Goal: Information Seeking & Learning: Check status

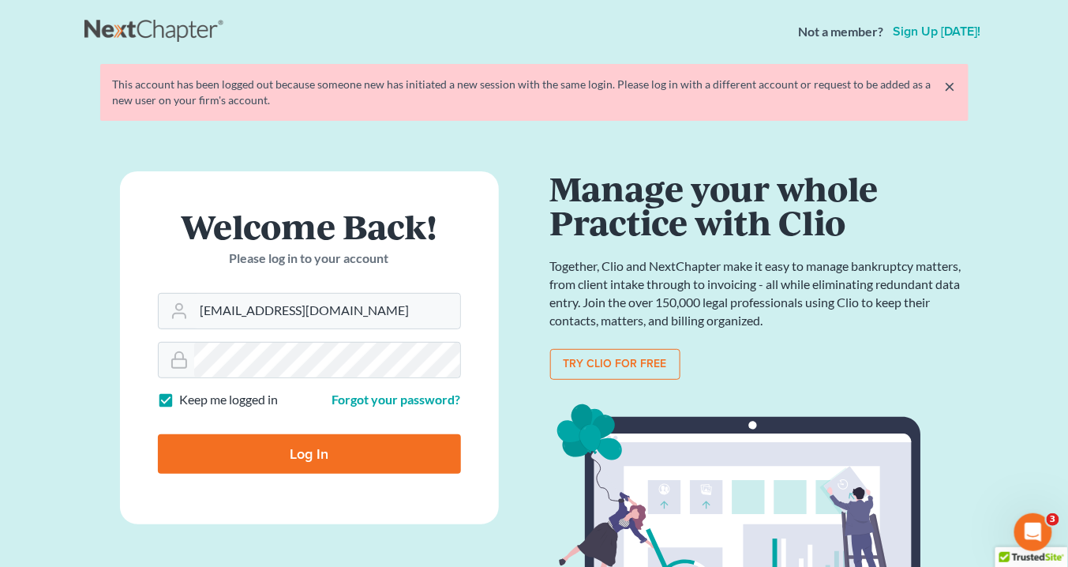
click at [298, 454] on input "Log In" at bounding box center [309, 453] width 303 height 39
type input "Thinking..."
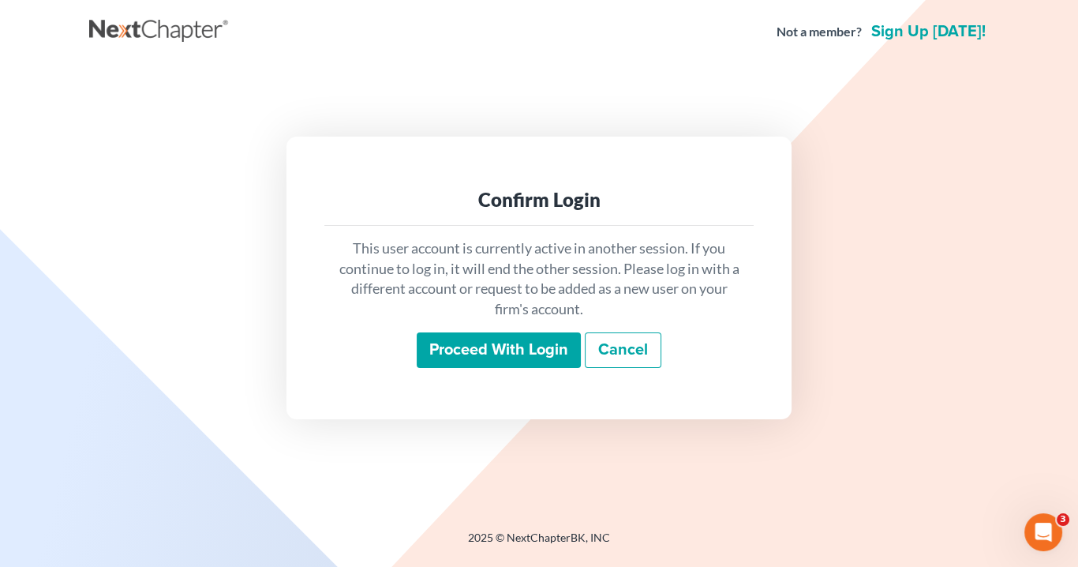
click at [499, 352] on input "Proceed with login" at bounding box center [499, 350] width 164 height 36
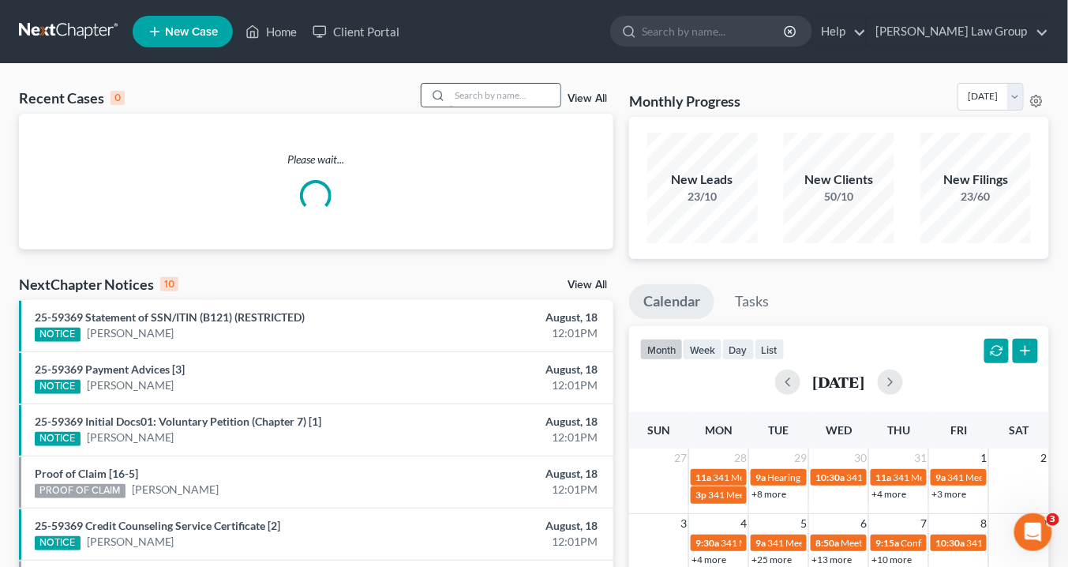
click at [467, 92] on input "search" at bounding box center [505, 95] width 110 height 23
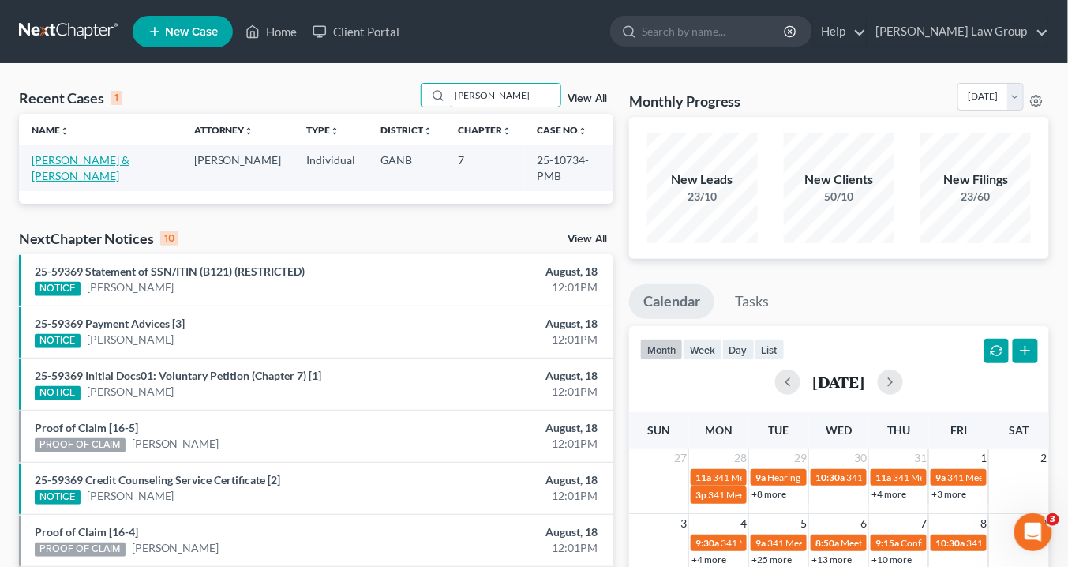
type input "galvin"
click at [46, 162] on link "[PERSON_NAME] & [PERSON_NAME]" at bounding box center [81, 167] width 98 height 29
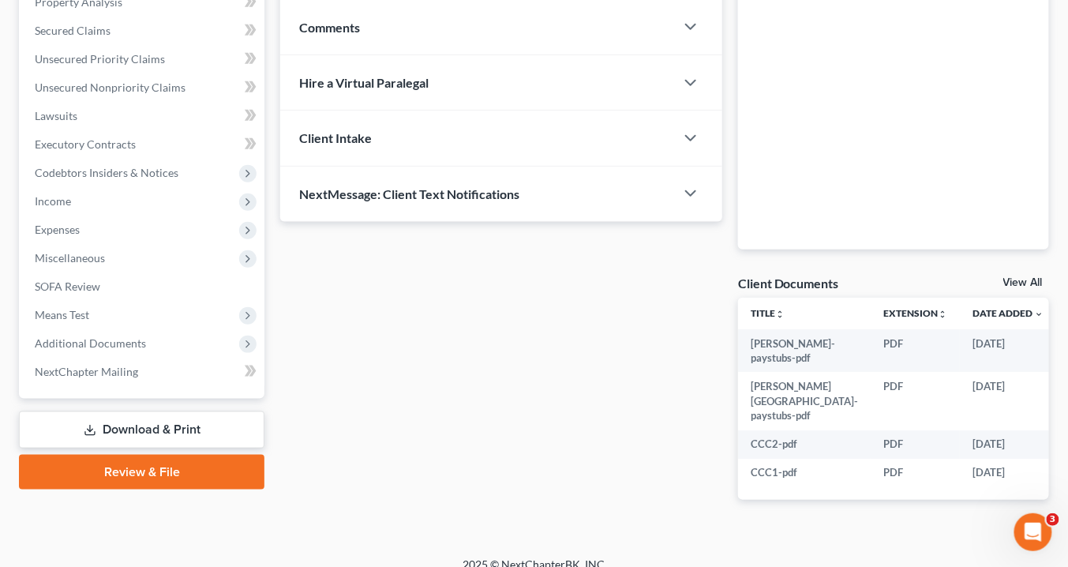
scroll to position [349, 0]
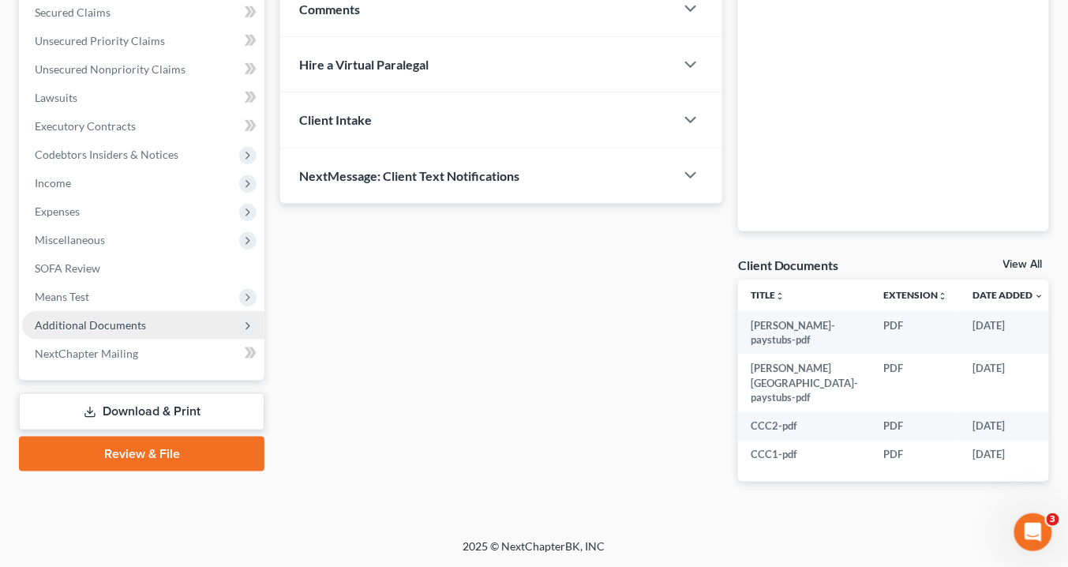
click at [136, 318] on span "Additional Documents" at bounding box center [90, 324] width 111 height 13
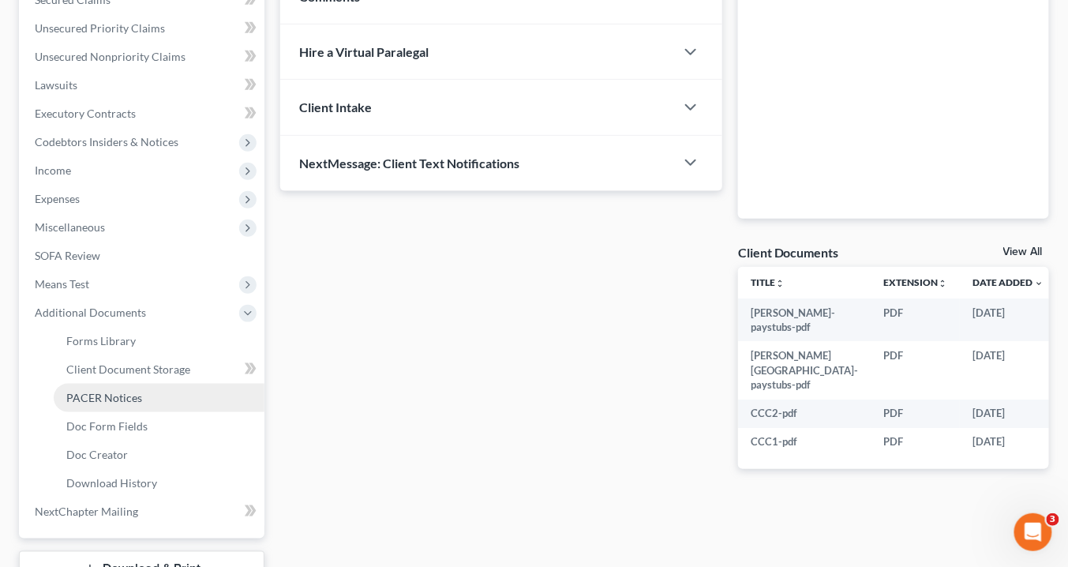
click at [121, 404] on link "PACER Notices" at bounding box center [159, 398] width 211 height 28
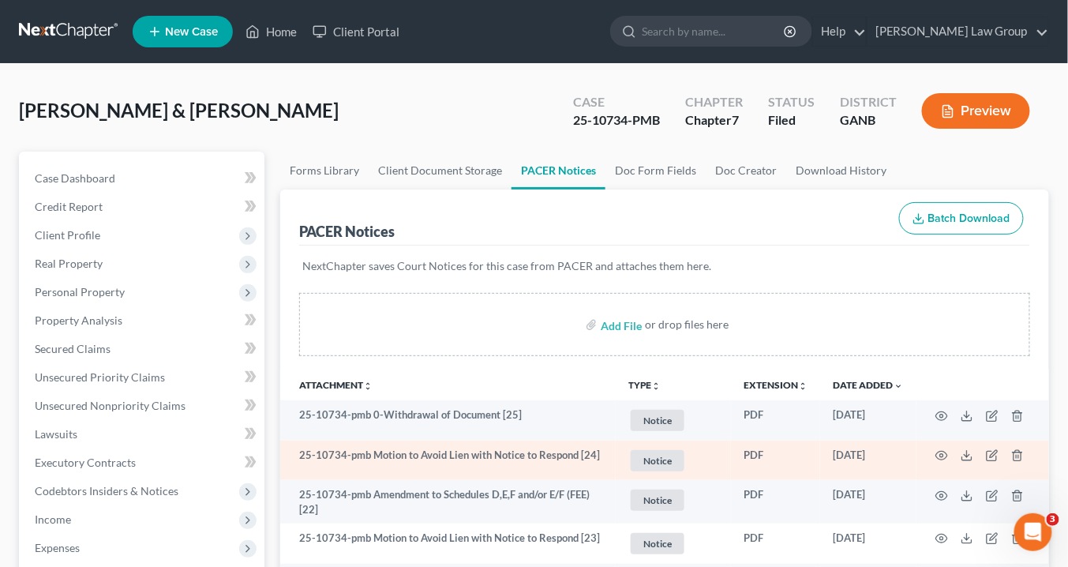
scroll to position [126, 0]
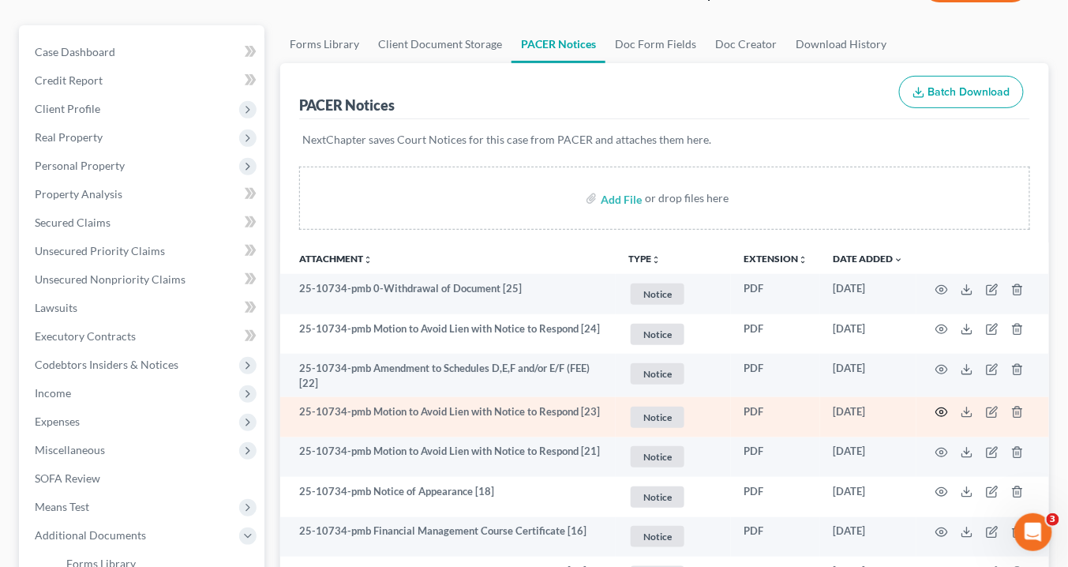
click at [945, 409] on icon "button" at bounding box center [941, 412] width 13 height 13
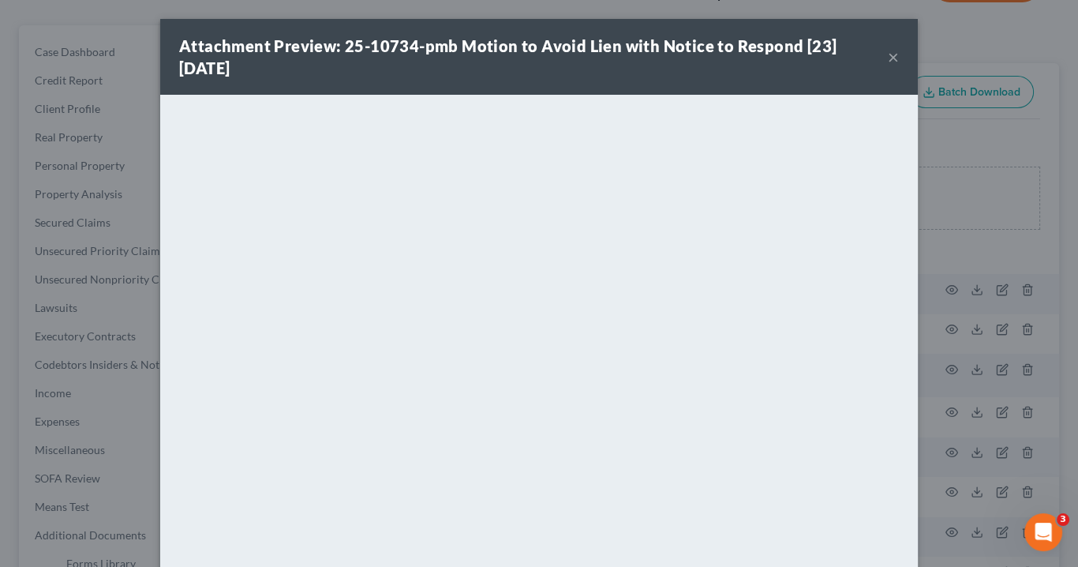
click at [888, 54] on button "×" at bounding box center [893, 56] width 11 height 19
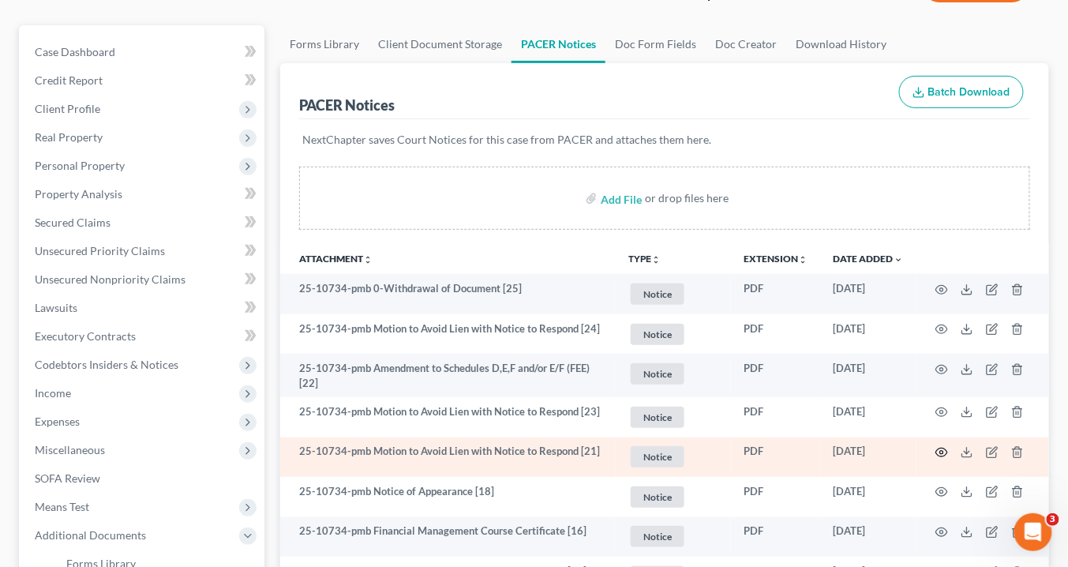
click at [942, 450] on icon "button" at bounding box center [941, 452] width 13 height 13
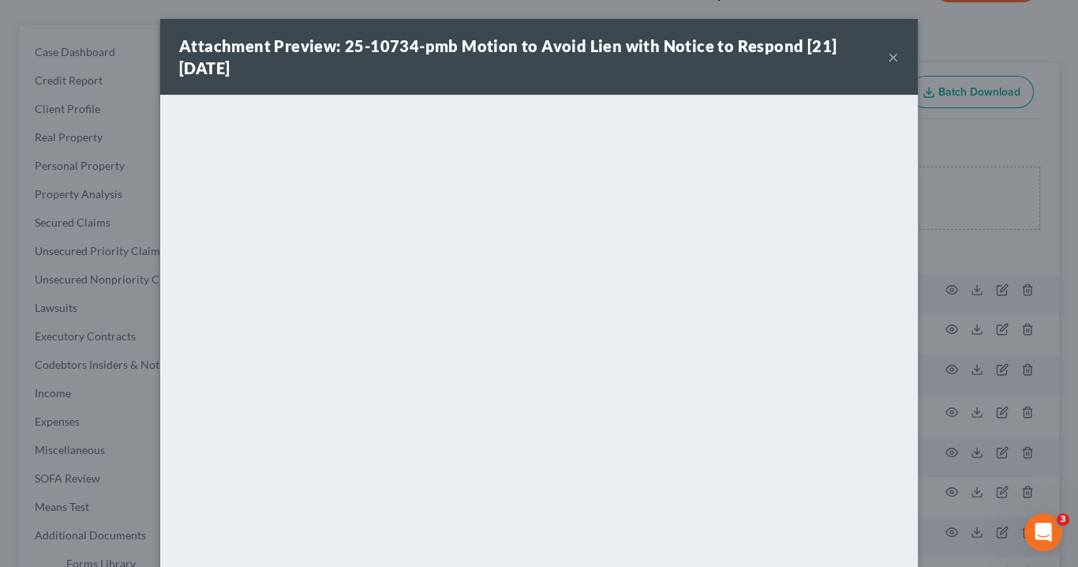
click at [889, 57] on button "×" at bounding box center [893, 56] width 11 height 19
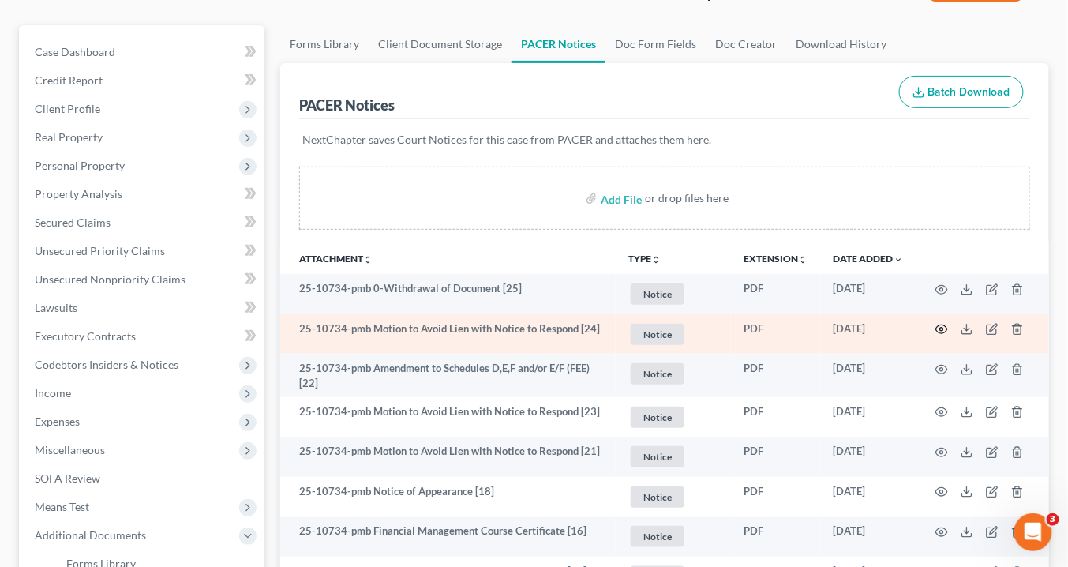
click at [943, 325] on icon "button" at bounding box center [942, 329] width 12 height 9
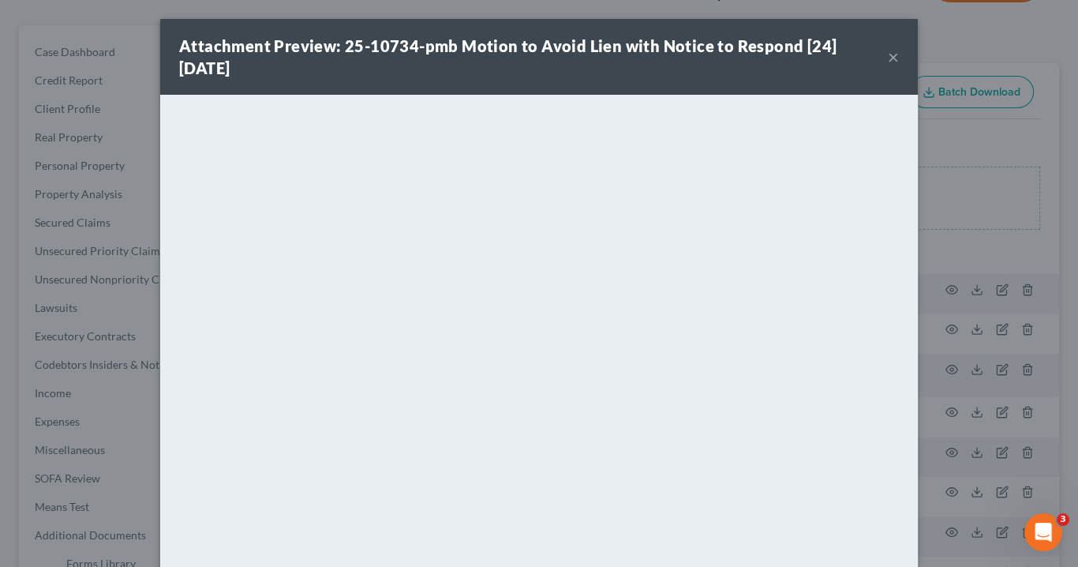
click at [892, 58] on button "×" at bounding box center [893, 56] width 11 height 19
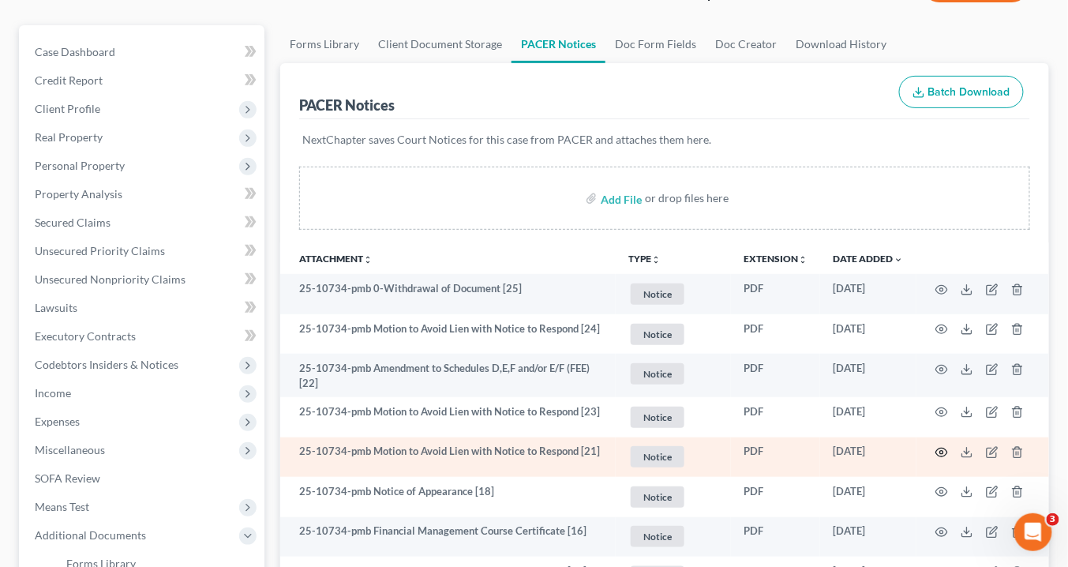
click at [942, 450] on icon "button" at bounding box center [941, 452] width 13 height 13
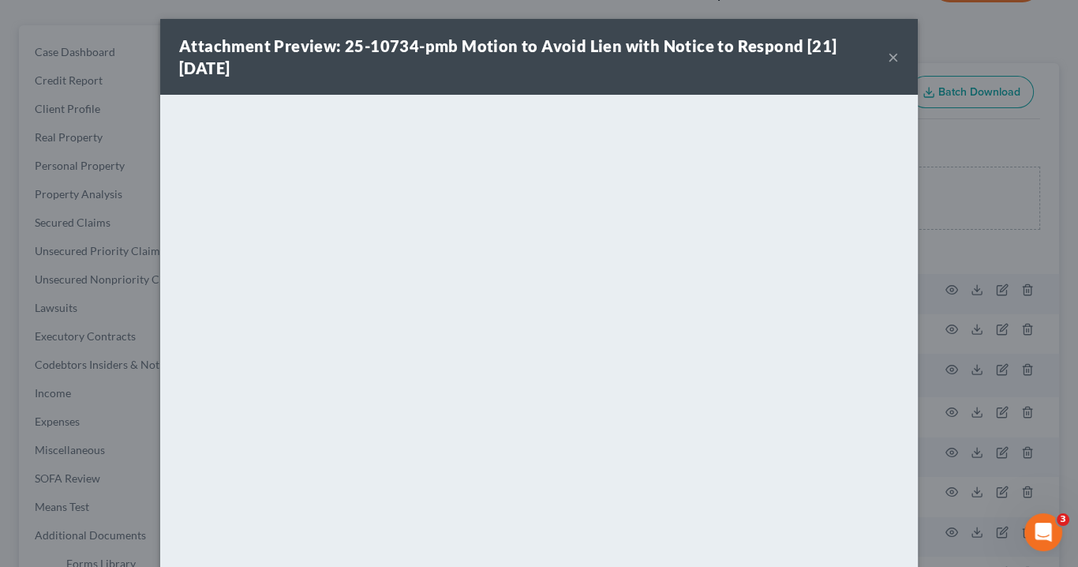
drag, startPoint x: 889, startPoint y: 53, endPoint x: 844, endPoint y: 126, distance: 85.7
click at [889, 54] on button "×" at bounding box center [893, 56] width 11 height 19
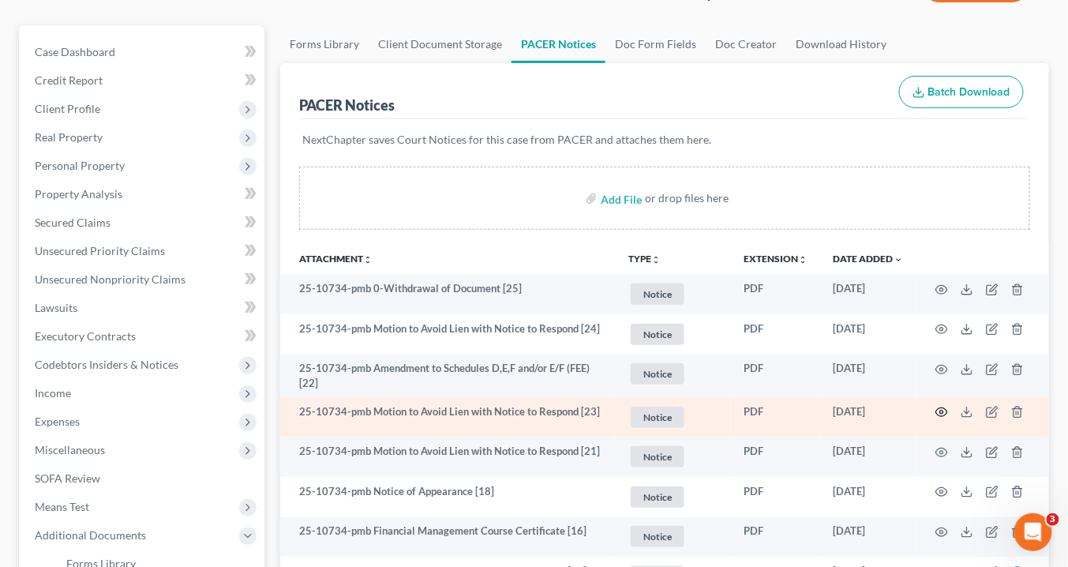
click at [937, 406] on icon "button" at bounding box center [941, 412] width 13 height 13
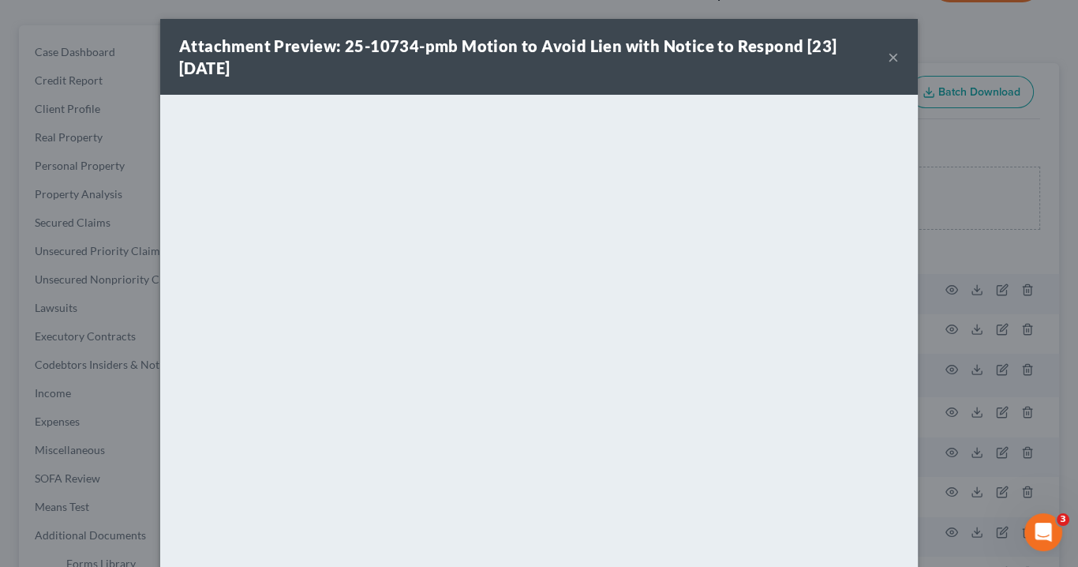
click at [888, 57] on button "×" at bounding box center [893, 56] width 11 height 19
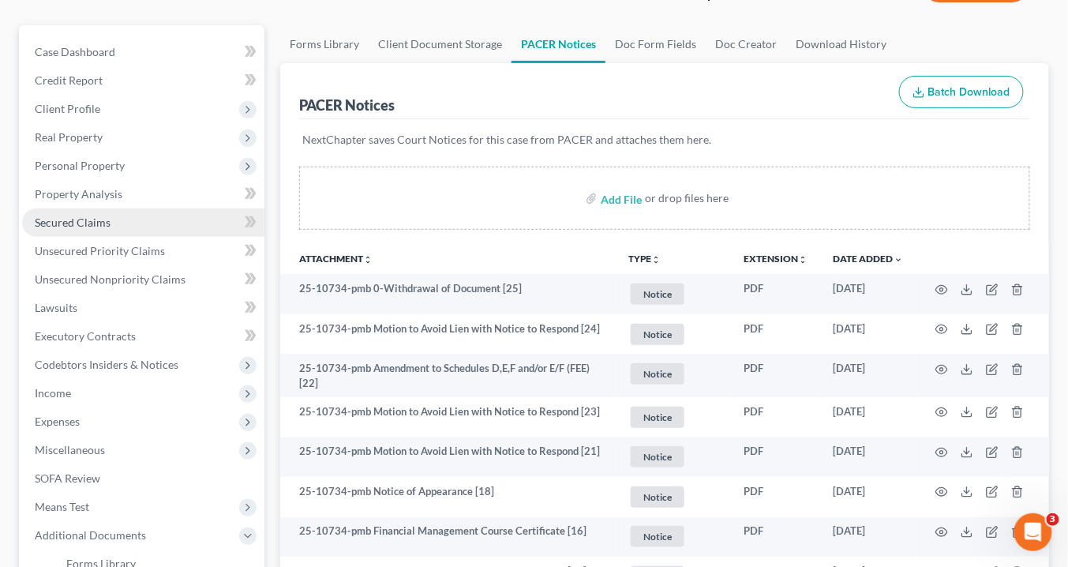
click at [74, 223] on span "Secured Claims" at bounding box center [73, 221] width 76 height 13
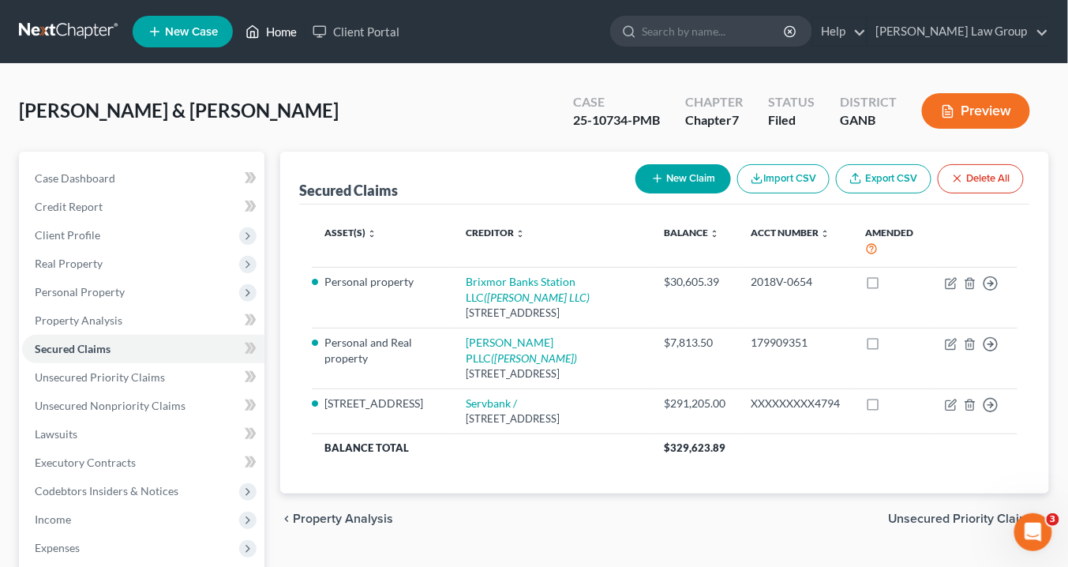
click at [276, 37] on link "Home" at bounding box center [271, 31] width 67 height 28
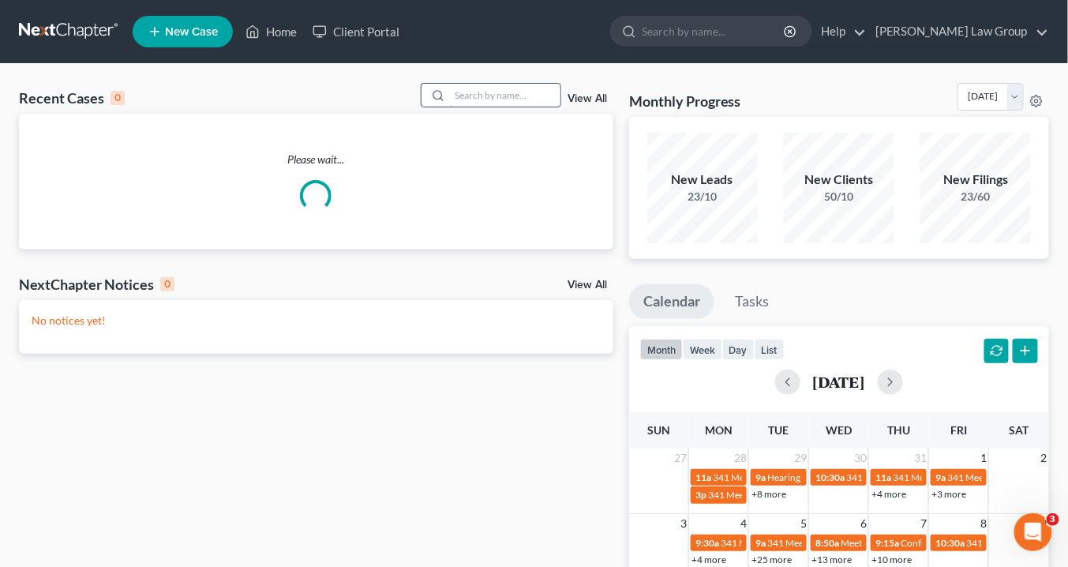
click at [469, 93] on input "search" at bounding box center [505, 95] width 110 height 23
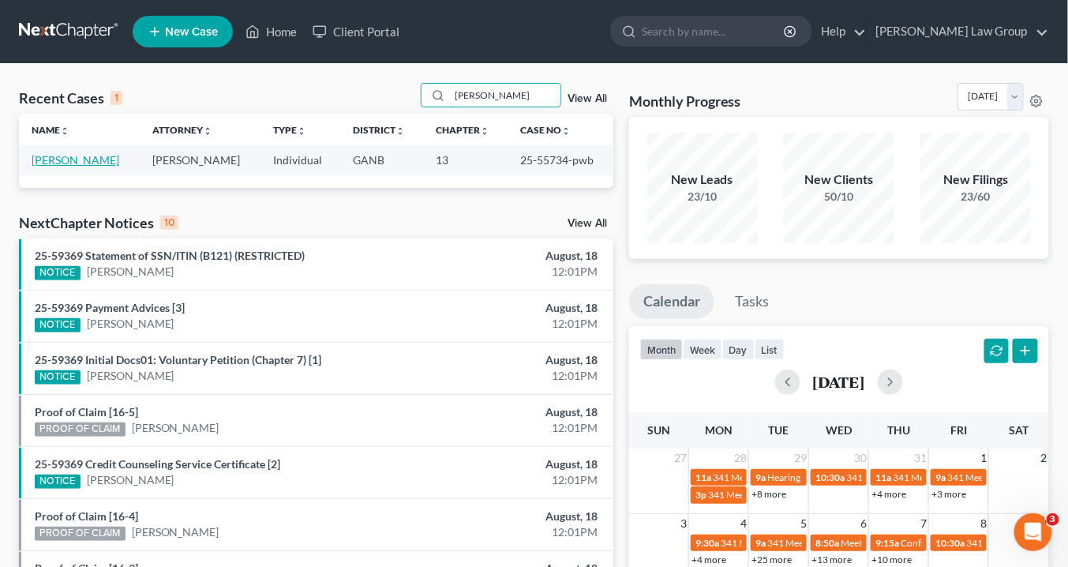
type input "suber"
click at [91, 162] on link "[PERSON_NAME]" at bounding box center [76, 159] width 88 height 13
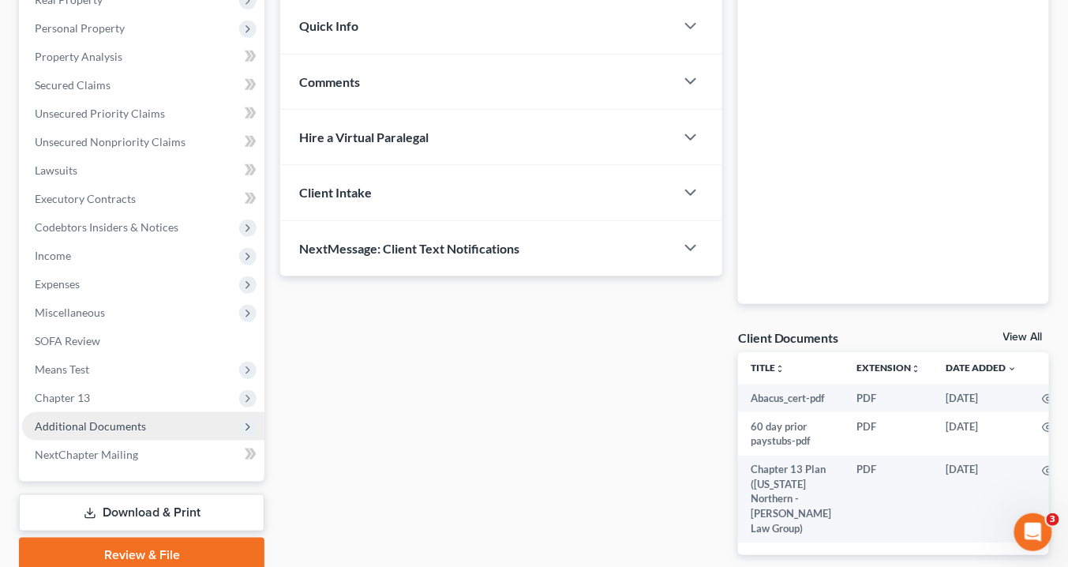
scroll to position [316, 0]
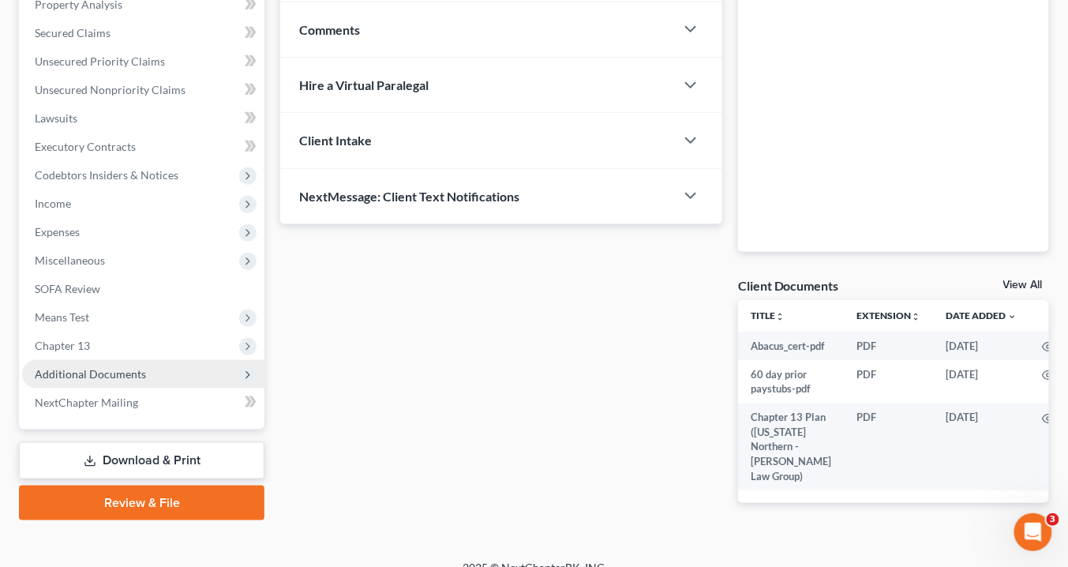
click at [110, 374] on span "Additional Documents" at bounding box center [90, 373] width 111 height 13
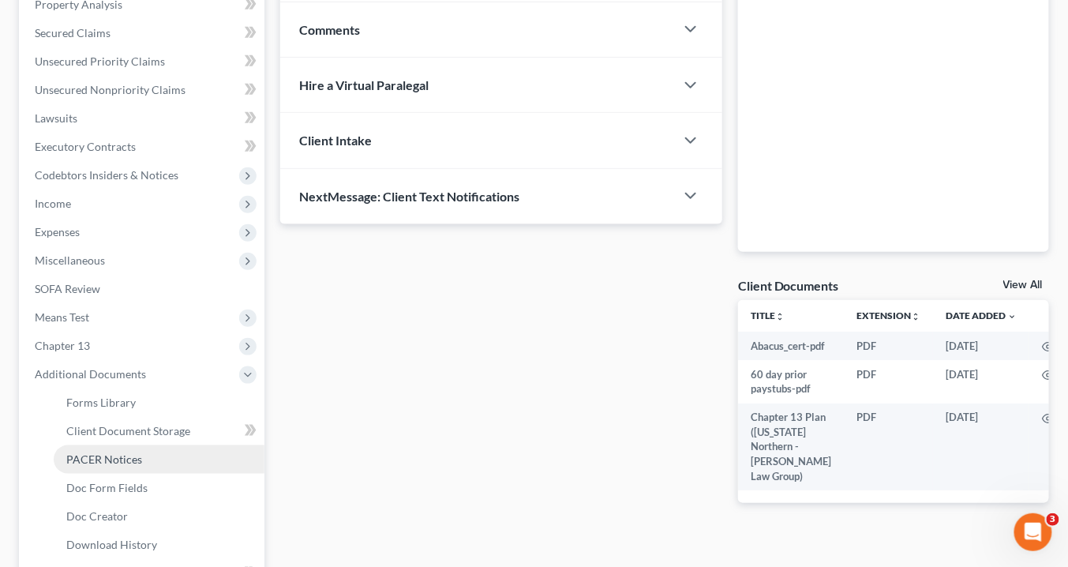
click at [104, 453] on span "PACER Notices" at bounding box center [104, 458] width 76 height 13
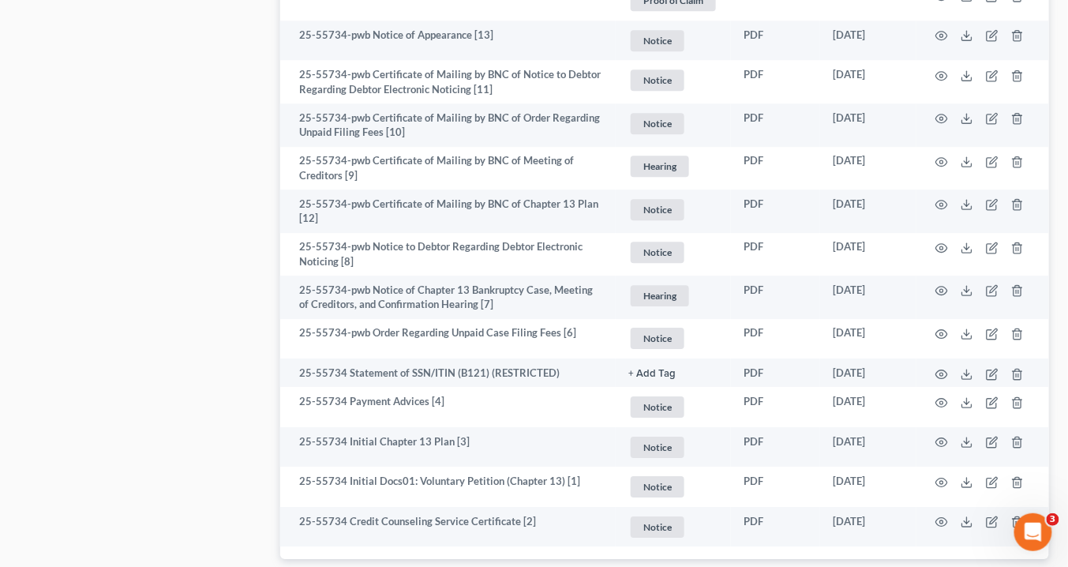
scroll to position [1350, 0]
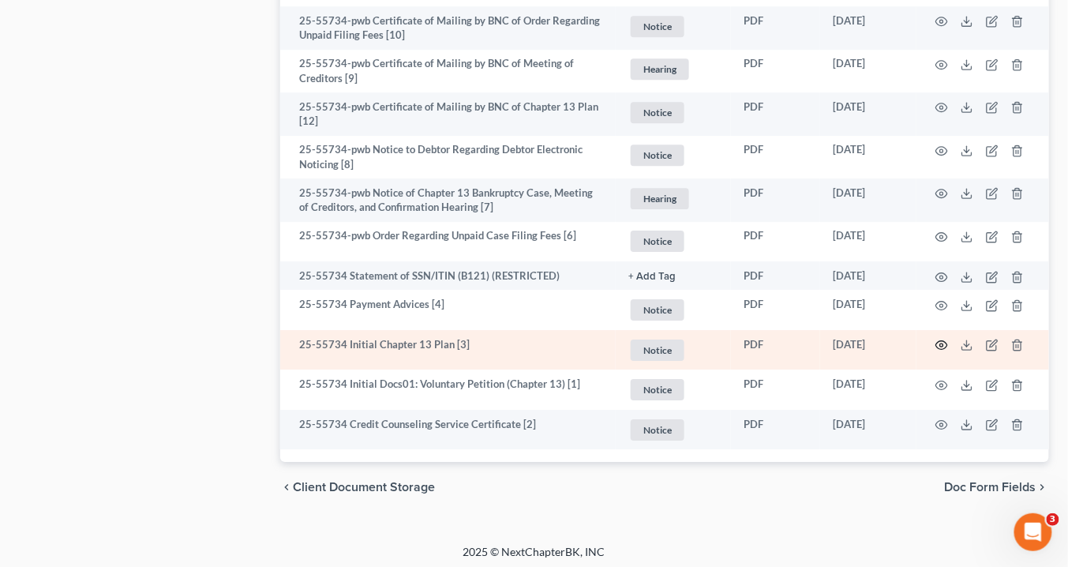
click at [941, 343] on circle "button" at bounding box center [941, 344] width 3 height 3
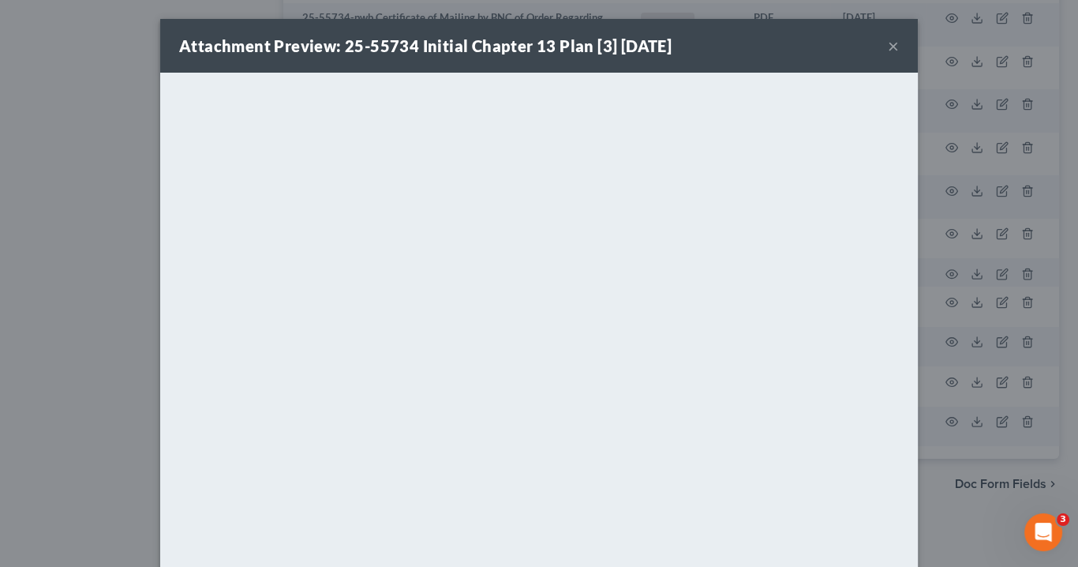
click at [893, 42] on button "×" at bounding box center [893, 45] width 11 height 19
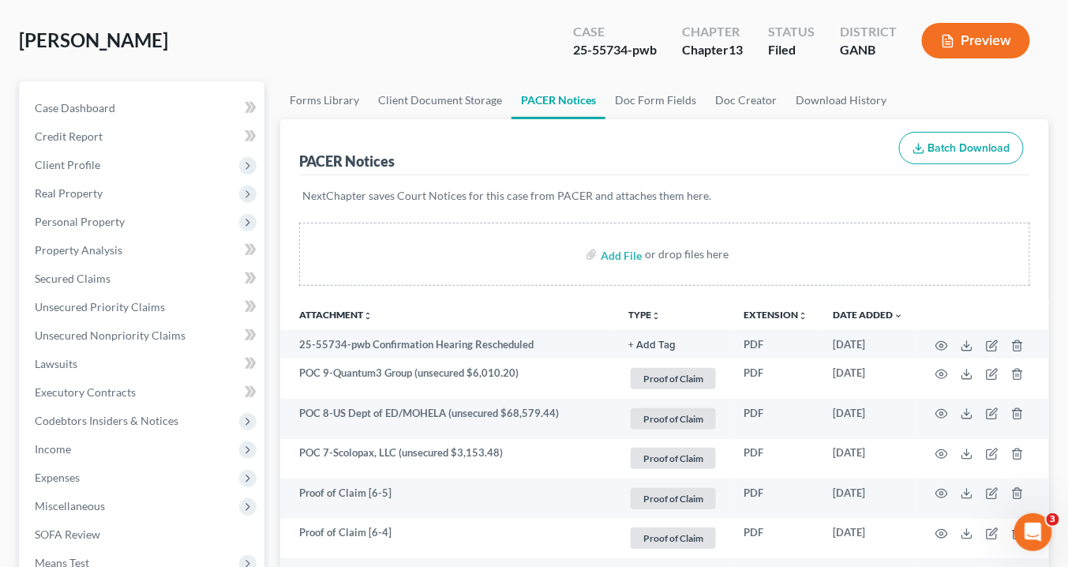
scroll to position [0, 0]
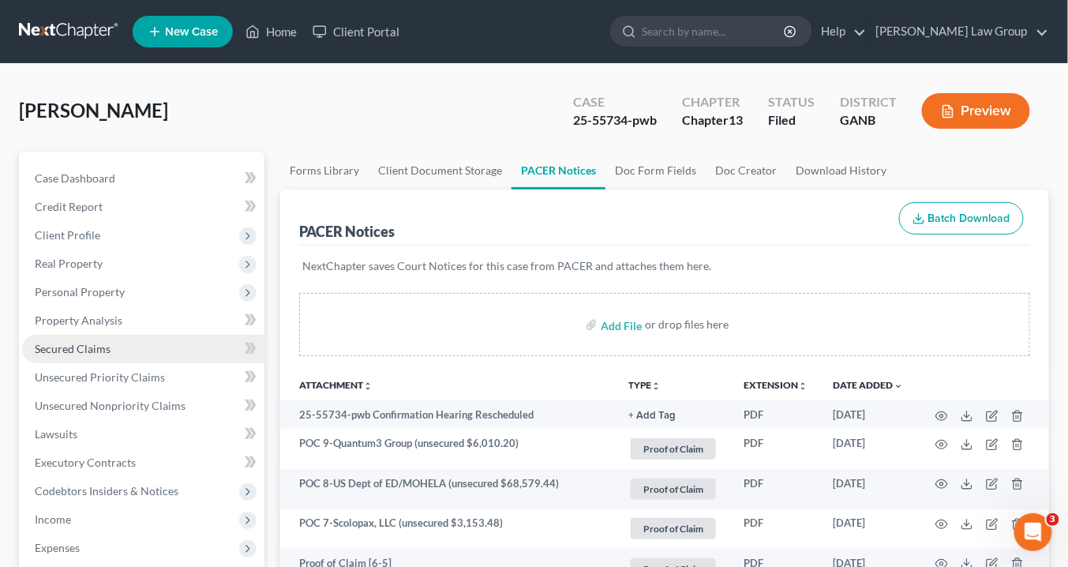
click at [92, 343] on span "Secured Claims" at bounding box center [73, 348] width 76 height 13
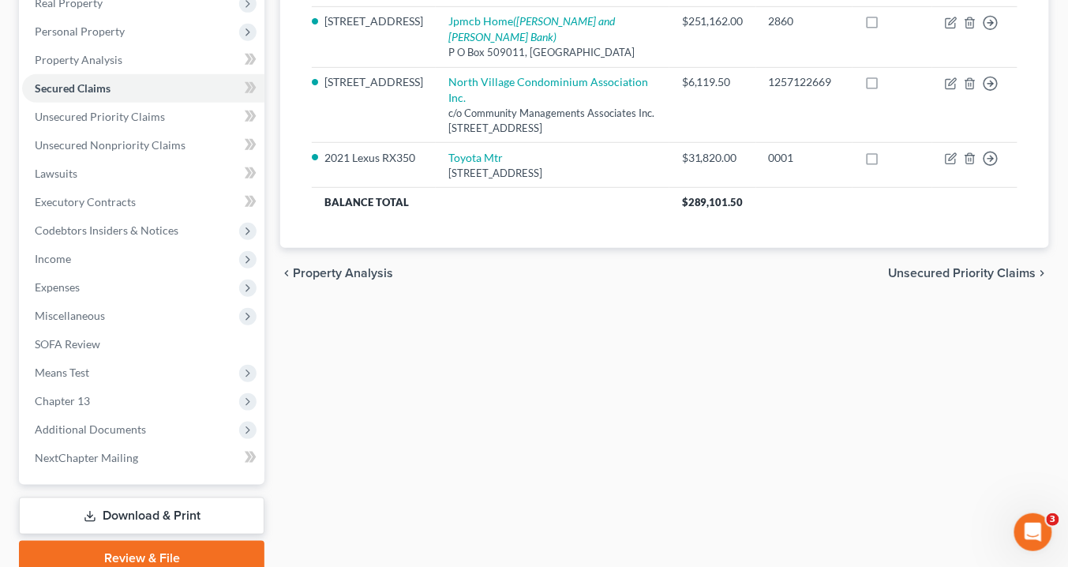
scroll to position [326, 0]
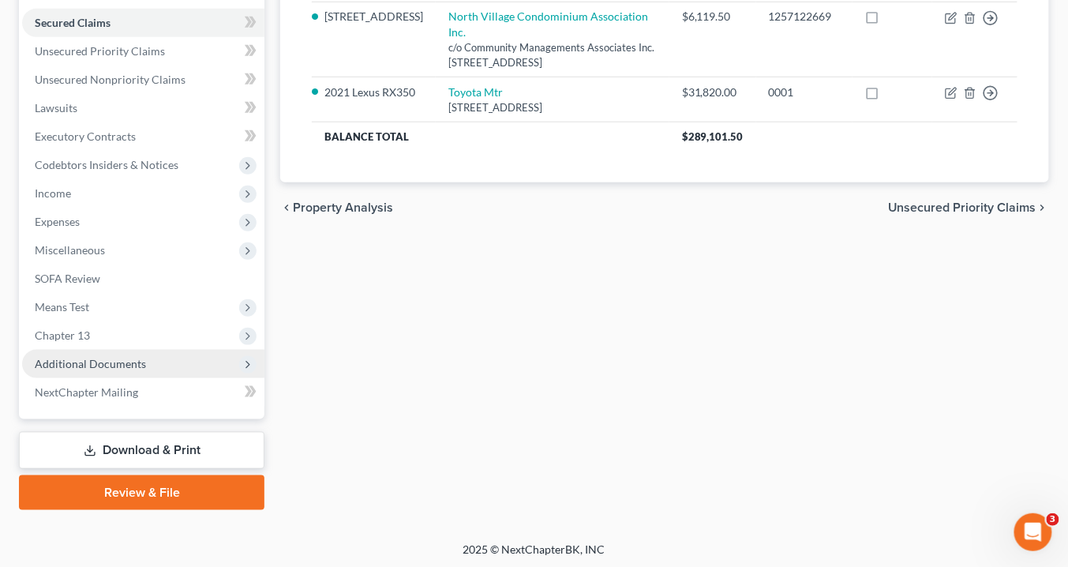
click at [145, 366] on span "Additional Documents" at bounding box center [143, 364] width 242 height 28
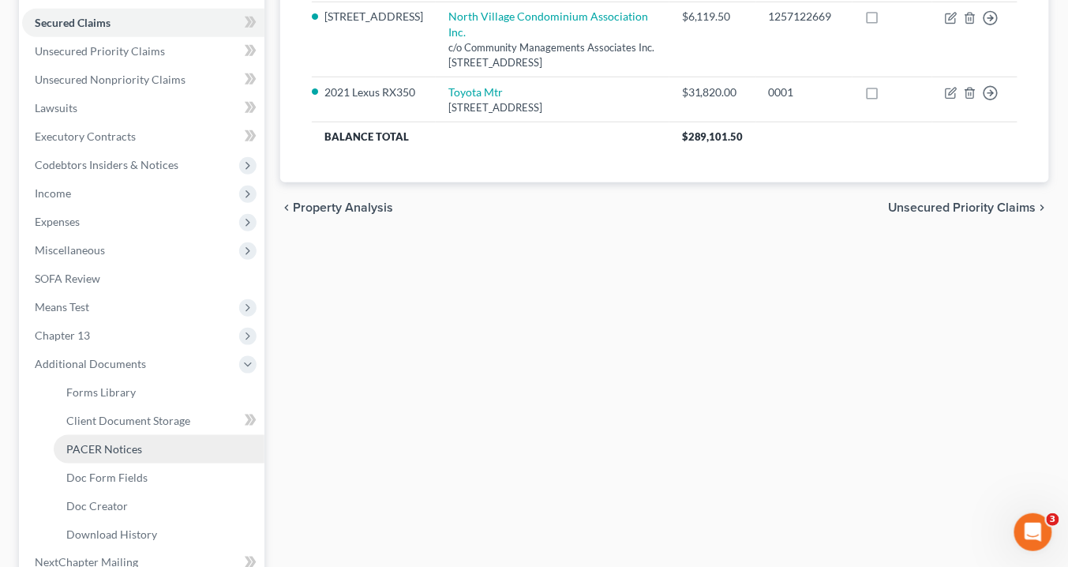
click at [154, 443] on link "PACER Notices" at bounding box center [159, 449] width 211 height 28
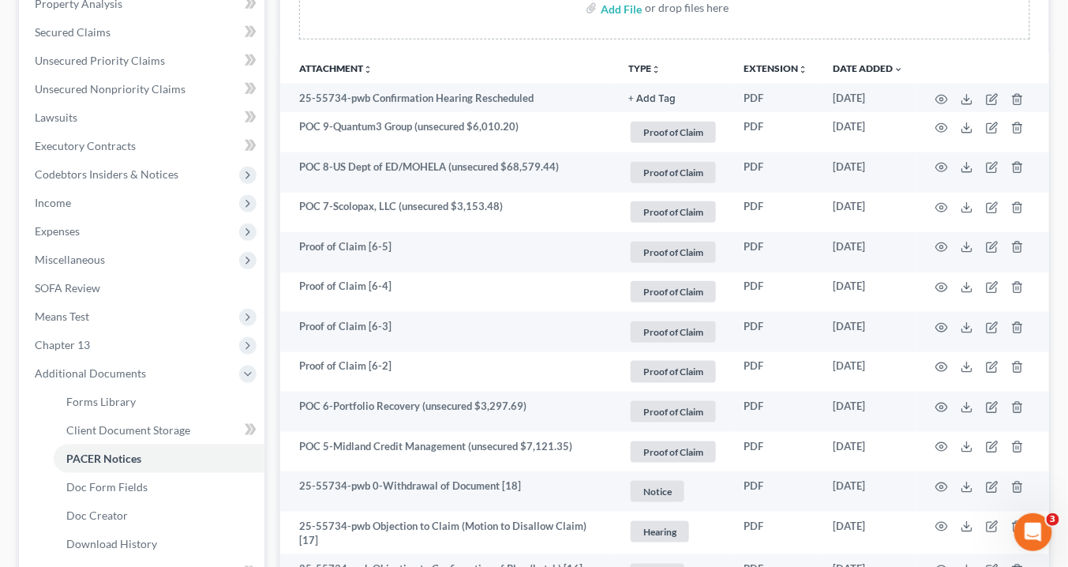
scroll to position [505, 0]
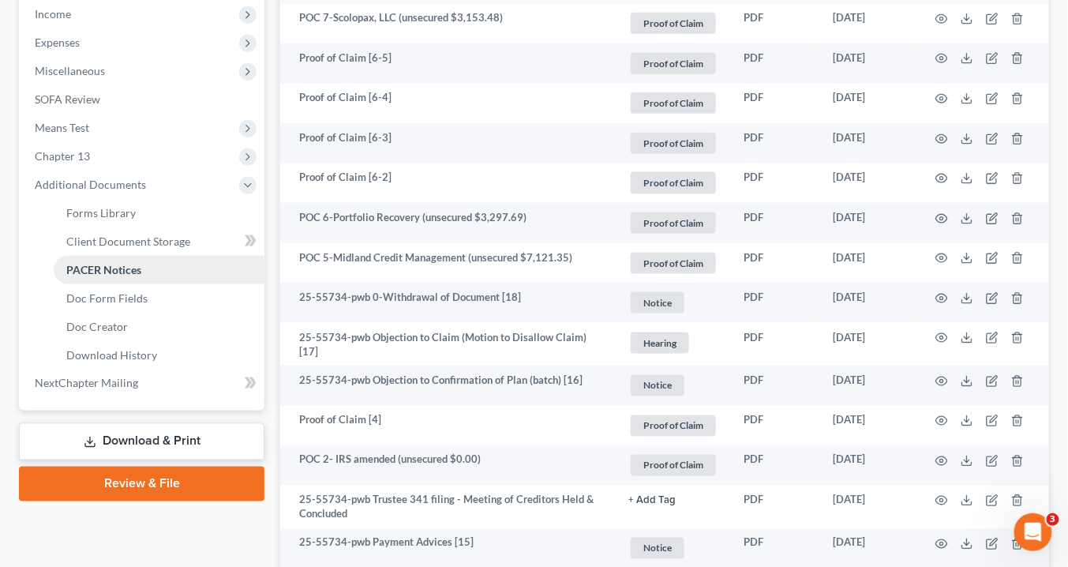
click at [120, 271] on span "PACER Notices" at bounding box center [103, 269] width 75 height 13
click at [127, 270] on span "PACER Notices" at bounding box center [103, 269] width 75 height 13
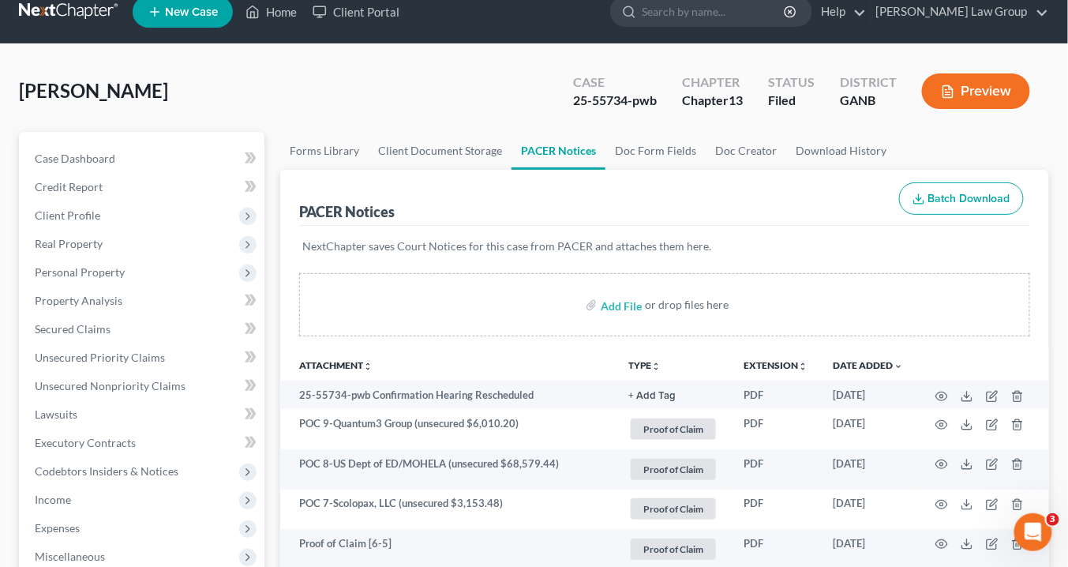
scroll to position [0, 0]
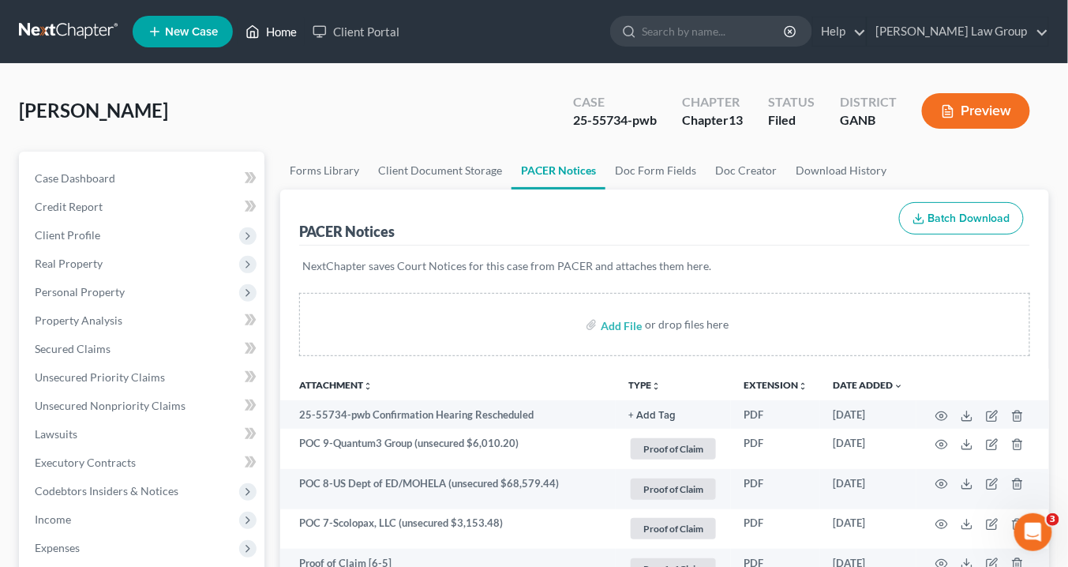
click at [284, 32] on link "Home" at bounding box center [271, 31] width 67 height 28
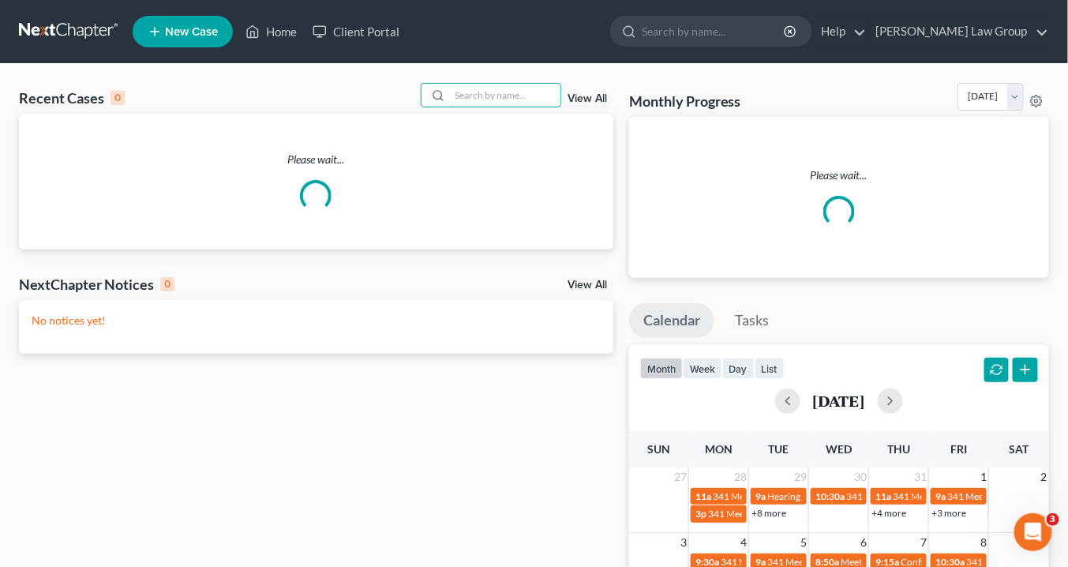
drag, startPoint x: 459, startPoint y: 92, endPoint x: 507, endPoint y: 154, distance: 79.3
click at [468, 101] on input "search" at bounding box center [505, 95] width 110 height 23
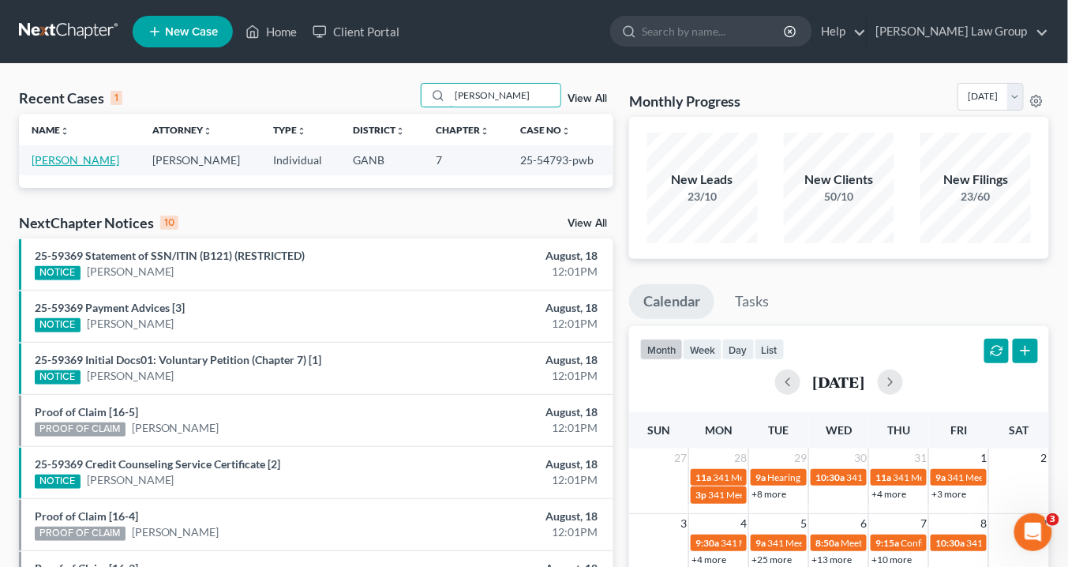
type input "kimsey"
click at [87, 159] on link "[PERSON_NAME]" at bounding box center [76, 159] width 88 height 13
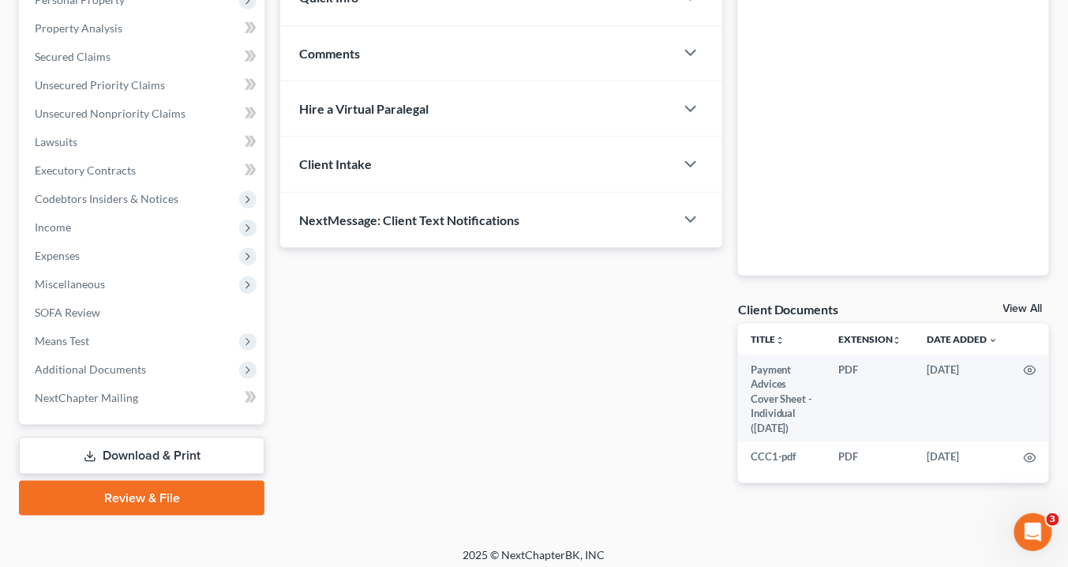
scroll to position [298, 0]
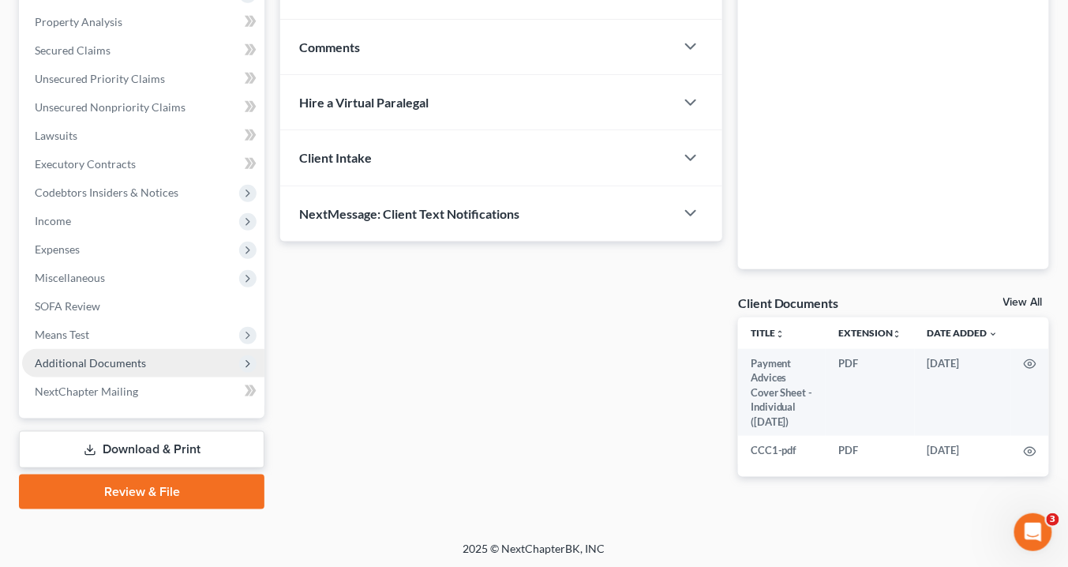
click at [91, 363] on span "Additional Documents" at bounding box center [90, 362] width 111 height 13
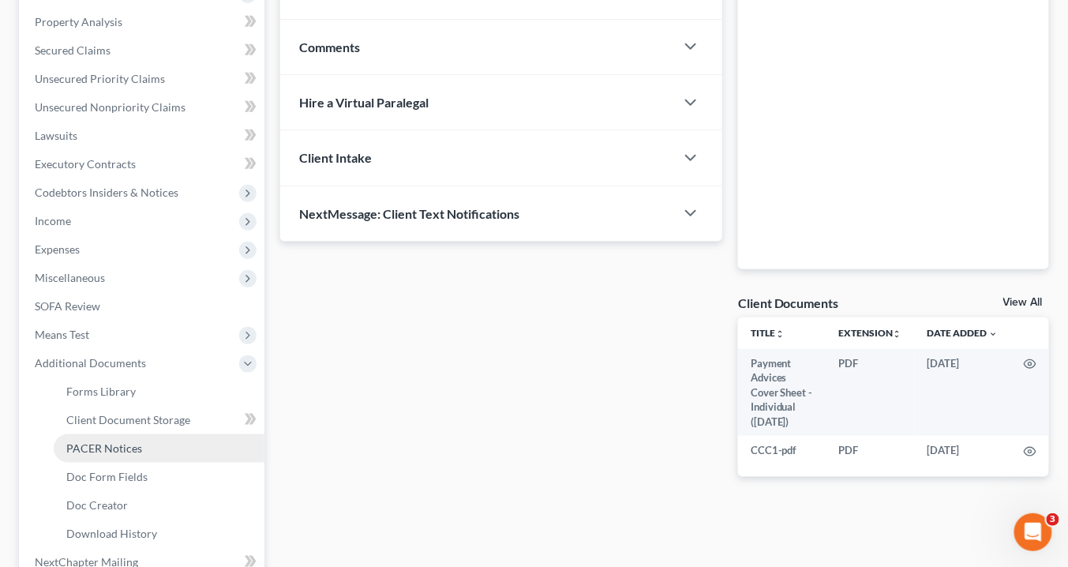
click at [120, 449] on span "PACER Notices" at bounding box center [104, 447] width 76 height 13
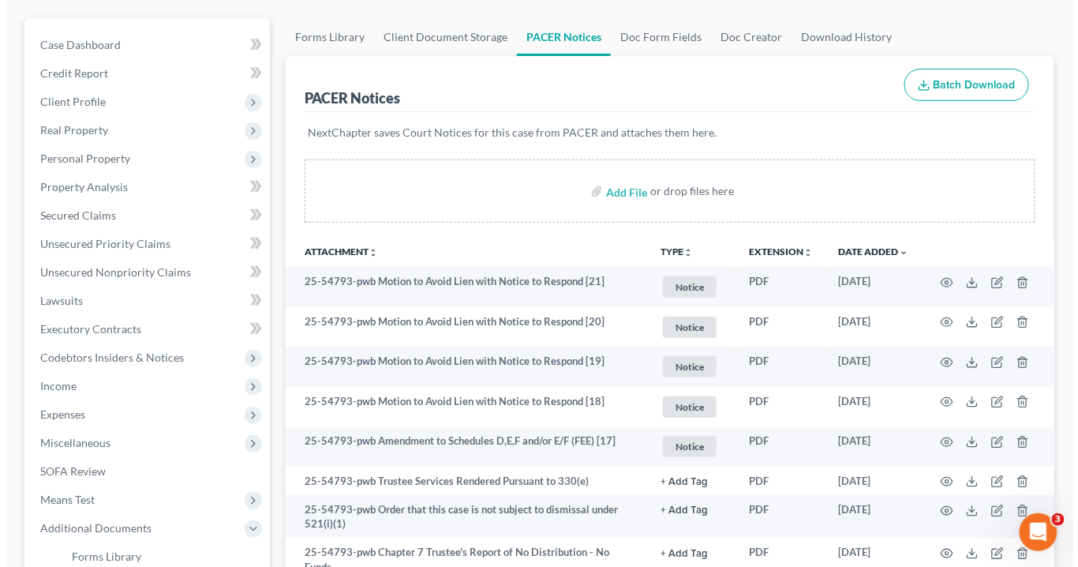
scroll to position [189, 0]
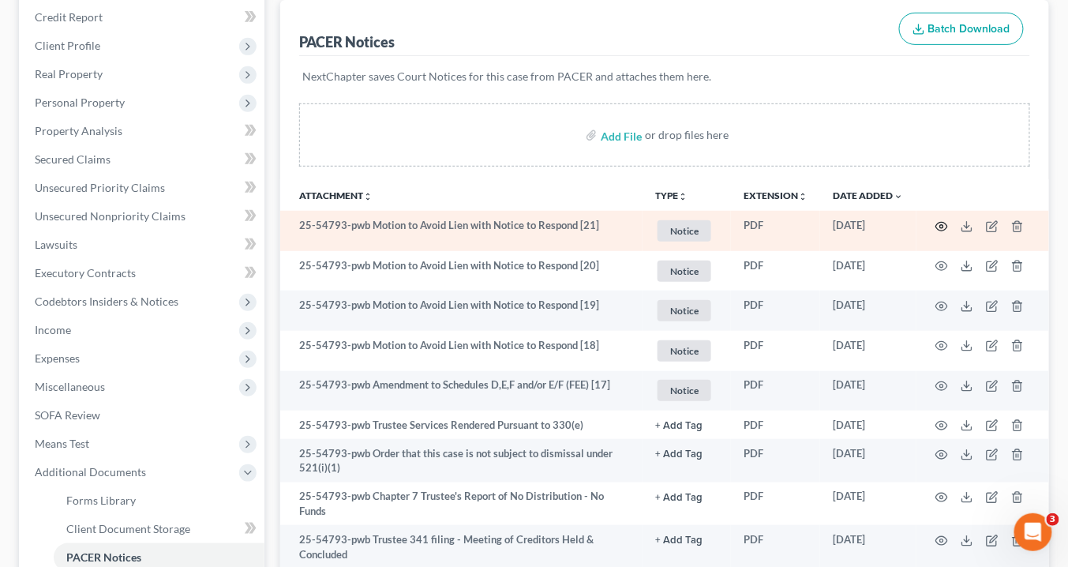
click at [944, 222] on icon "button" at bounding box center [941, 226] width 13 height 13
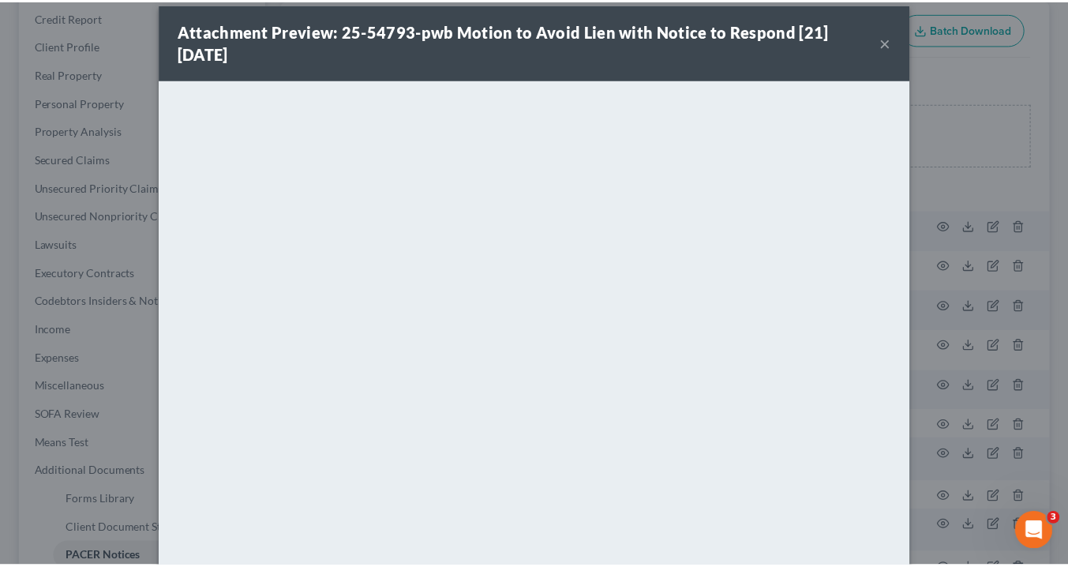
scroll to position [0, 0]
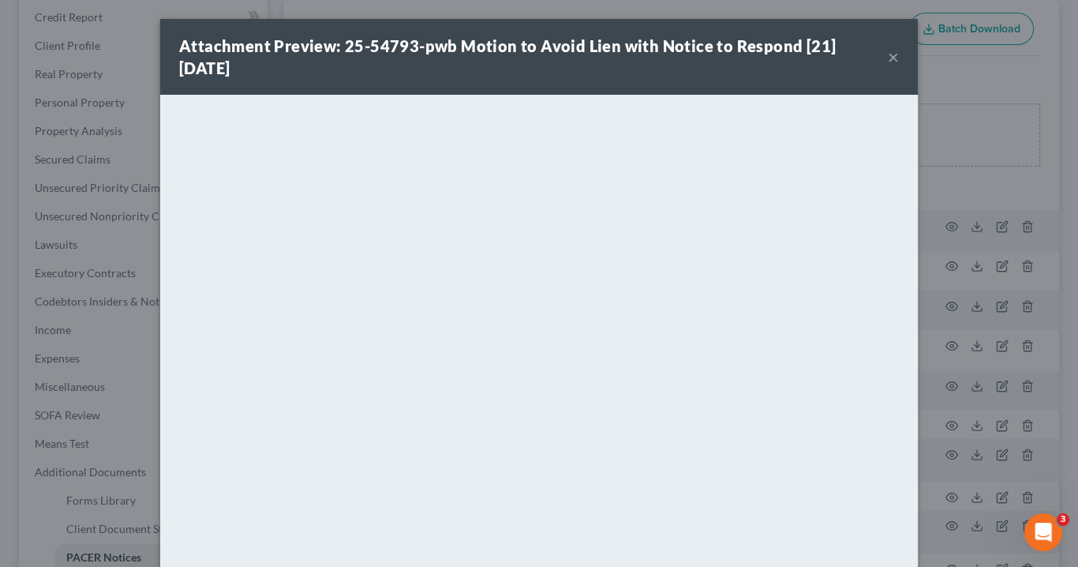
drag, startPoint x: 886, startPoint y: 56, endPoint x: 896, endPoint y: 54, distance: 10.4
click at [888, 57] on button "×" at bounding box center [893, 56] width 11 height 19
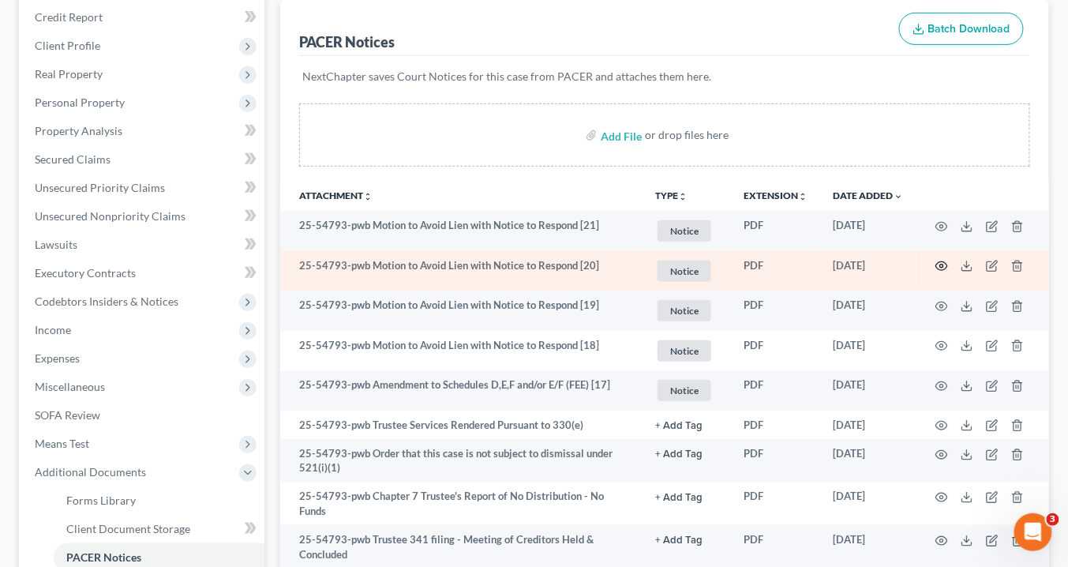
click at [941, 261] on icon "button" at bounding box center [941, 266] width 13 height 13
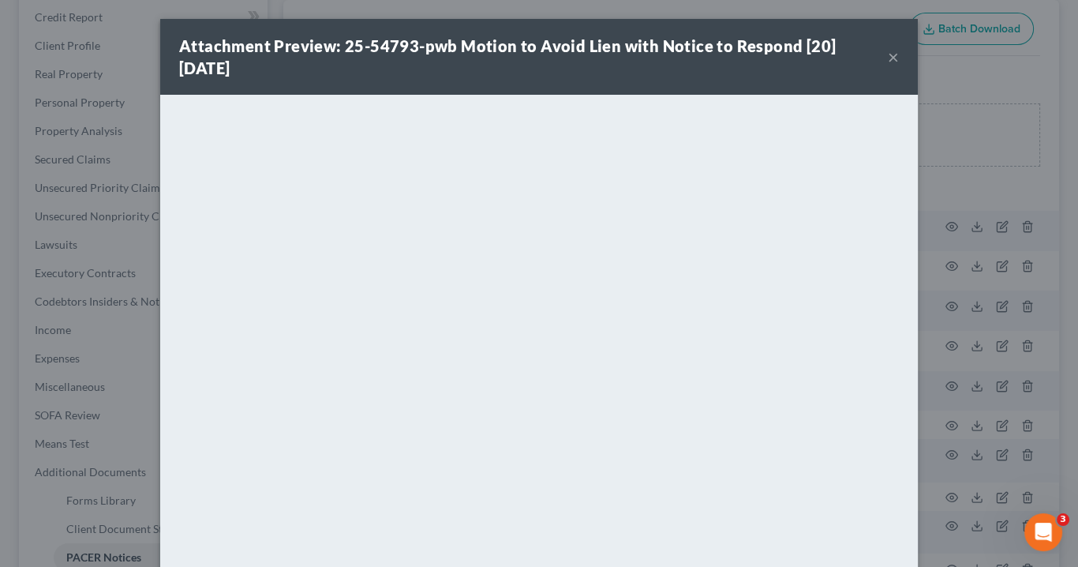
click at [888, 54] on button "×" at bounding box center [893, 56] width 11 height 19
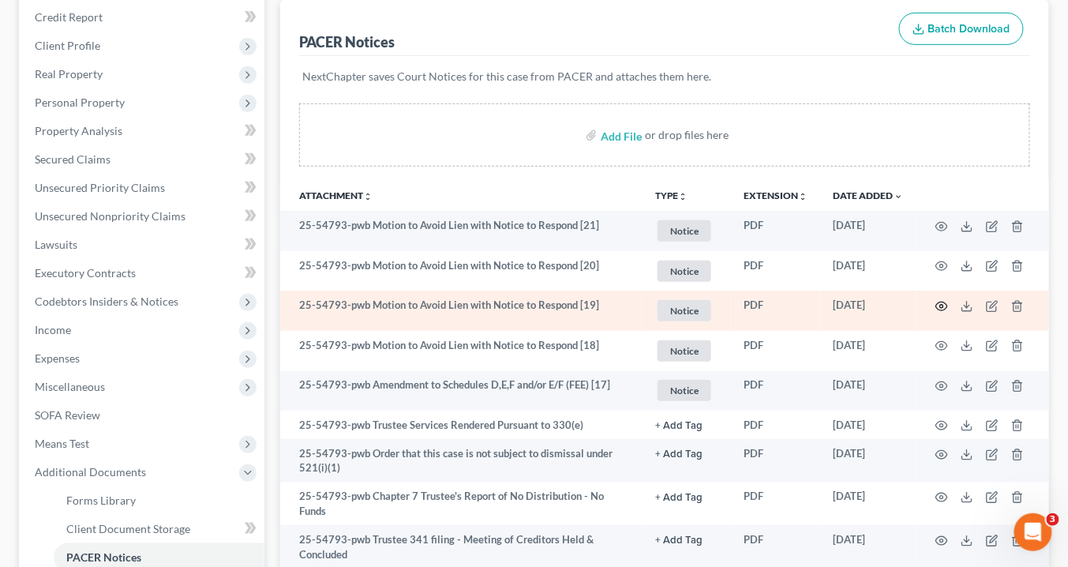
click at [943, 301] on icon "button" at bounding box center [941, 306] width 13 height 13
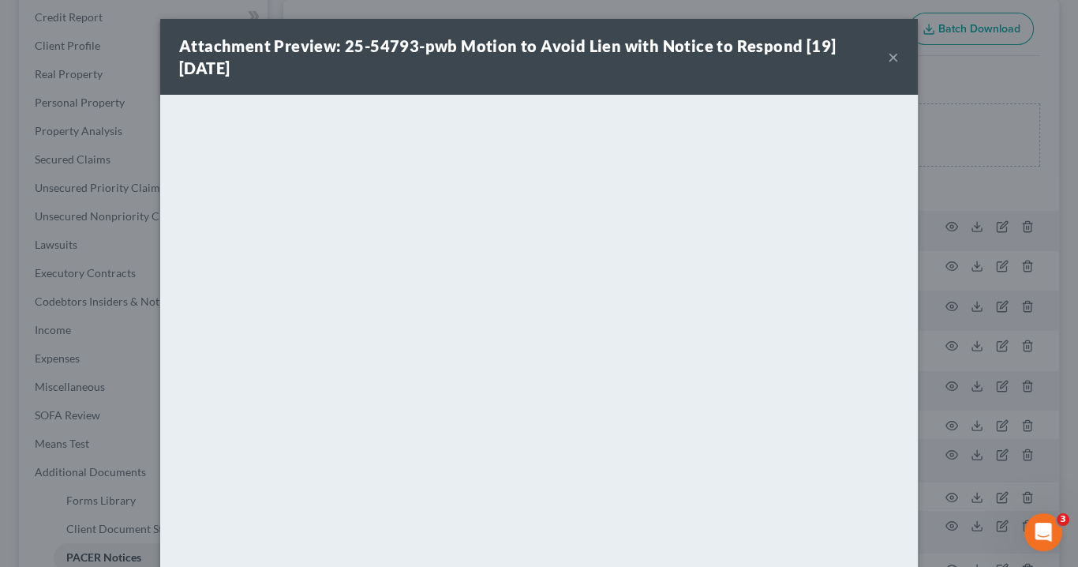
click at [889, 58] on button "×" at bounding box center [893, 56] width 11 height 19
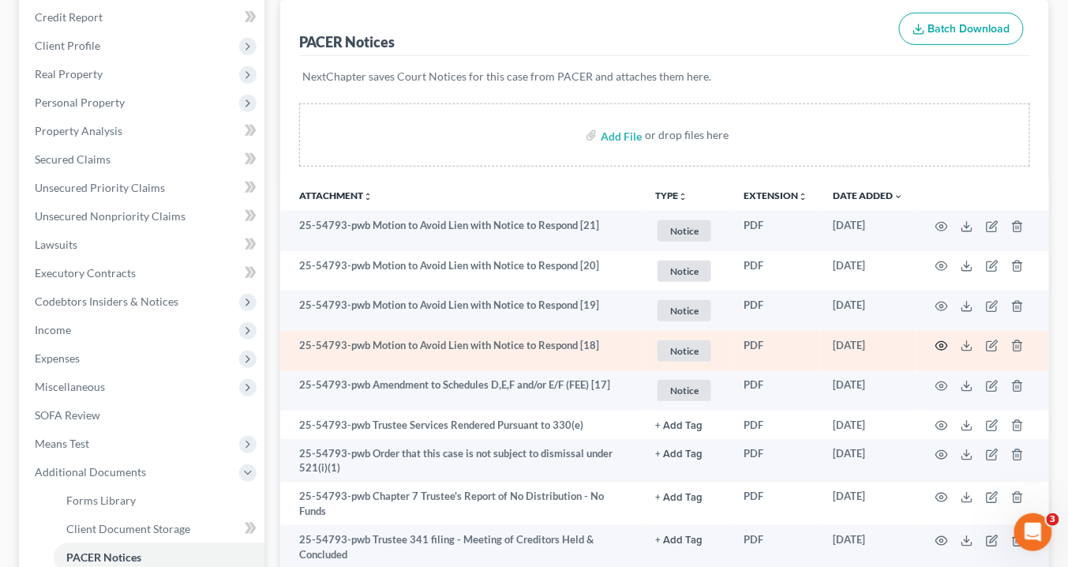
click at [944, 342] on icon "button" at bounding box center [942, 346] width 12 height 9
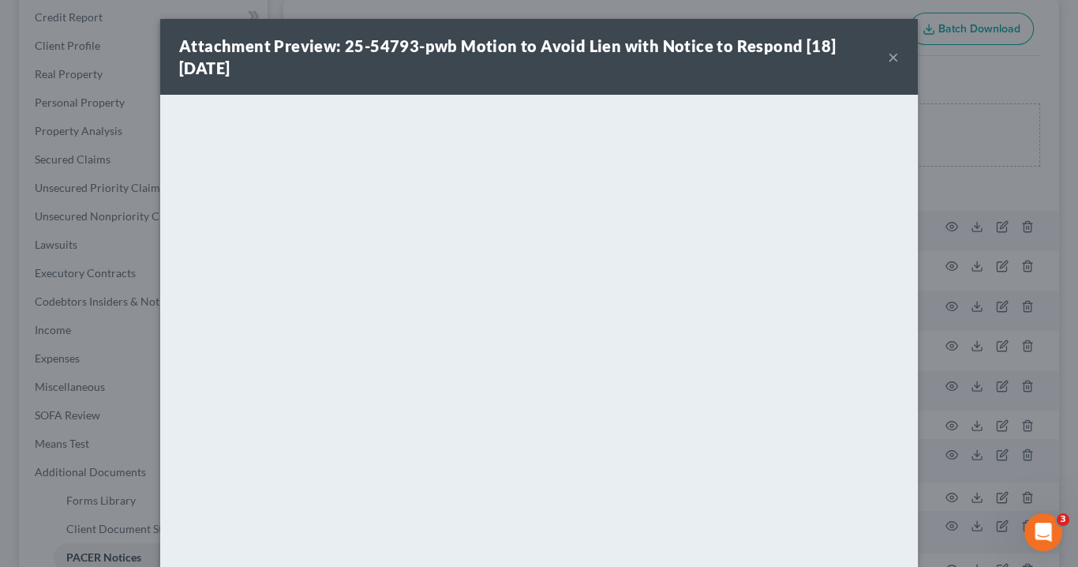
click at [891, 57] on button "×" at bounding box center [893, 56] width 11 height 19
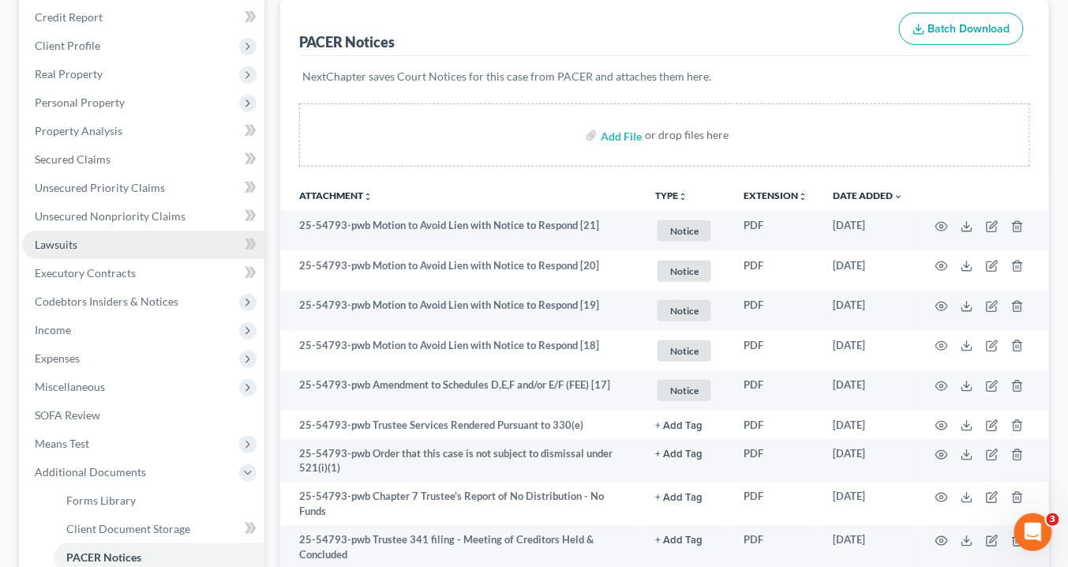
click at [81, 242] on link "Lawsuits" at bounding box center [143, 244] width 242 height 28
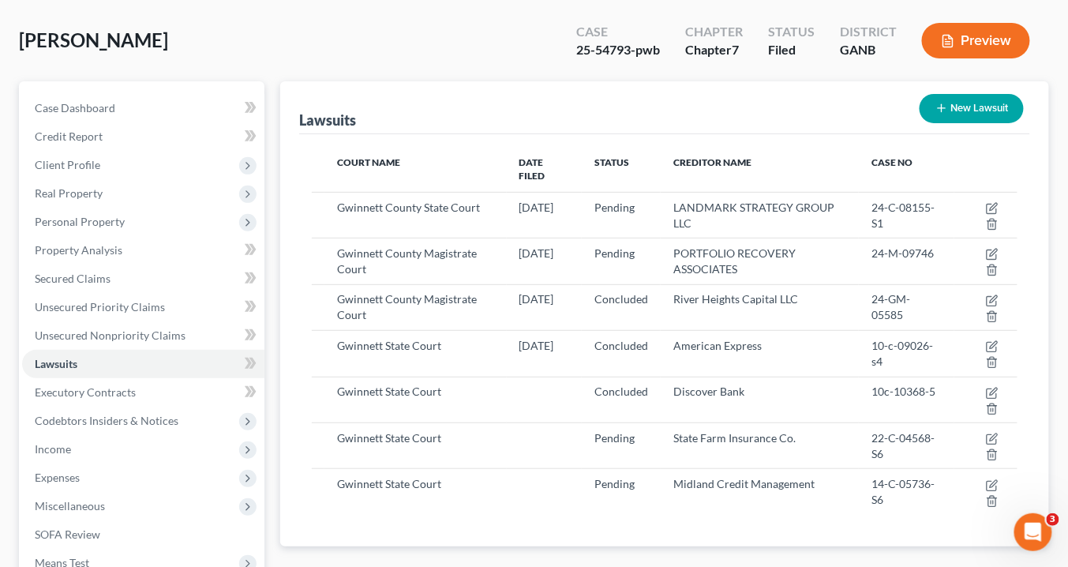
scroll to position [189, 0]
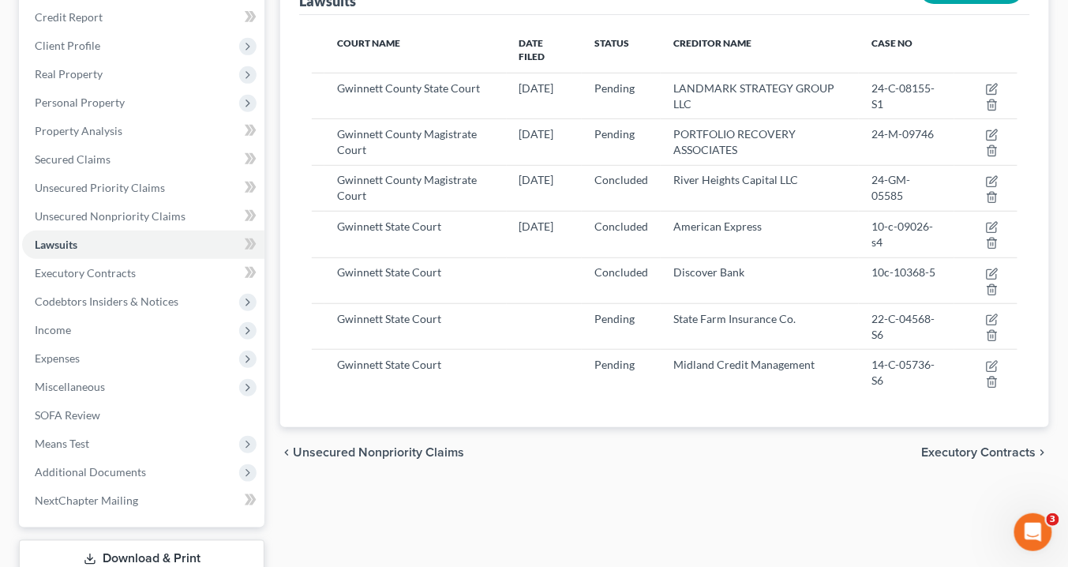
click at [568, 565] on div "Lawsuits New Lawsuit Court Name Date Filed Status Creditor Name Case No Gwinnet…" at bounding box center [664, 290] width 785 height 656
click at [110, 471] on span "Additional Documents" at bounding box center [90, 471] width 111 height 13
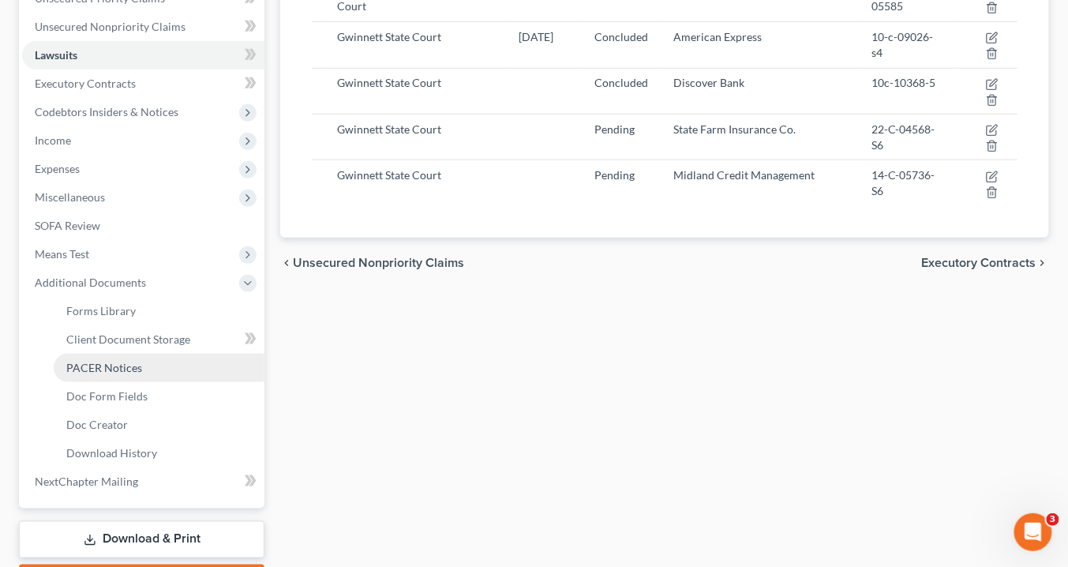
click at [131, 371] on span "PACER Notices" at bounding box center [104, 367] width 76 height 13
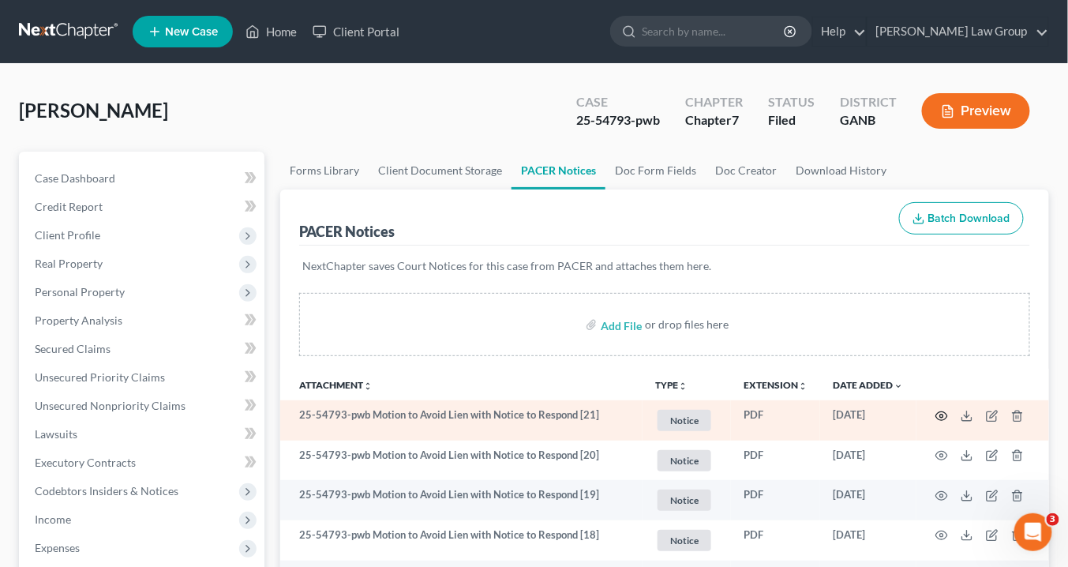
click at [942, 411] on icon "button" at bounding box center [941, 416] width 13 height 13
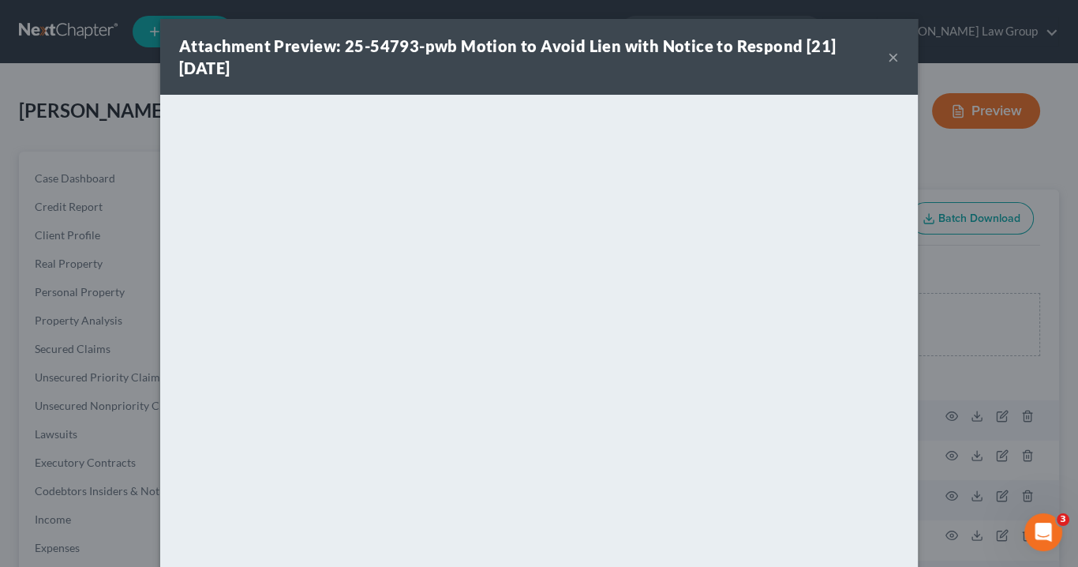
click at [889, 58] on button "×" at bounding box center [893, 56] width 11 height 19
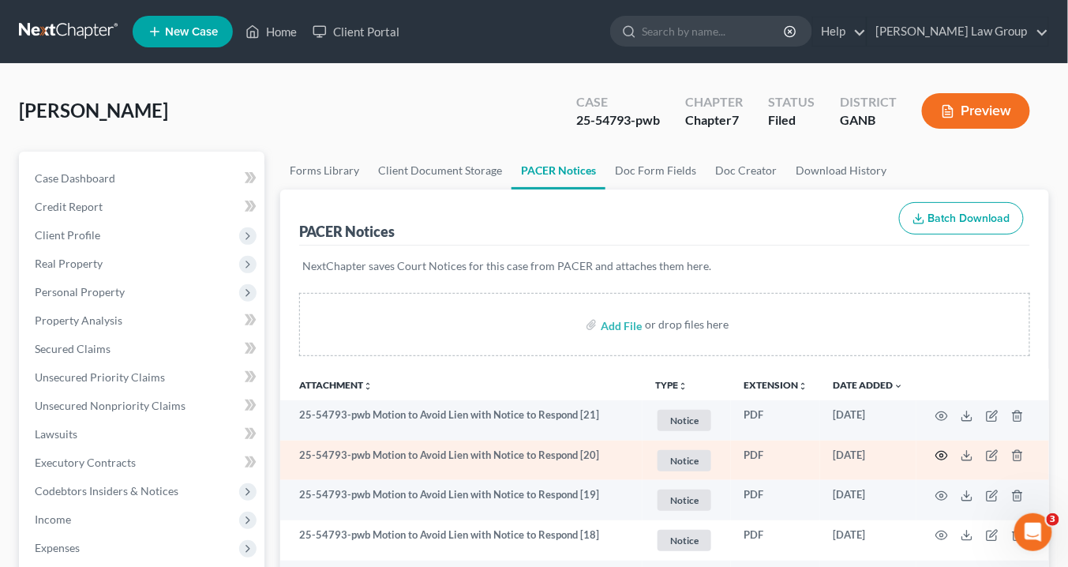
click at [942, 456] on icon "button" at bounding box center [941, 455] width 13 height 13
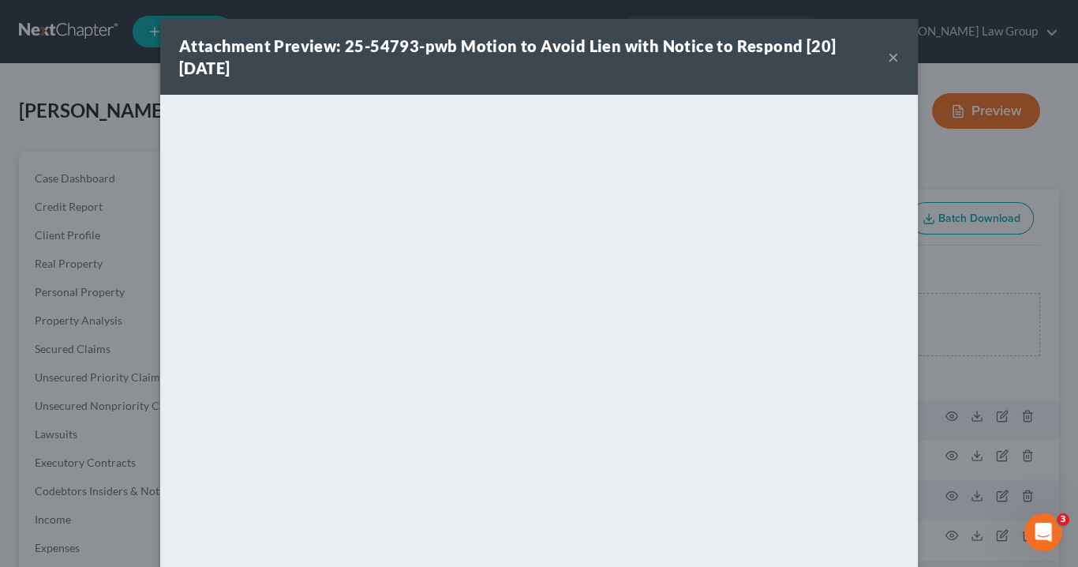
click at [889, 58] on button "×" at bounding box center [893, 56] width 11 height 19
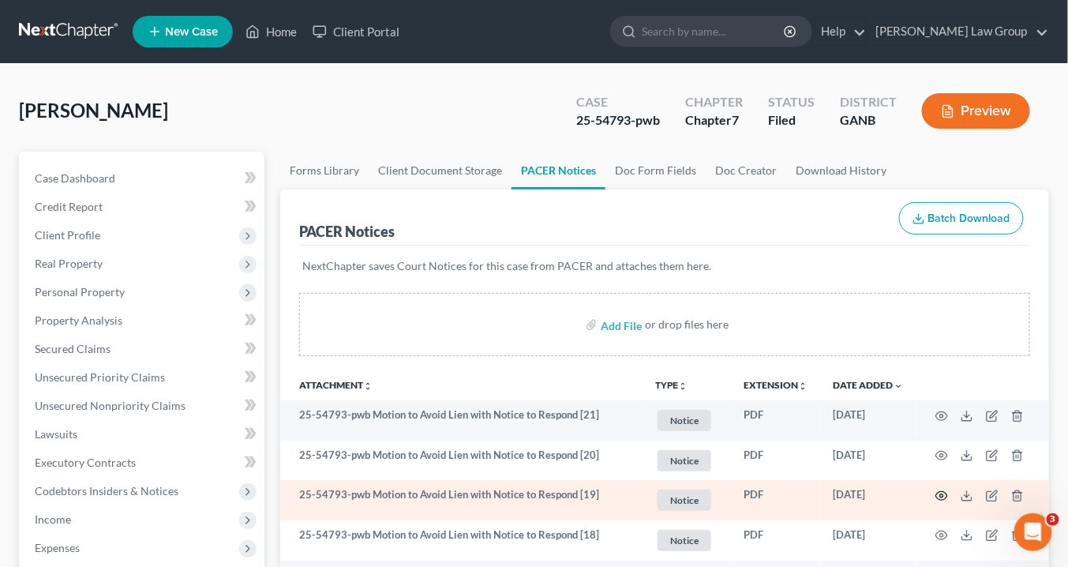
click at [941, 490] on icon "button" at bounding box center [941, 495] width 13 height 13
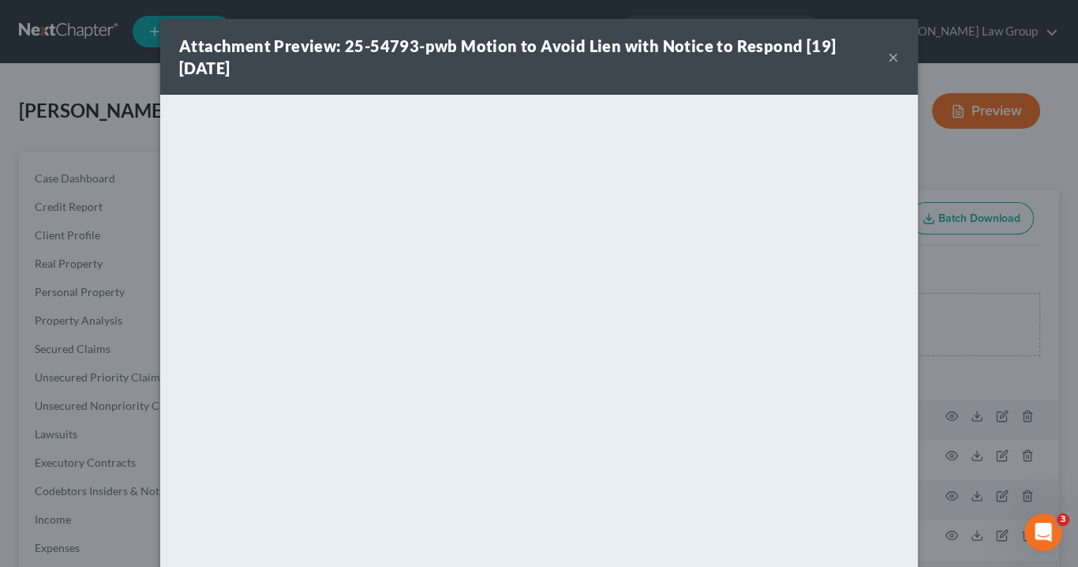
click at [891, 54] on button "×" at bounding box center [893, 56] width 11 height 19
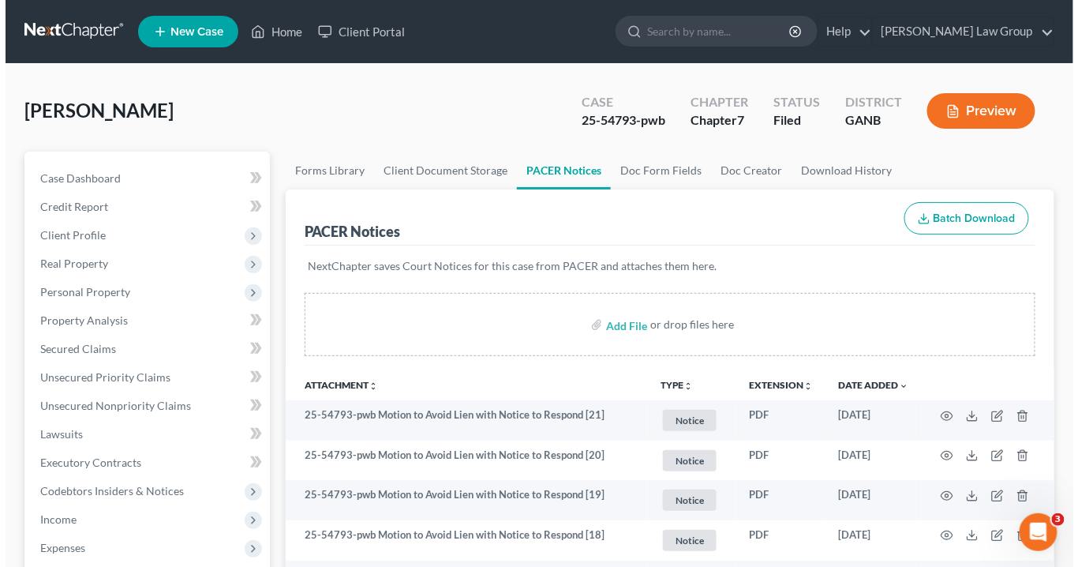
scroll to position [126, 0]
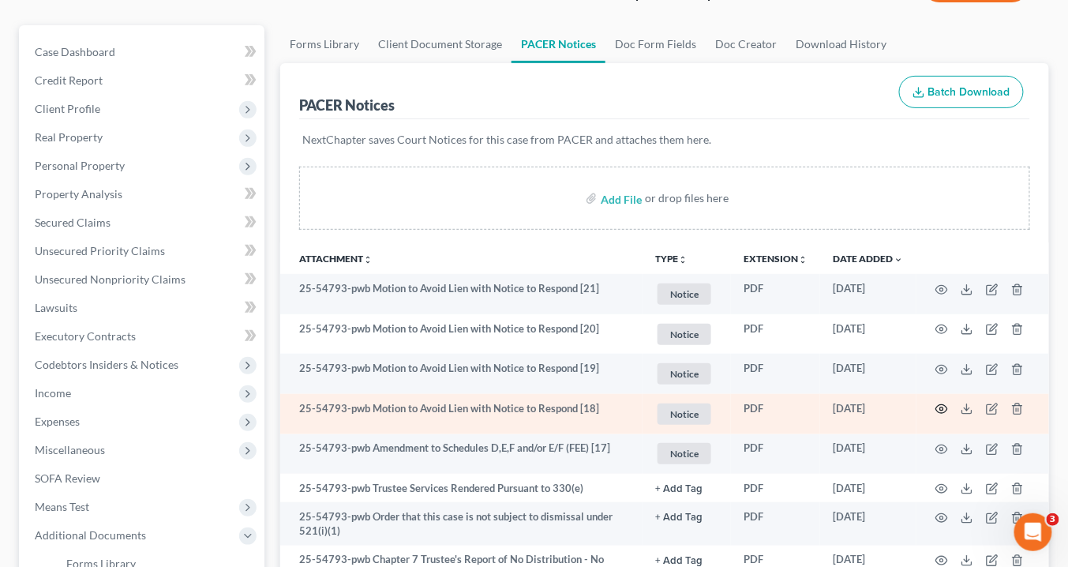
click at [938, 407] on icon "button" at bounding box center [941, 409] width 13 height 13
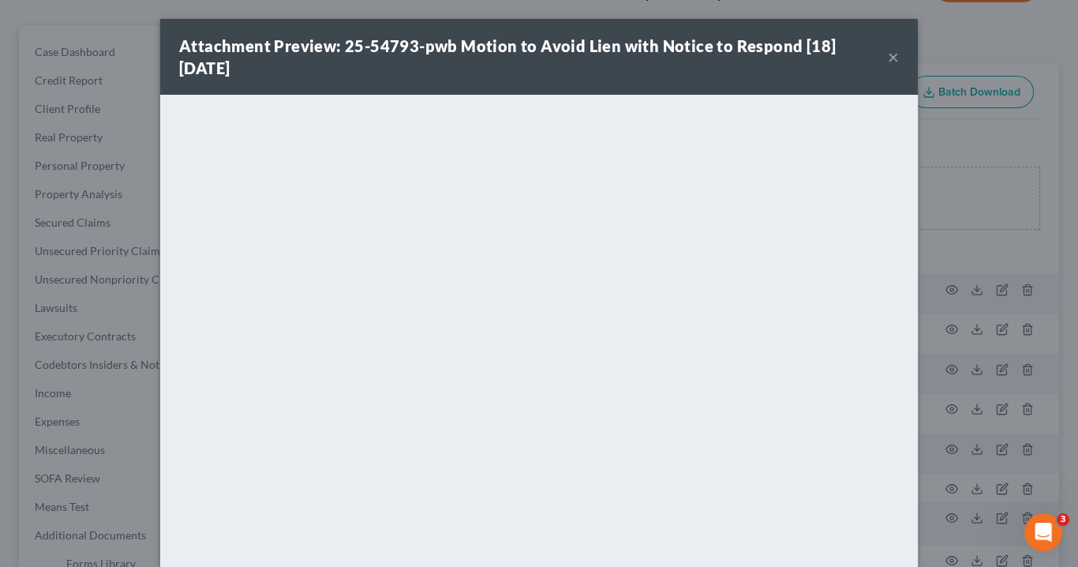
click at [891, 54] on button "×" at bounding box center [893, 56] width 11 height 19
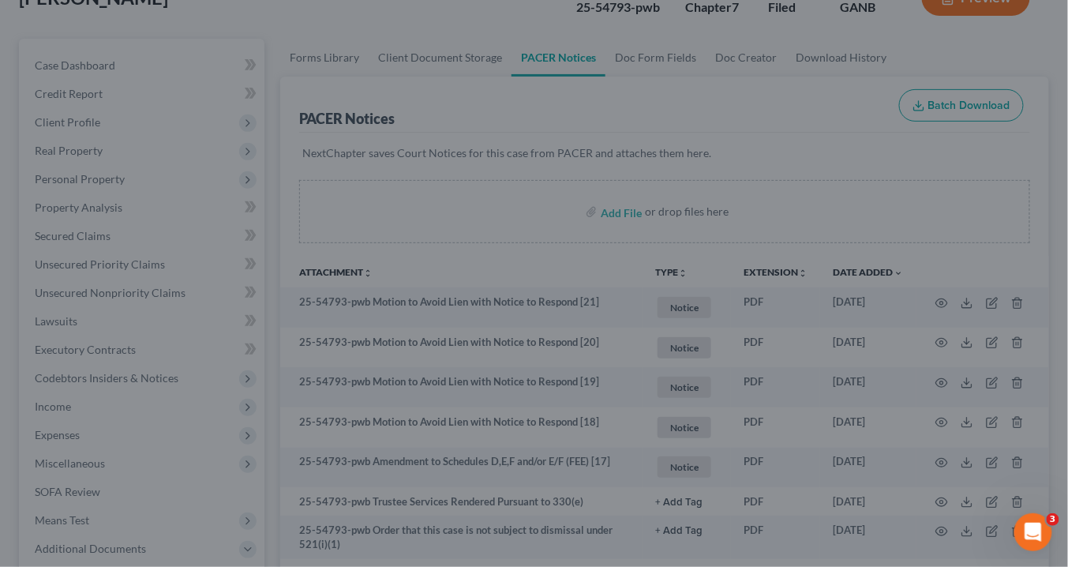
scroll to position [0, 0]
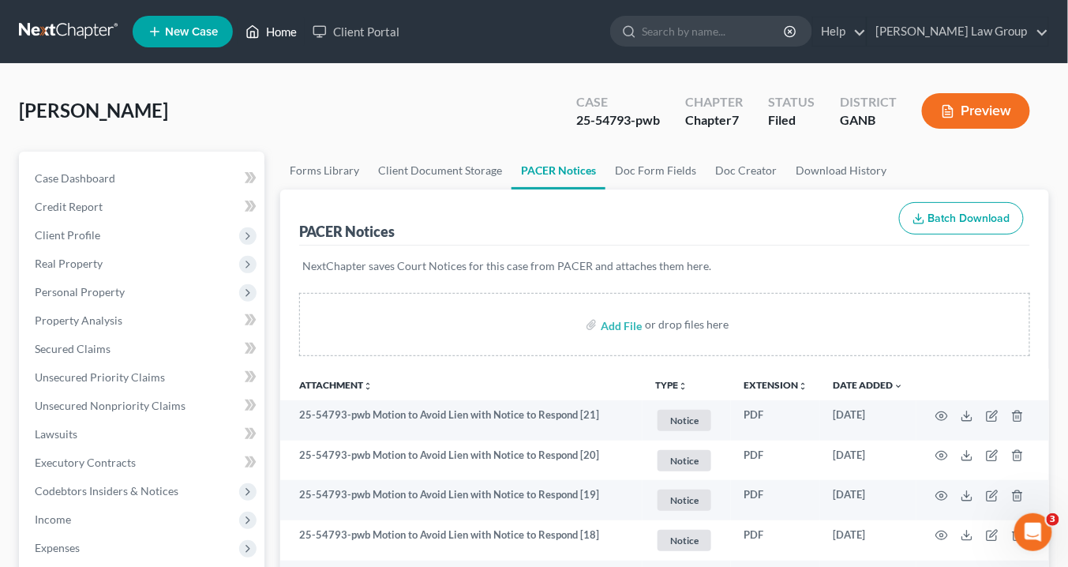
click at [283, 31] on link "Home" at bounding box center [271, 31] width 67 height 28
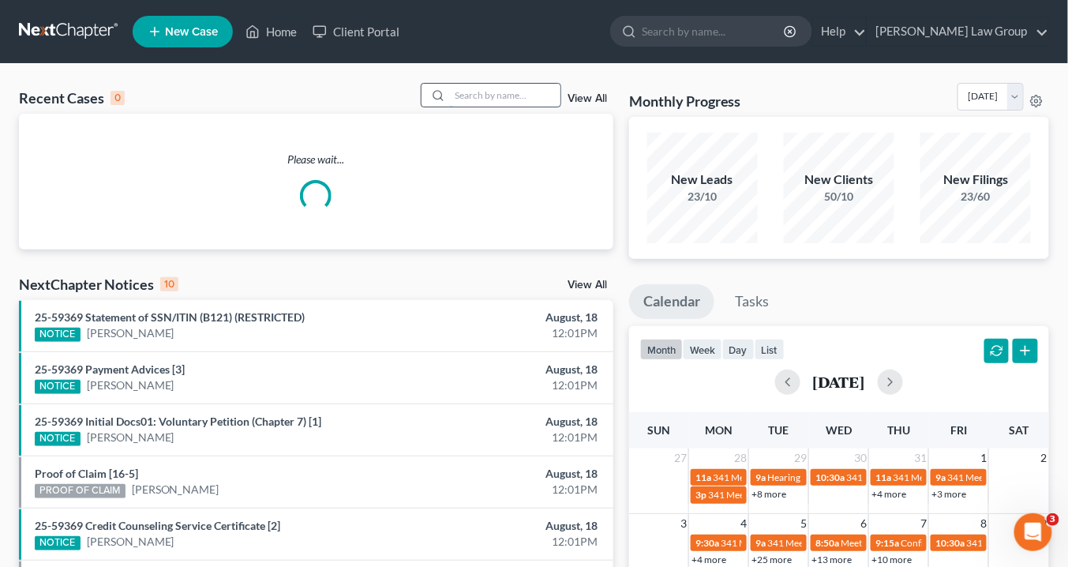
click at [479, 94] on input "search" at bounding box center [505, 95] width 110 height 23
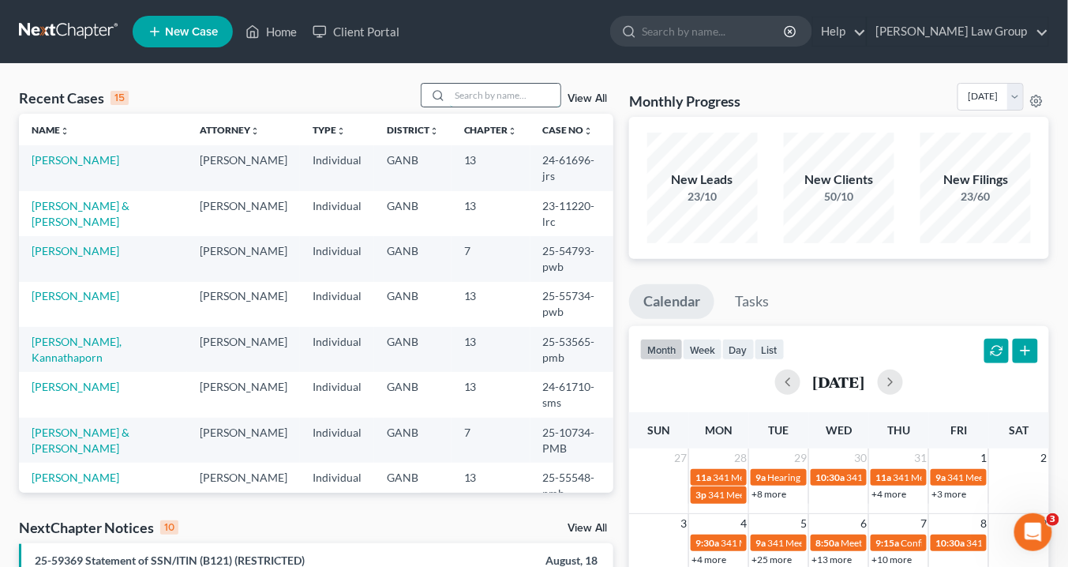
click at [481, 88] on input "search" at bounding box center [505, 95] width 110 height 23
drag, startPoint x: 459, startPoint y: 96, endPoint x: 470, endPoint y: 102, distance: 12.4
click at [462, 102] on input "search" at bounding box center [505, 95] width 110 height 23
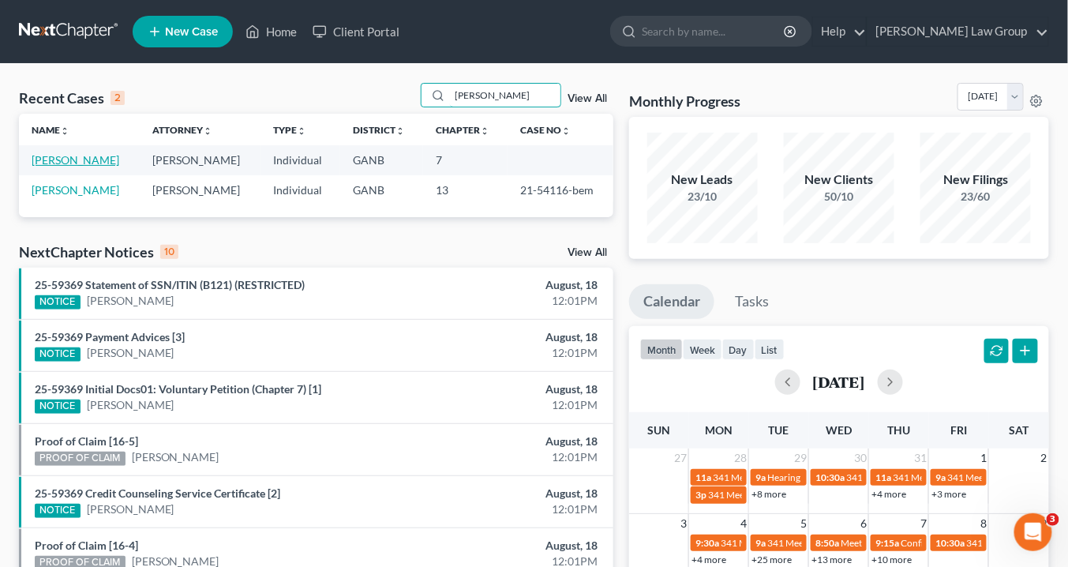
type input "[PERSON_NAME]"
drag, startPoint x: 87, startPoint y: 157, endPoint x: 106, endPoint y: 158, distance: 19.0
click at [88, 156] on link "[PERSON_NAME]" at bounding box center [76, 159] width 88 height 13
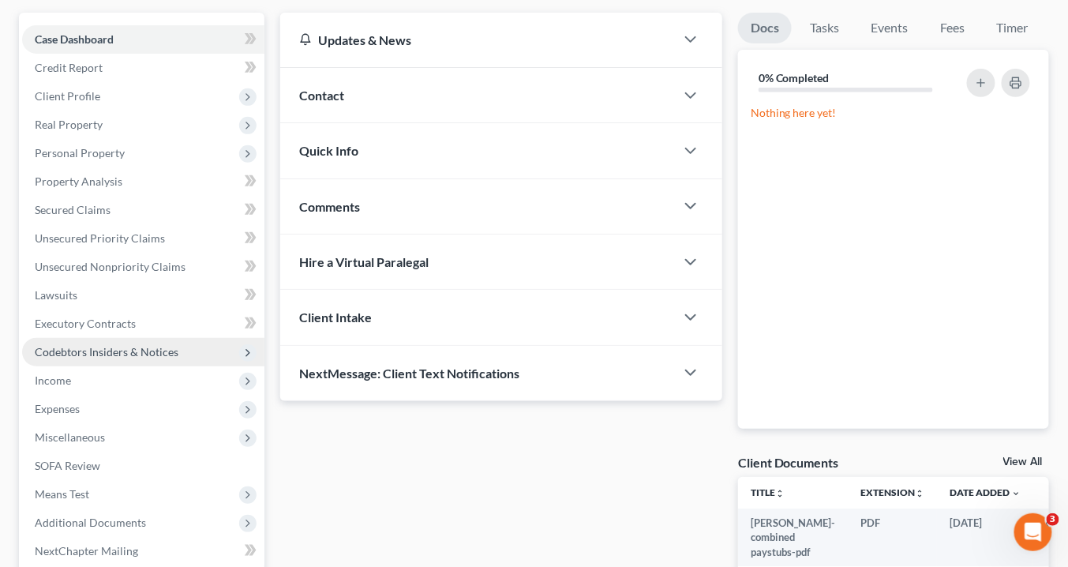
scroll to position [189, 0]
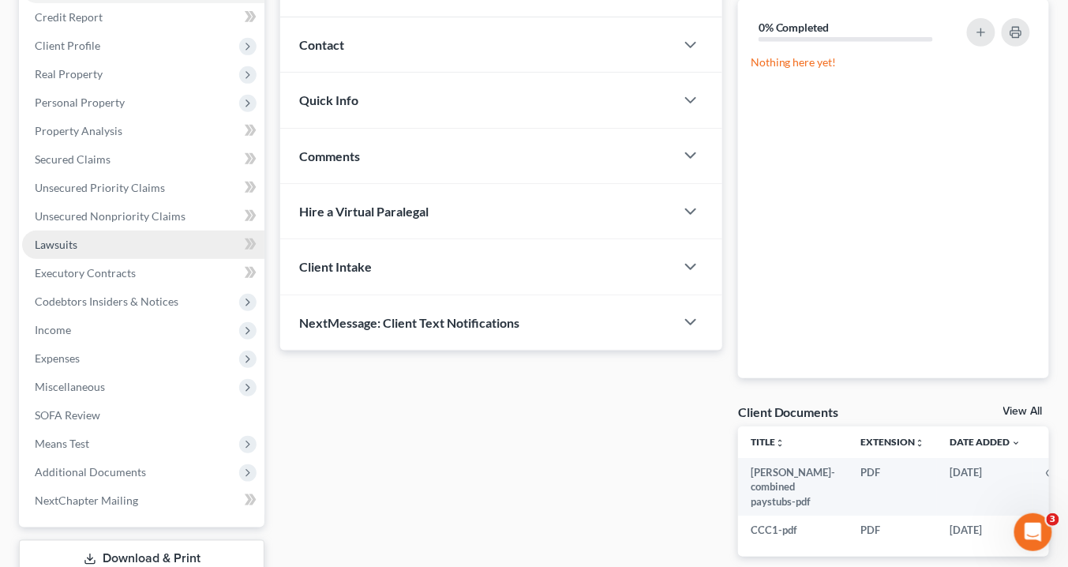
click at [59, 241] on span "Lawsuits" at bounding box center [56, 244] width 43 height 13
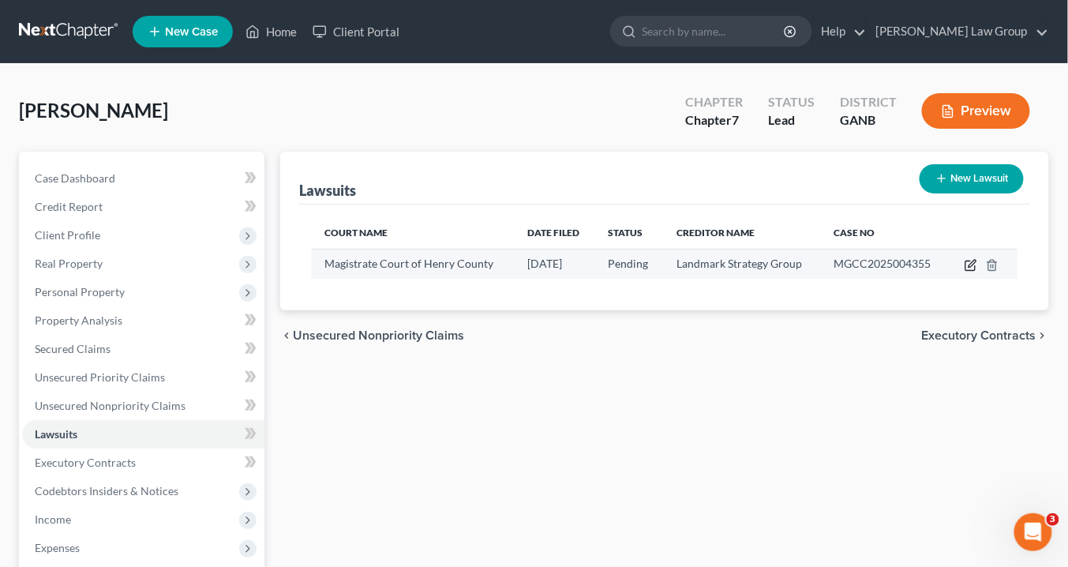
click at [971, 262] on icon "button" at bounding box center [971, 263] width 7 height 7
select select "10"
select select "0"
select select "4"
select select "35"
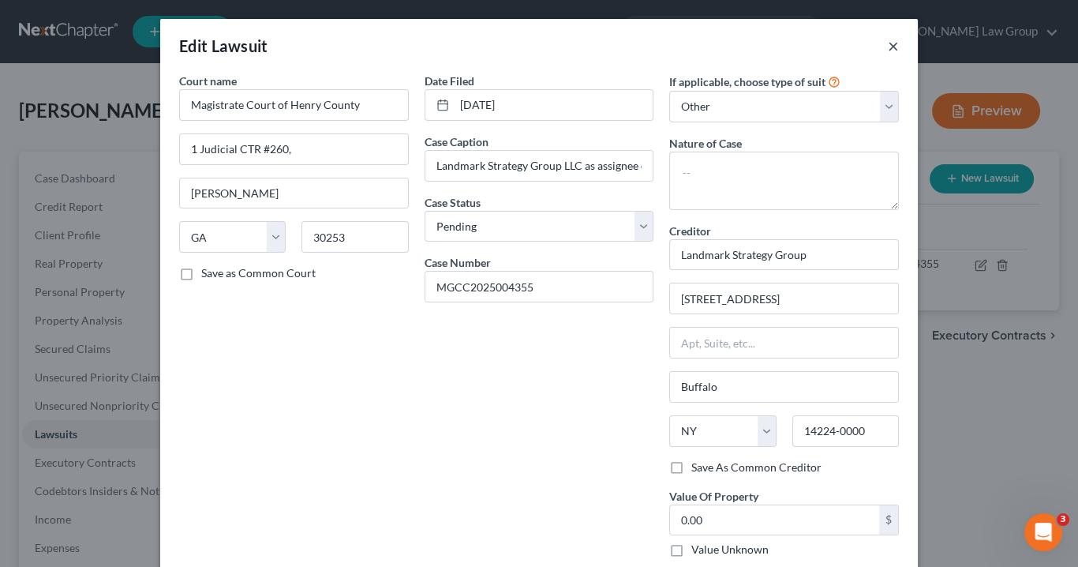
click at [888, 45] on button "×" at bounding box center [893, 45] width 11 height 19
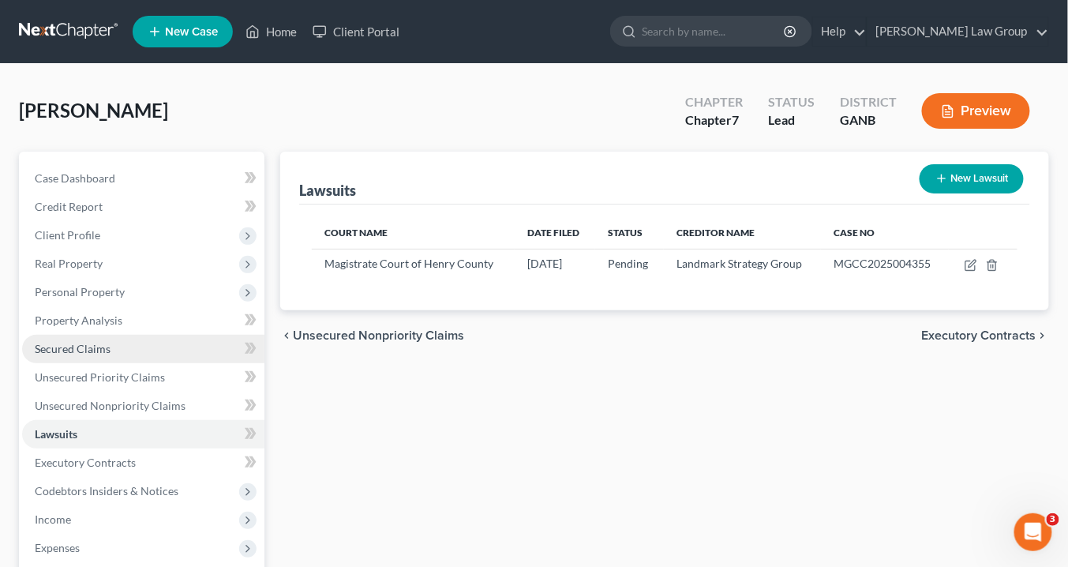
click at [110, 353] on link "Secured Claims" at bounding box center [143, 349] width 242 height 28
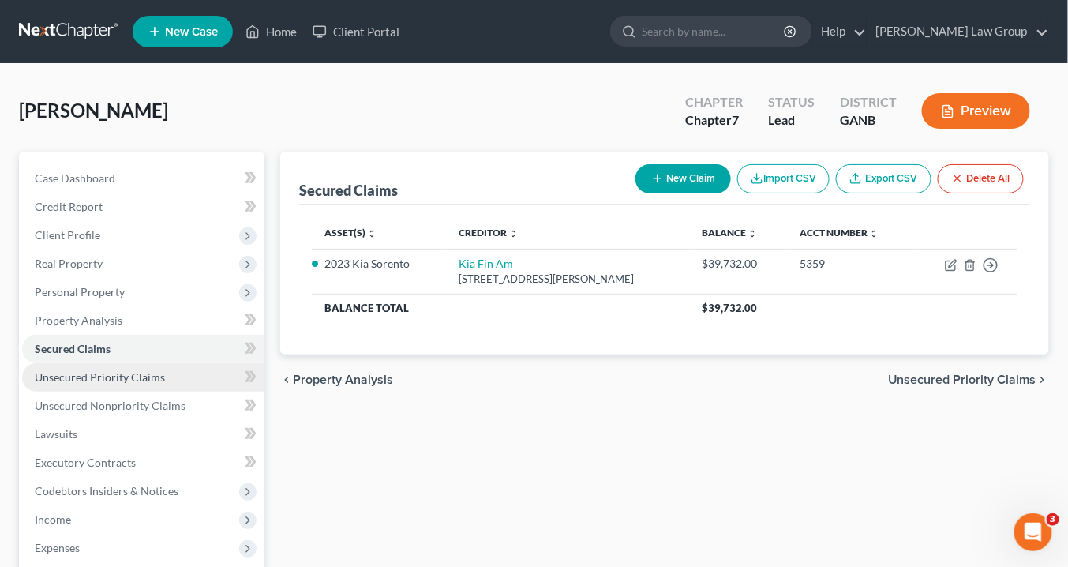
click at [71, 374] on span "Unsecured Priority Claims" at bounding box center [100, 376] width 130 height 13
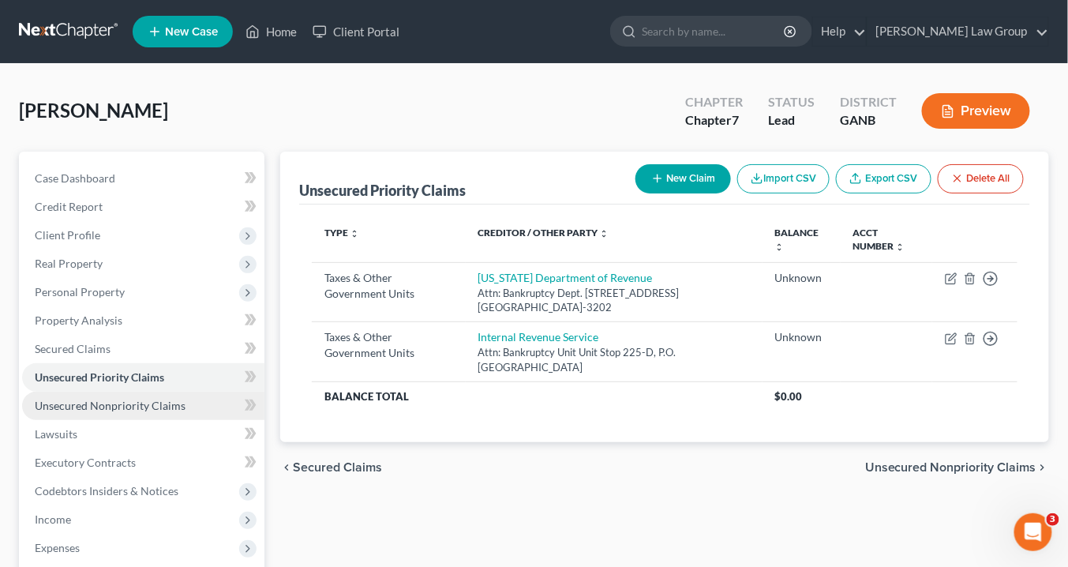
click at [103, 409] on span "Unsecured Nonpriority Claims" at bounding box center [110, 405] width 151 height 13
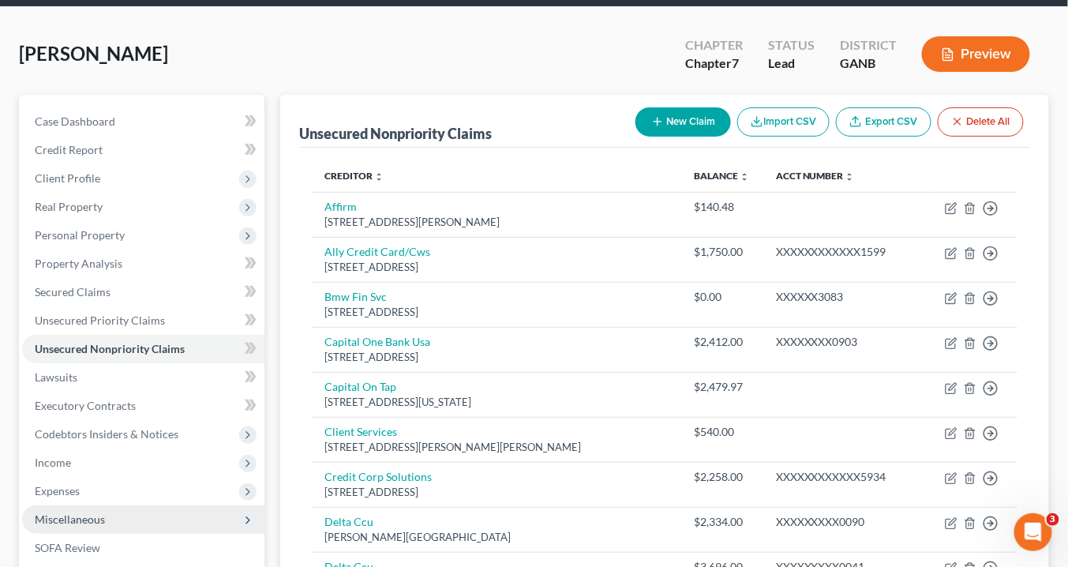
scroll to position [126, 0]
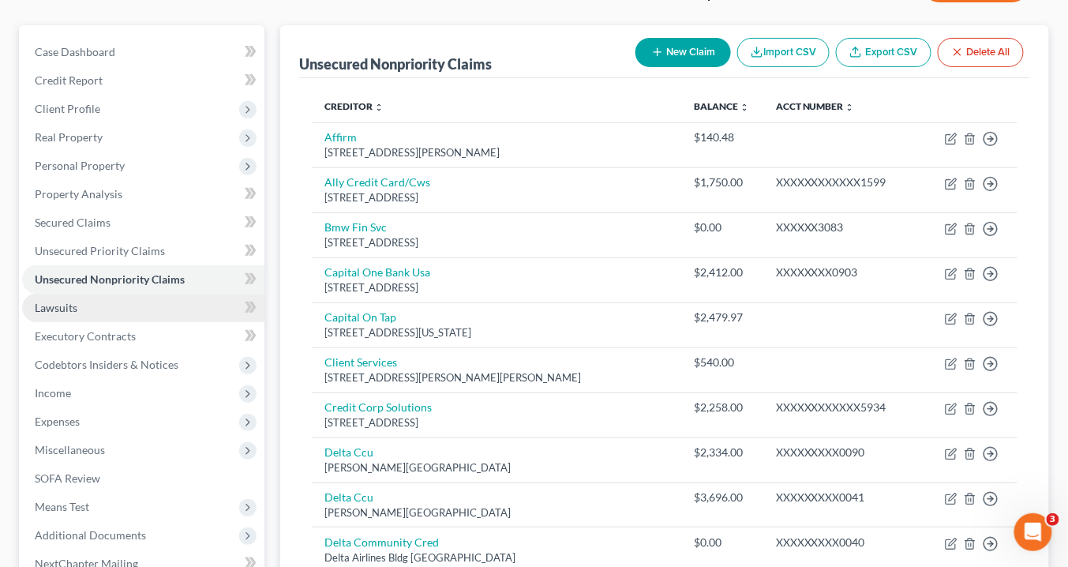
click at [65, 301] on span "Lawsuits" at bounding box center [56, 307] width 43 height 13
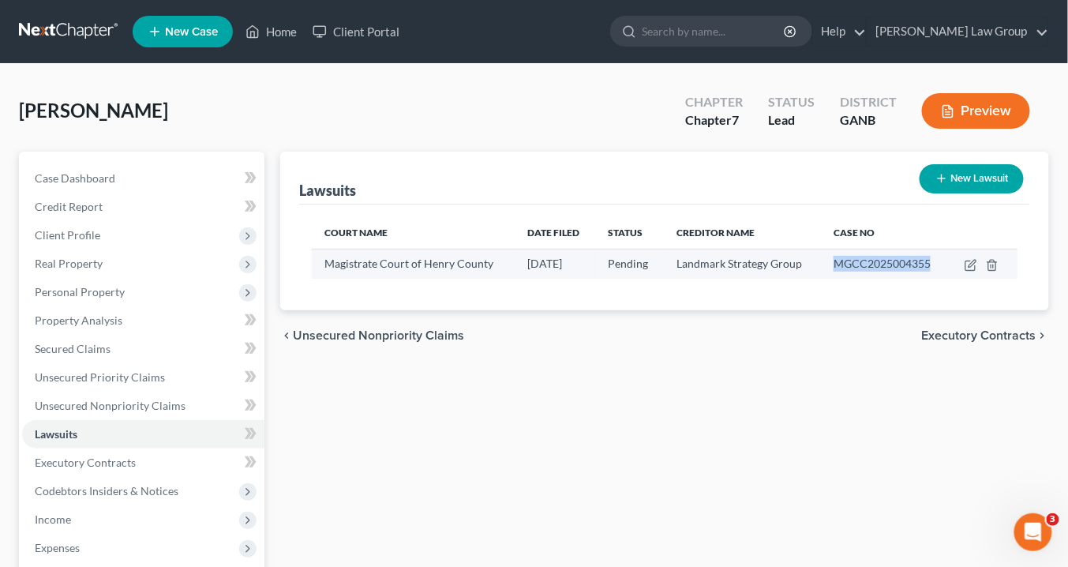
drag, startPoint x: 924, startPoint y: 261, endPoint x: 833, endPoint y: 264, distance: 90.8
click at [833, 264] on td "MGCC2025004355" at bounding box center [885, 264] width 128 height 30
click at [972, 263] on icon "button" at bounding box center [970, 265] width 13 height 13
select select "10"
select select "0"
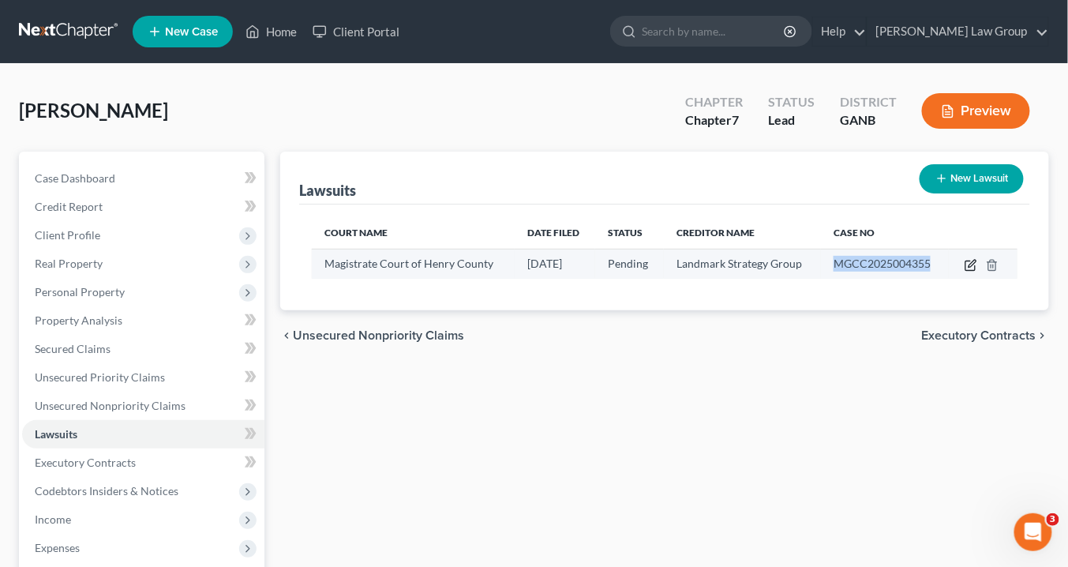
select select "4"
select select "35"
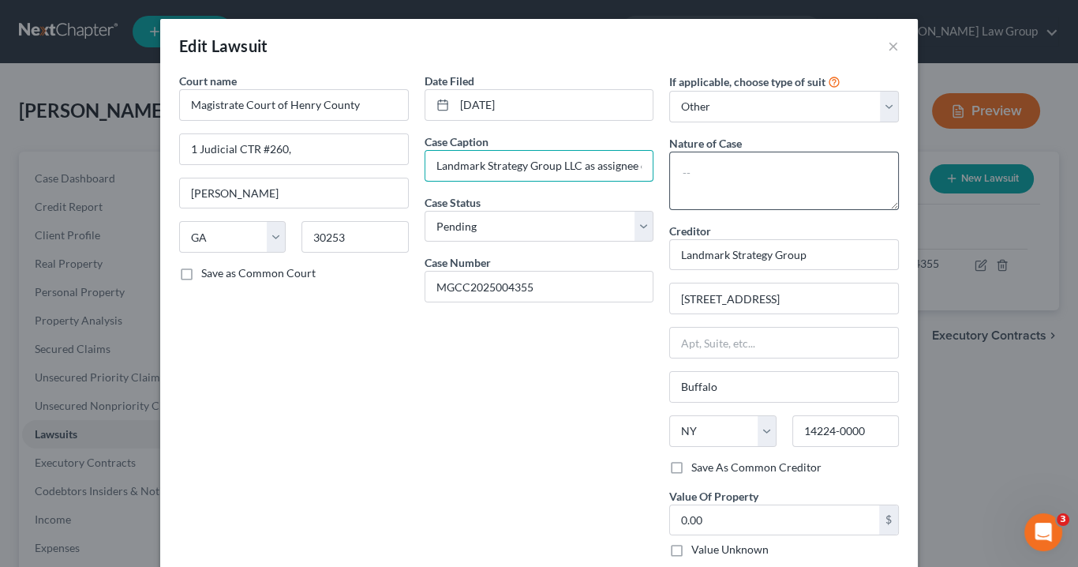
scroll to position [0, 158]
drag, startPoint x: 494, startPoint y: 164, endPoint x: 746, endPoint y: 163, distance: 251.8
click at [746, 163] on div "Court name * Magistrate Court of Henry County 1 Judicial CTR #260, [PERSON_NAME…" at bounding box center [539, 321] width 736 height 497
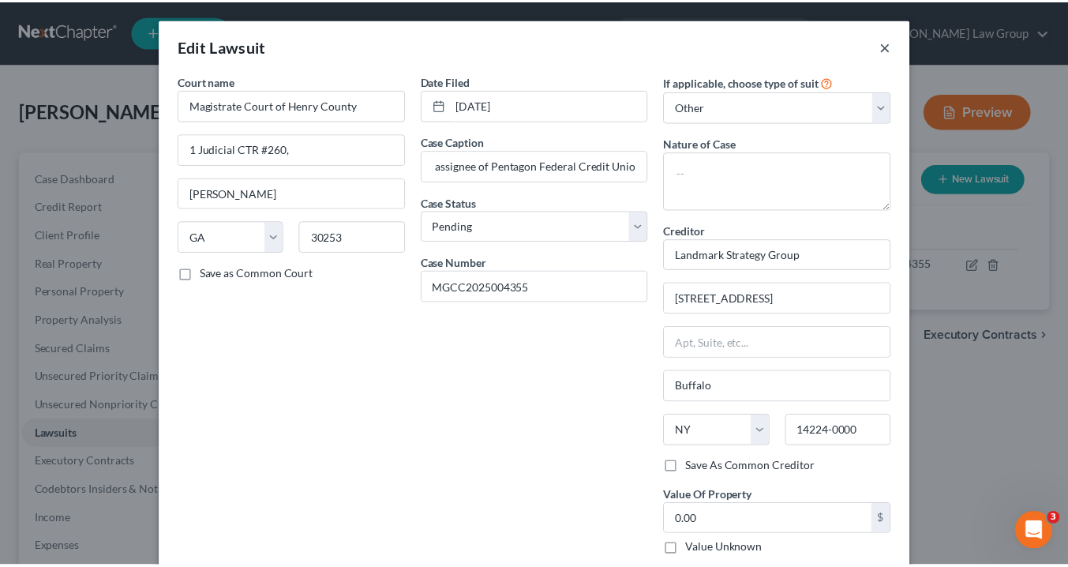
scroll to position [0, 0]
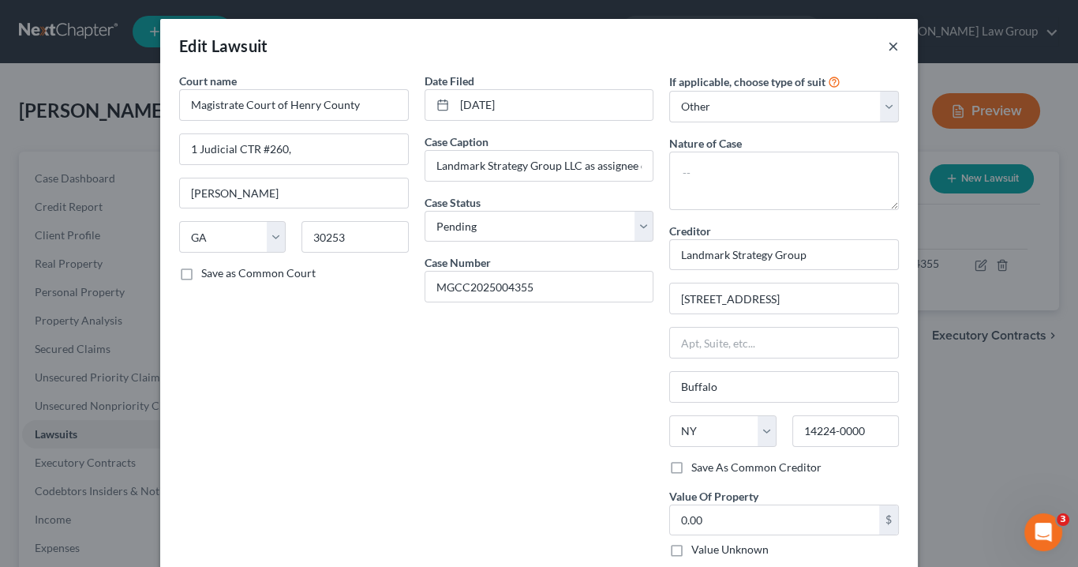
click at [889, 44] on button "×" at bounding box center [893, 45] width 11 height 19
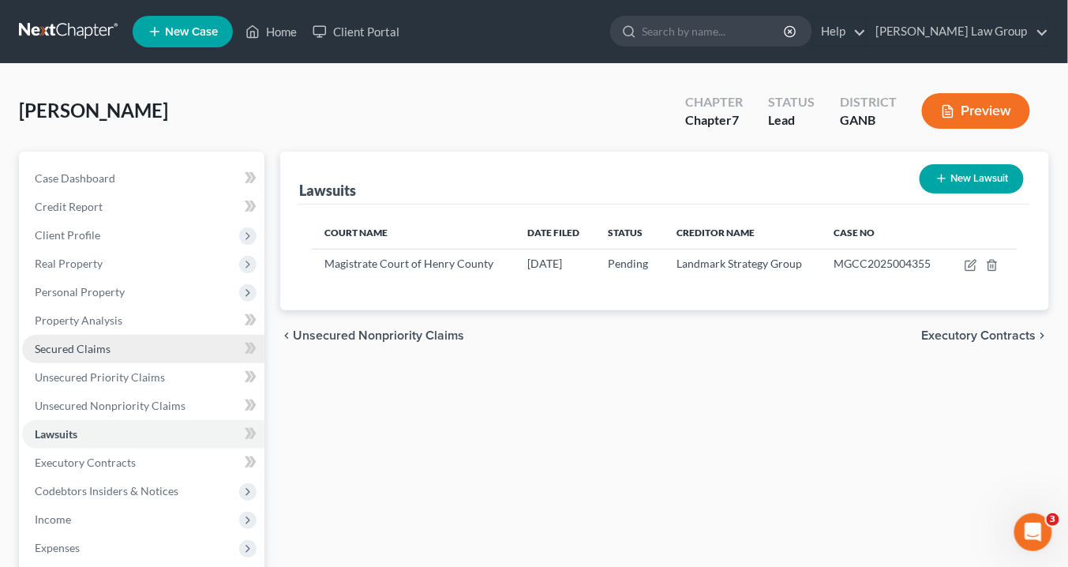
click at [69, 347] on span "Secured Claims" at bounding box center [73, 348] width 76 height 13
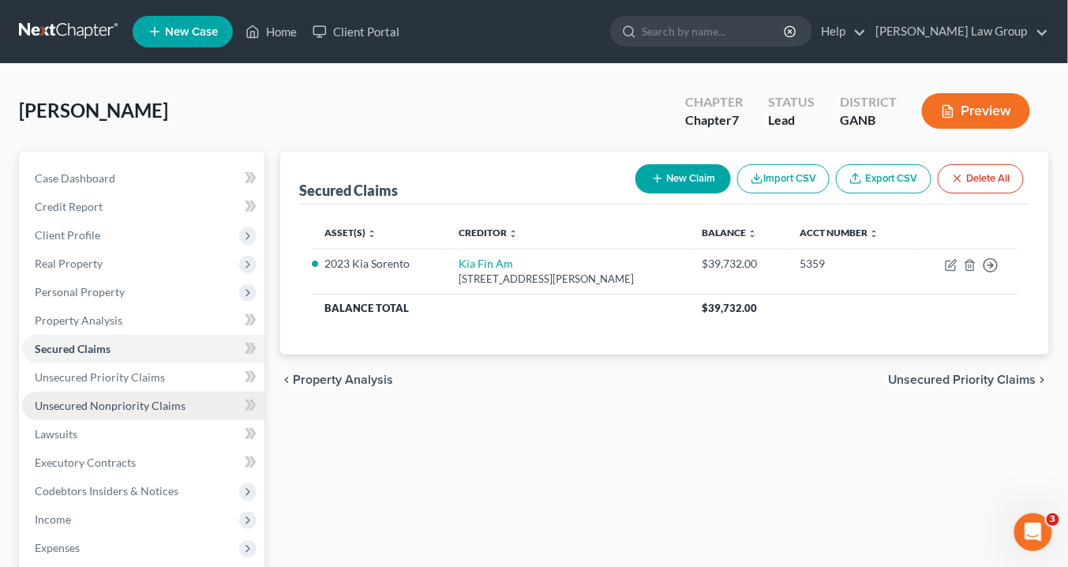
click at [133, 403] on span "Unsecured Nonpriority Claims" at bounding box center [110, 405] width 151 height 13
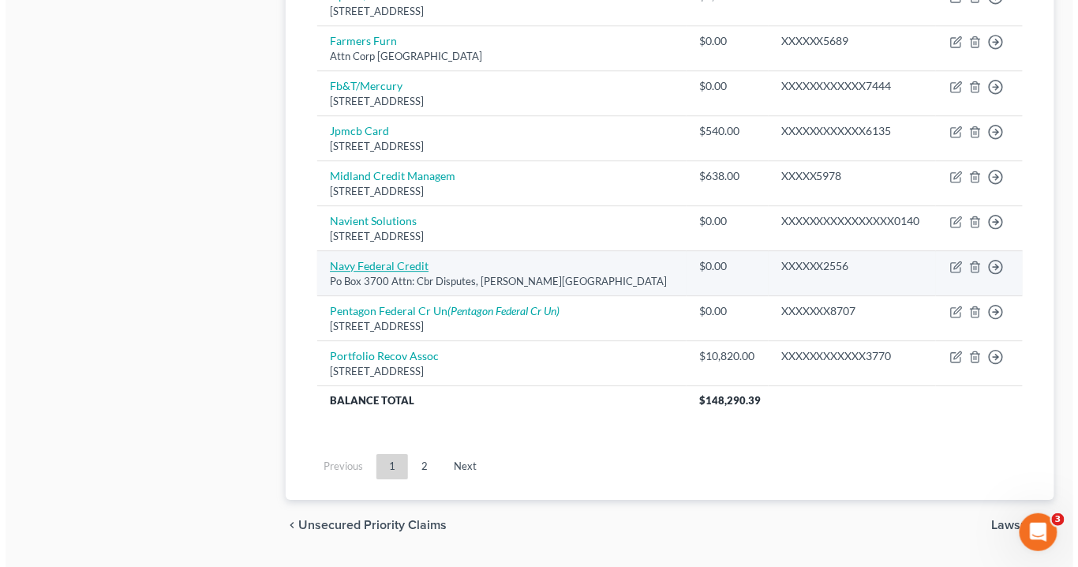
scroll to position [1242, 0]
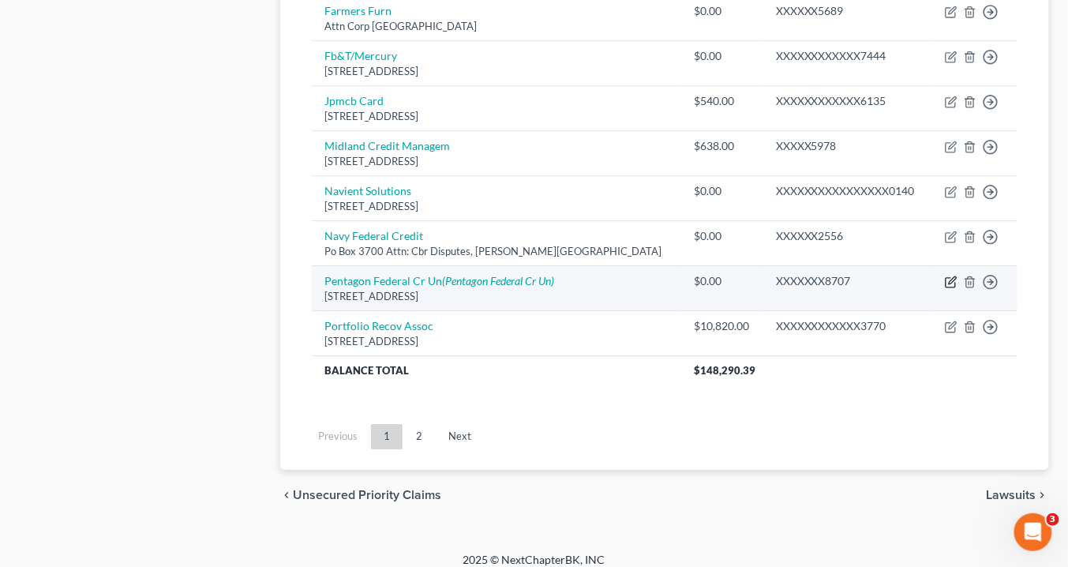
click at [953, 275] on icon "button" at bounding box center [951, 281] width 13 height 13
select select "48"
select select "0"
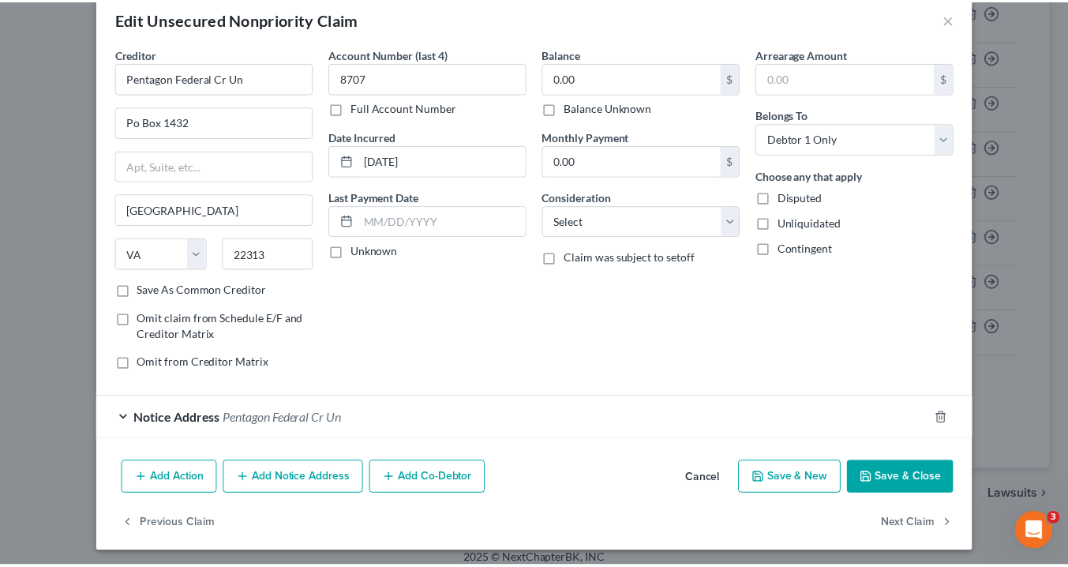
scroll to position [0, 0]
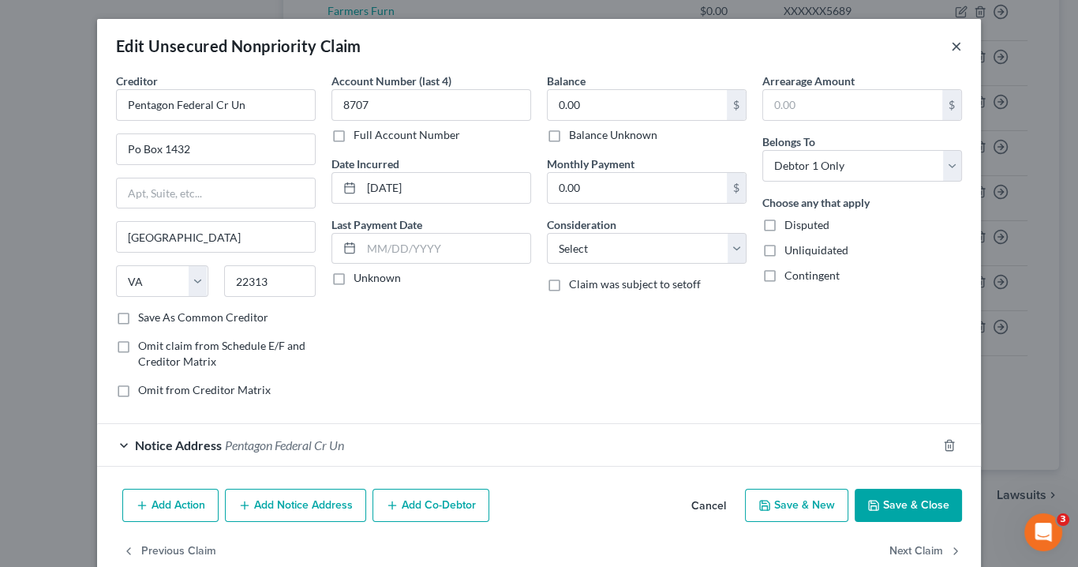
click at [952, 43] on button "×" at bounding box center [956, 45] width 11 height 19
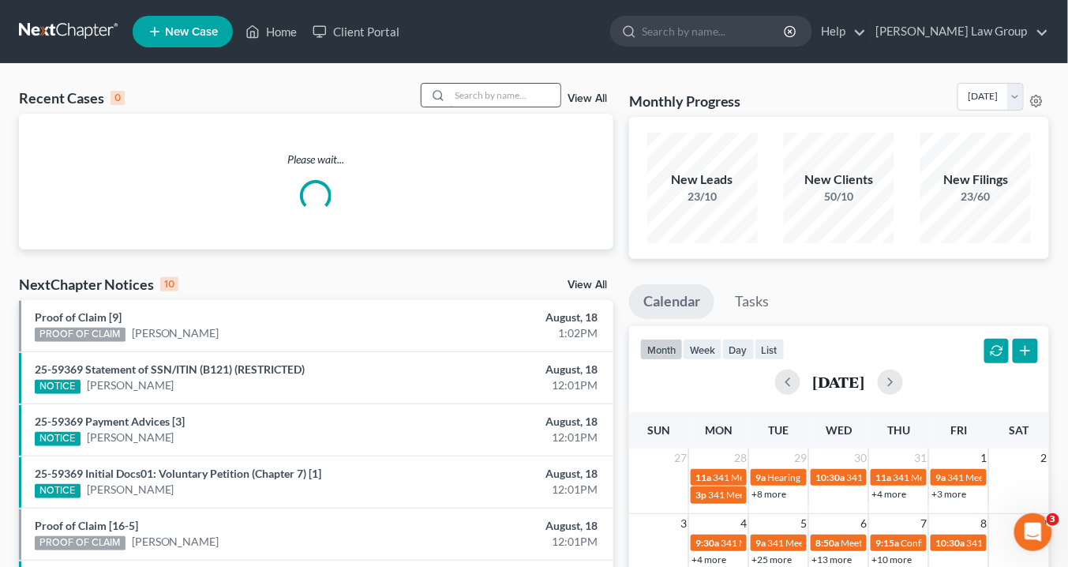
click at [458, 95] on input "search" at bounding box center [505, 95] width 110 height 23
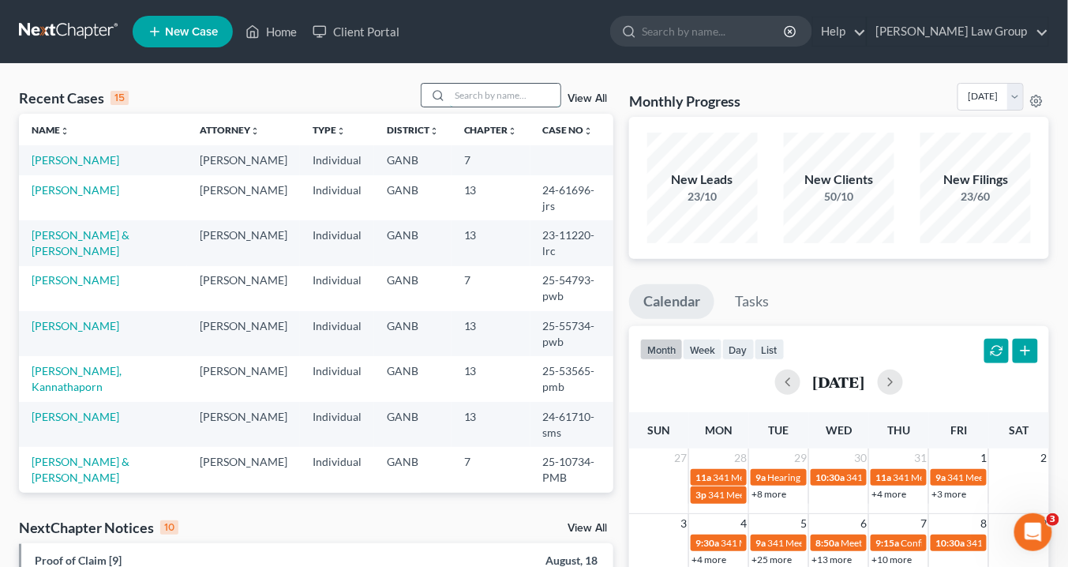
drag, startPoint x: 484, startPoint y: 98, endPoint x: 498, endPoint y: 92, distance: 15.2
click at [485, 97] on input "search" at bounding box center [505, 95] width 110 height 23
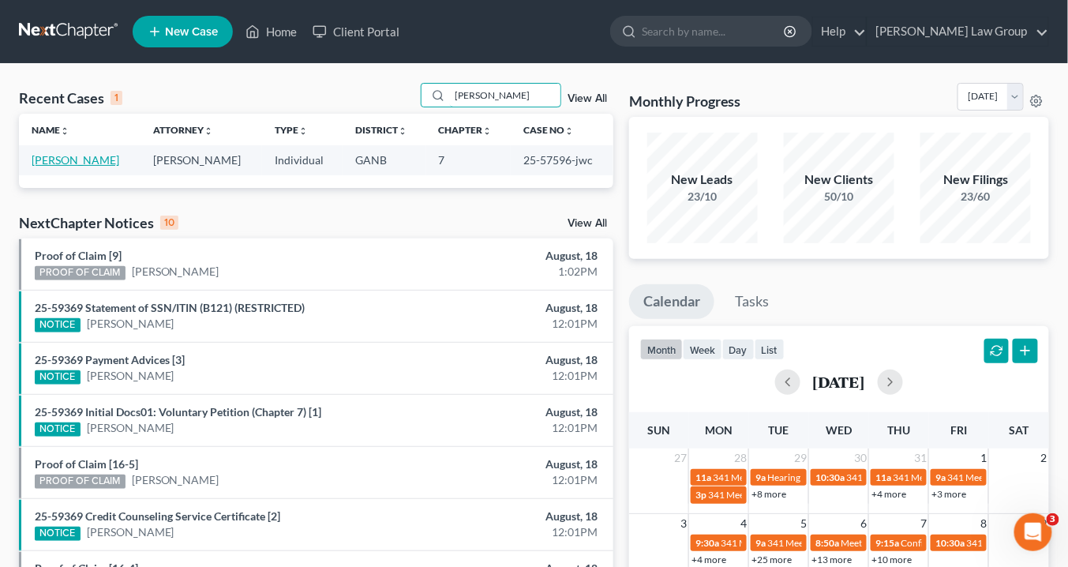
type input "madelin"
click at [80, 158] on link "[PERSON_NAME]" at bounding box center [76, 159] width 88 height 13
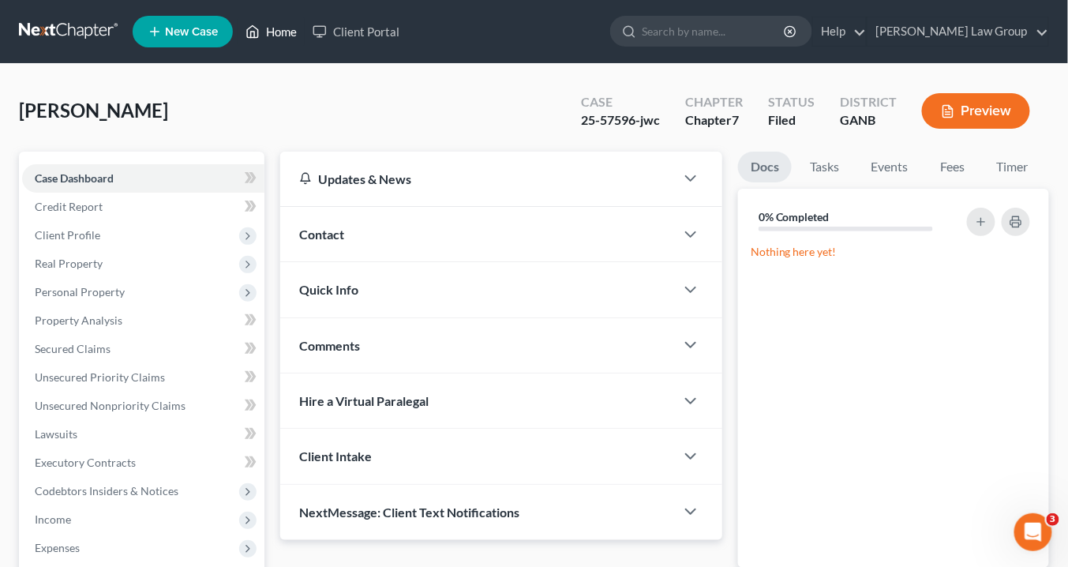
click at [286, 33] on link "Home" at bounding box center [271, 31] width 67 height 28
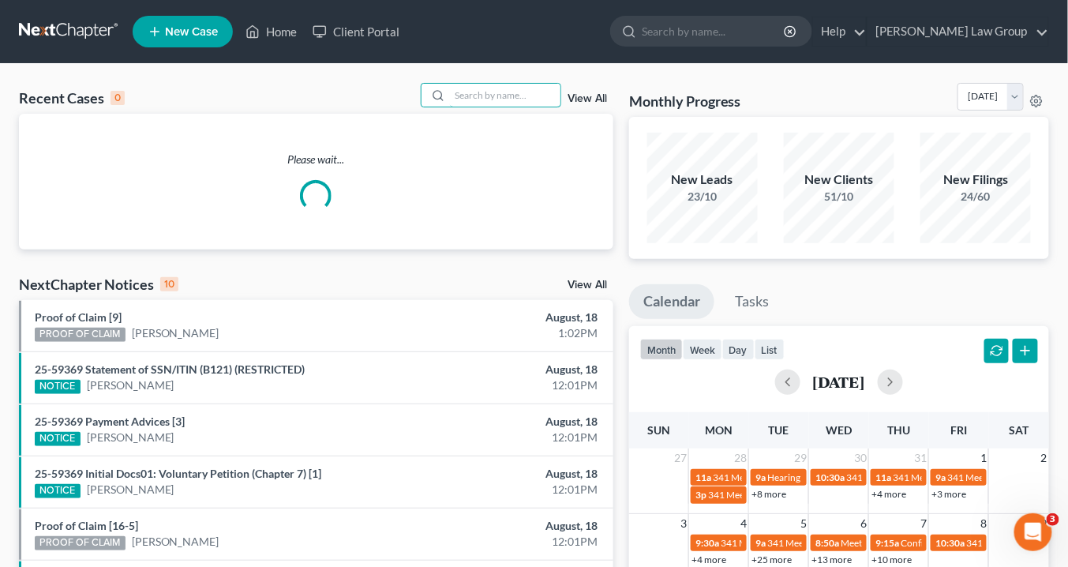
drag, startPoint x: 499, startPoint y: 100, endPoint x: 512, endPoint y: 114, distance: 19.0
click at [500, 99] on input "search" at bounding box center [505, 95] width 110 height 23
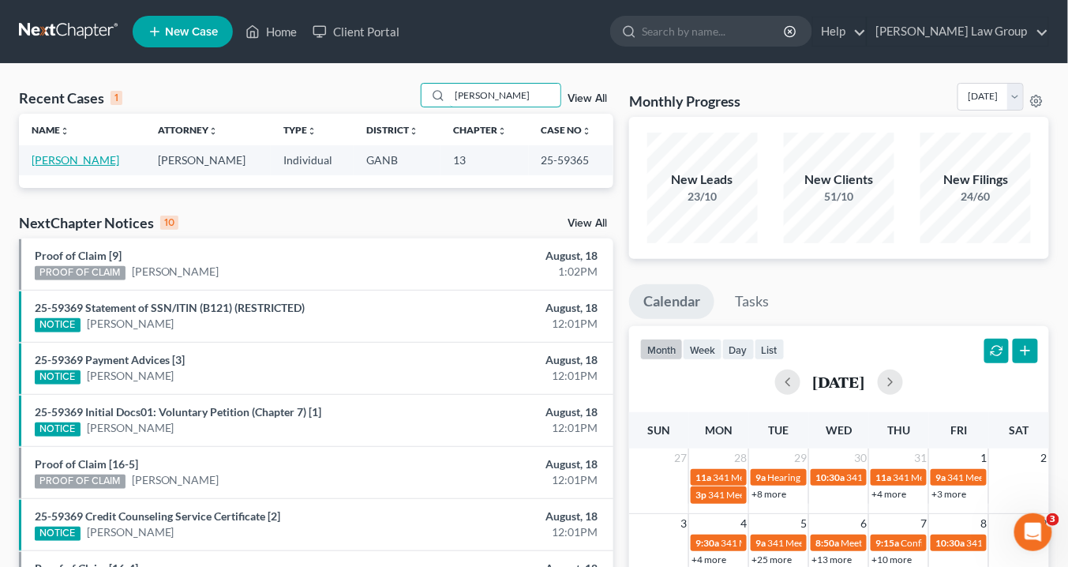
type input "Mathis"
click at [73, 161] on link "[PERSON_NAME]" at bounding box center [76, 159] width 88 height 13
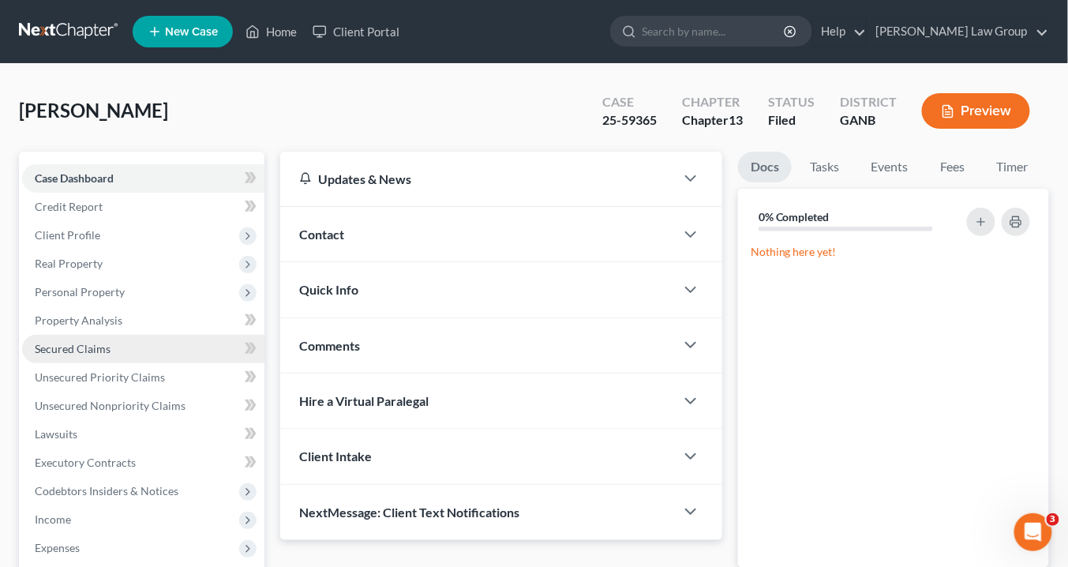
click at [93, 350] on span "Secured Claims" at bounding box center [73, 348] width 76 height 13
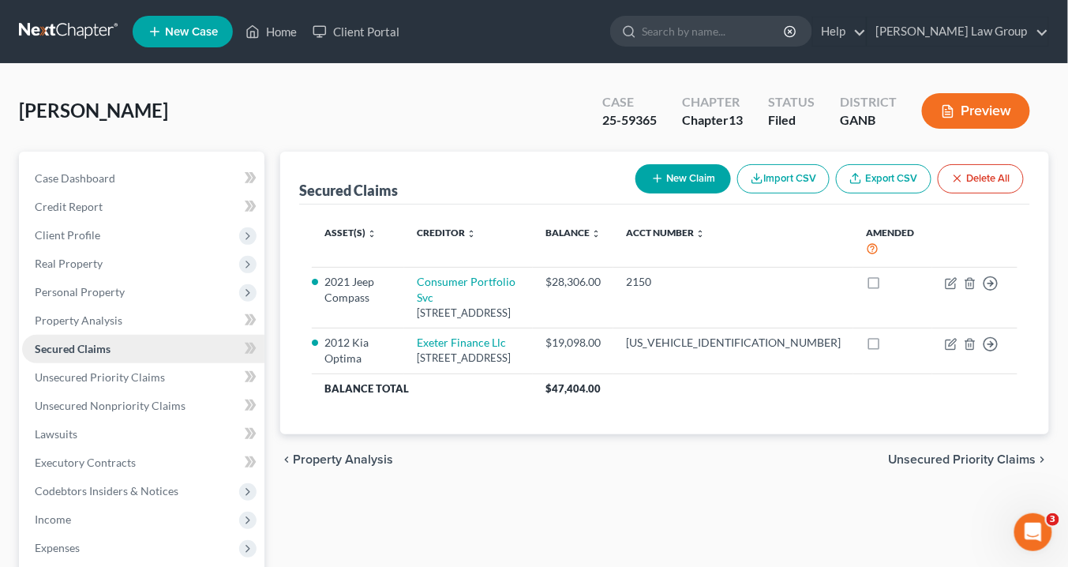
scroll to position [189, 0]
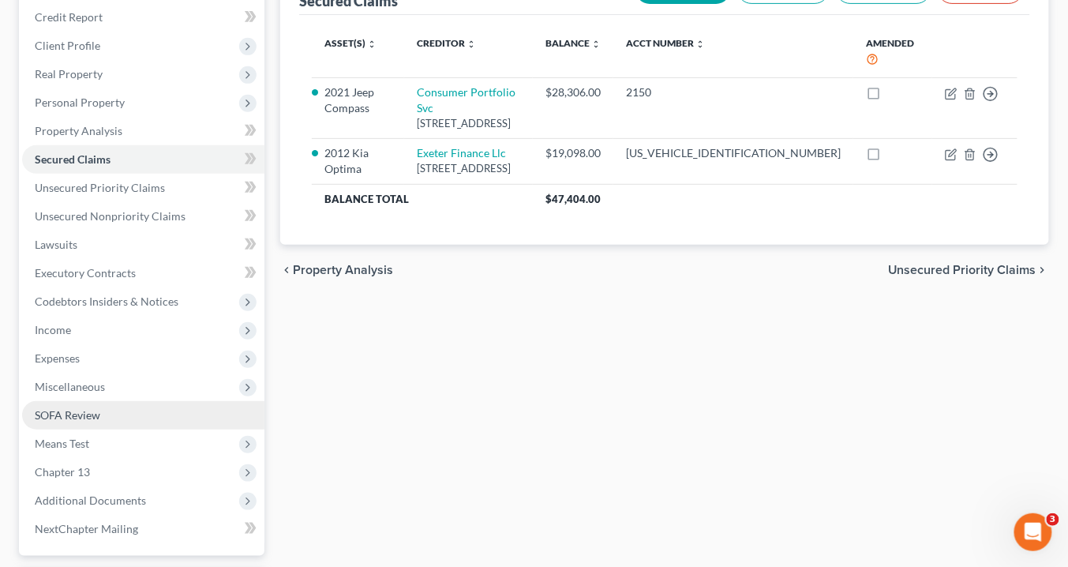
click at [76, 417] on span "SOFA Review" at bounding box center [68, 414] width 66 height 13
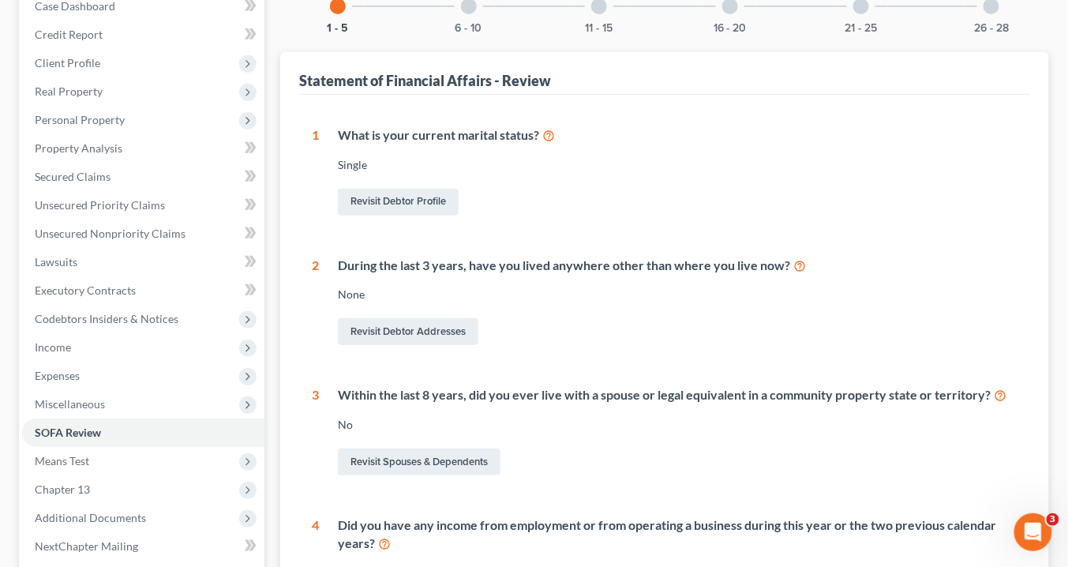
scroll to position [4, 0]
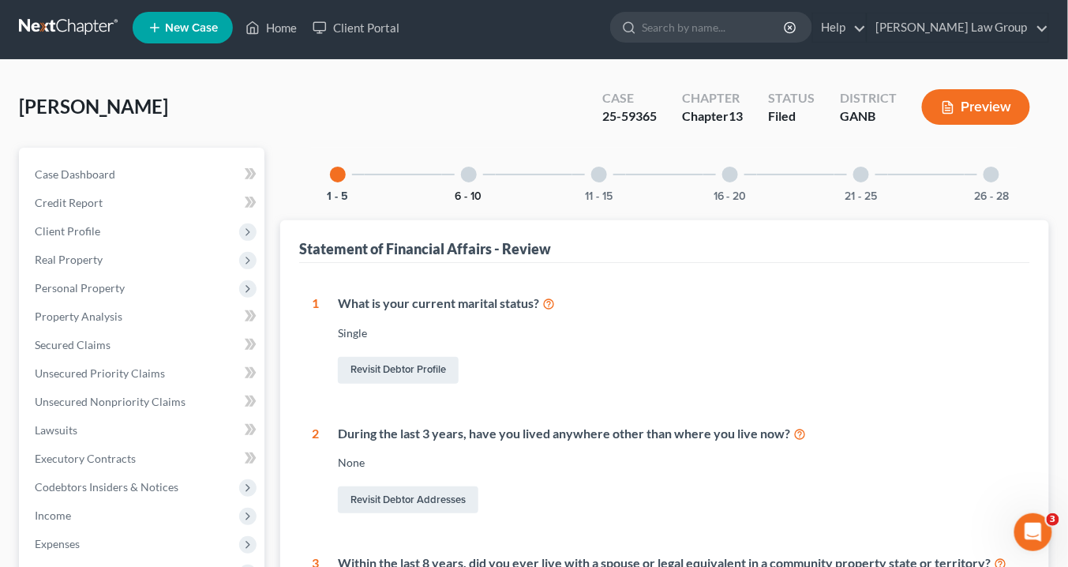
click at [466, 193] on button "6 - 10" at bounding box center [468, 196] width 27 height 11
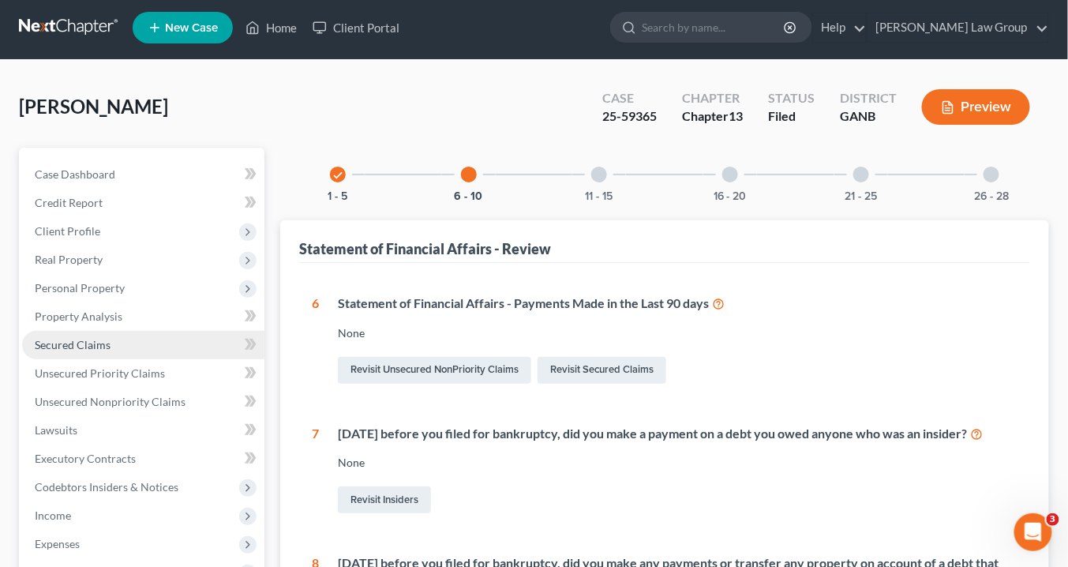
click at [63, 338] on span "Secured Claims" at bounding box center [73, 344] width 76 height 13
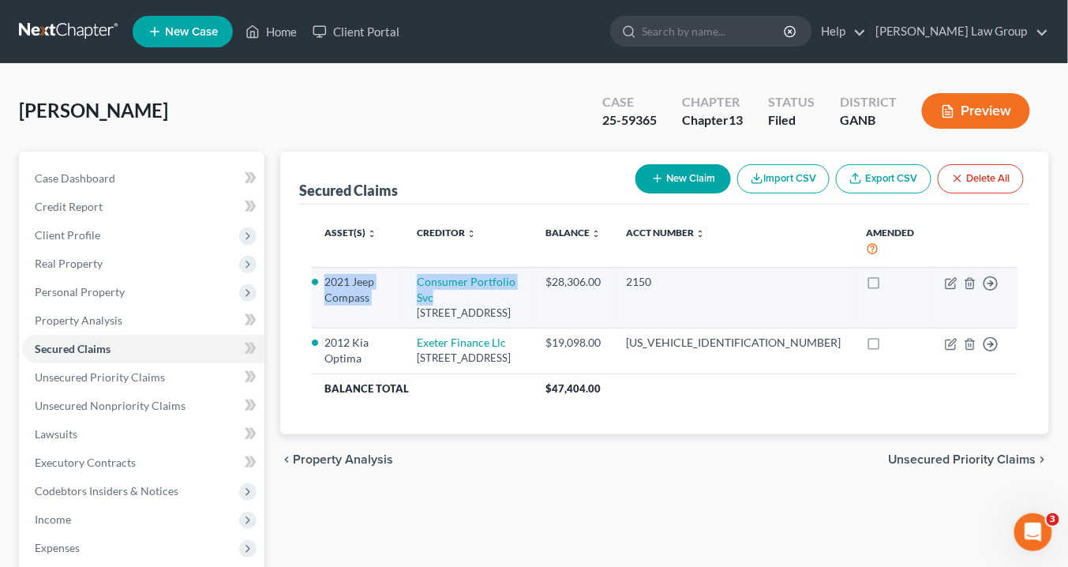
drag, startPoint x: 571, startPoint y: 263, endPoint x: 324, endPoint y: 264, distance: 247.0
click at [324, 267] on tr "2021 Jeep Compass Consumer Portfolio Svc Po Box 57071, Irvine, CA 92619 $28,306…" at bounding box center [665, 297] width 706 height 61
copy tr "2021 Jeep Compass Consumer Portfolio Svc"
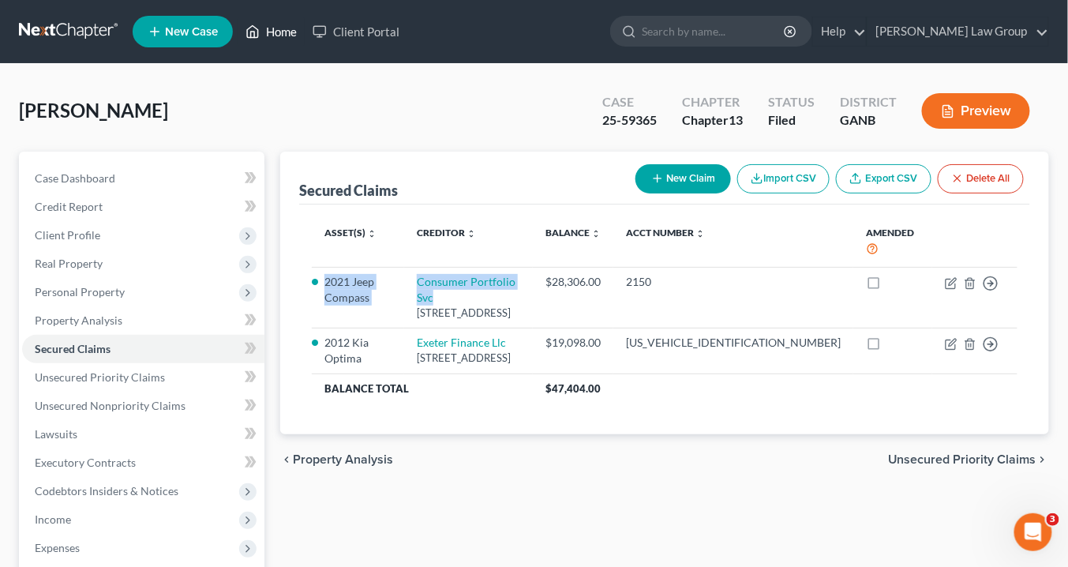
click at [290, 31] on link "Home" at bounding box center [271, 31] width 67 height 28
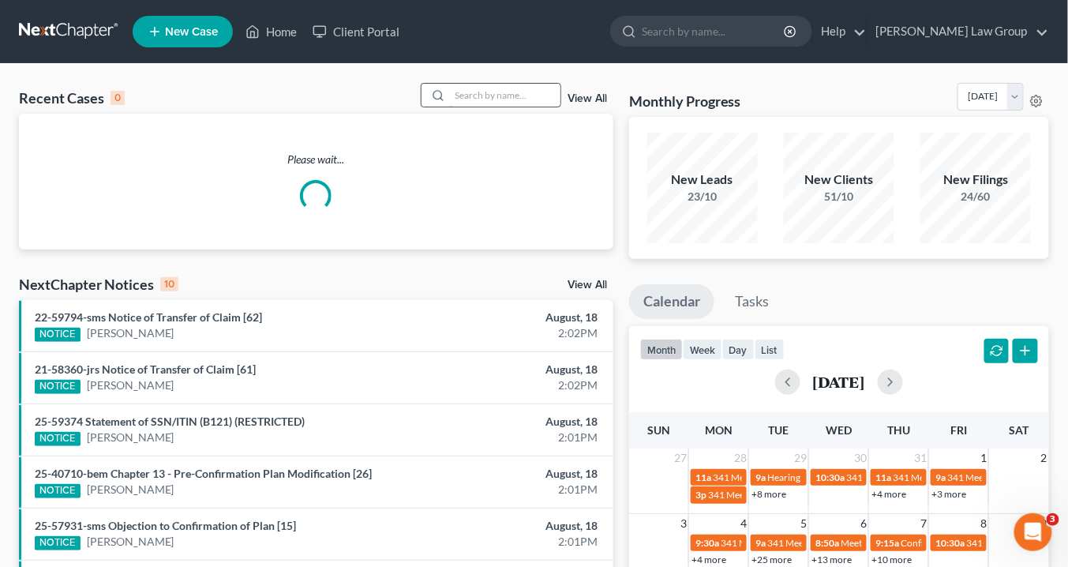
click at [470, 92] on input "search" at bounding box center [505, 95] width 110 height 23
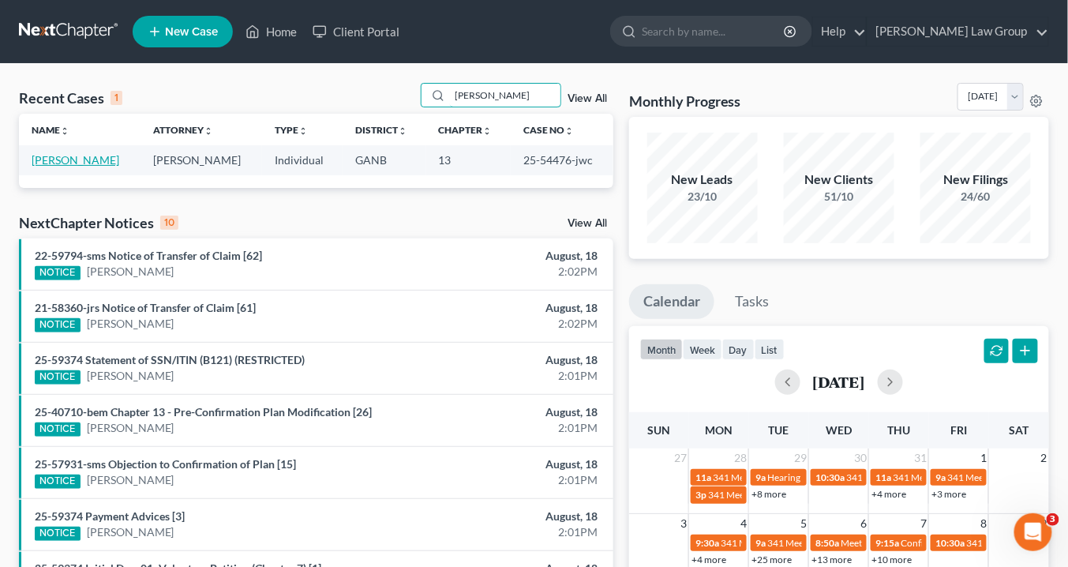
type input "stevenson"
click at [87, 163] on link "[PERSON_NAME]" at bounding box center [76, 159] width 88 height 13
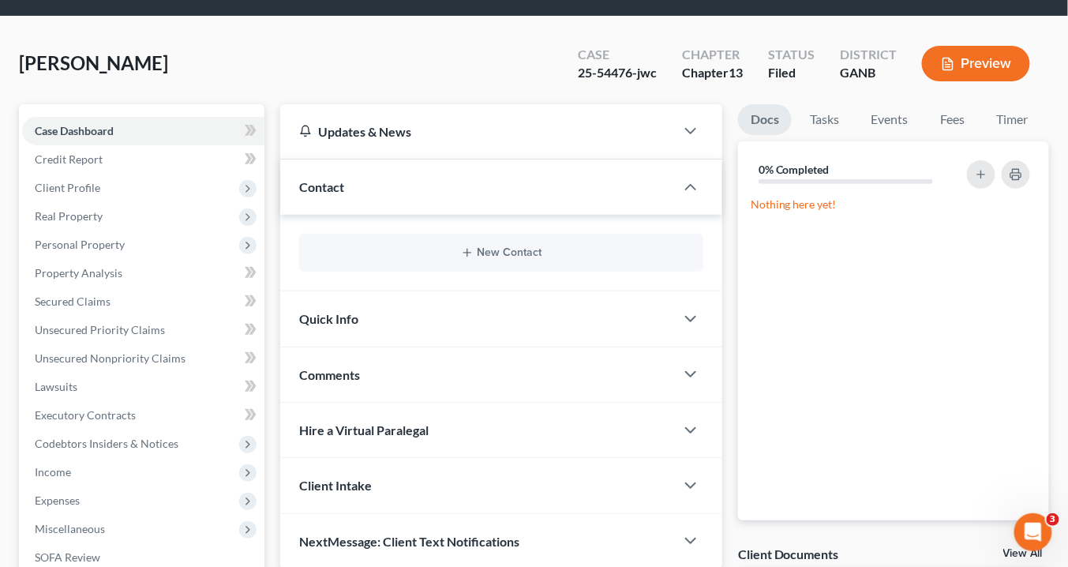
scroll to position [126, 0]
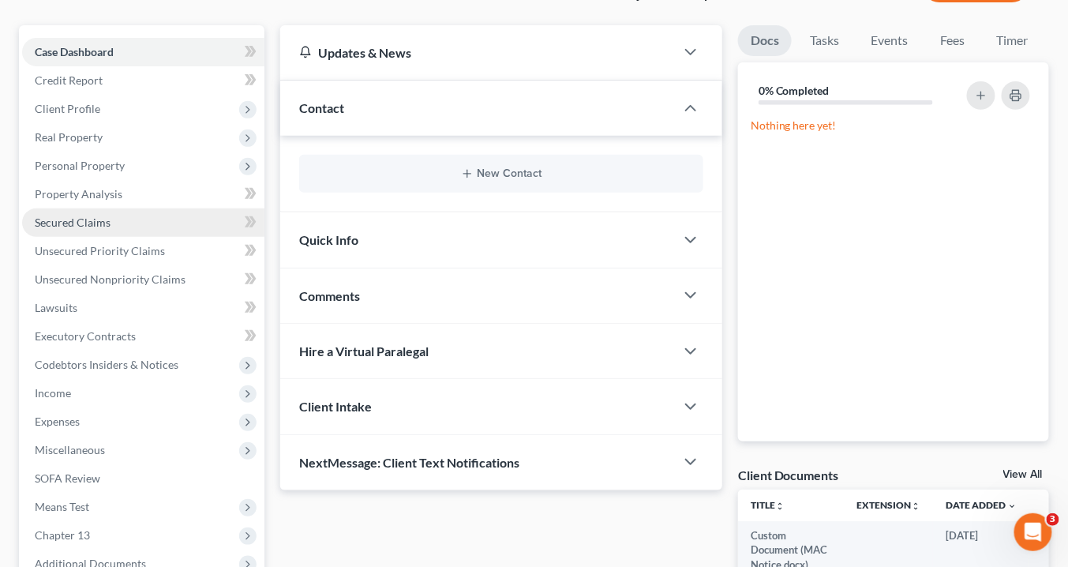
click at [107, 224] on span "Secured Claims" at bounding box center [73, 221] width 76 height 13
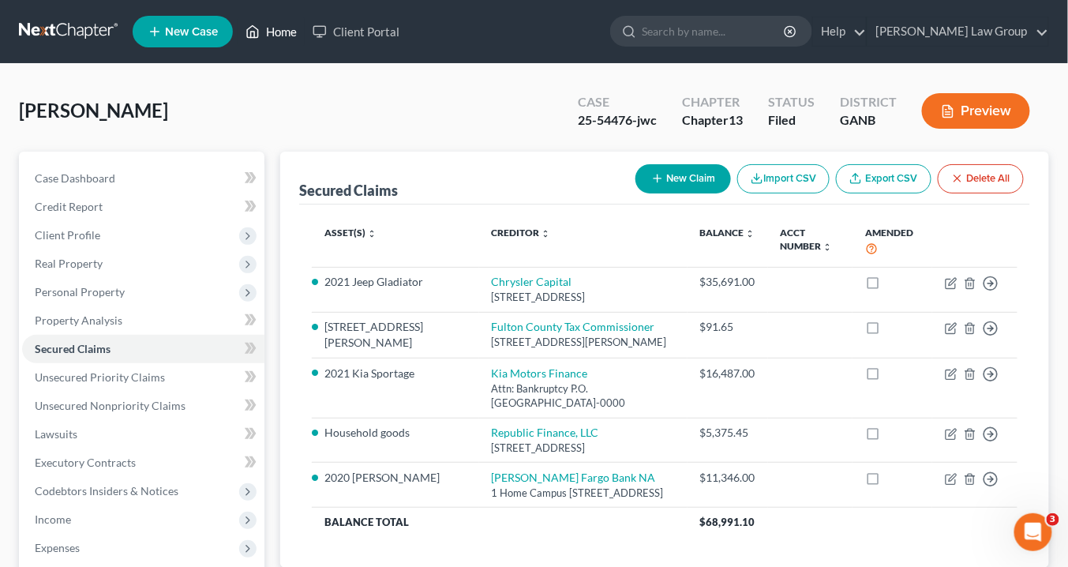
click at [286, 29] on link "Home" at bounding box center [271, 31] width 67 height 28
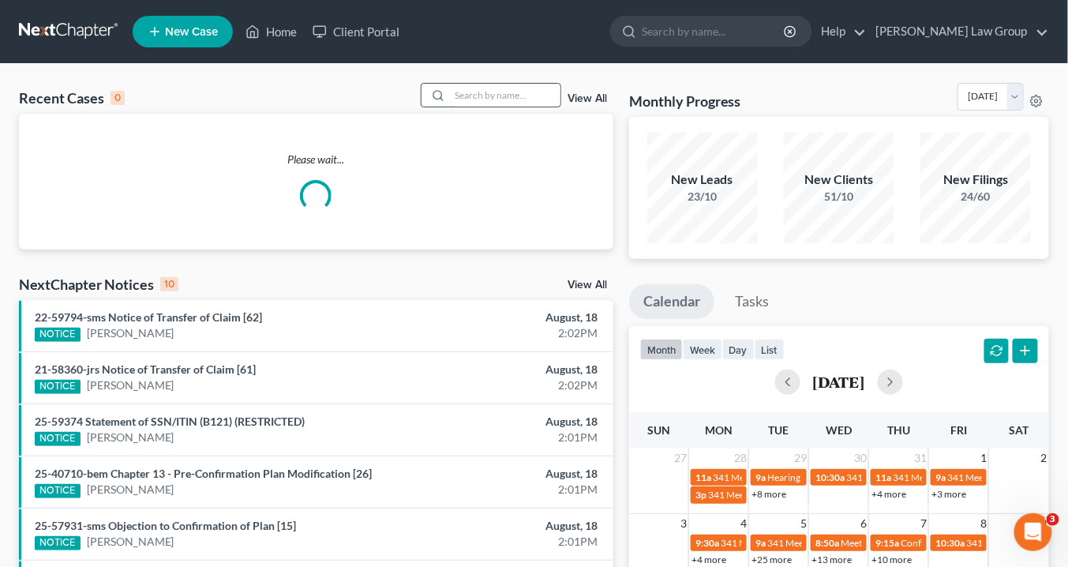
drag, startPoint x: 492, startPoint y: 95, endPoint x: 501, endPoint y: 99, distance: 10.0
click at [497, 95] on input "search" at bounding box center [505, 95] width 110 height 23
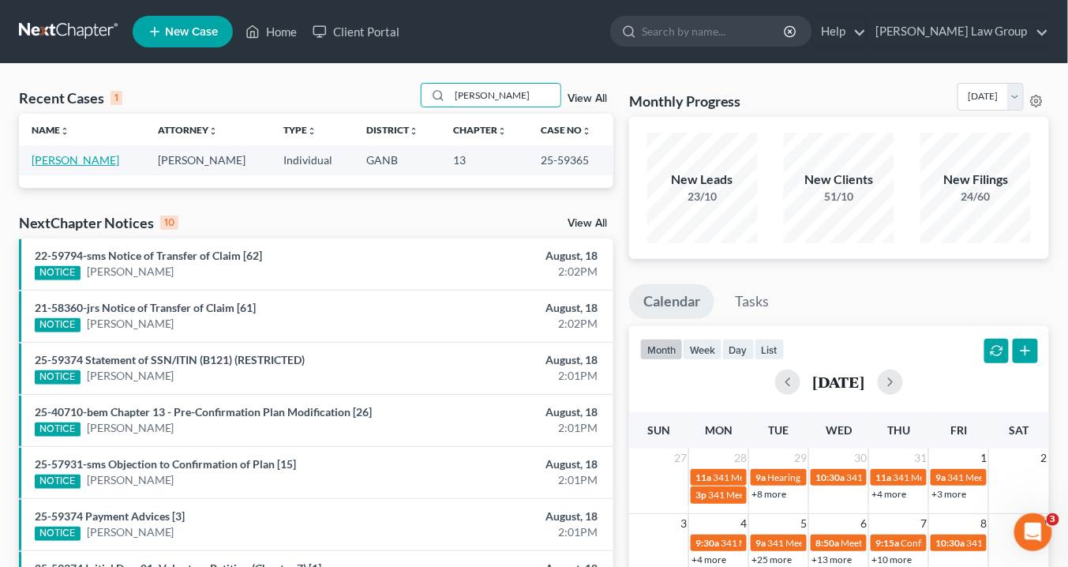
type input "[PERSON_NAME]"
click at [95, 160] on link "[PERSON_NAME]" at bounding box center [76, 159] width 88 height 13
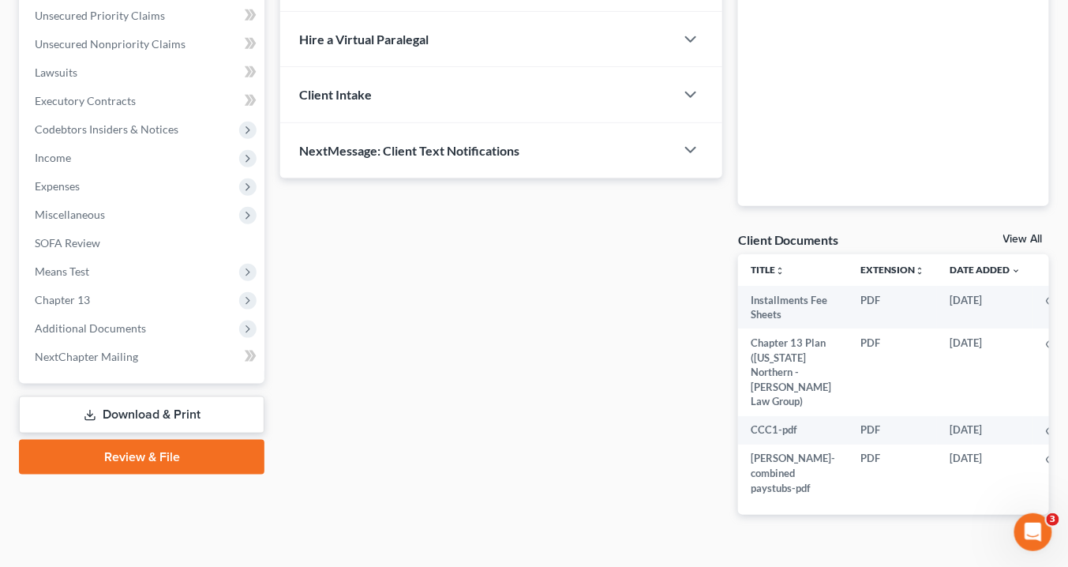
scroll to position [393, 0]
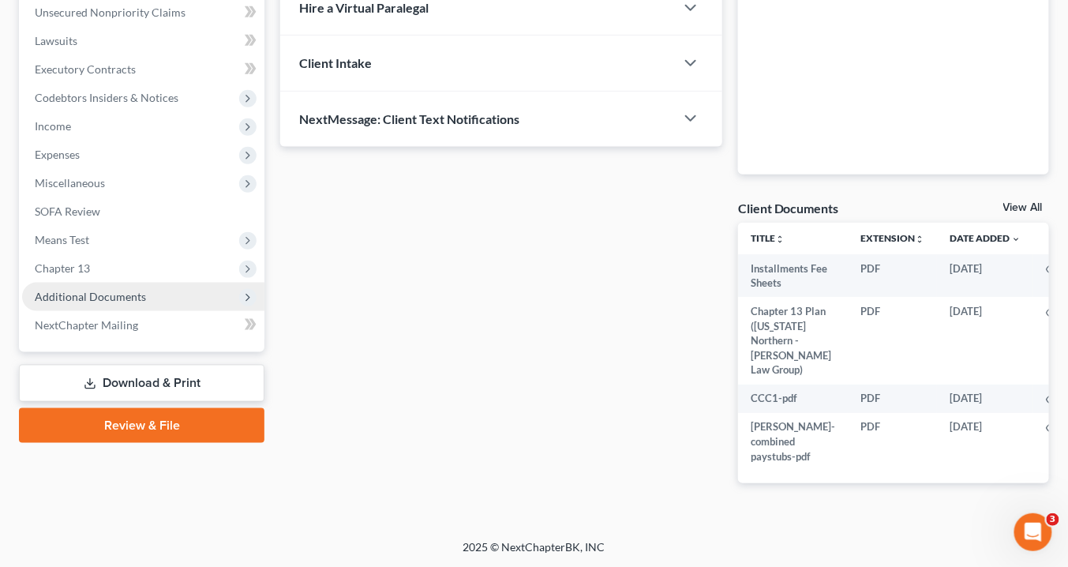
click at [98, 293] on span "Additional Documents" at bounding box center [90, 296] width 111 height 13
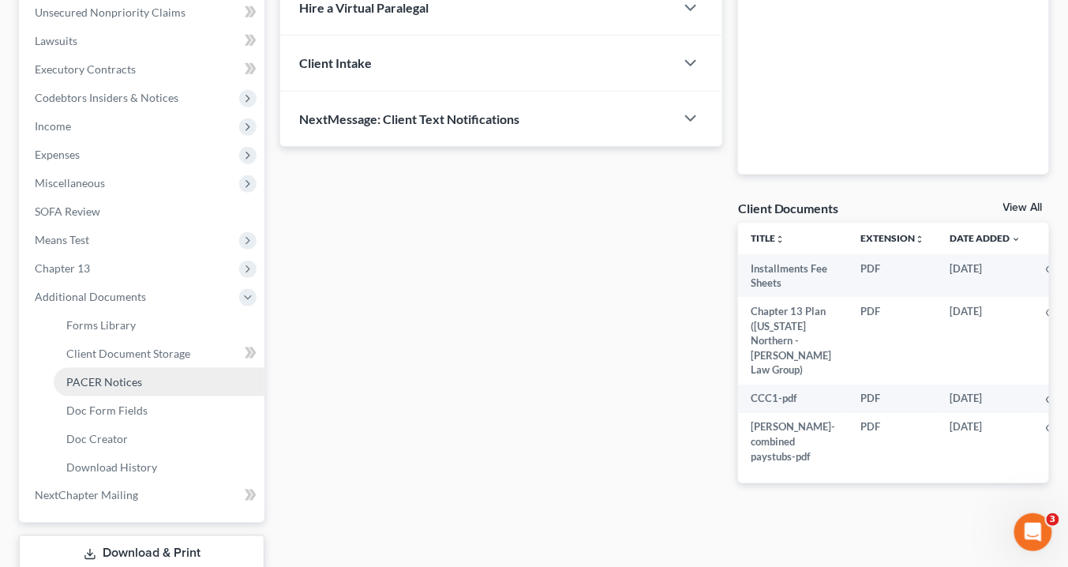
click at [112, 381] on span "PACER Notices" at bounding box center [104, 381] width 76 height 13
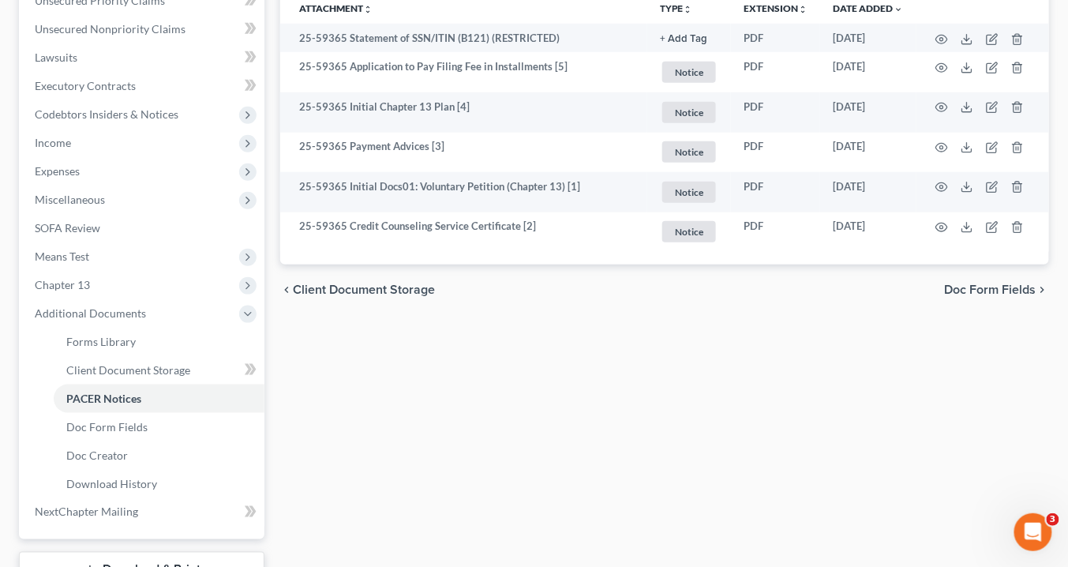
scroll to position [307, 0]
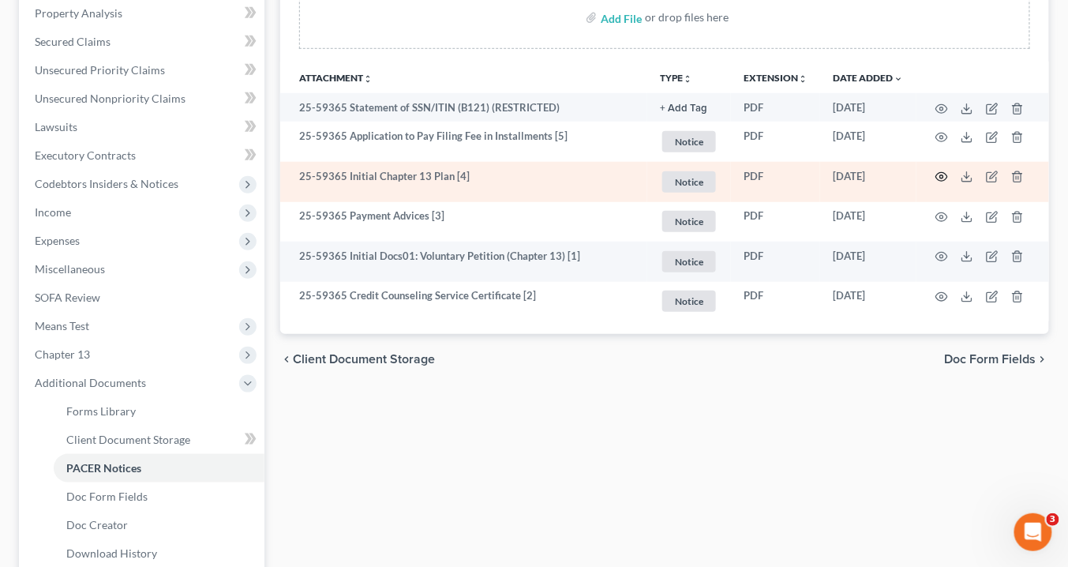
click at [942, 175] on circle "button" at bounding box center [941, 176] width 3 height 3
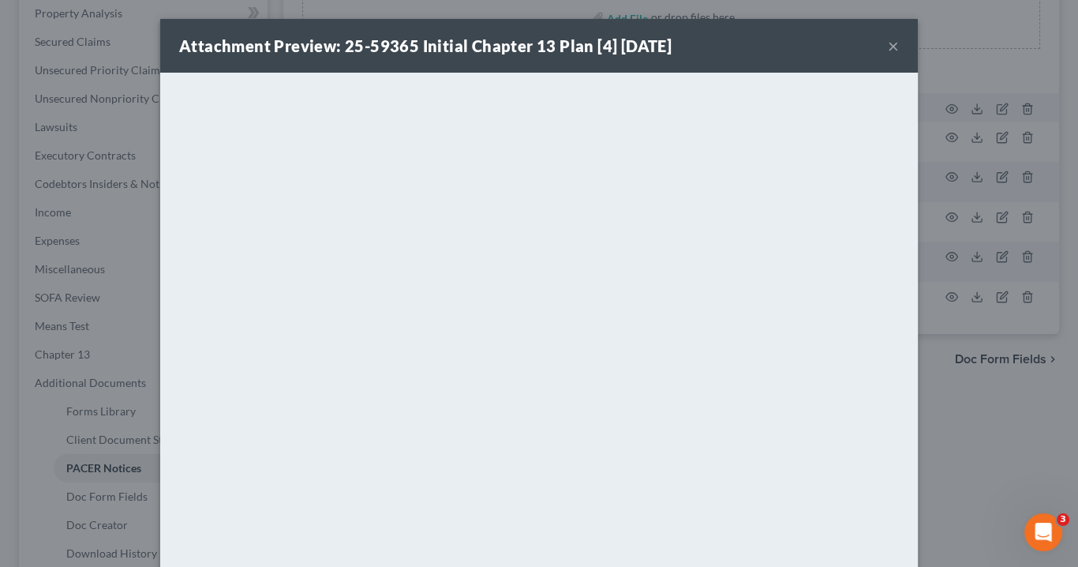
click at [891, 43] on button "×" at bounding box center [893, 45] width 11 height 19
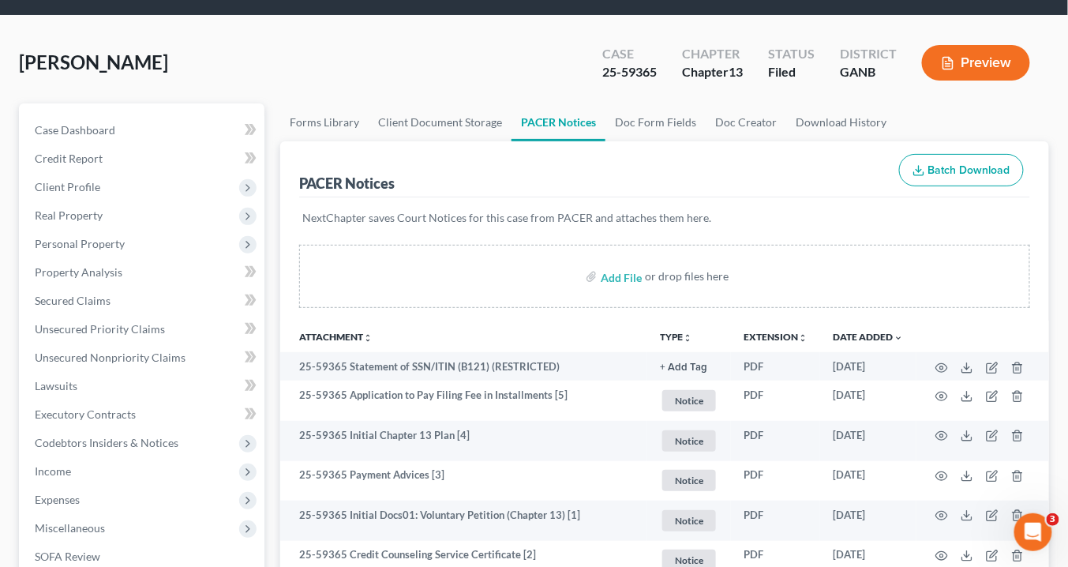
scroll to position [0, 0]
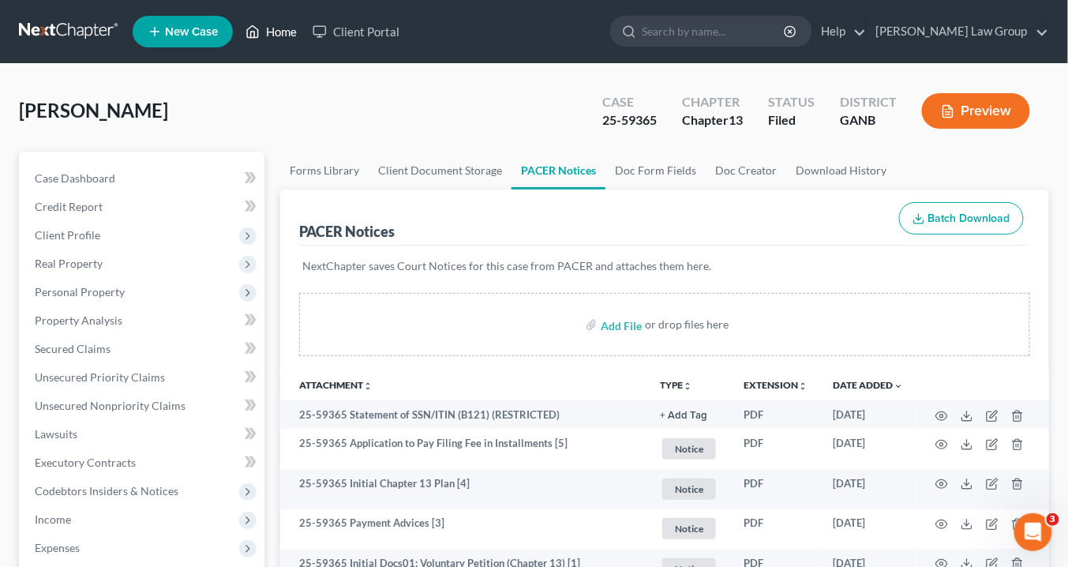
click at [285, 28] on link "Home" at bounding box center [271, 31] width 67 height 28
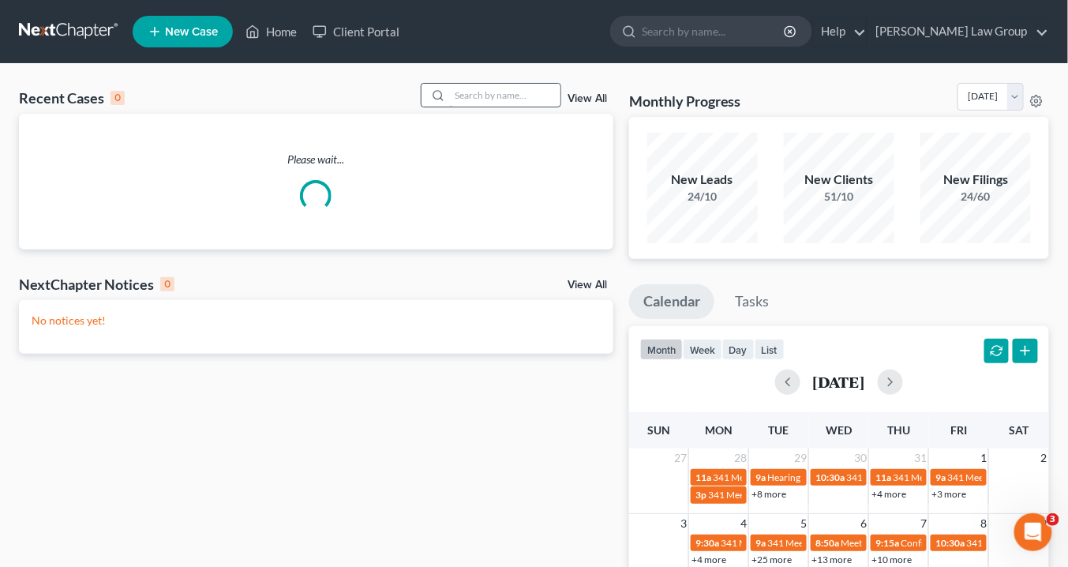
click at [496, 98] on input "search" at bounding box center [505, 95] width 110 height 23
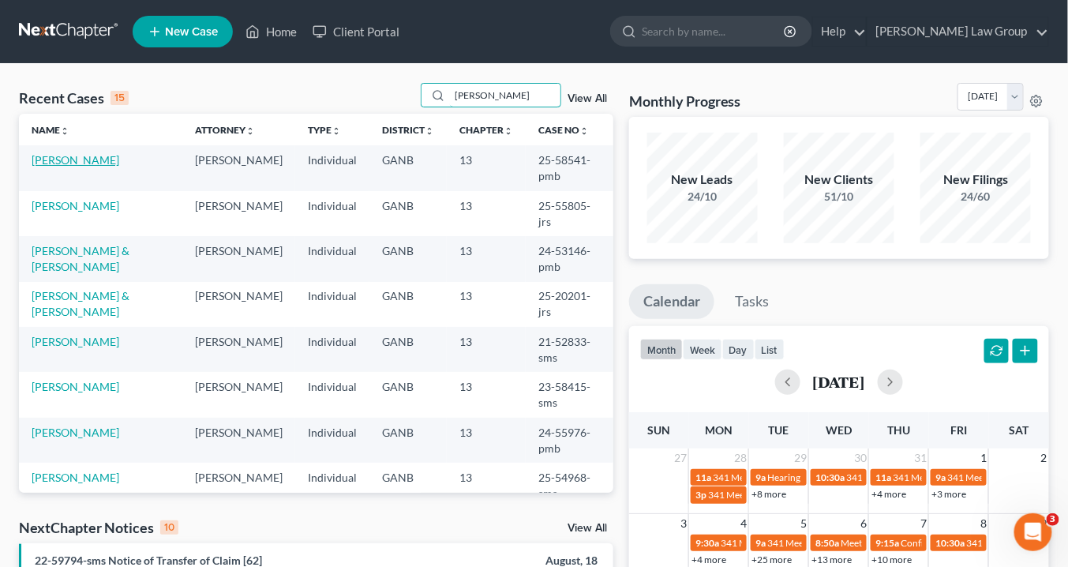
type input "JOhnson"
click at [66, 160] on link "[PERSON_NAME]" at bounding box center [76, 159] width 88 height 13
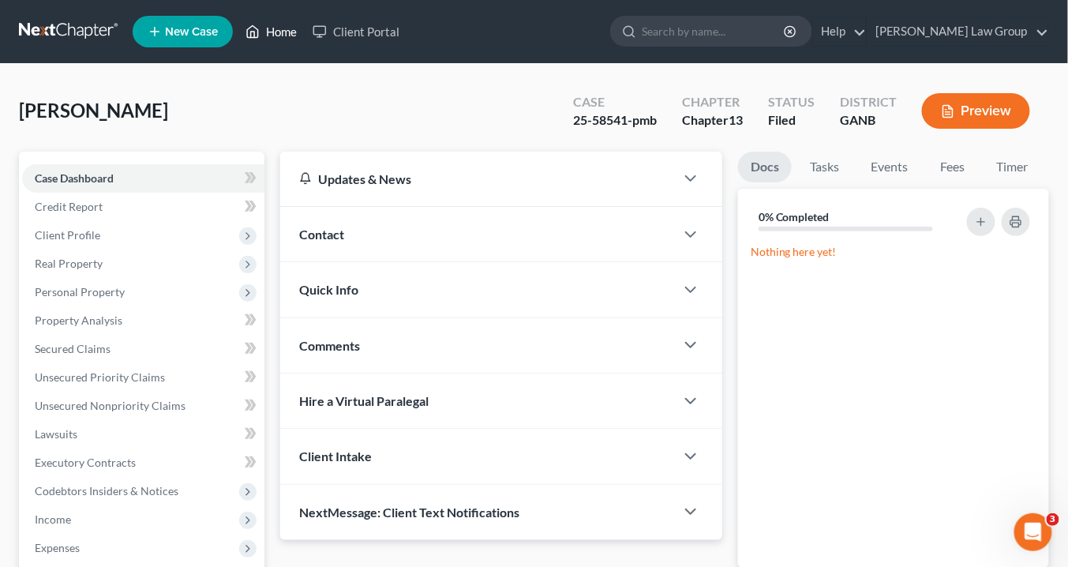
click at [278, 33] on link "Home" at bounding box center [271, 31] width 67 height 28
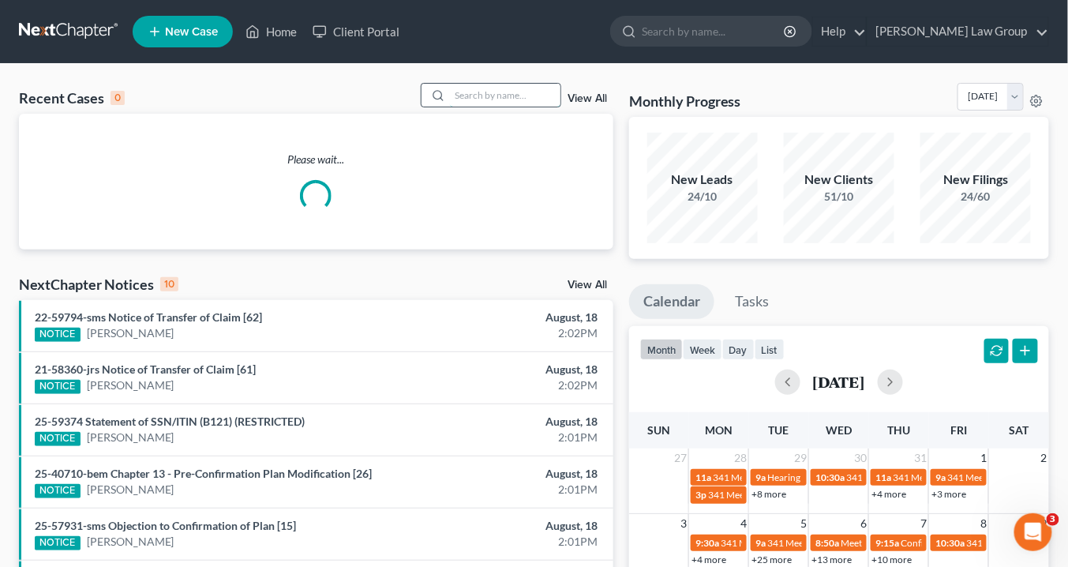
click at [474, 95] on input "search" at bounding box center [505, 95] width 110 height 23
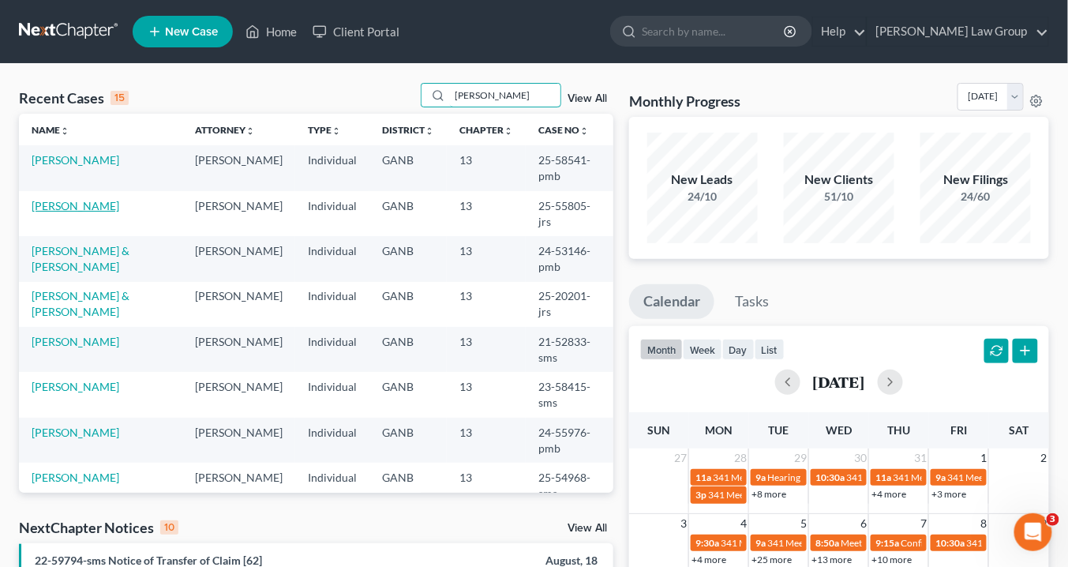
type input "johnson"
click at [81, 199] on link "[PERSON_NAME]" at bounding box center [76, 205] width 88 height 13
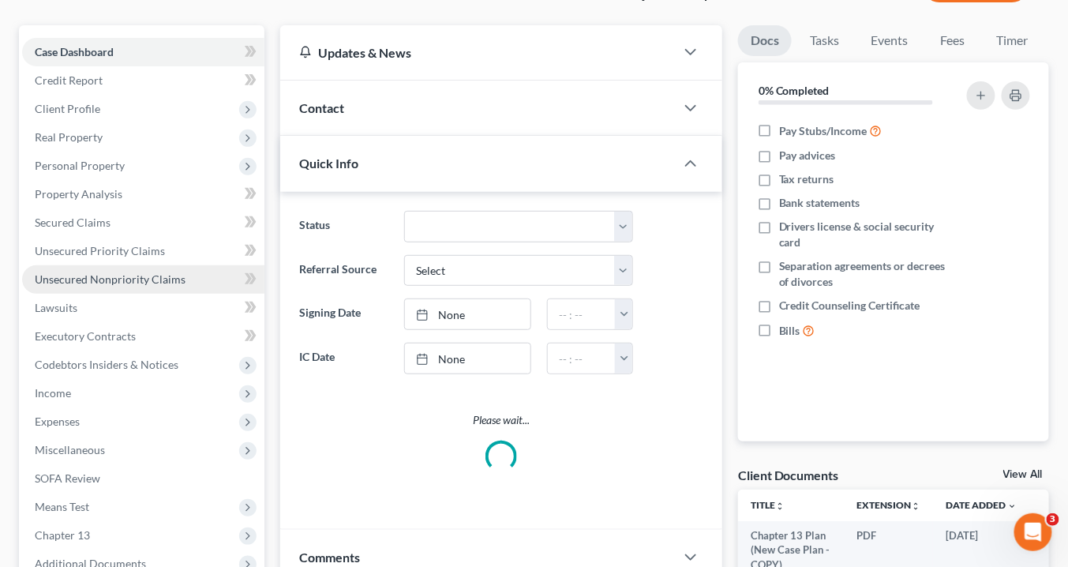
scroll to position [316, 0]
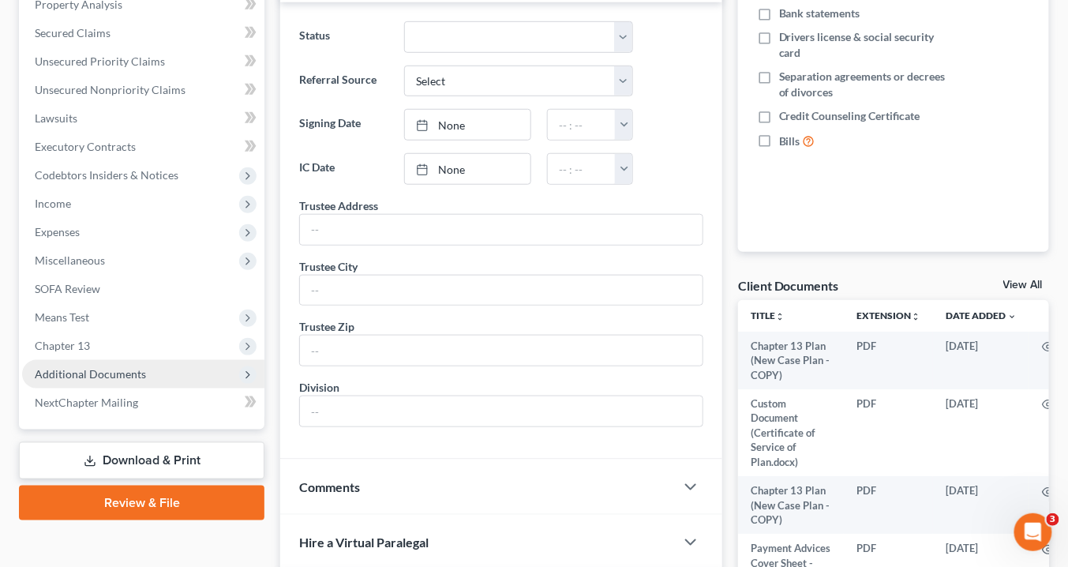
click at [113, 370] on span "Additional Documents" at bounding box center [90, 373] width 111 height 13
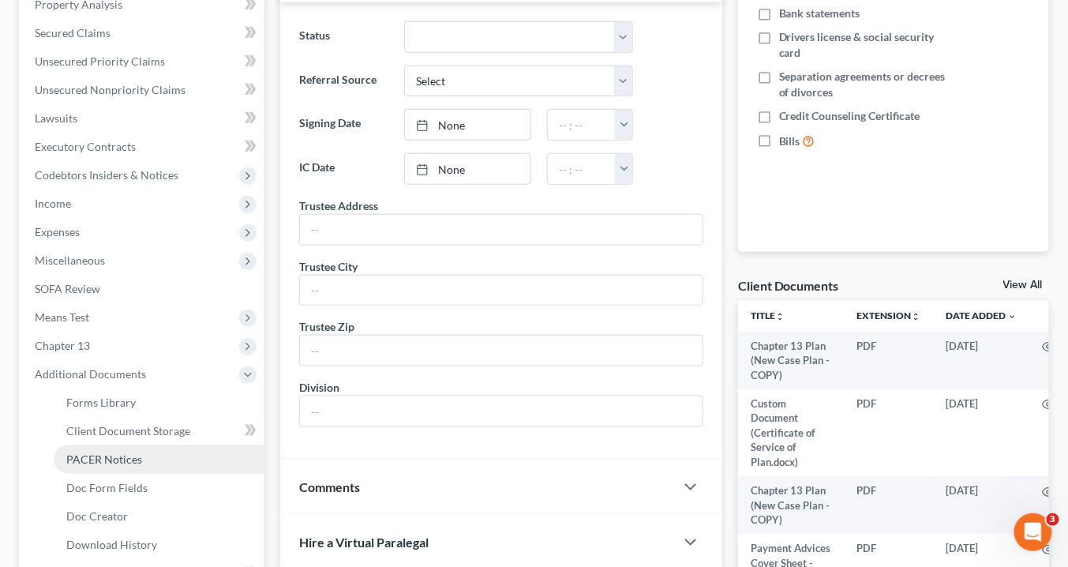
click at [122, 459] on span "PACER Notices" at bounding box center [104, 458] width 76 height 13
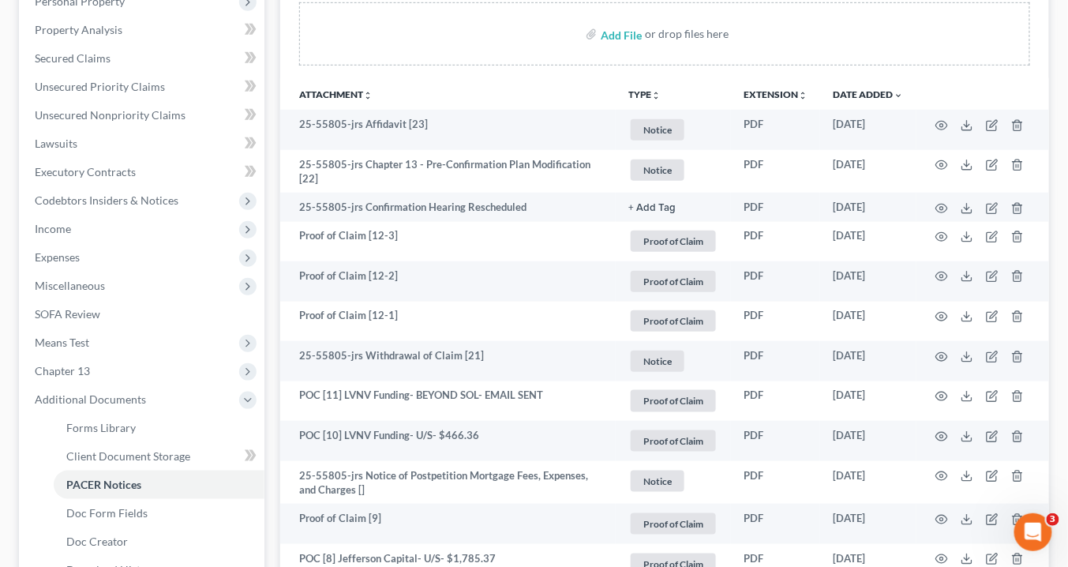
scroll to position [189, 0]
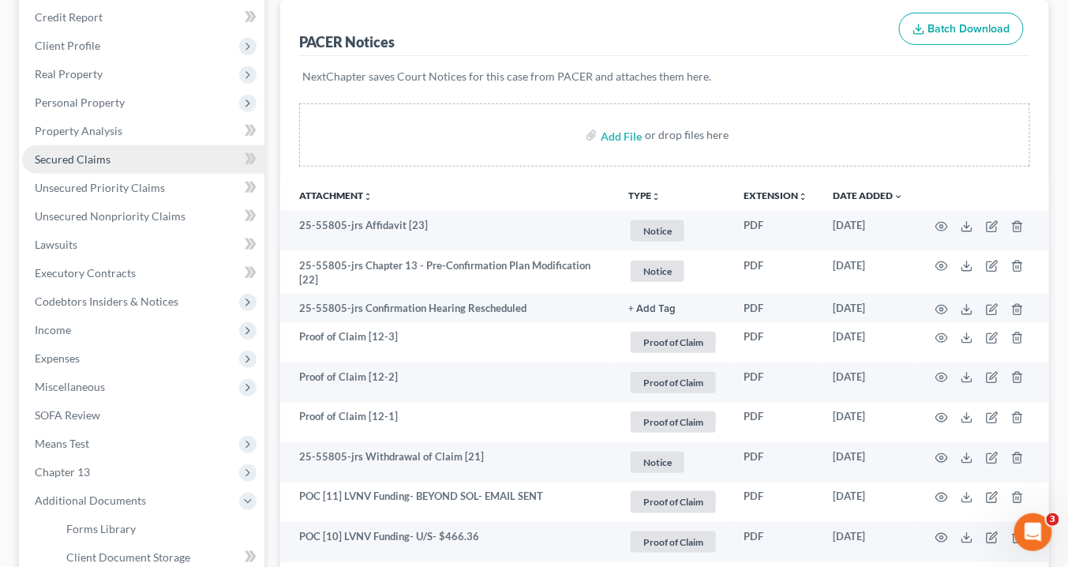
click at [88, 155] on span "Secured Claims" at bounding box center [73, 158] width 76 height 13
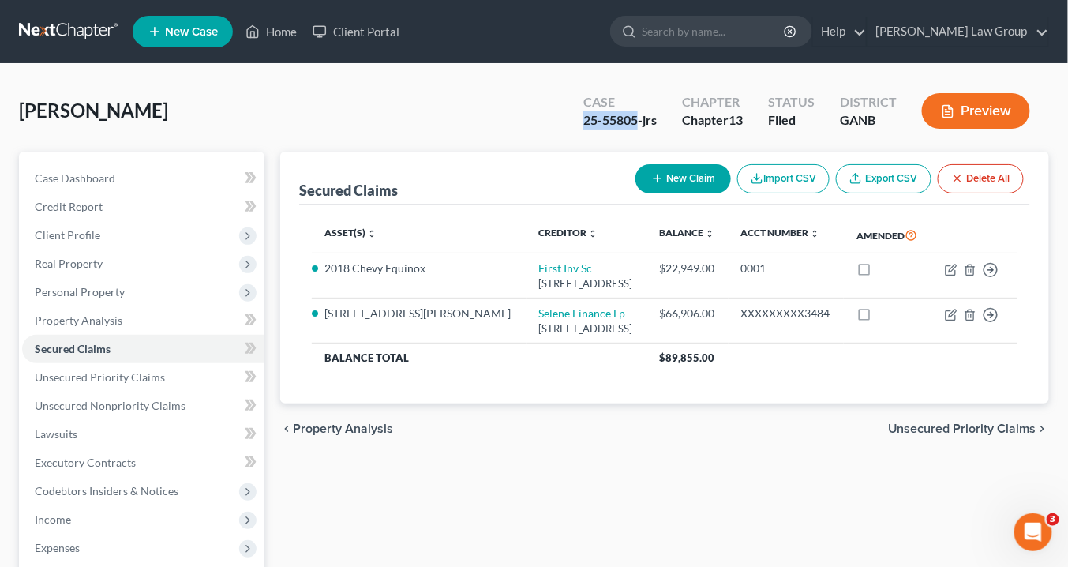
drag, startPoint x: 638, startPoint y: 118, endPoint x: 578, endPoint y: 121, distance: 60.0
click at [578, 121] on div "Case 25-55805-jrs" at bounding box center [620, 112] width 99 height 47
copy div "25-55805"
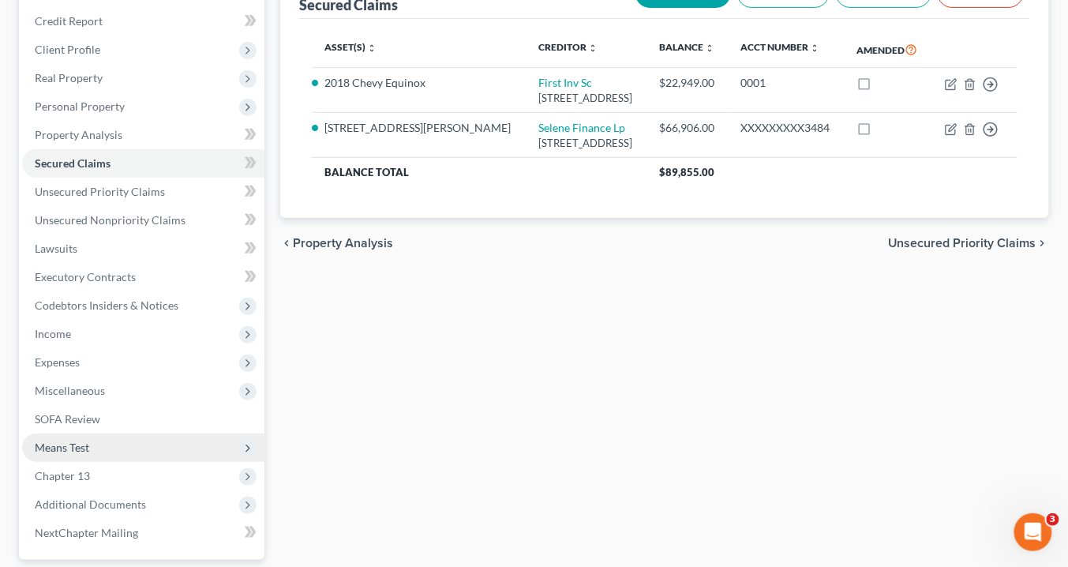
scroll to position [253, 0]
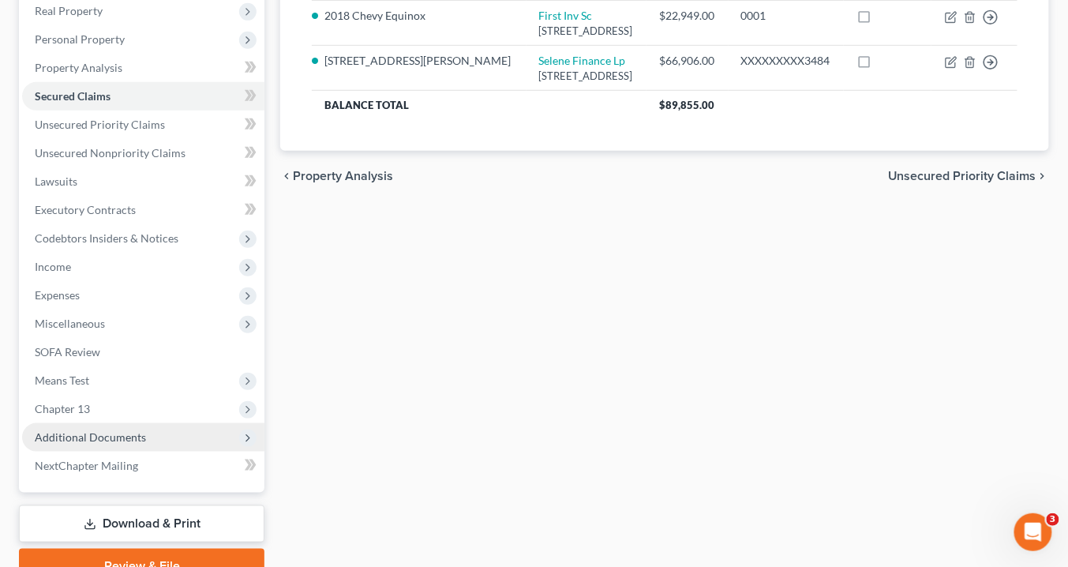
click at [129, 436] on span "Additional Documents" at bounding box center [90, 436] width 111 height 13
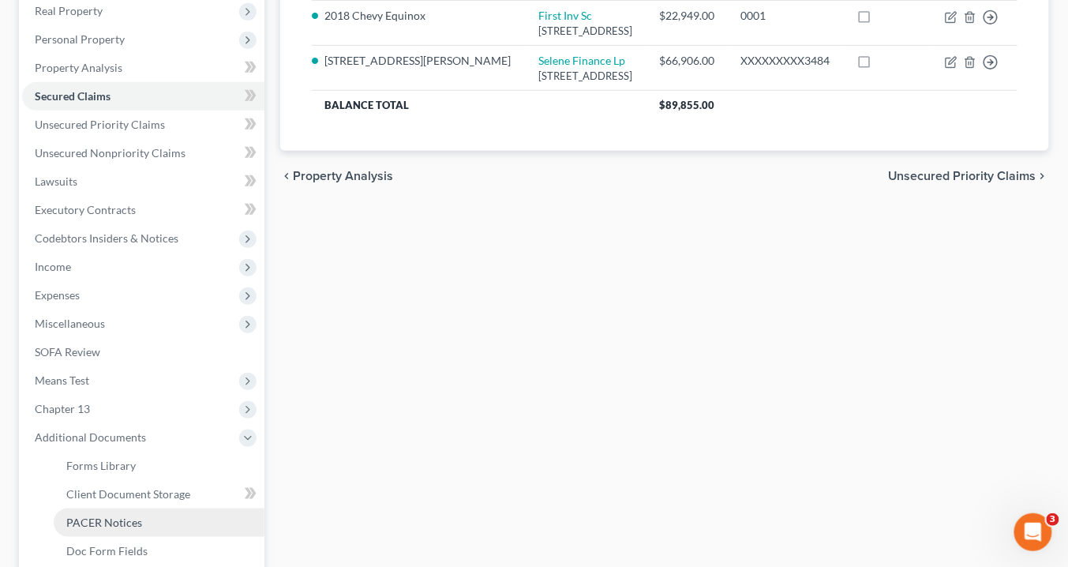
click at [125, 521] on span "PACER Notices" at bounding box center [104, 521] width 76 height 13
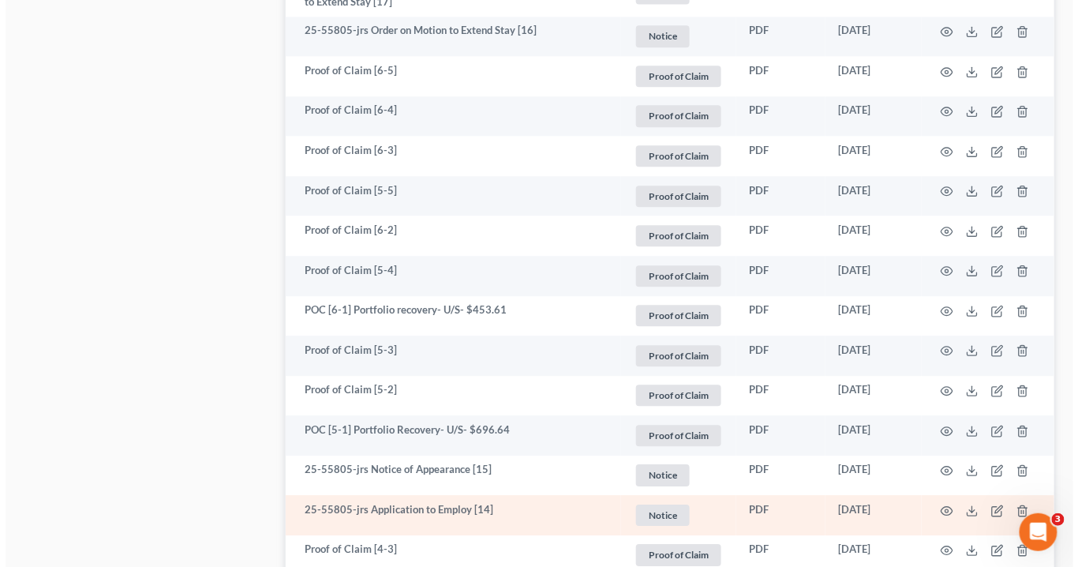
scroll to position [1200, 0]
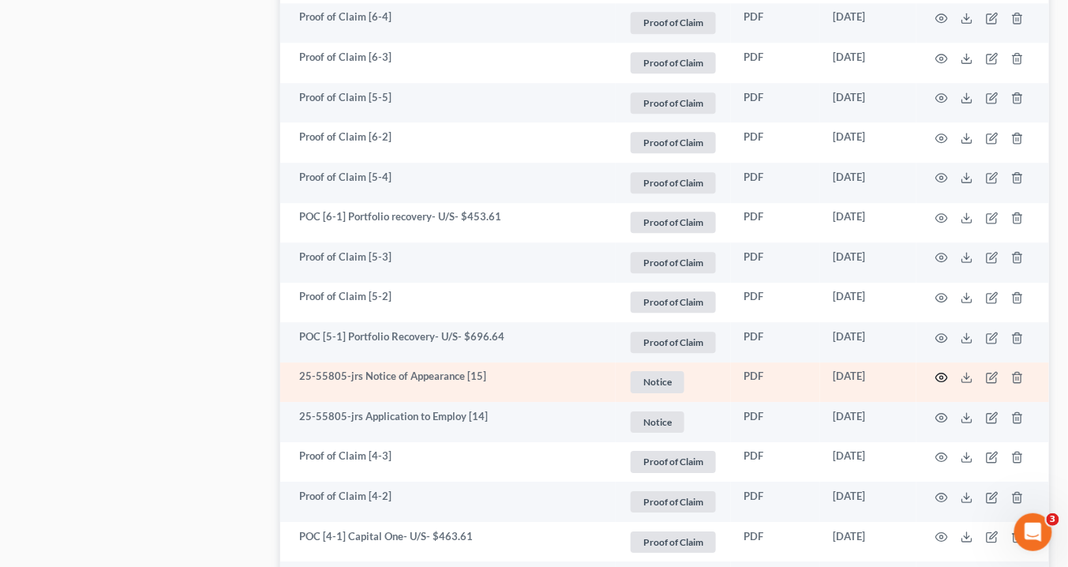
click at [939, 373] on icon "button" at bounding box center [941, 377] width 13 height 13
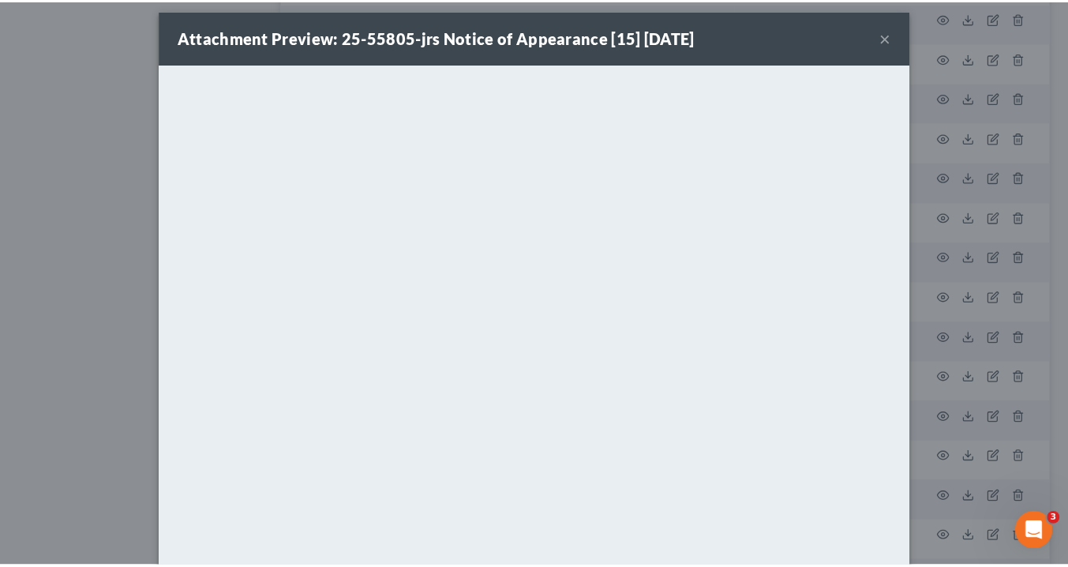
scroll to position [0, 0]
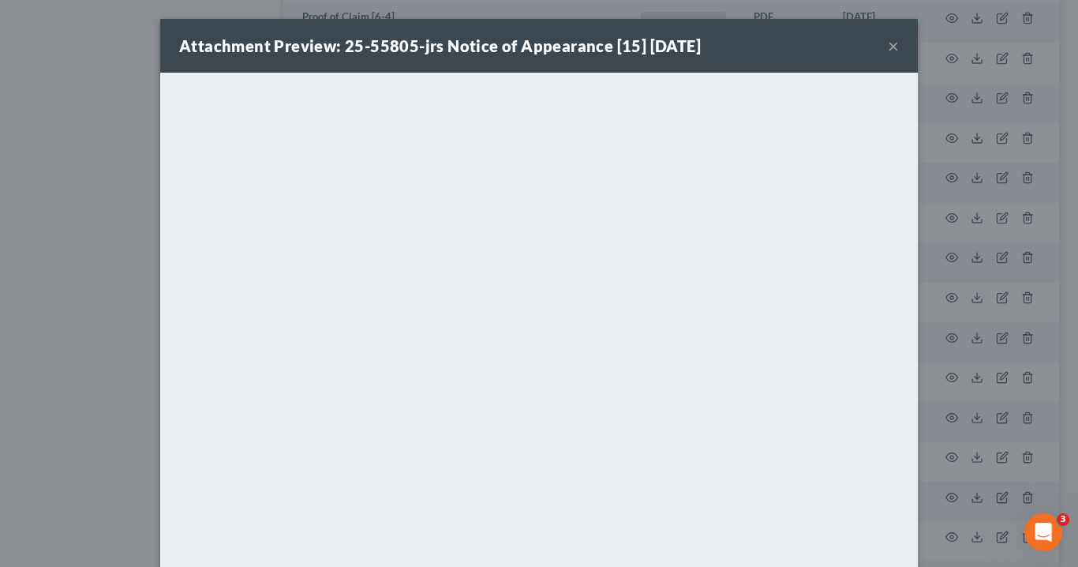
click at [889, 43] on button "×" at bounding box center [893, 45] width 11 height 19
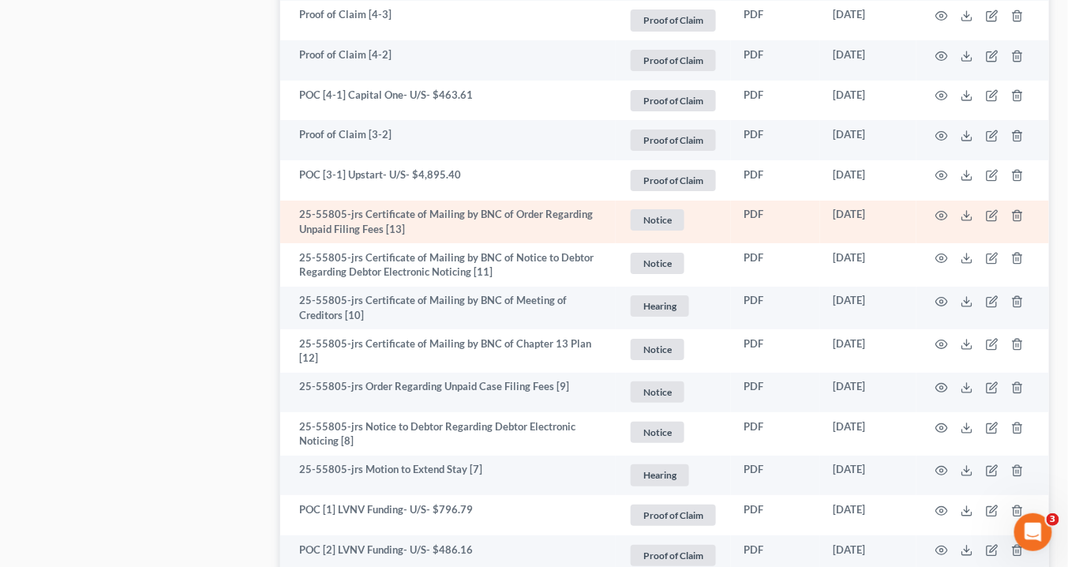
scroll to position [1578, 0]
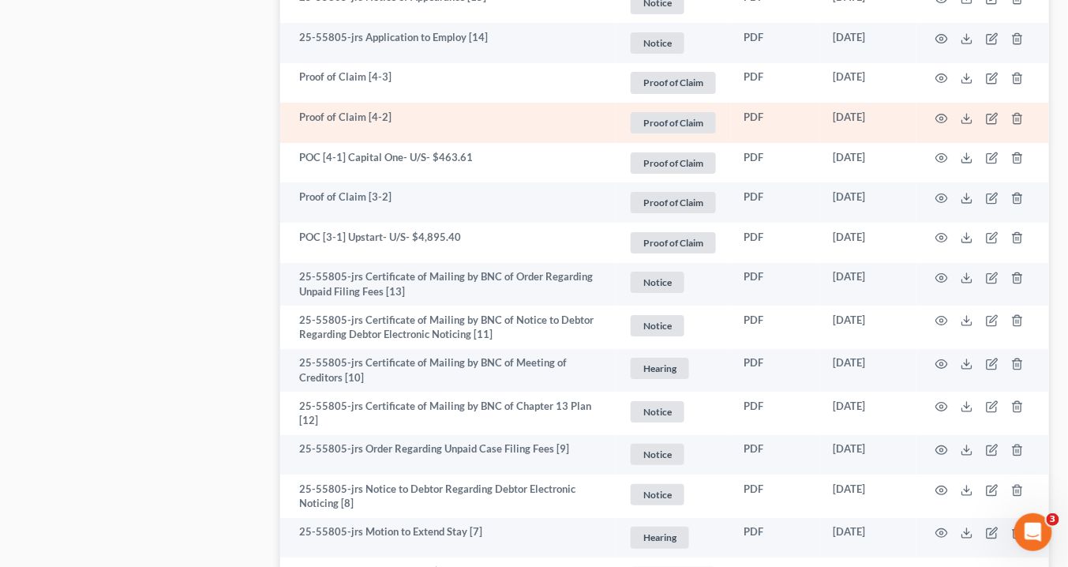
click at [366, 117] on td "Proof of Claim [4-2]" at bounding box center [447, 123] width 335 height 40
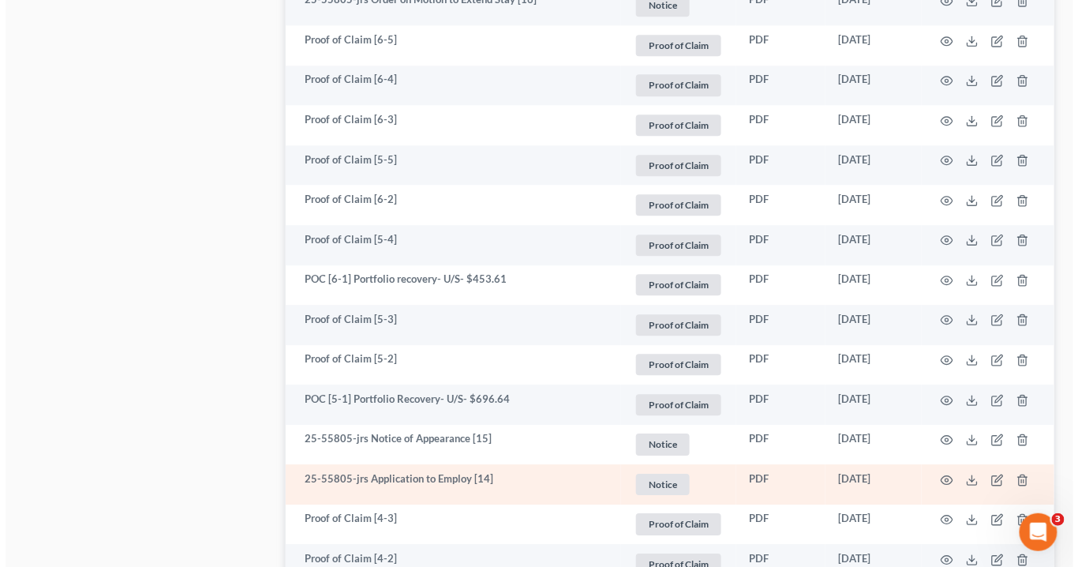
scroll to position [1137, 0]
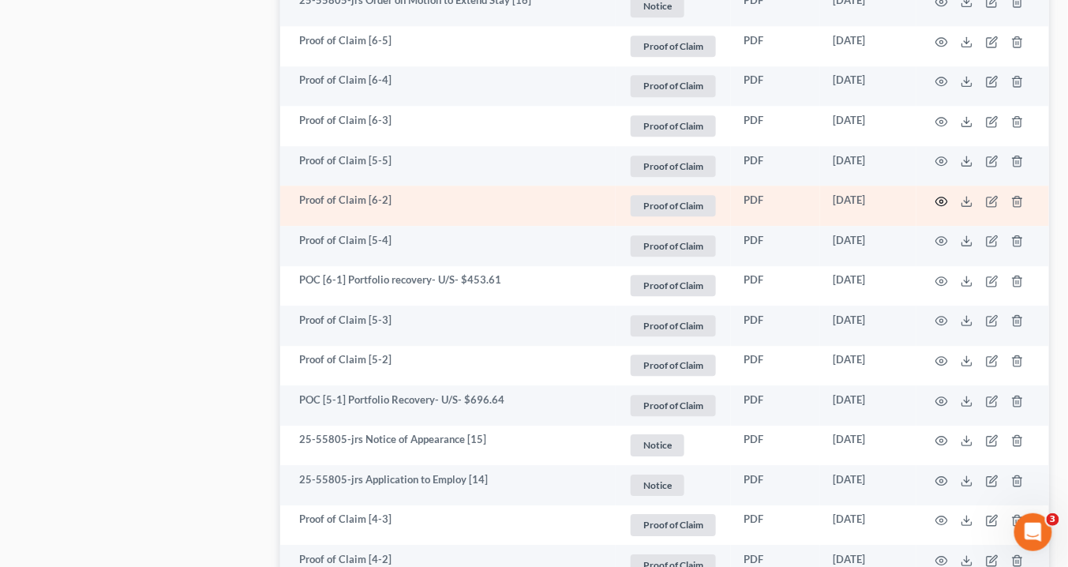
click at [940, 200] on circle "button" at bounding box center [941, 201] width 3 height 3
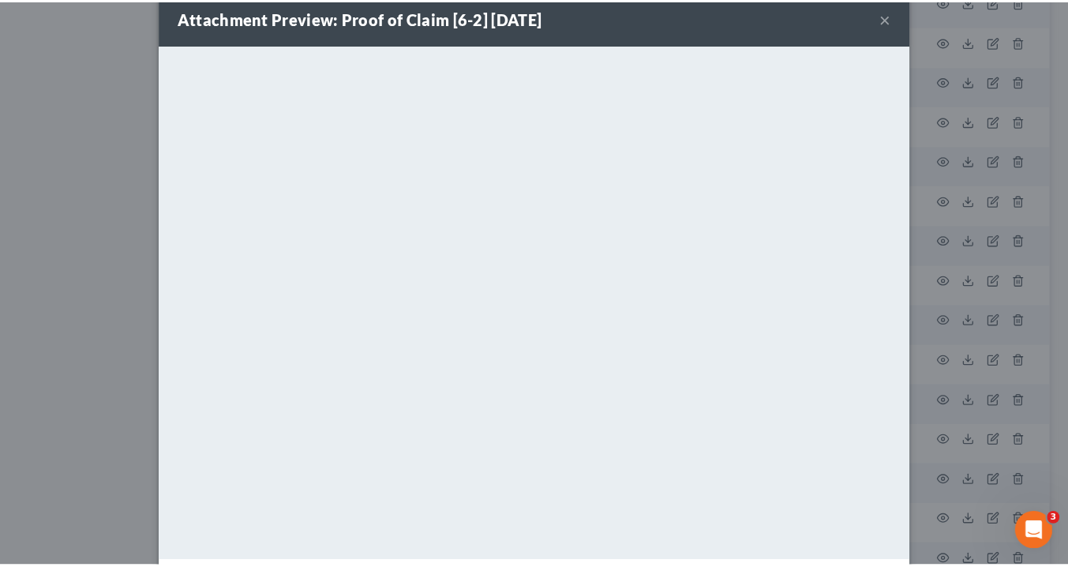
scroll to position [0, 0]
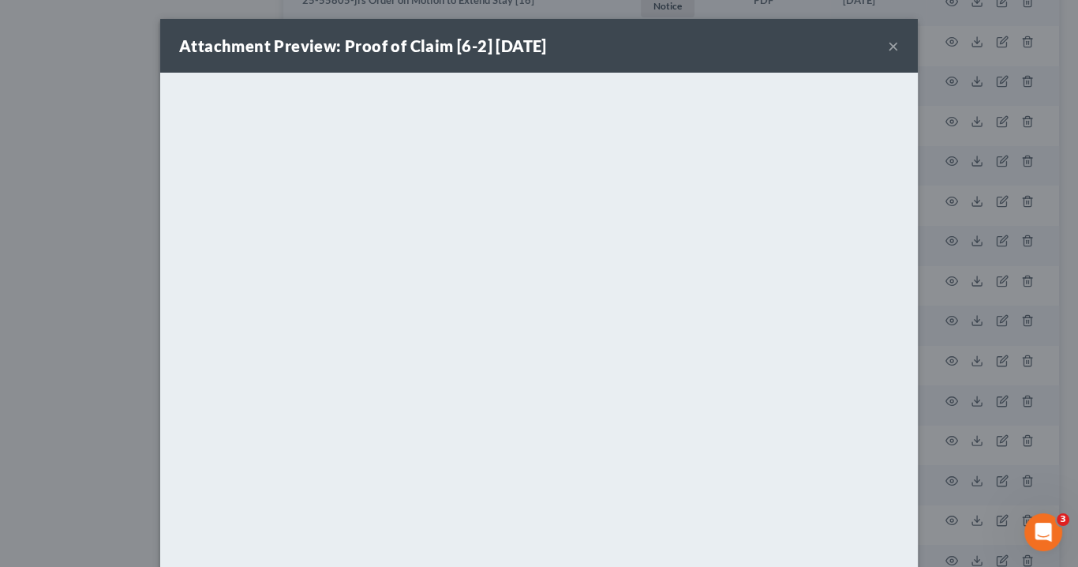
drag, startPoint x: 888, startPoint y: 40, endPoint x: 690, endPoint y: 46, distance: 198.2
click at [889, 40] on button "×" at bounding box center [893, 45] width 11 height 19
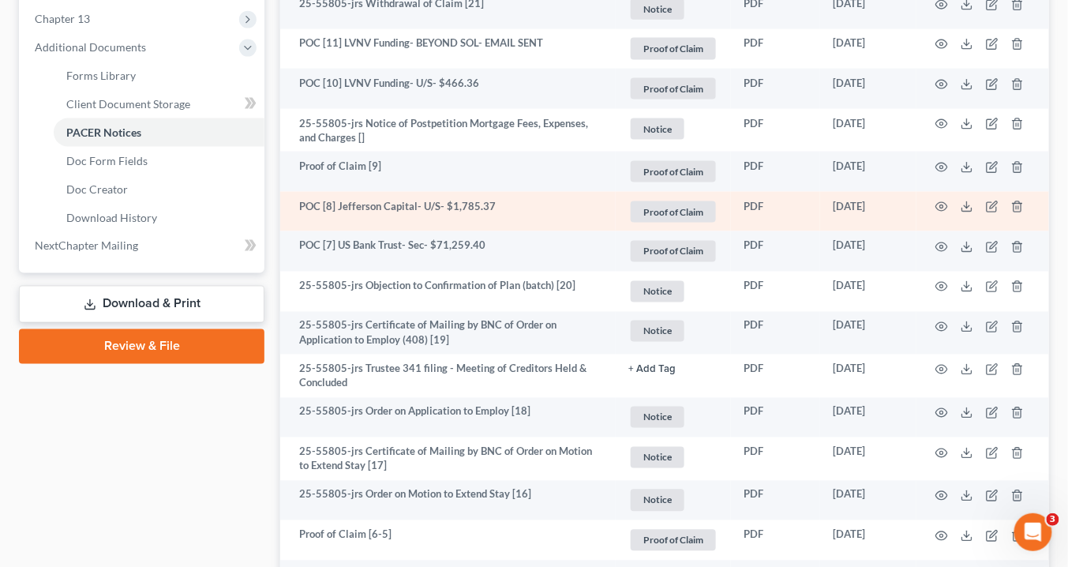
scroll to position [631, 0]
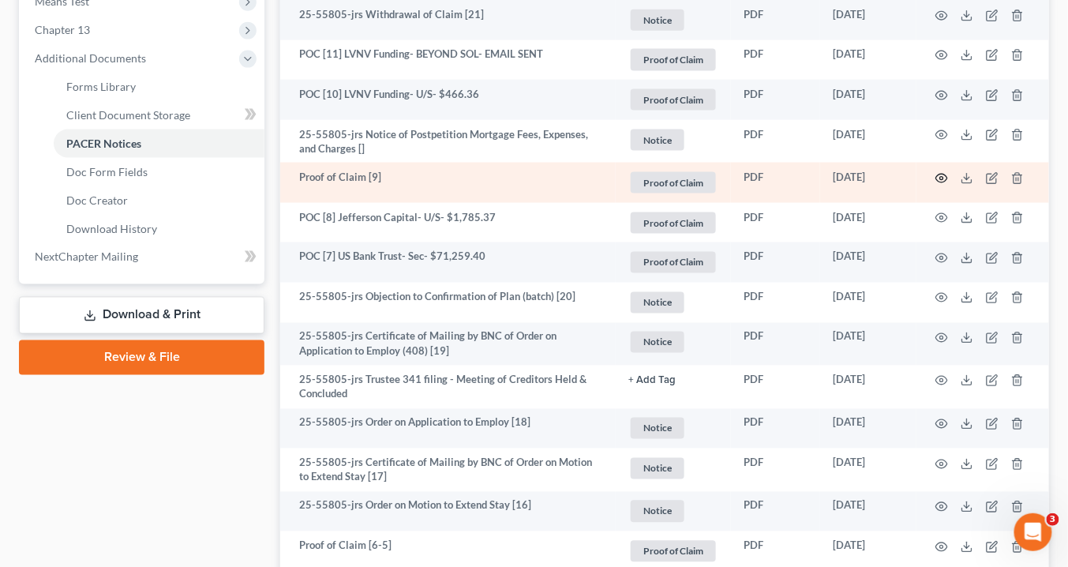
click at [942, 174] on icon "button" at bounding box center [941, 178] width 13 height 13
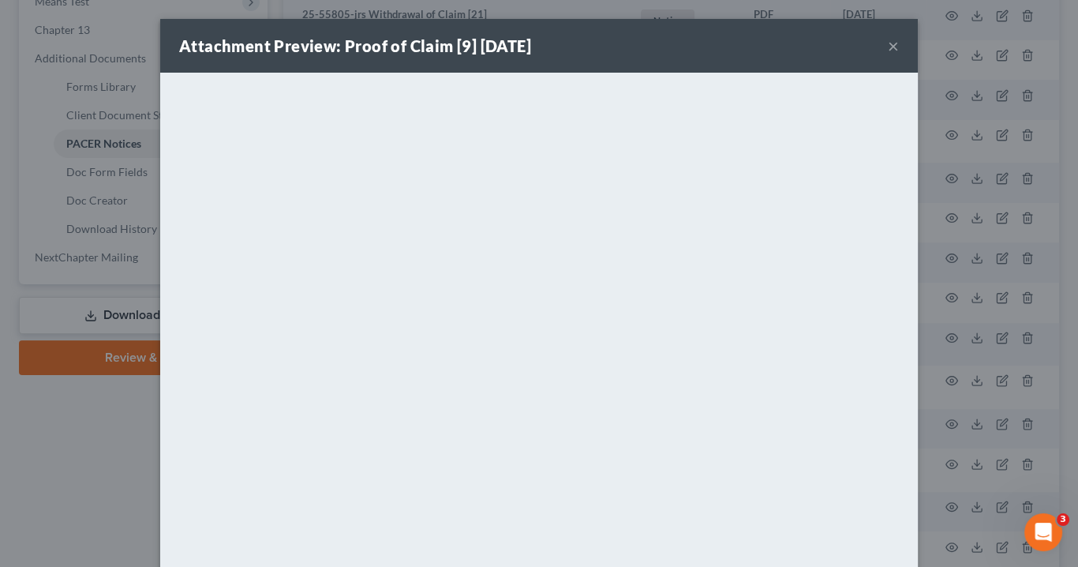
click at [892, 45] on button "×" at bounding box center [893, 45] width 11 height 19
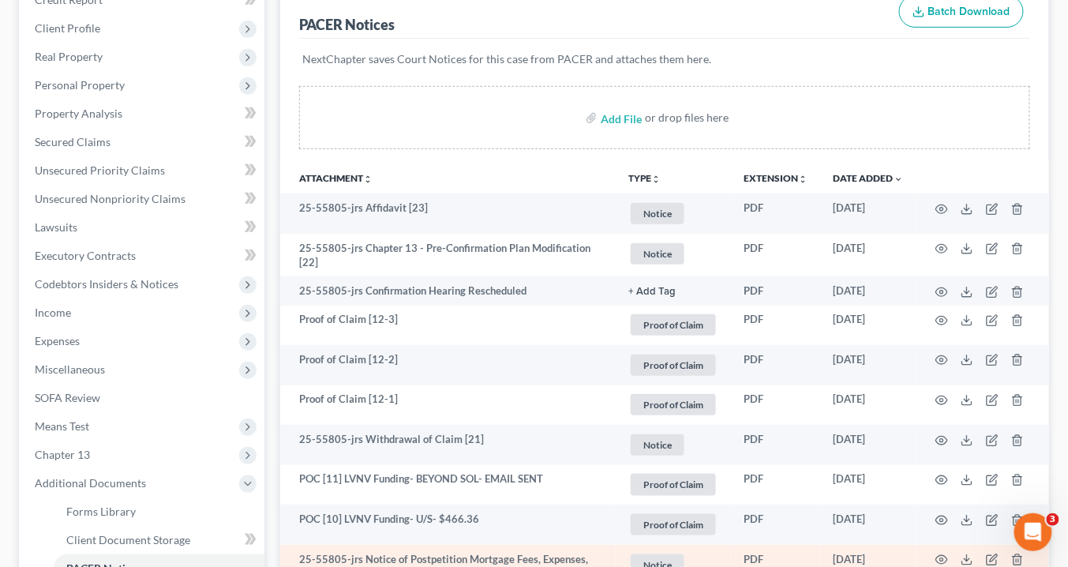
scroll to position [196, 0]
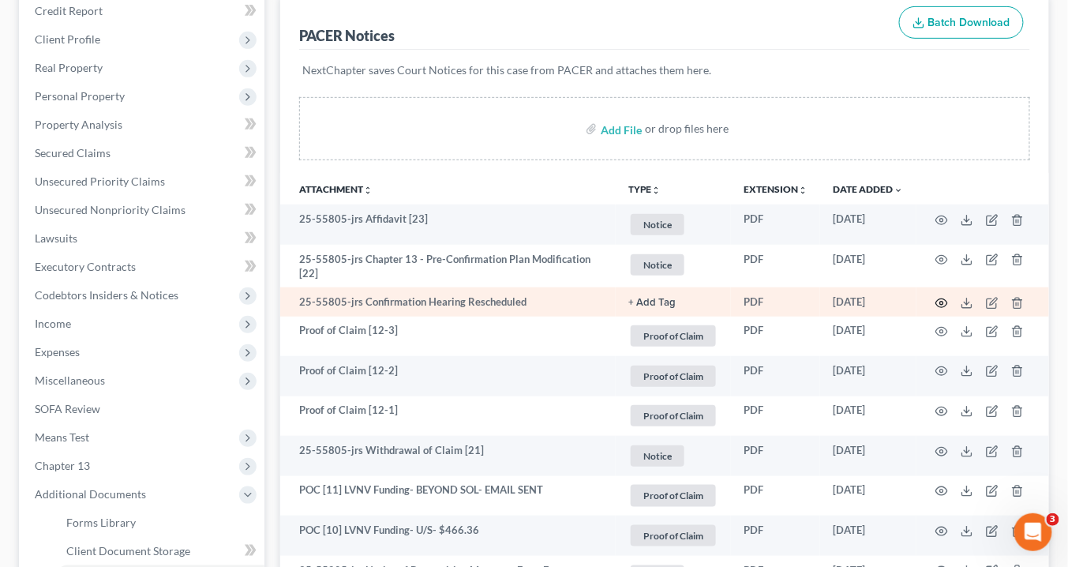
click at [945, 298] on icon "button" at bounding box center [942, 302] width 12 height 9
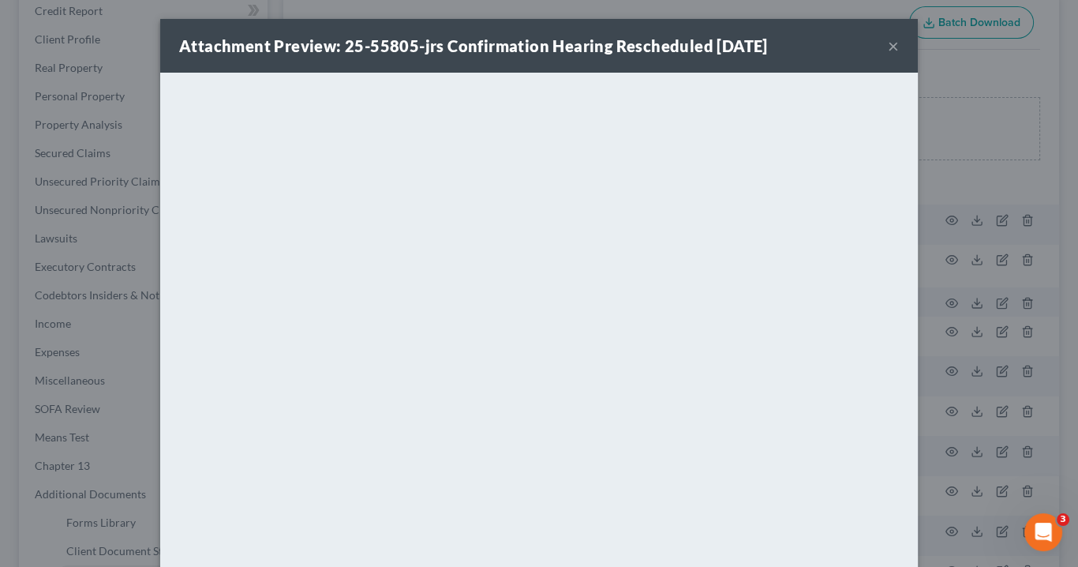
drag, startPoint x: 889, startPoint y: 43, endPoint x: 711, endPoint y: 77, distance: 181.7
click at [890, 43] on button "×" at bounding box center [893, 45] width 11 height 19
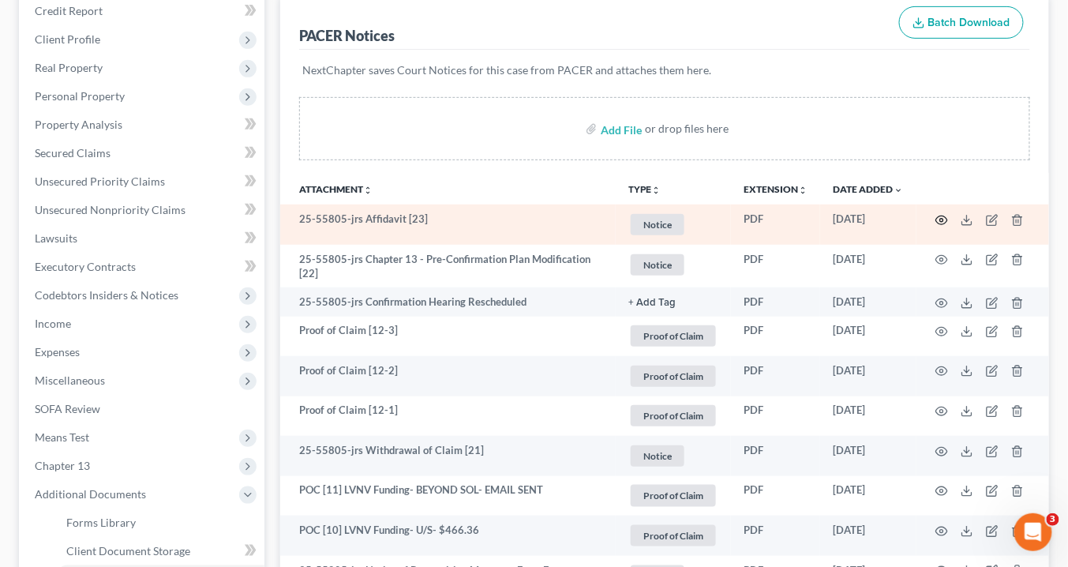
click at [945, 215] on icon "button" at bounding box center [941, 220] width 13 height 13
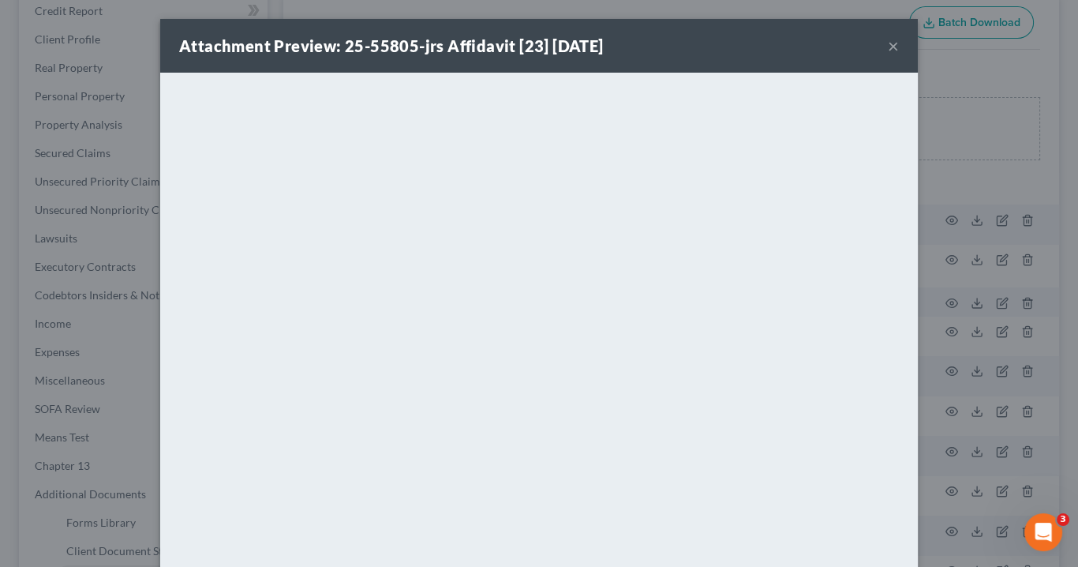
click at [891, 47] on button "×" at bounding box center [893, 45] width 11 height 19
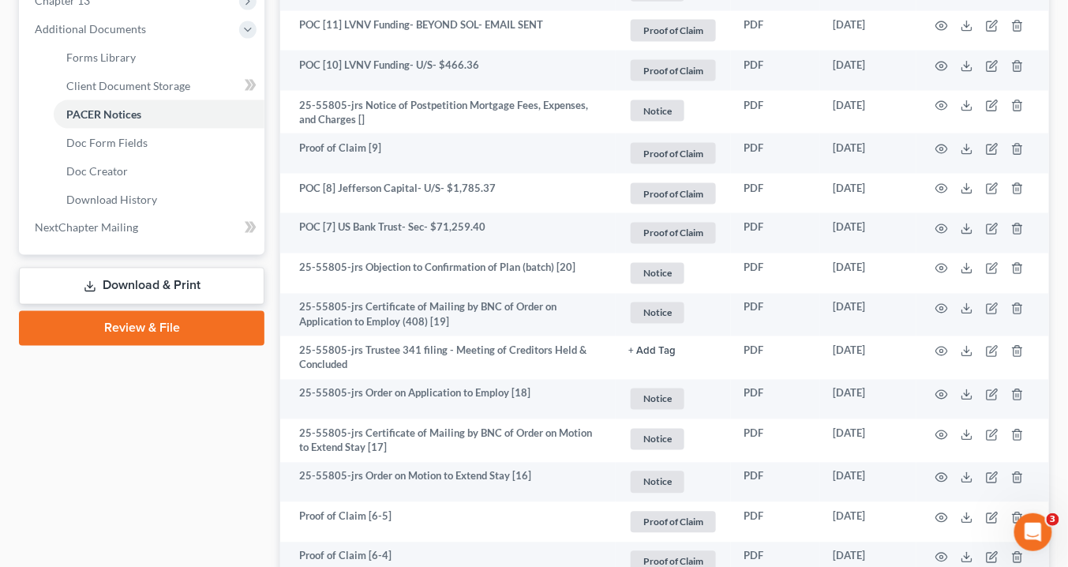
scroll to position [0, 0]
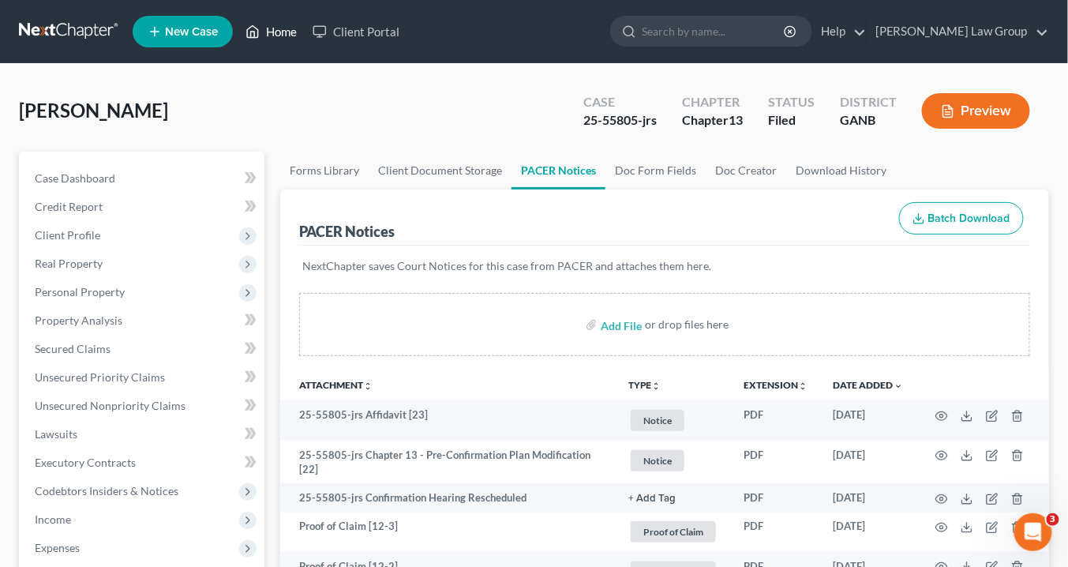
drag, startPoint x: 289, startPoint y: 28, endPoint x: 287, endPoint y: 13, distance: 15.1
click at [288, 28] on link "Home" at bounding box center [271, 31] width 67 height 28
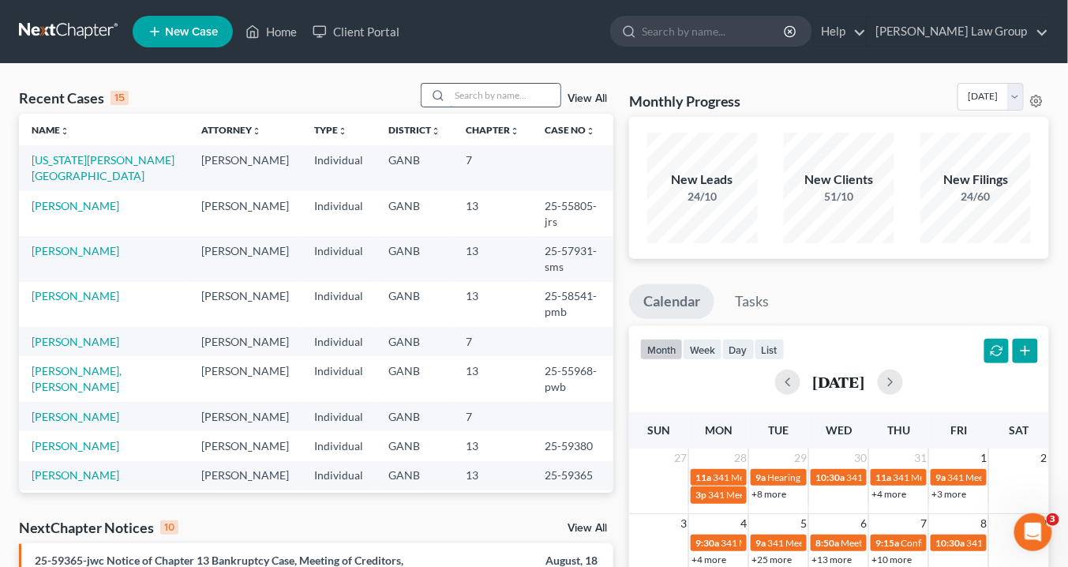
drag, startPoint x: 466, startPoint y: 99, endPoint x: 493, endPoint y: 100, distance: 26.8
click at [468, 99] on input "search" at bounding box center [505, 95] width 110 height 23
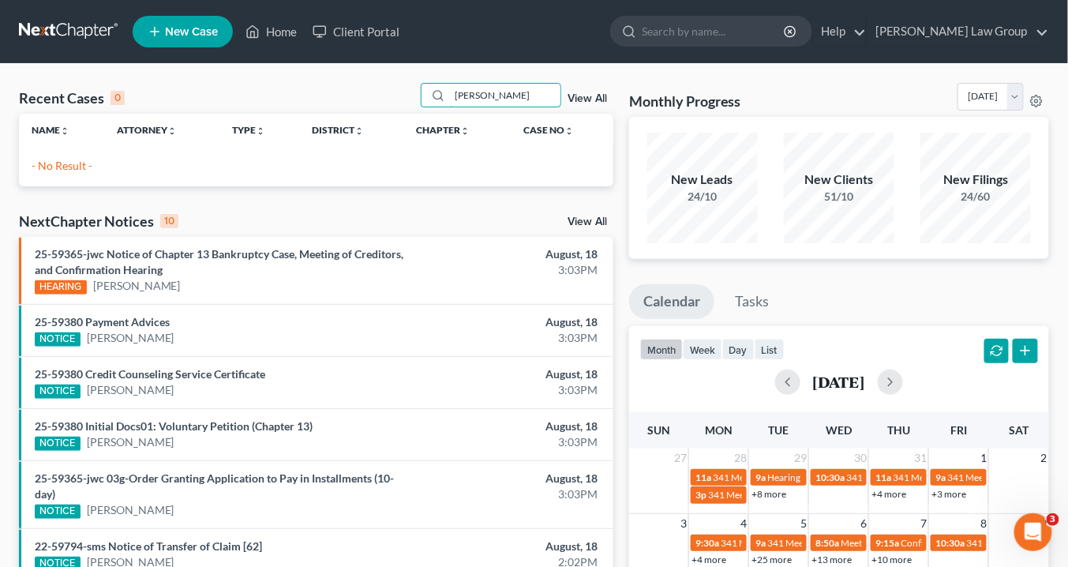
drag, startPoint x: 526, startPoint y: 93, endPoint x: 317, endPoint y: 66, distance: 210.9
click at [316, 71] on div "Recent Cases 0 JOhsnon View All Name unfold_more expand_more expand_less Attorn…" at bounding box center [534, 473] width 1068 height 819
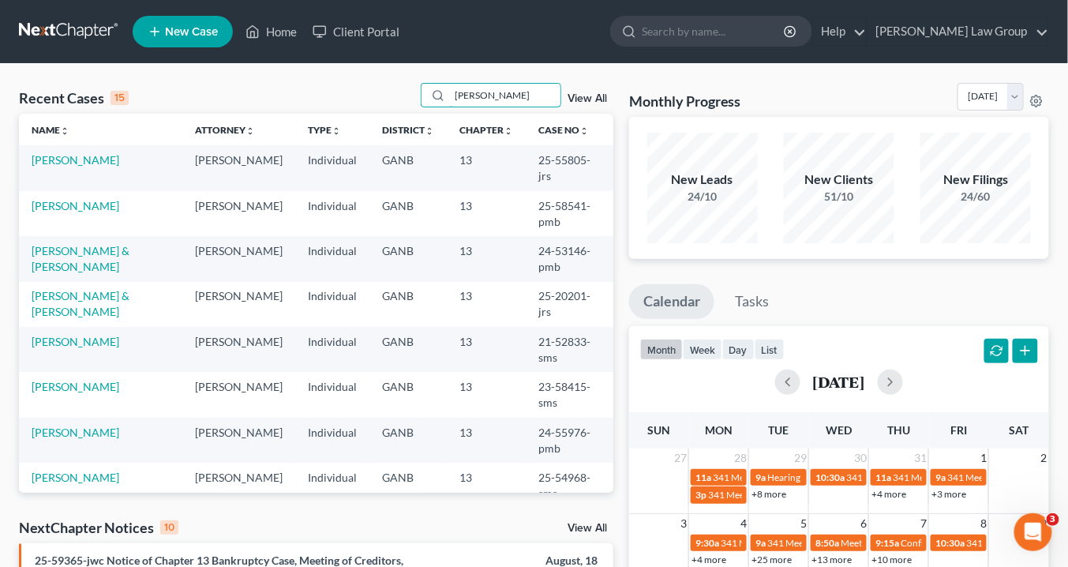
type input "Johnson"
click at [581, 99] on link "View All" at bounding box center [586, 98] width 39 height 11
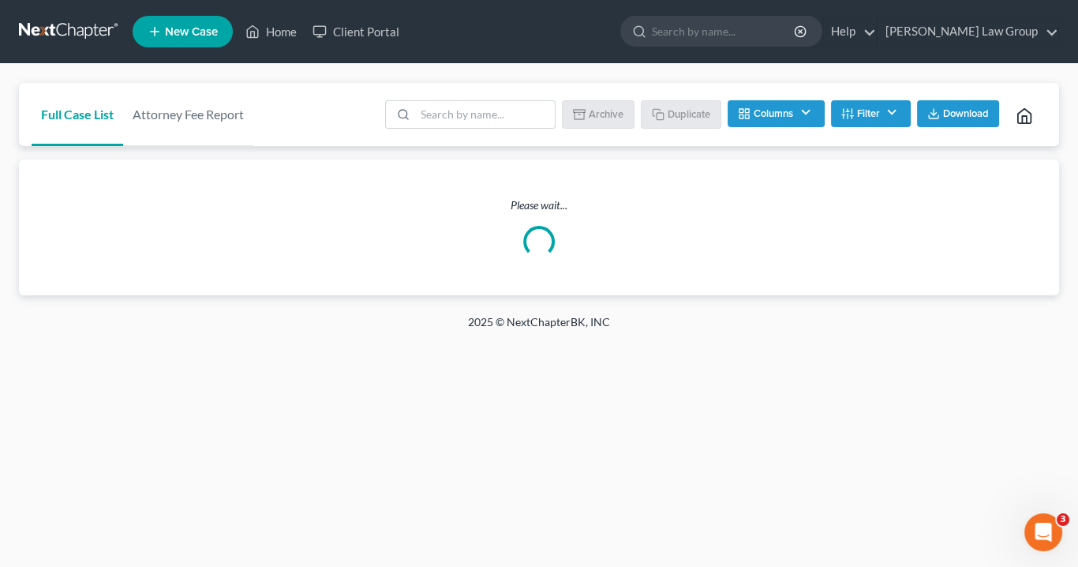
click at [884, 113] on button "Filter" at bounding box center [871, 113] width 80 height 27
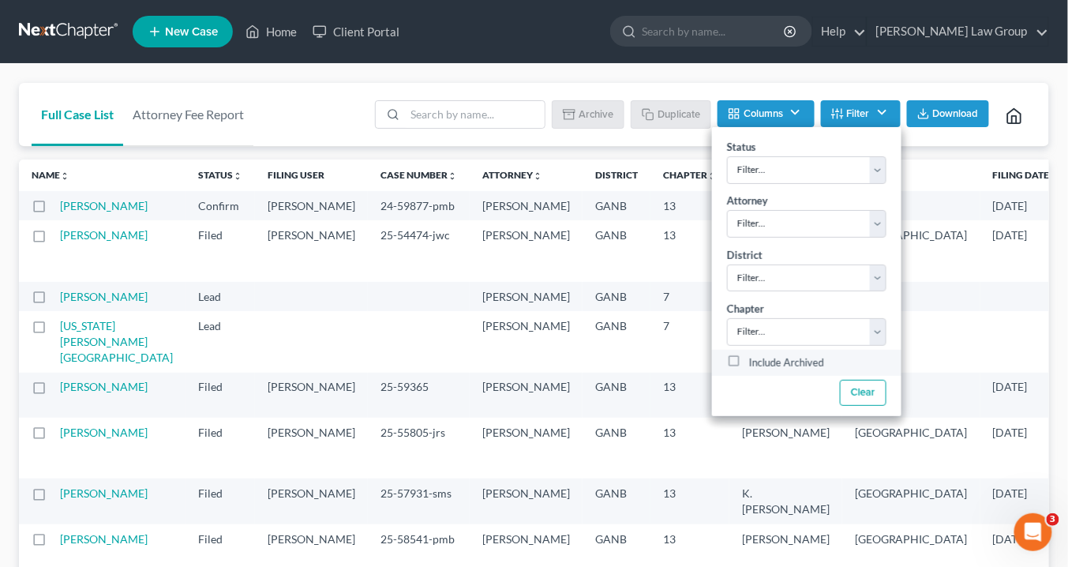
drag, startPoint x: 732, startPoint y: 357, endPoint x: 740, endPoint y: 354, distance: 9.0
click at [749, 357] on label "Include Archived" at bounding box center [786, 363] width 75 height 19
click at [755, 357] on input "Include Archived" at bounding box center [760, 359] width 10 height 10
checkbox input "true"
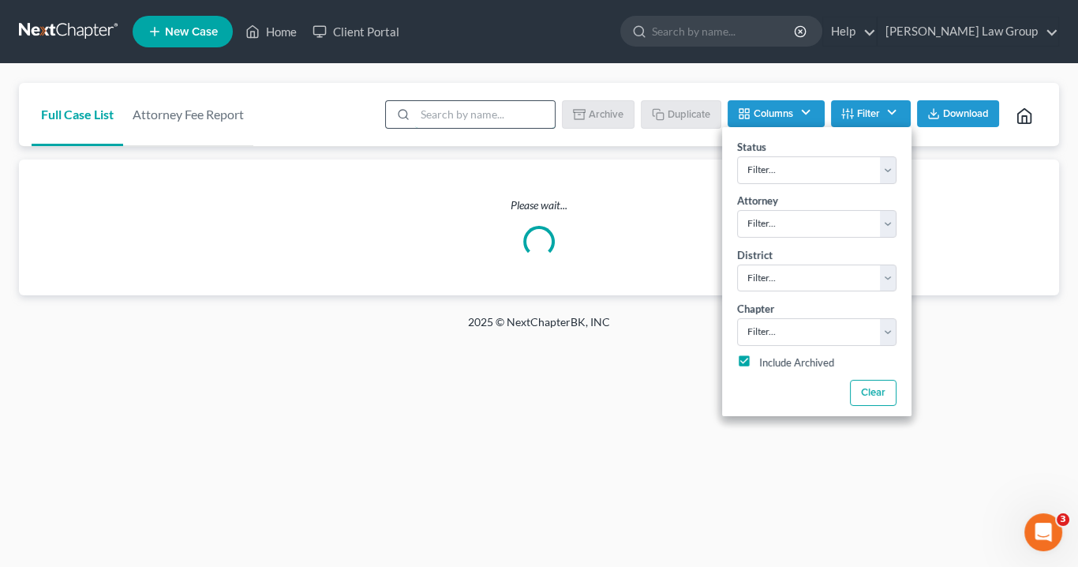
drag, startPoint x: 440, startPoint y: 111, endPoint x: 462, endPoint y: 108, distance: 23.1
click at [440, 110] on input "search" at bounding box center [485, 114] width 140 height 27
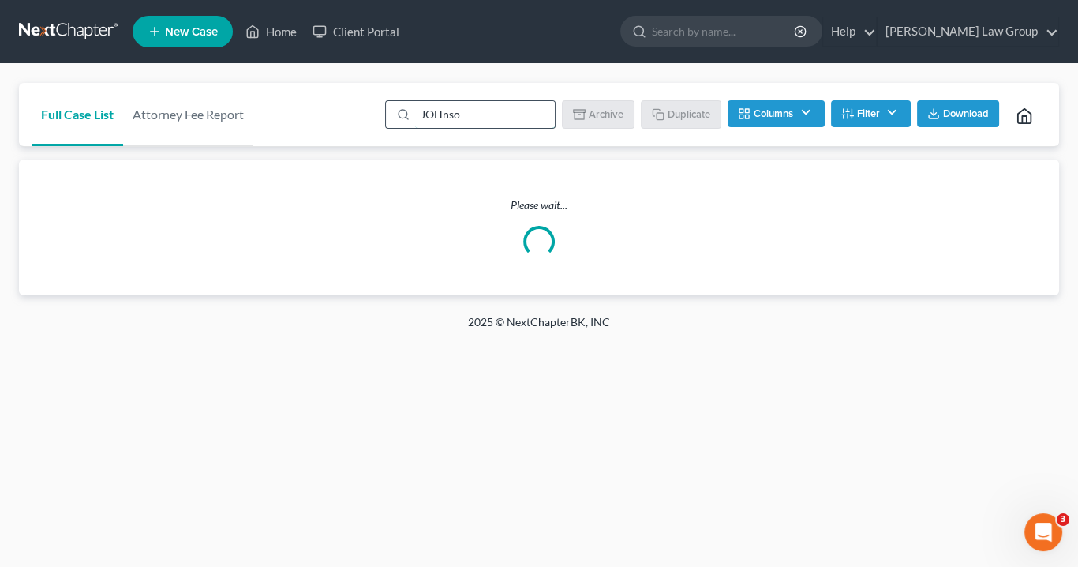
type input "JOHnson"
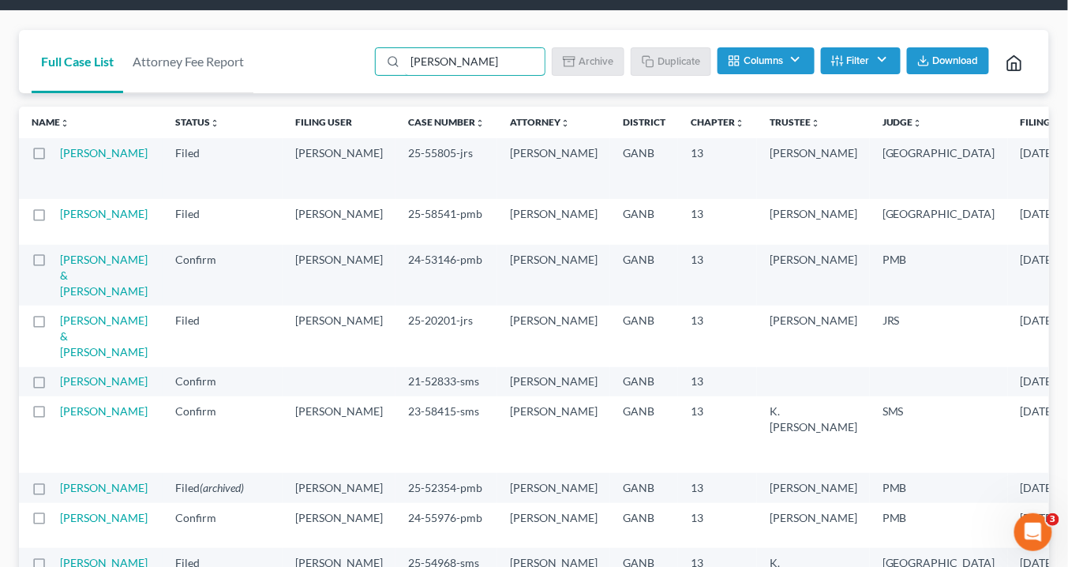
scroll to position [126, 0]
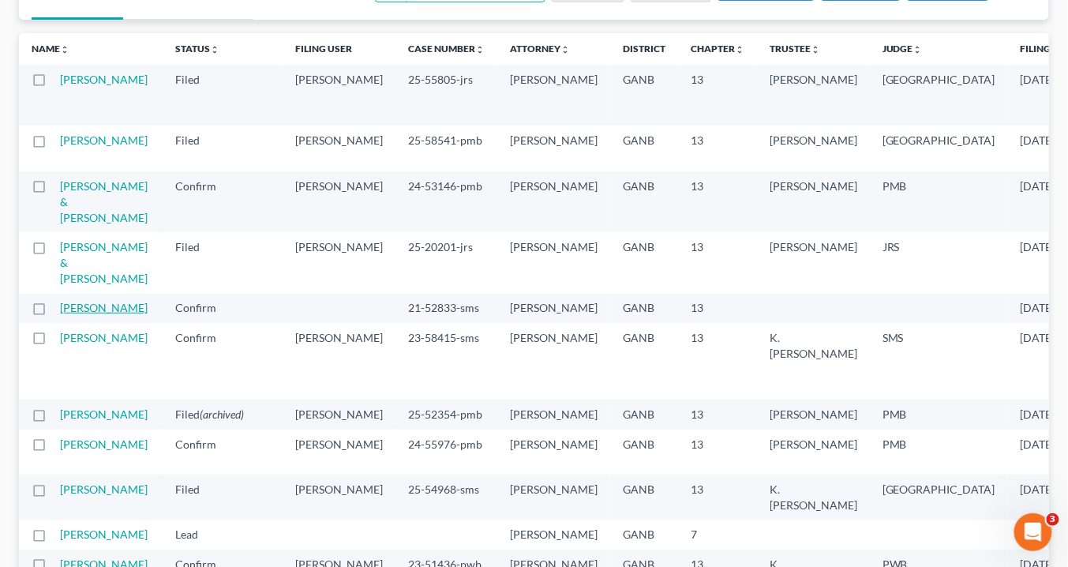
click at [77, 314] on link "[PERSON_NAME]" at bounding box center [104, 307] width 88 height 13
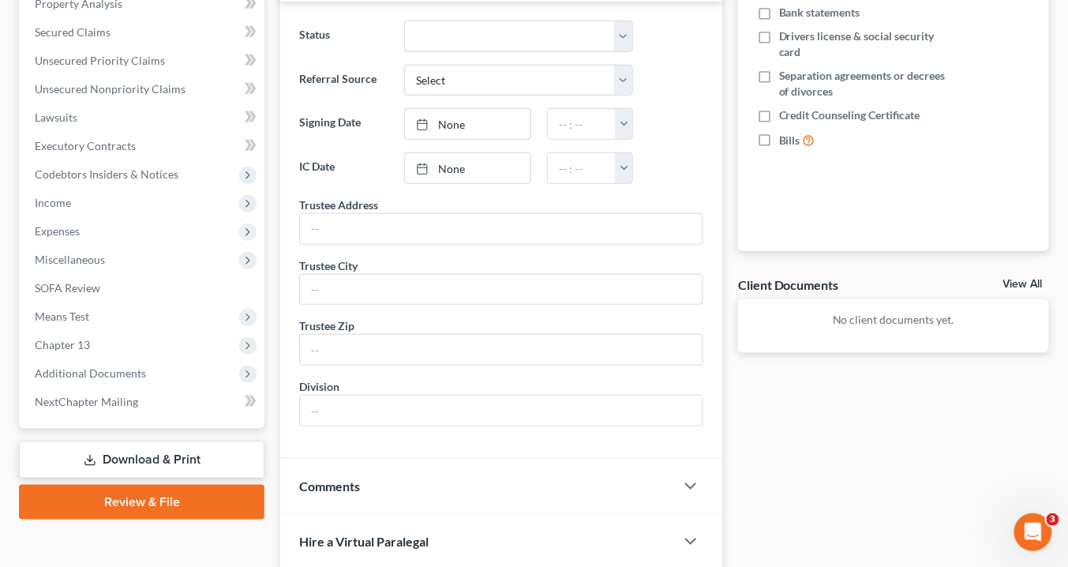
scroll to position [379, 0]
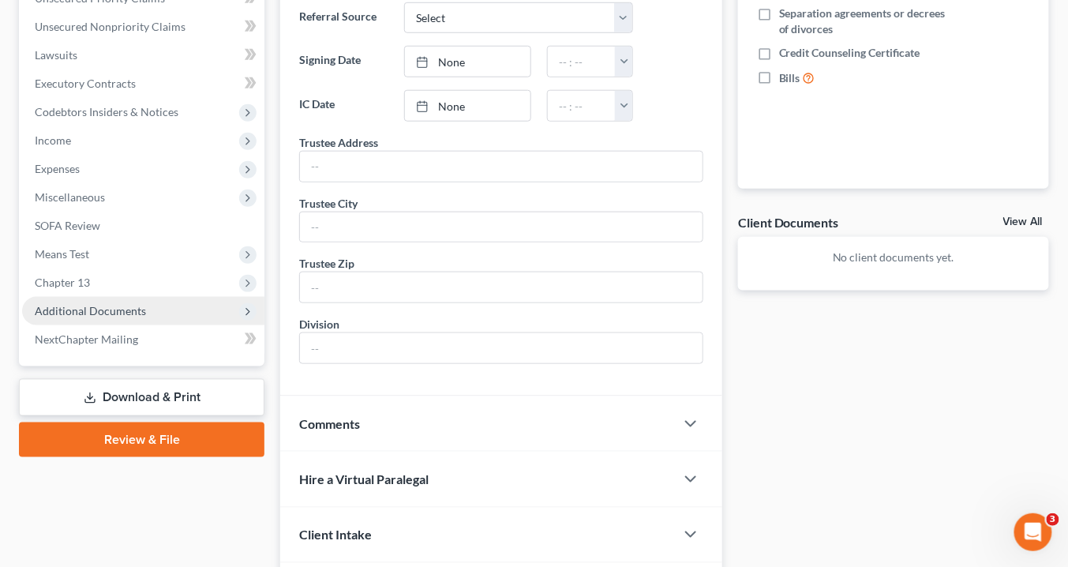
click at [99, 309] on span "Additional Documents" at bounding box center [90, 310] width 111 height 13
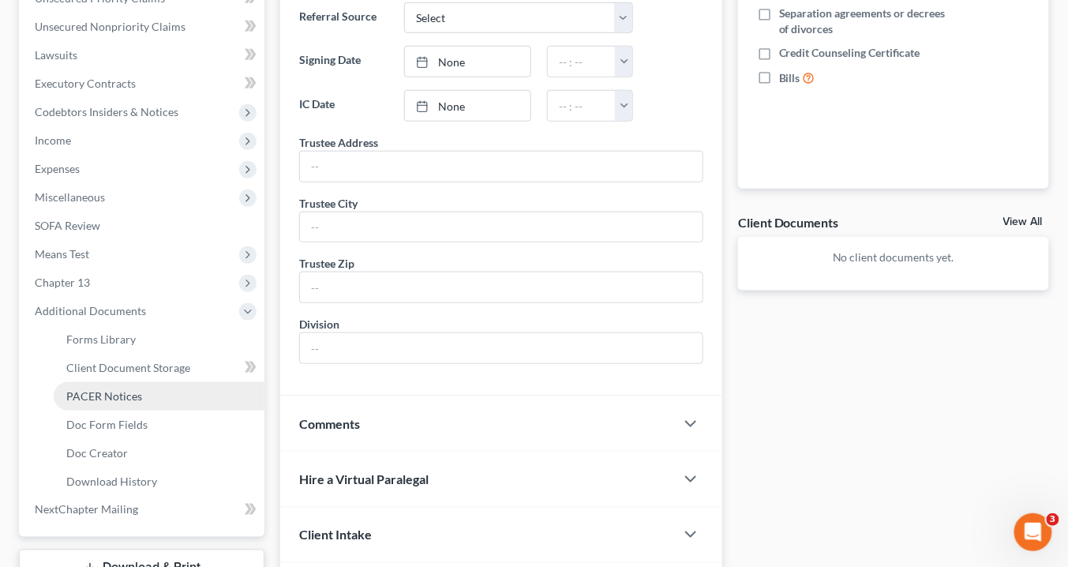
click at [118, 396] on span "PACER Notices" at bounding box center [104, 395] width 76 height 13
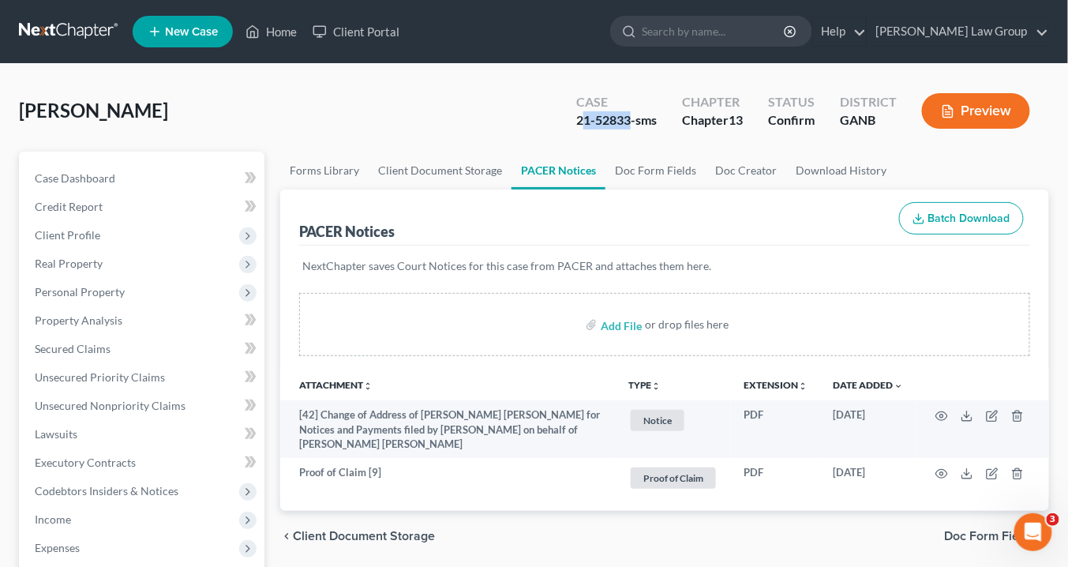
drag, startPoint x: 628, startPoint y: 117, endPoint x: 579, endPoint y: 122, distance: 49.2
click at [579, 122] on div "21-52833-sms" at bounding box center [616, 120] width 81 height 18
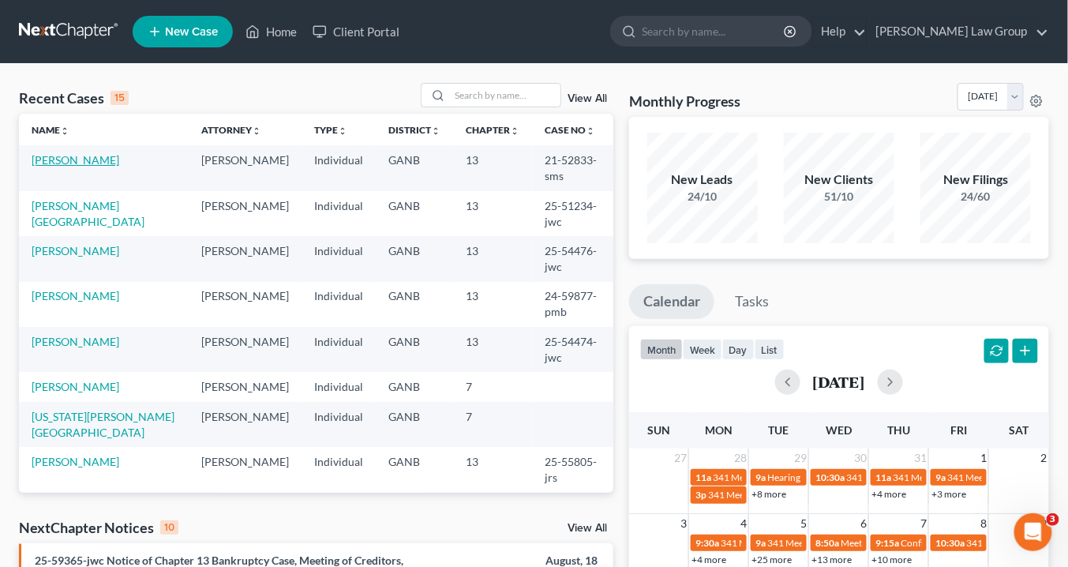
click at [90, 163] on link "[PERSON_NAME]" at bounding box center [76, 159] width 88 height 13
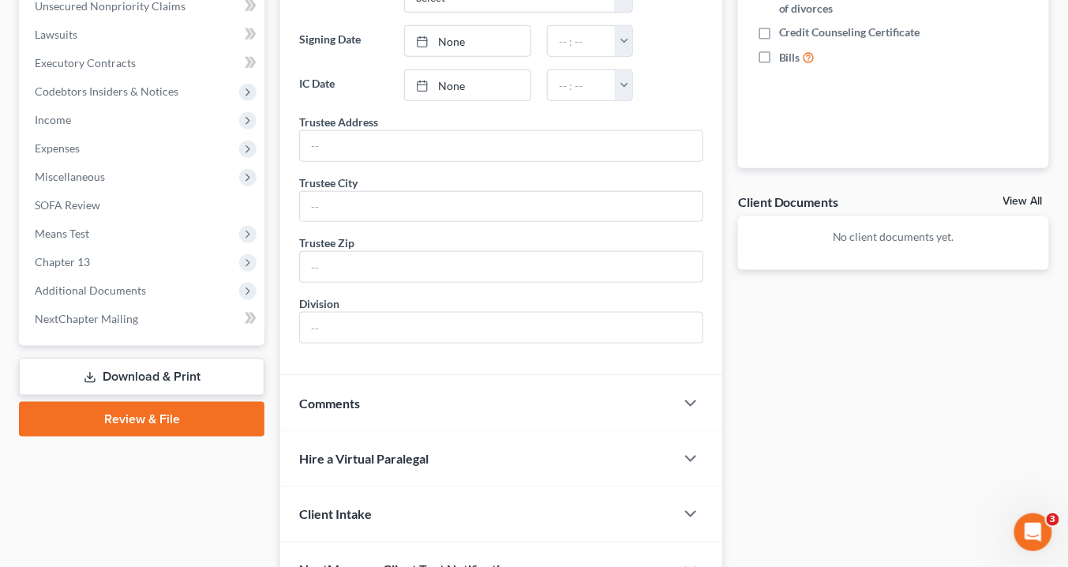
scroll to position [481, 0]
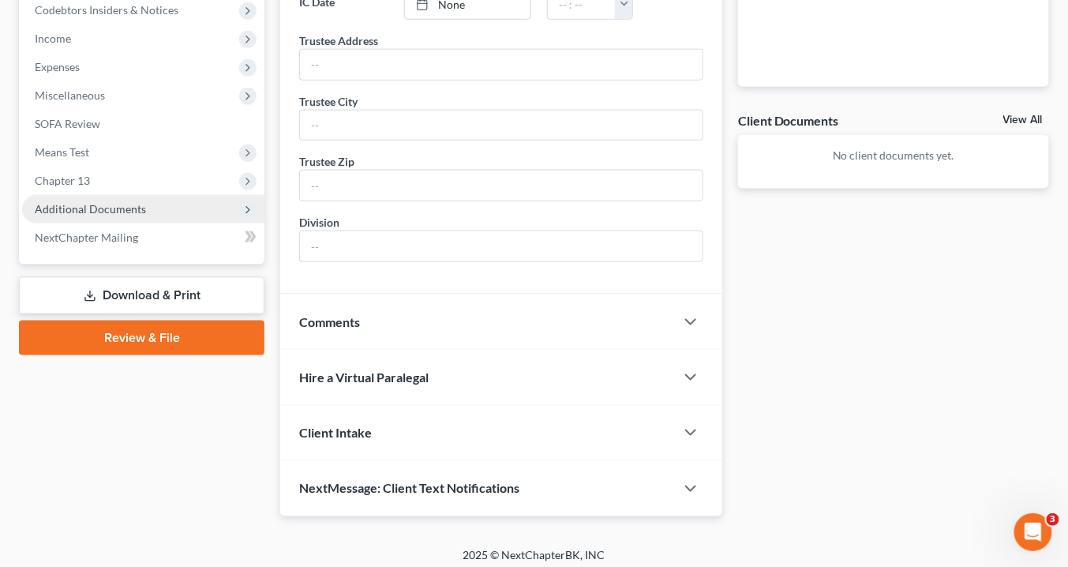
click at [110, 211] on span "Additional Documents" at bounding box center [90, 208] width 111 height 13
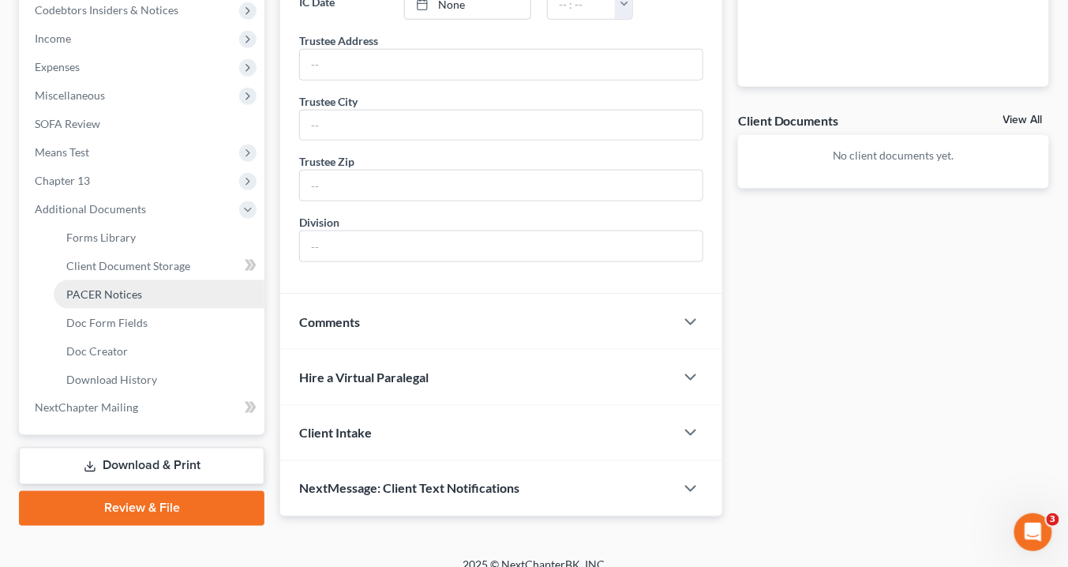
click at [115, 294] on span "PACER Notices" at bounding box center [104, 293] width 76 height 13
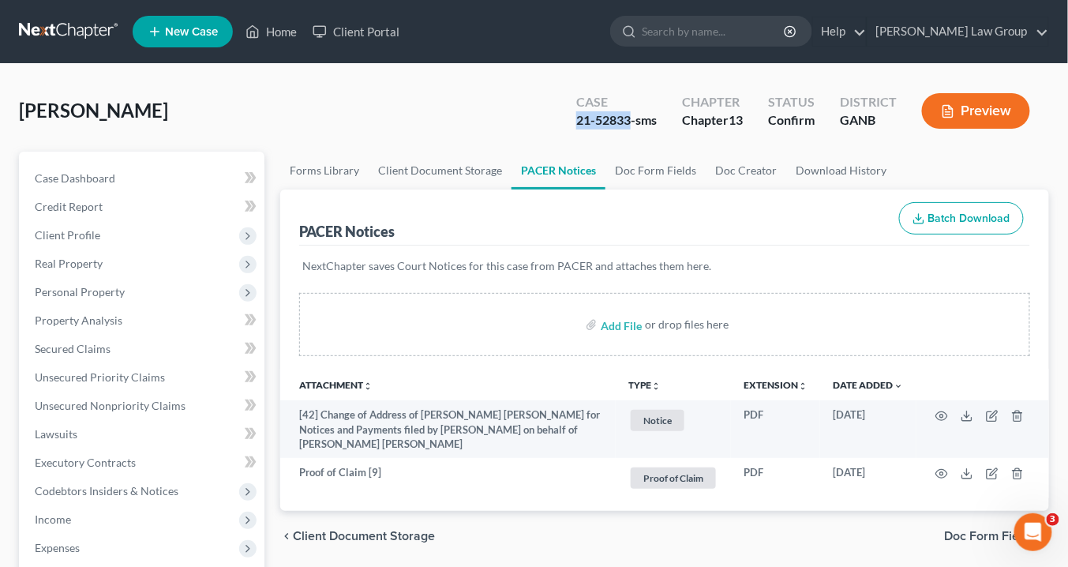
drag, startPoint x: 627, startPoint y: 118, endPoint x: 575, endPoint y: 114, distance: 52.2
click at [570, 118] on div "Case 21-52833-sms" at bounding box center [617, 112] width 106 height 47
copy div "21-52833"
click at [272, 32] on link "Home" at bounding box center [271, 31] width 67 height 28
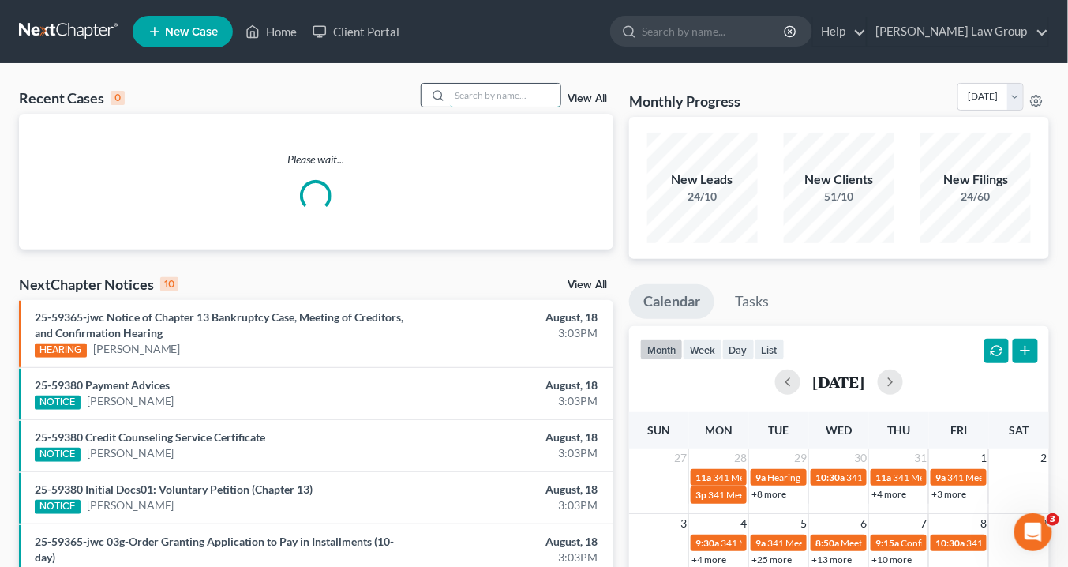
drag, startPoint x: 496, startPoint y: 95, endPoint x: 507, endPoint y: 96, distance: 11.1
click at [502, 95] on input "search" at bounding box center [505, 95] width 110 height 23
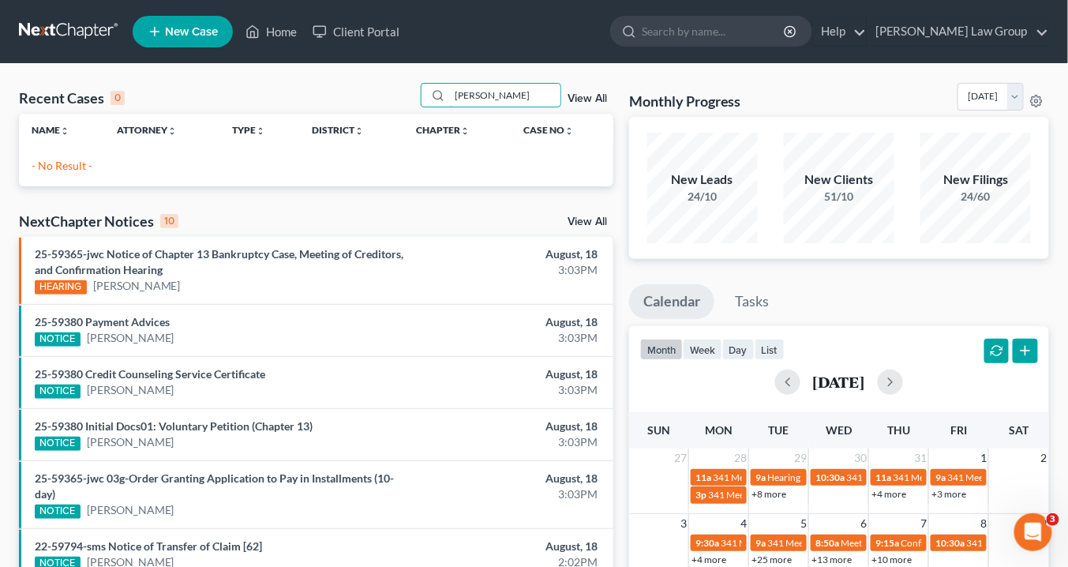
type input "[PERSON_NAME]"
click at [588, 94] on link "View All" at bounding box center [586, 98] width 39 height 11
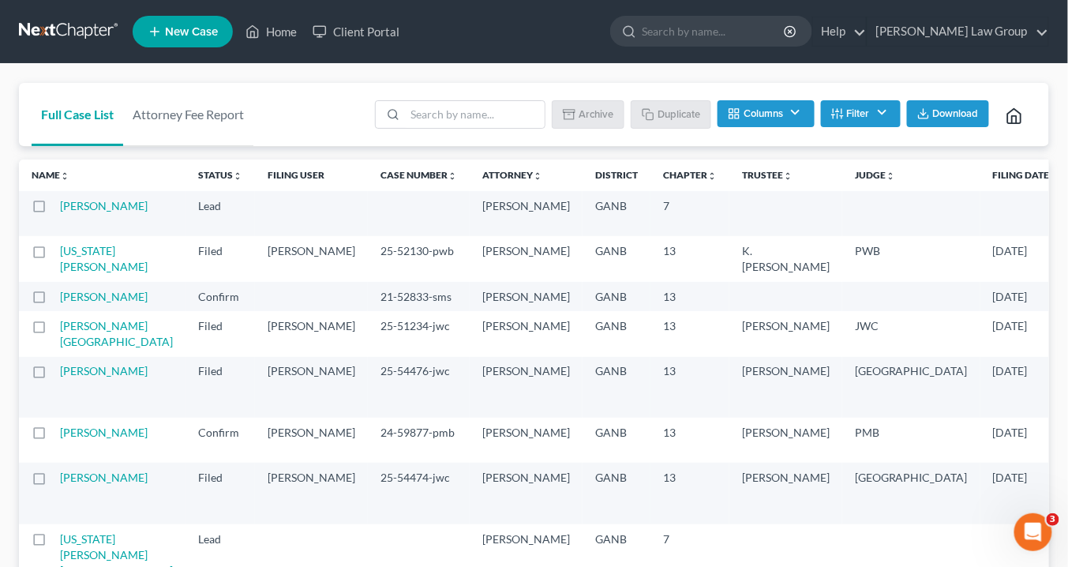
click at [867, 113] on button "Filter" at bounding box center [861, 113] width 80 height 27
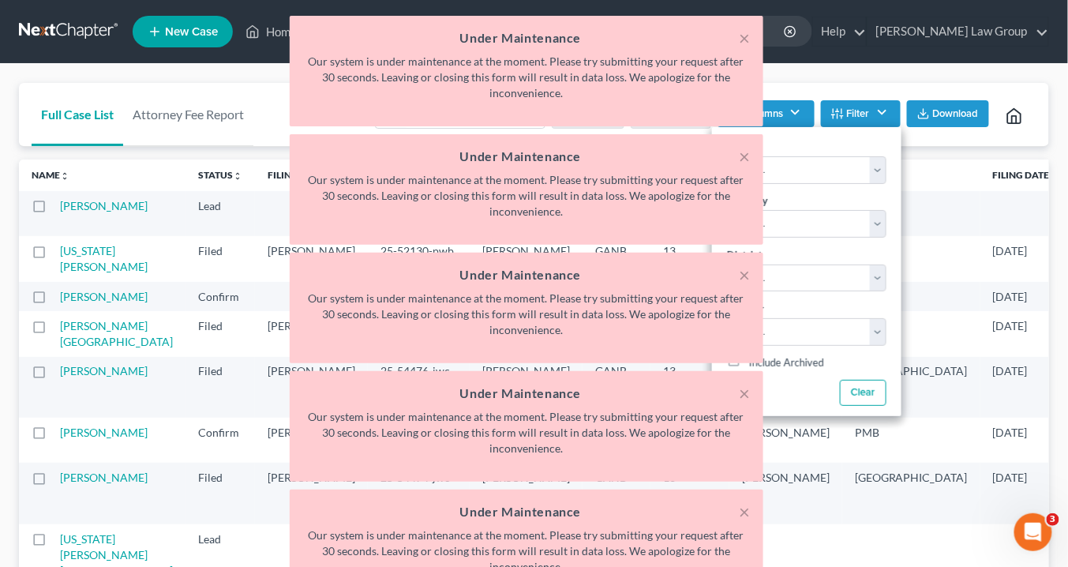
click at [991, 219] on div "× Under Maintenance Our system is under maintenance at the moment. Please try s…" at bounding box center [526, 312] width 1068 height 592
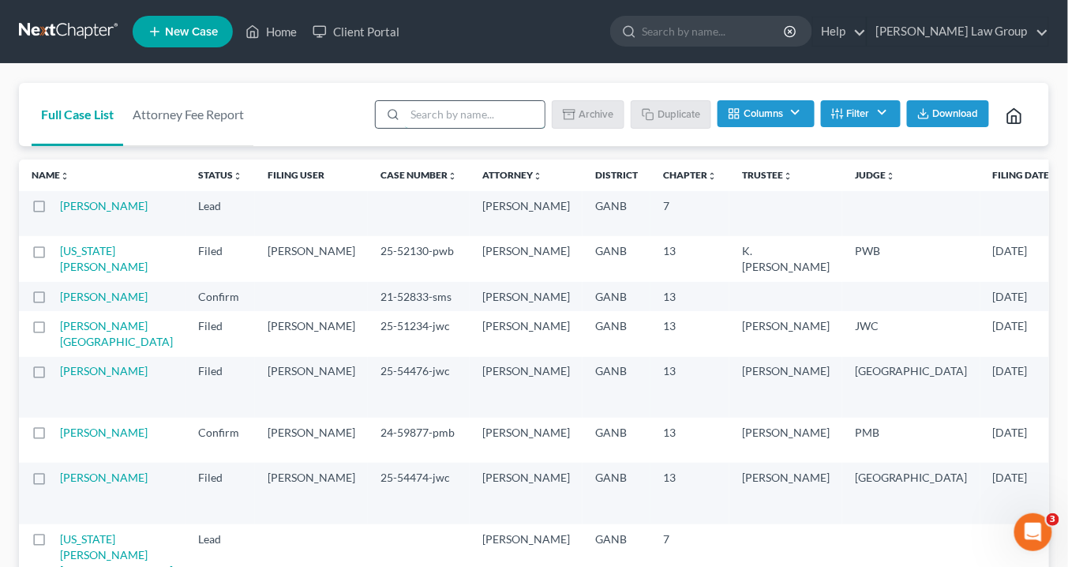
click at [483, 107] on input "search" at bounding box center [475, 114] width 140 height 27
click at [882, 111] on button "Filter" at bounding box center [861, 113] width 80 height 27
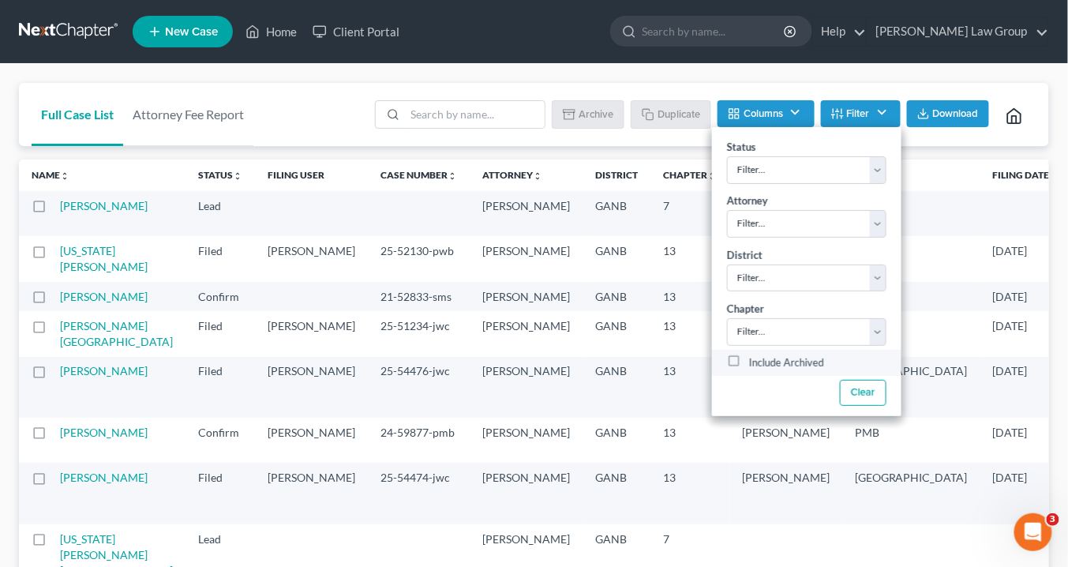
drag, startPoint x: 731, startPoint y: 357, endPoint x: 749, endPoint y: 358, distance: 18.2
click at [749, 356] on label "Include Archived" at bounding box center [786, 363] width 75 height 19
click at [755, 356] on input "Include Archived" at bounding box center [760, 359] width 10 height 10
checkbox input "true"
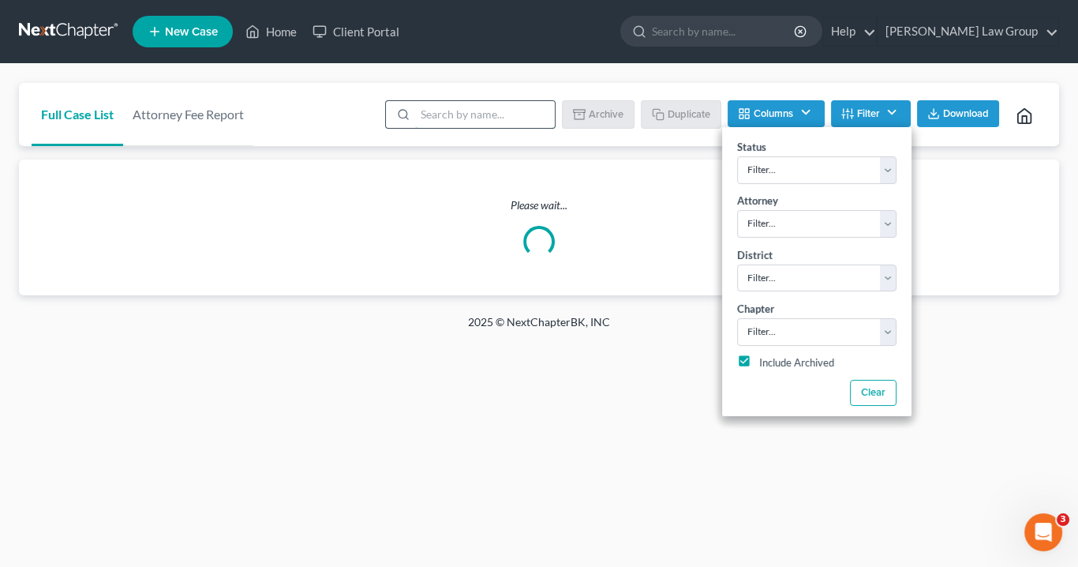
click at [436, 118] on input "search" at bounding box center [485, 114] width 140 height 27
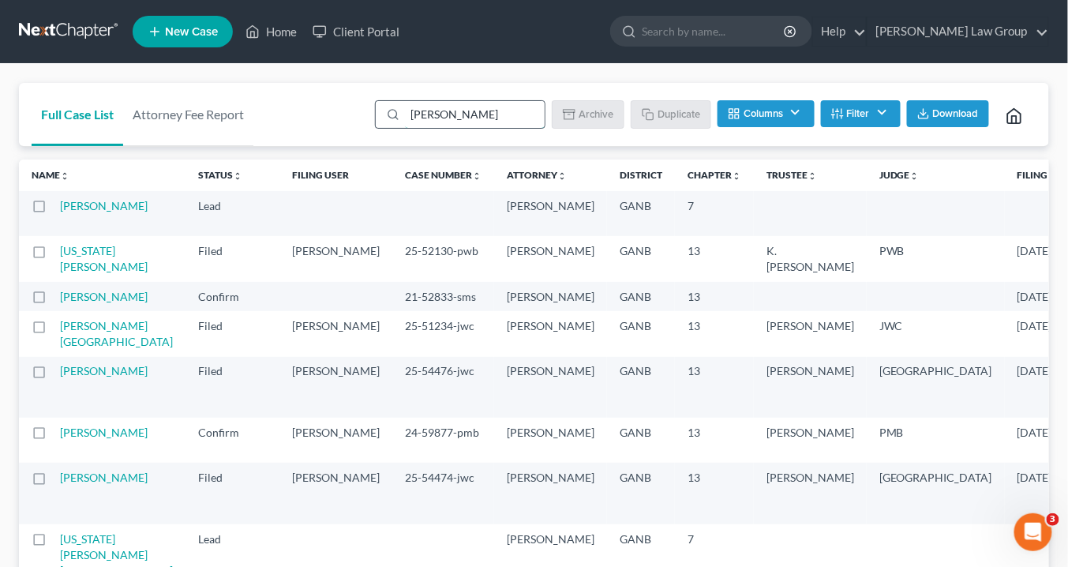
type input "[PERSON_NAME]"
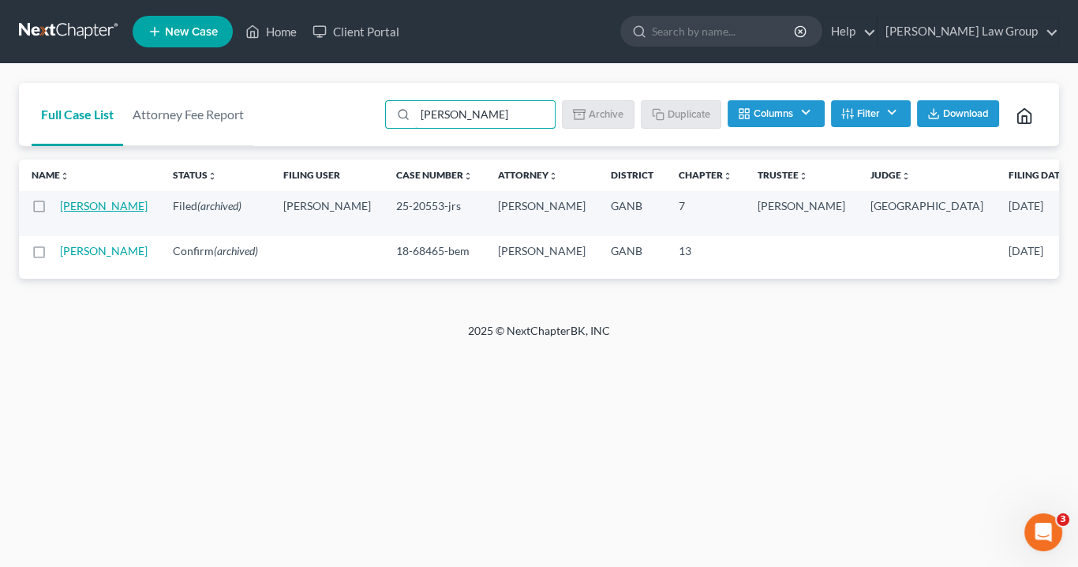
click at [73, 208] on link "[PERSON_NAME]" at bounding box center [104, 205] width 88 height 13
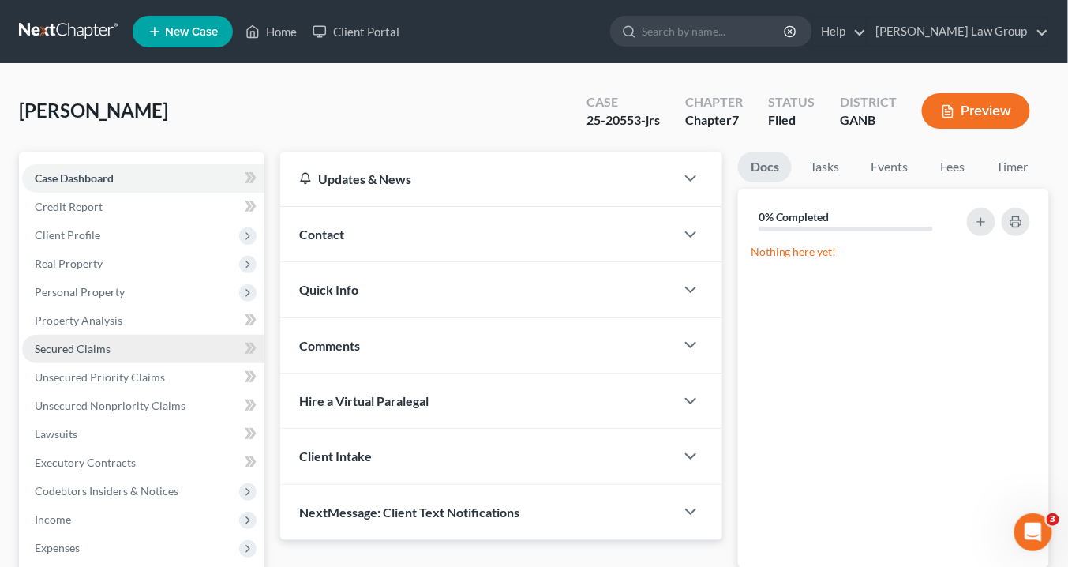
click at [69, 345] on span "Secured Claims" at bounding box center [73, 348] width 76 height 13
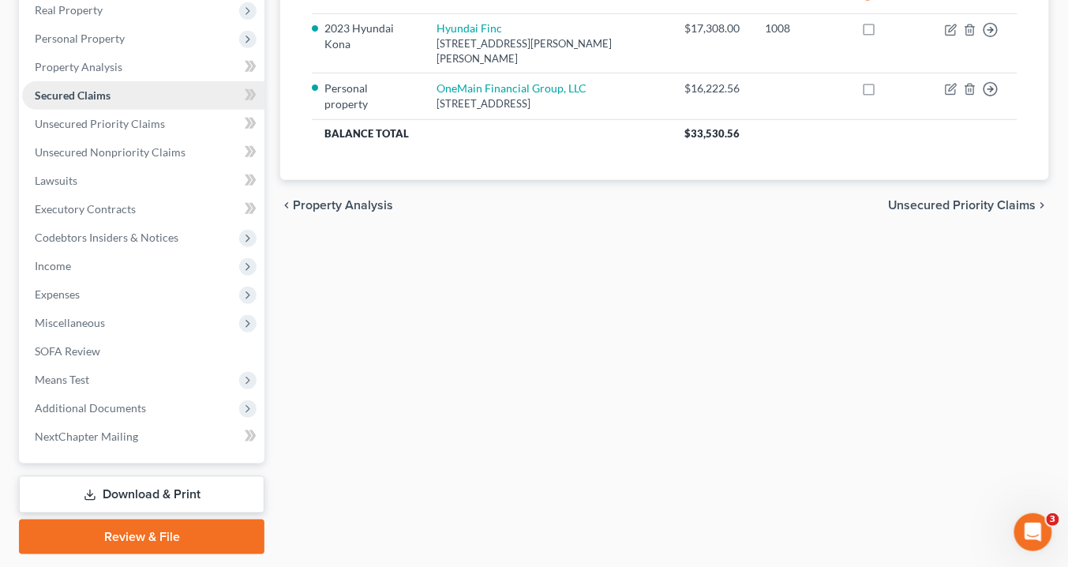
scroll to position [298, 0]
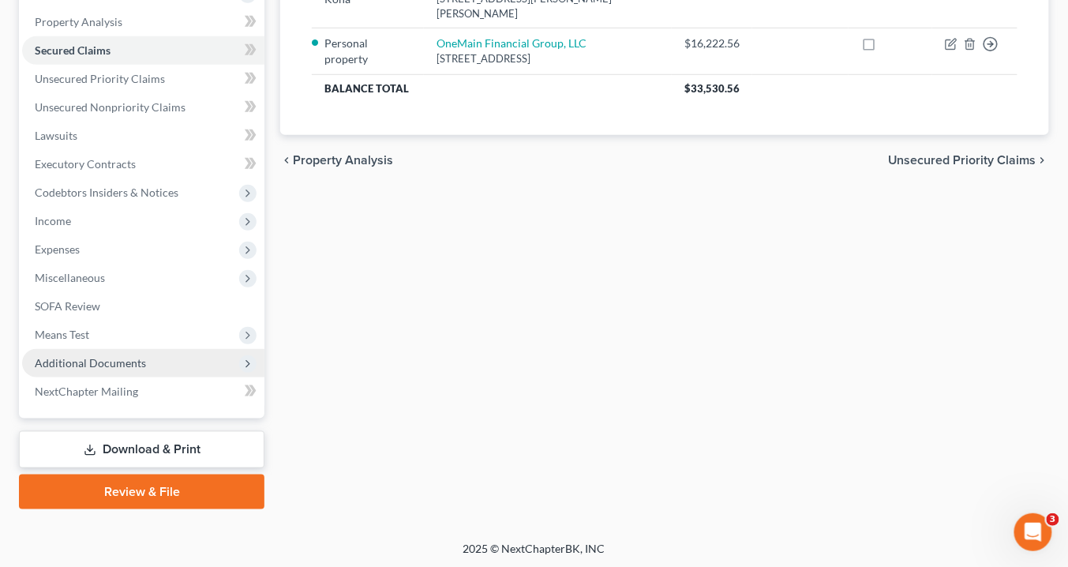
click at [111, 363] on span "Additional Documents" at bounding box center [90, 362] width 111 height 13
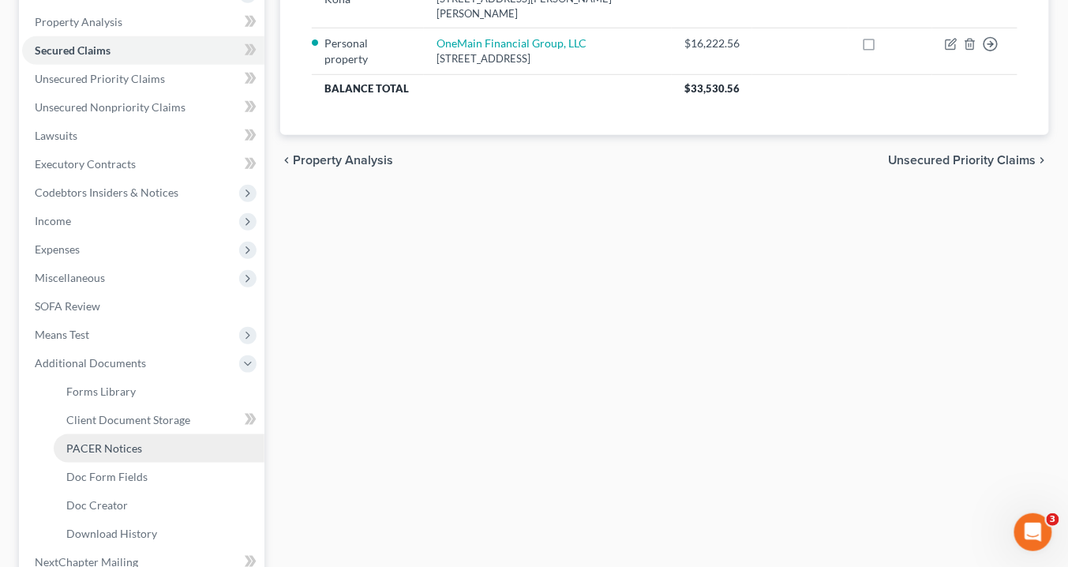
click at [154, 441] on link "PACER Notices" at bounding box center [159, 448] width 211 height 28
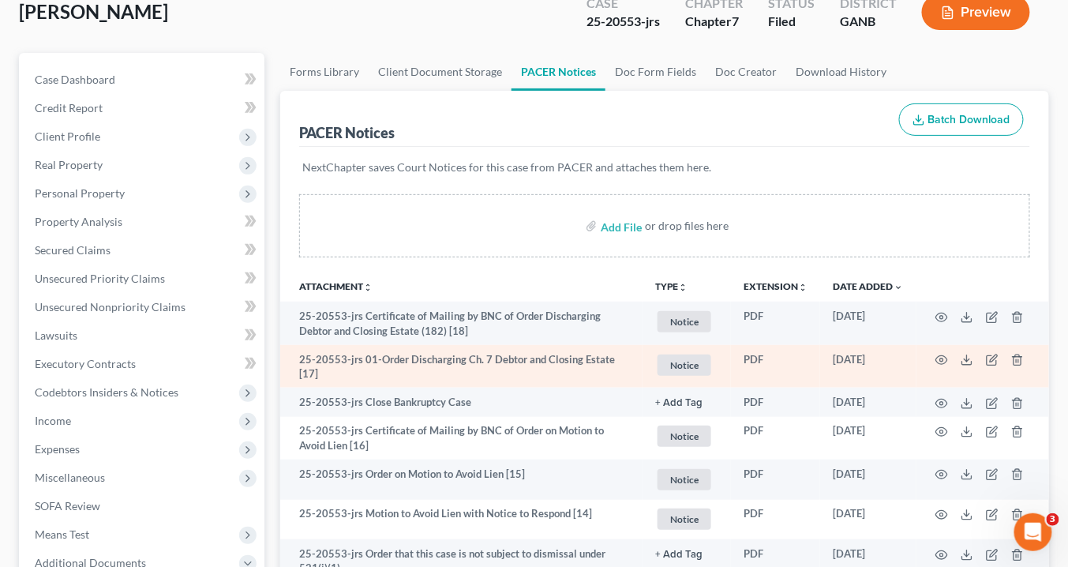
scroll to position [189, 0]
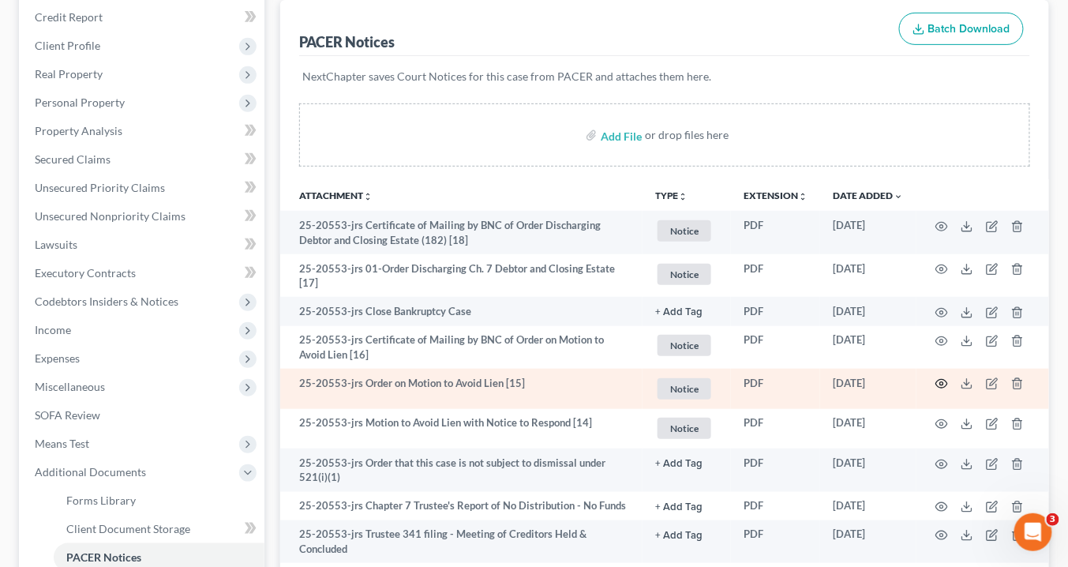
click at [944, 377] on icon "button" at bounding box center [941, 383] width 13 height 13
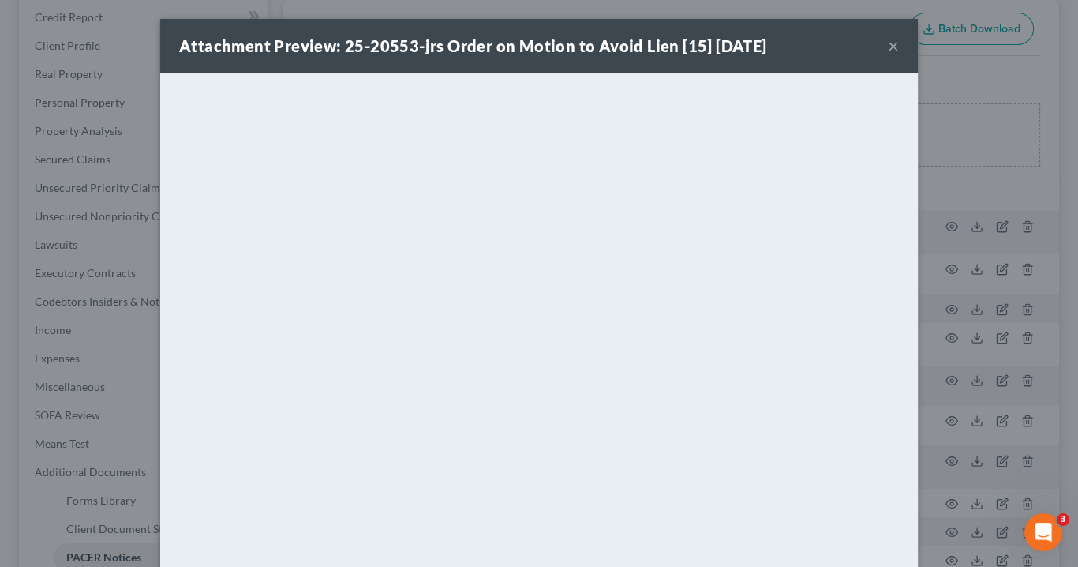
click at [888, 46] on button "×" at bounding box center [893, 45] width 11 height 19
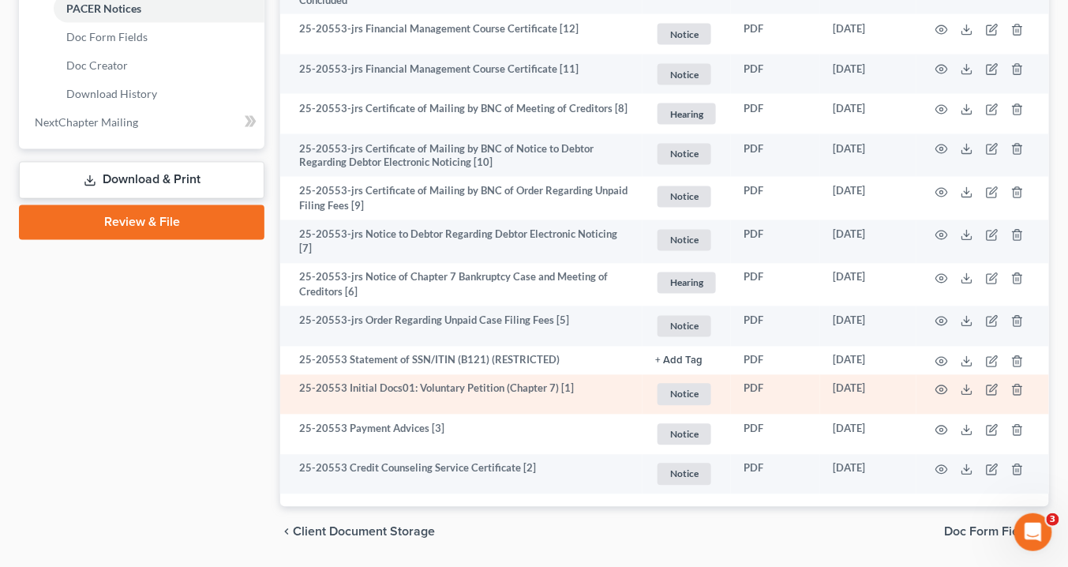
scroll to position [766, 0]
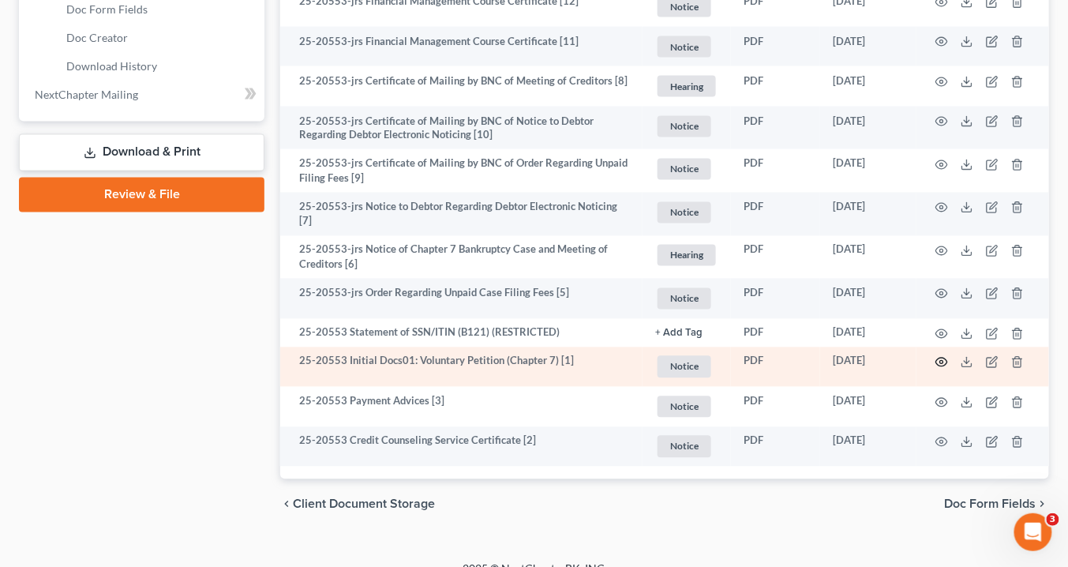
click at [945, 356] on icon "button" at bounding box center [941, 362] width 13 height 13
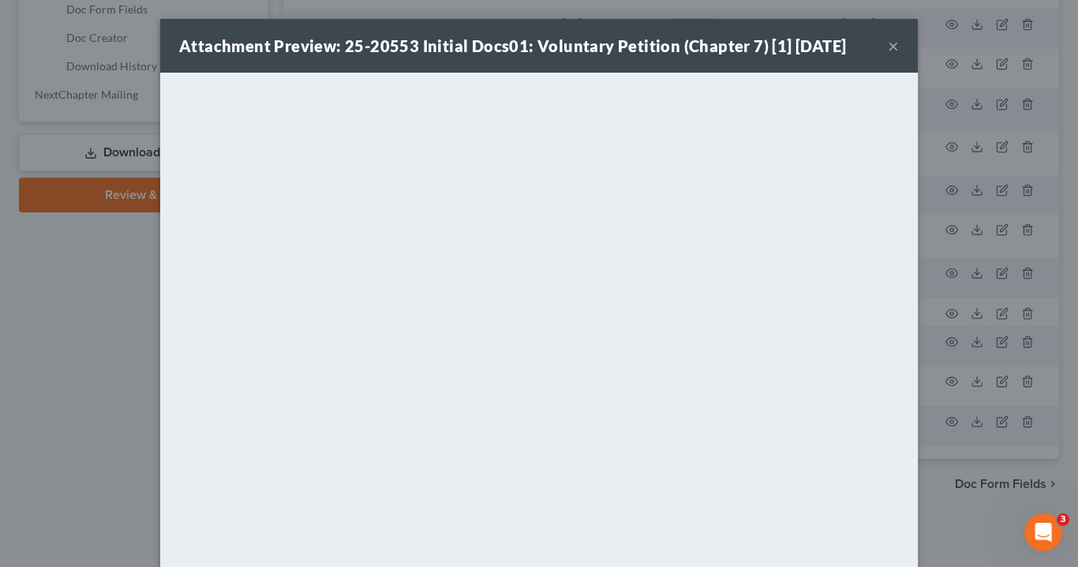
click at [890, 46] on button "×" at bounding box center [893, 45] width 11 height 19
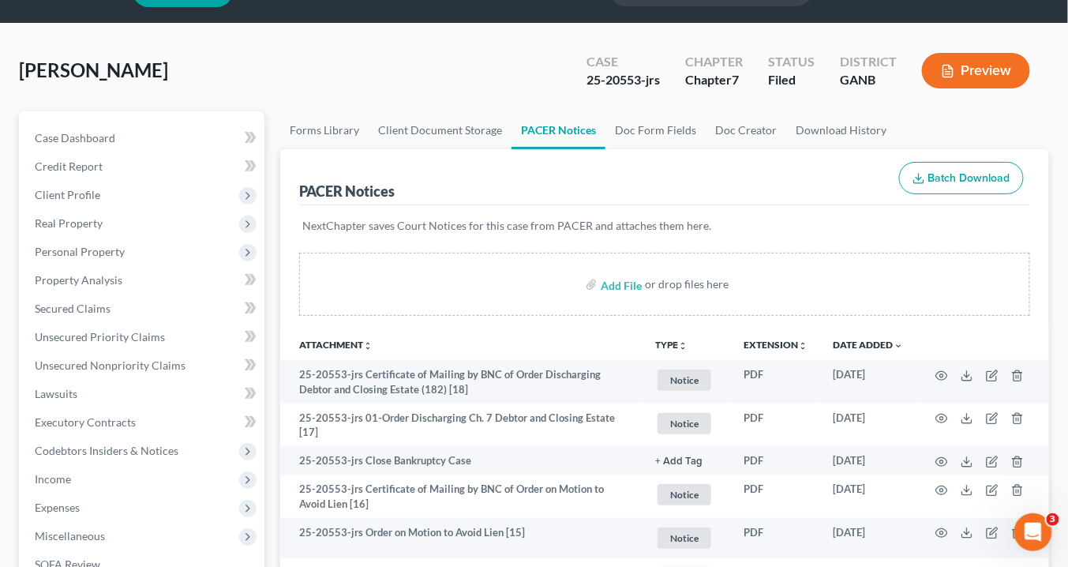
scroll to position [0, 0]
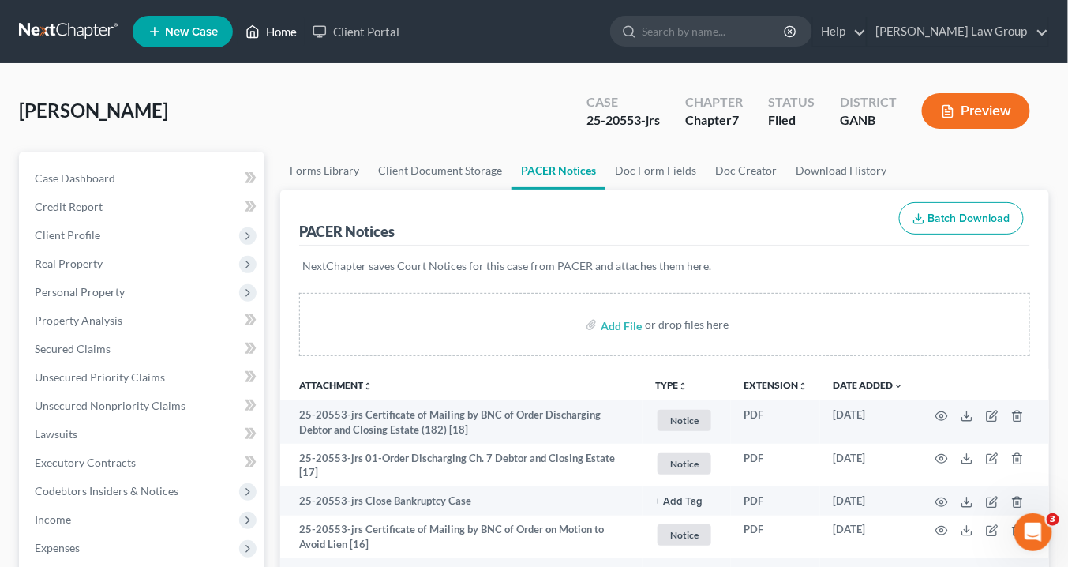
click at [278, 28] on link "Home" at bounding box center [271, 31] width 67 height 28
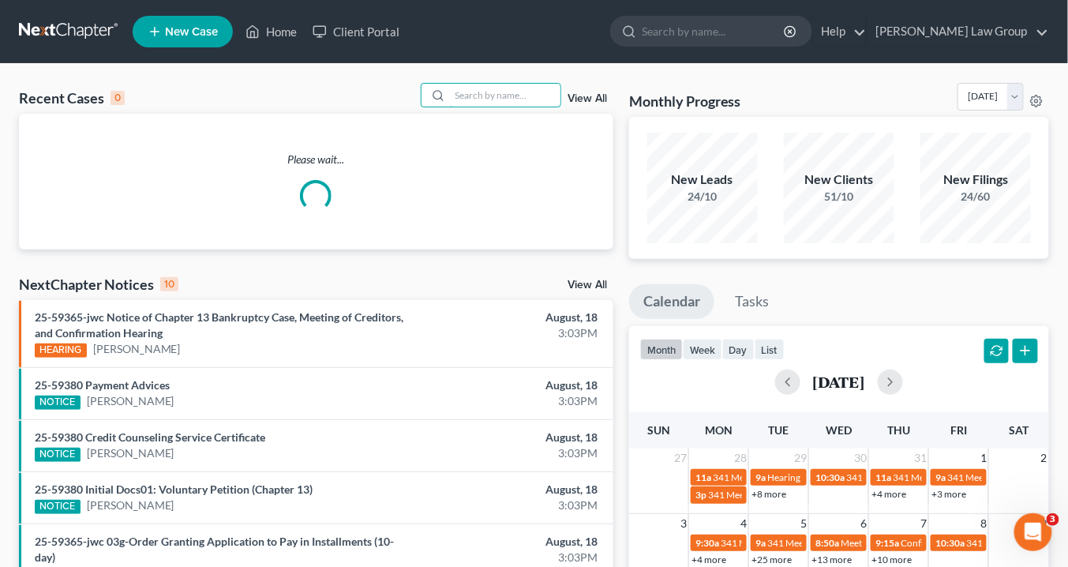
drag, startPoint x: 526, startPoint y: 93, endPoint x: 588, endPoint y: 52, distance: 74.0
click at [534, 88] on input "search" at bounding box center [505, 95] width 110 height 23
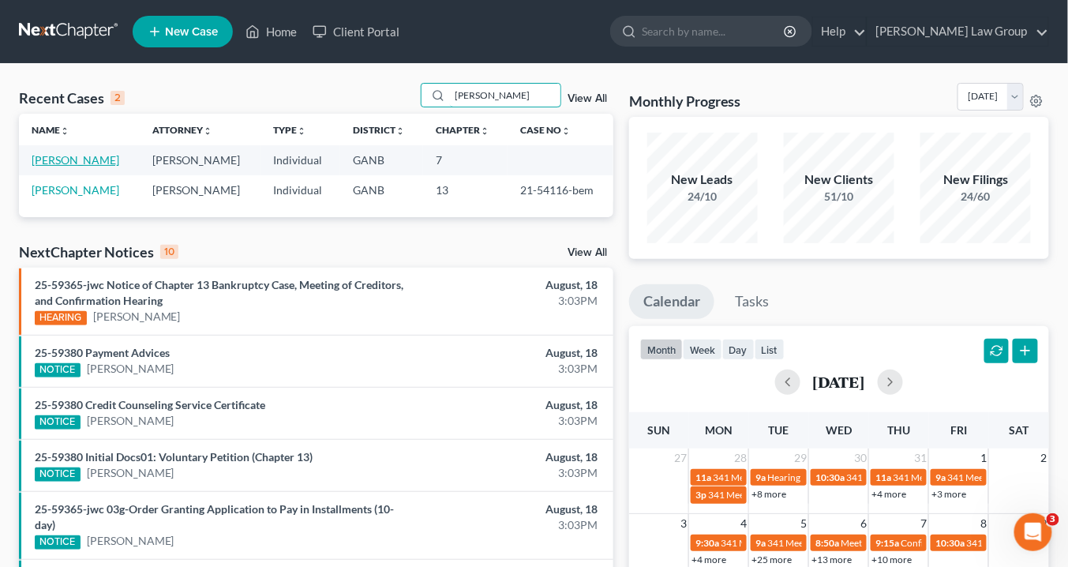
type input "[PERSON_NAME]"
click at [77, 157] on link "[PERSON_NAME]" at bounding box center [76, 159] width 88 height 13
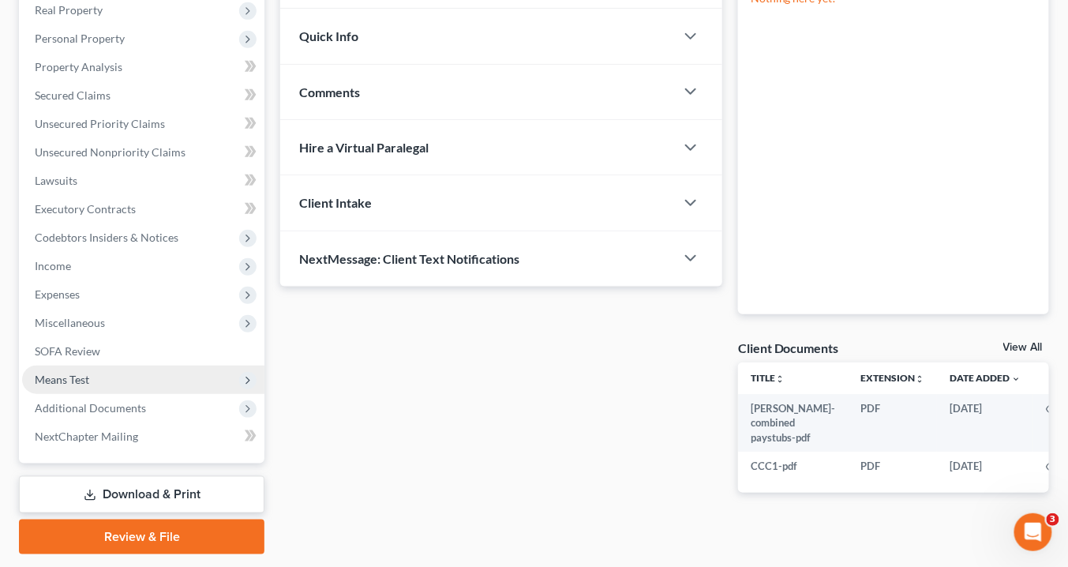
scroll to position [298, 0]
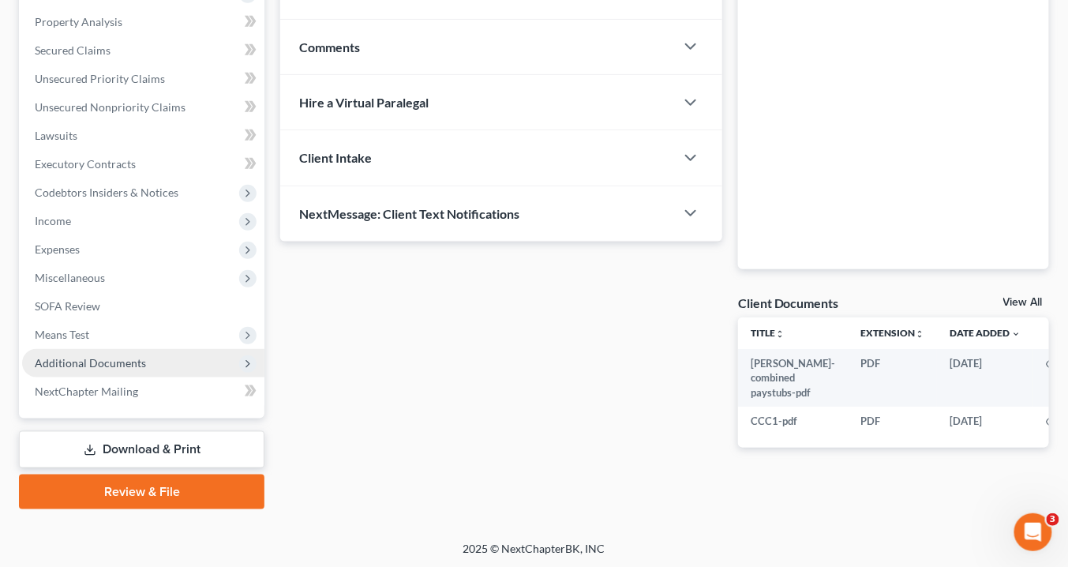
click at [137, 360] on span "Additional Documents" at bounding box center [90, 362] width 111 height 13
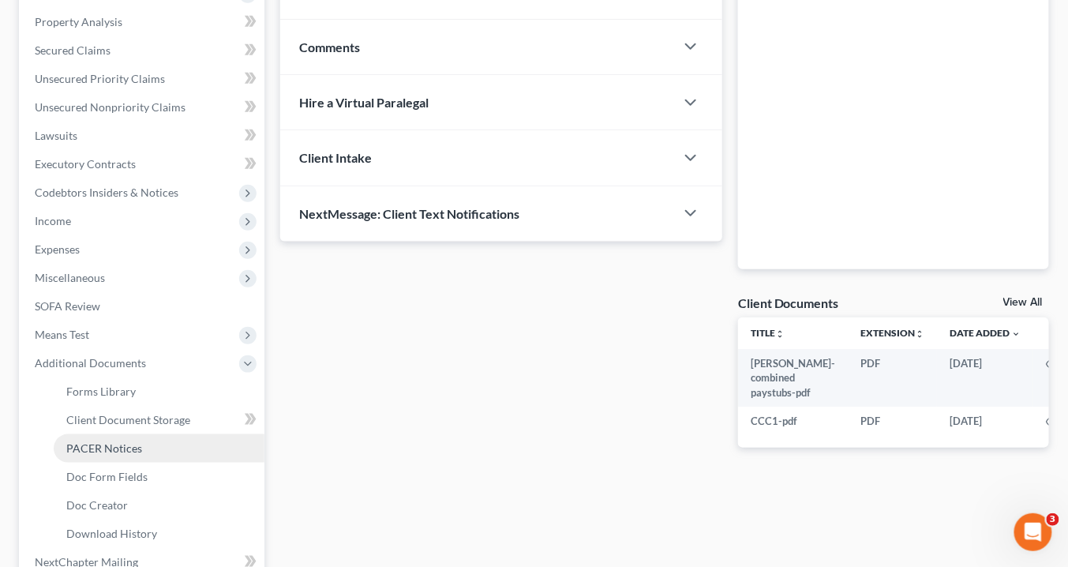
click at [152, 443] on link "PACER Notices" at bounding box center [159, 448] width 211 height 28
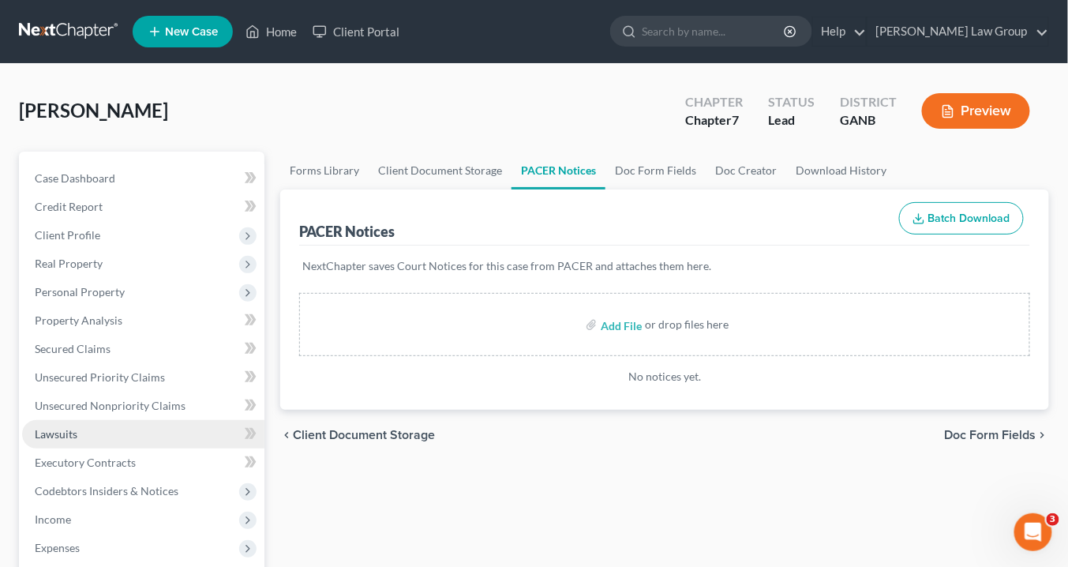
click at [81, 429] on link "Lawsuits" at bounding box center [143, 434] width 242 height 28
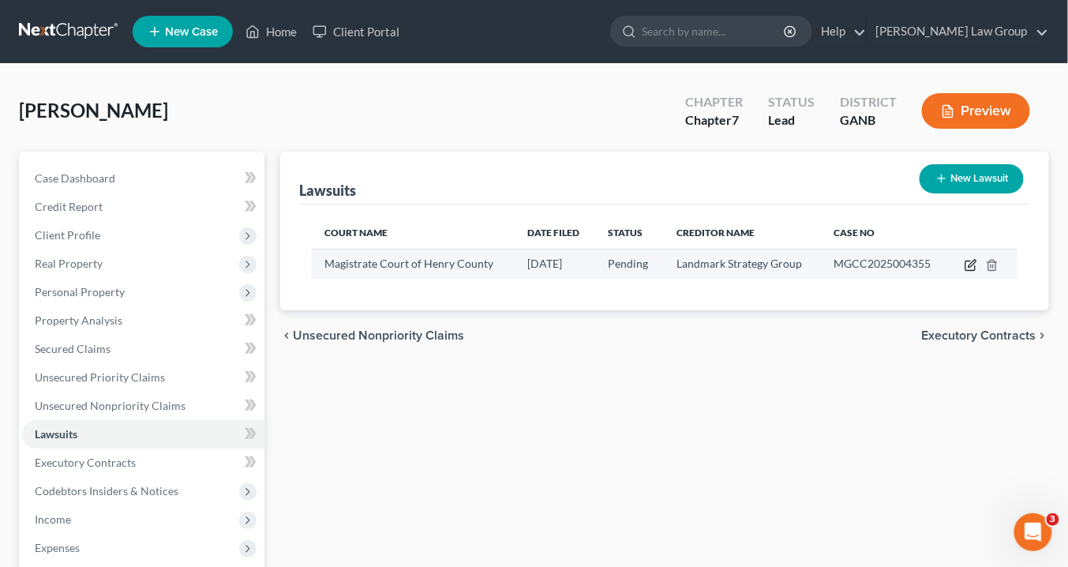
click at [971, 263] on icon "button" at bounding box center [970, 265] width 13 height 13
select select "10"
select select "0"
select select "4"
select select "35"
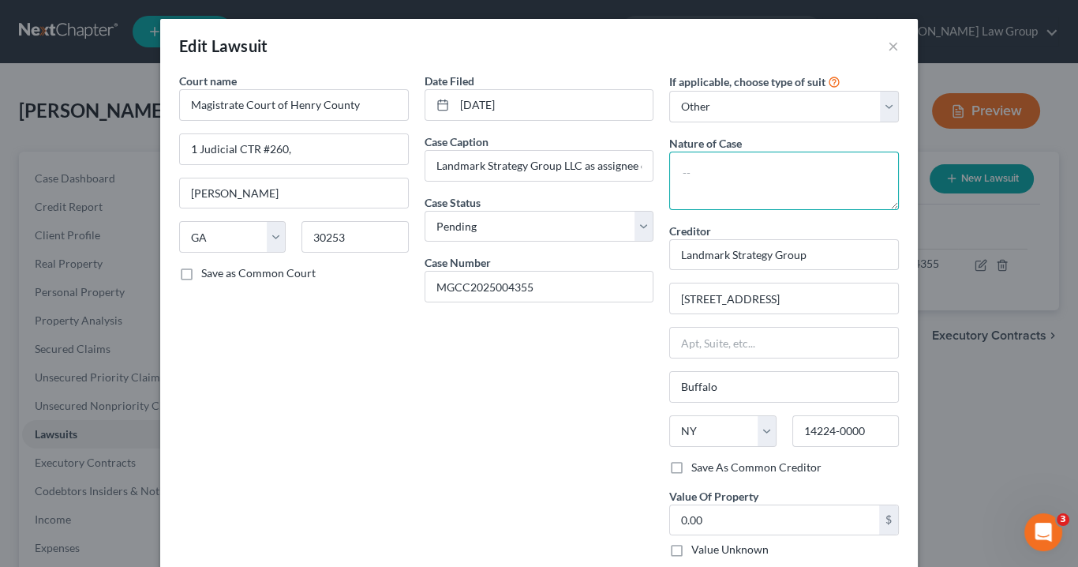
click at [775, 162] on textarea at bounding box center [784, 181] width 230 height 58
drag, startPoint x: 537, startPoint y: 164, endPoint x: 754, endPoint y: 164, distance: 217.0
click at [754, 164] on div "Court name * Magistrate Court of Henry County 1 Judicial CTR #260, [PERSON_NAME…" at bounding box center [539, 321] width 736 height 497
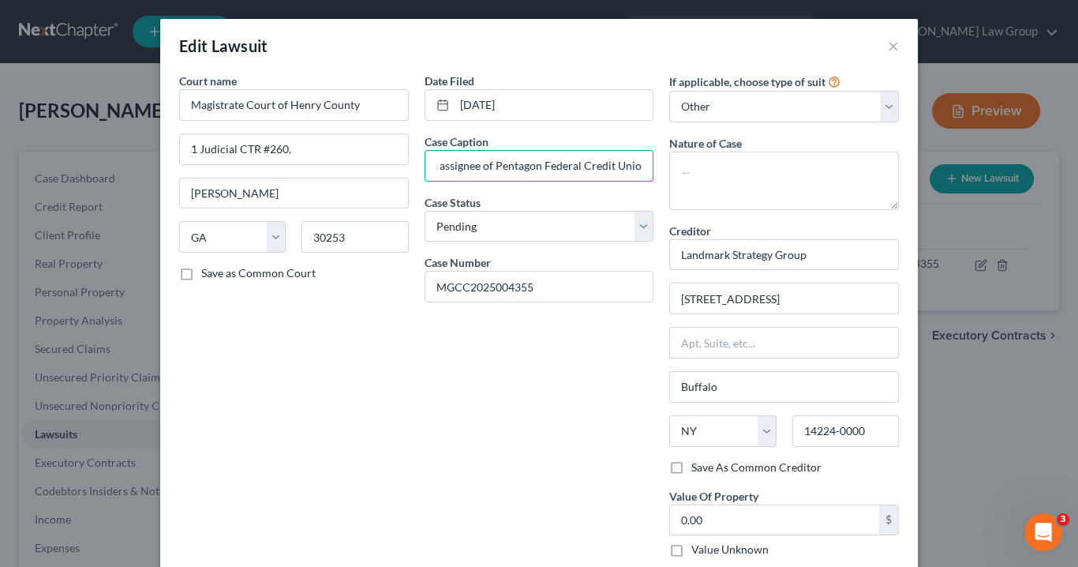
click at [474, 399] on div "Date Filed [DATE] Case Caption Landmark Strategy Group LLC as assignee of Penta…" at bounding box center [539, 321] width 245 height 497
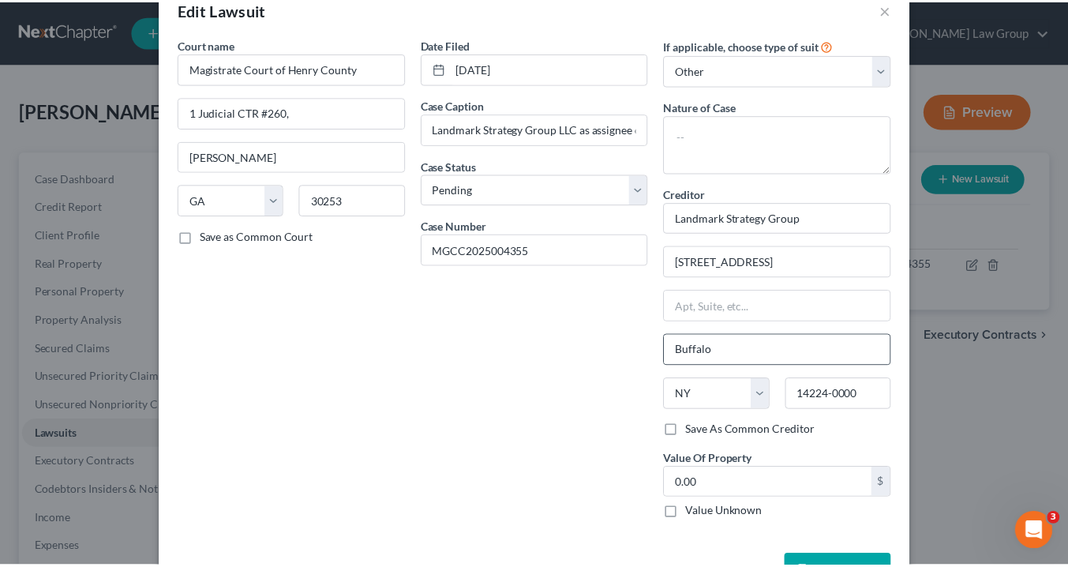
scroll to position [0, 0]
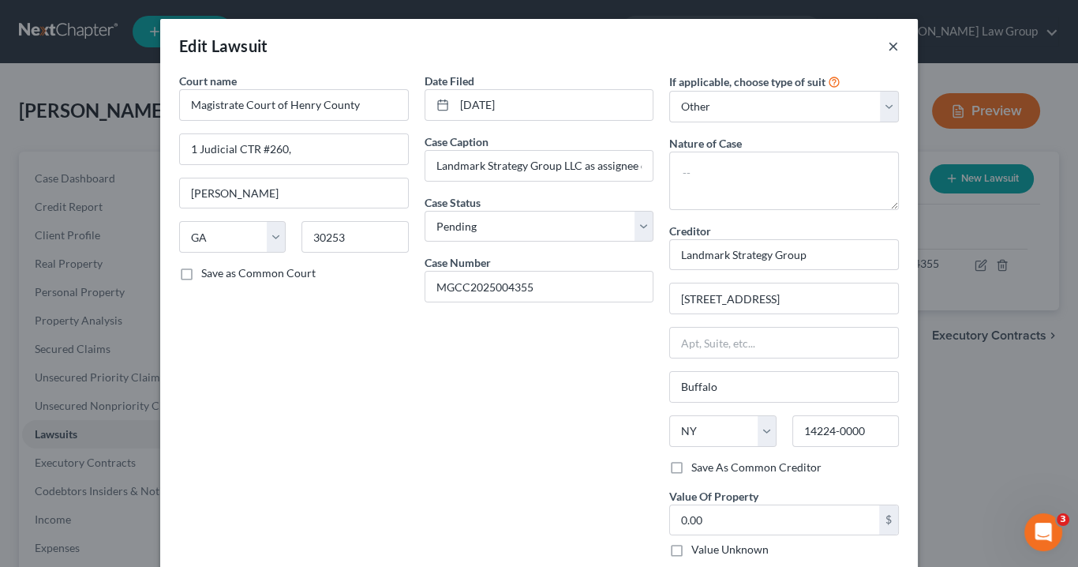
click at [888, 43] on button "×" at bounding box center [893, 45] width 11 height 19
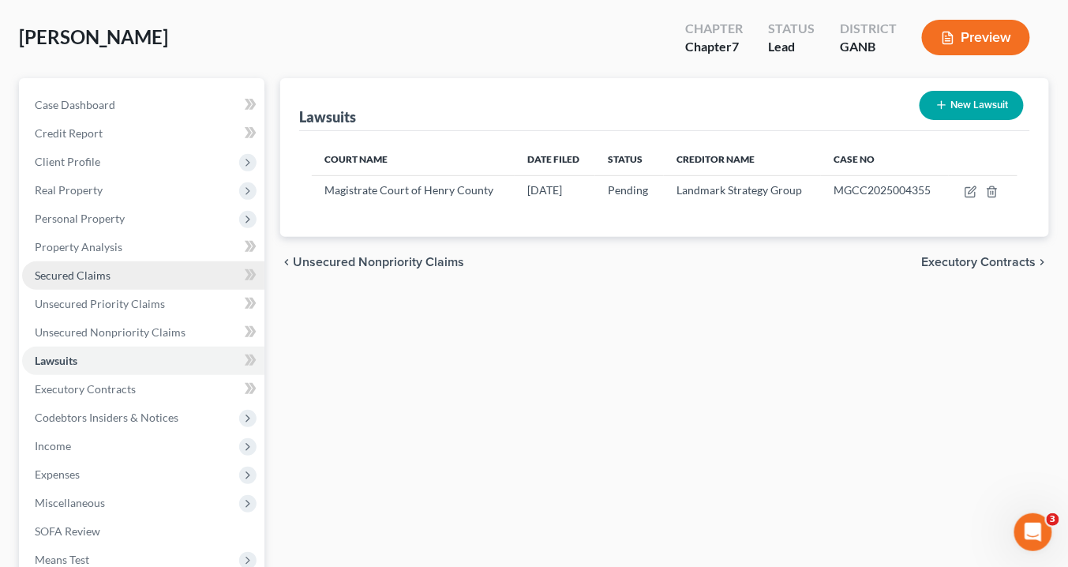
scroll to position [126, 0]
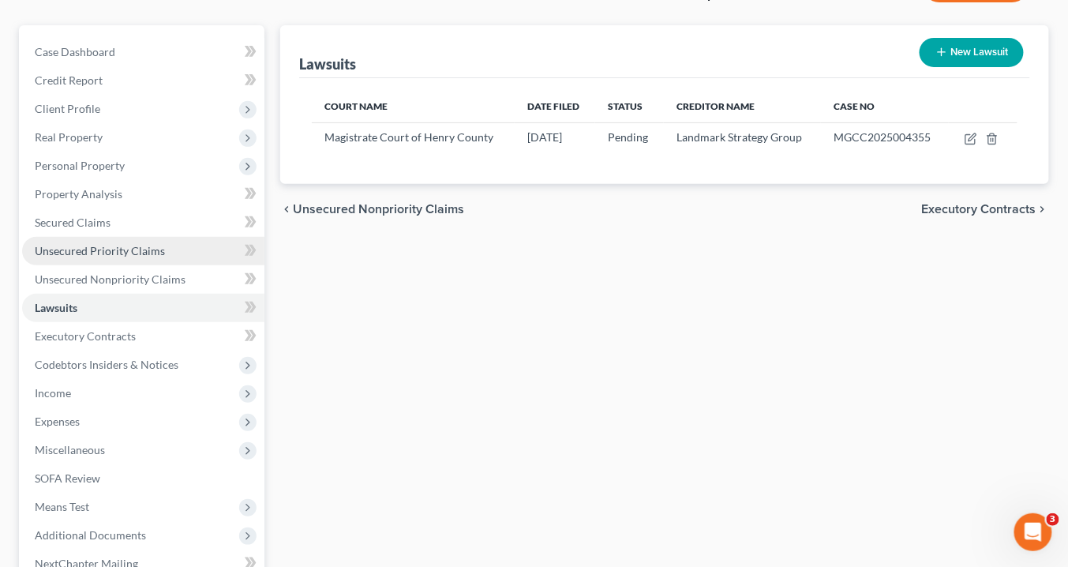
click at [72, 250] on span "Unsecured Priority Claims" at bounding box center [100, 250] width 130 height 13
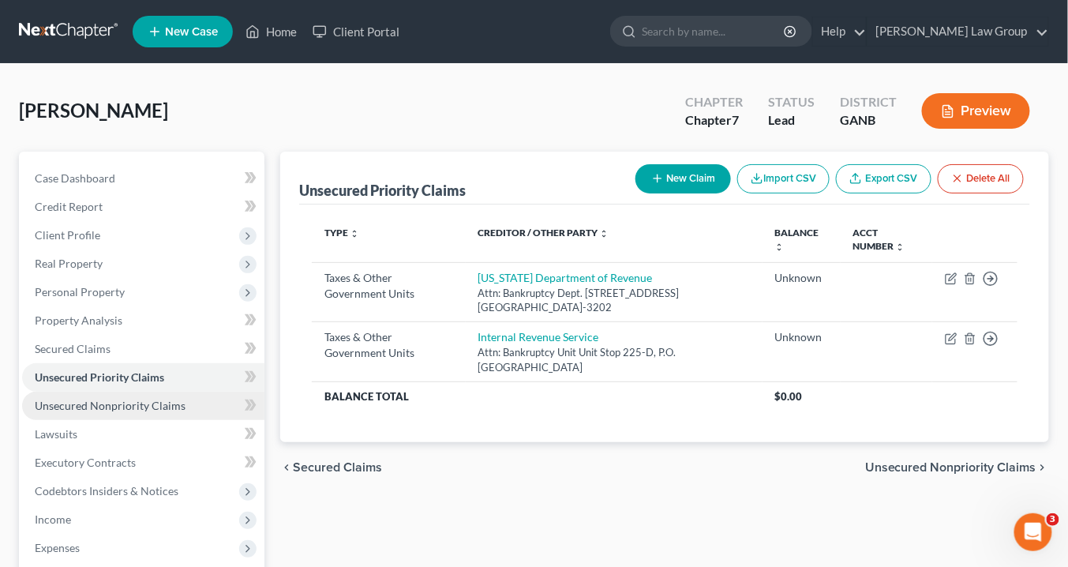
click at [112, 407] on span "Unsecured Nonpriority Claims" at bounding box center [110, 405] width 151 height 13
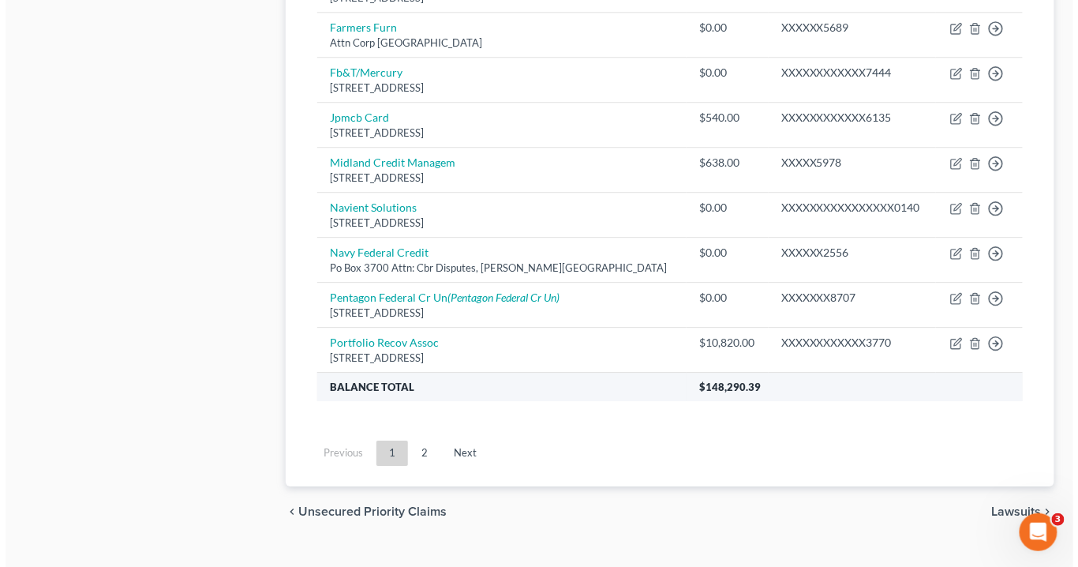
scroll to position [1242, 0]
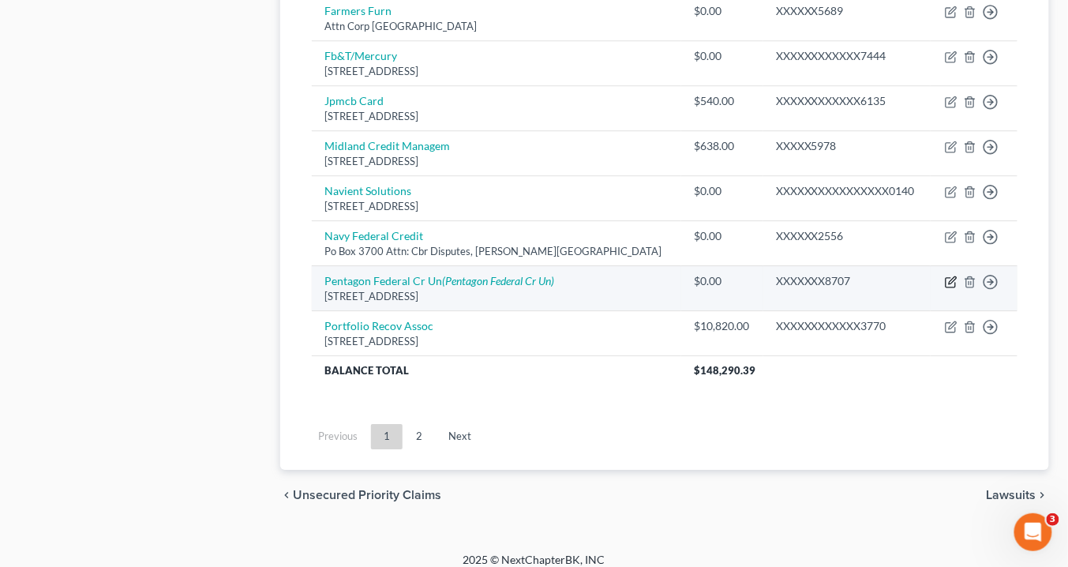
click at [950, 278] on icon "button" at bounding box center [950, 282] width 9 height 9
select select "48"
select select "0"
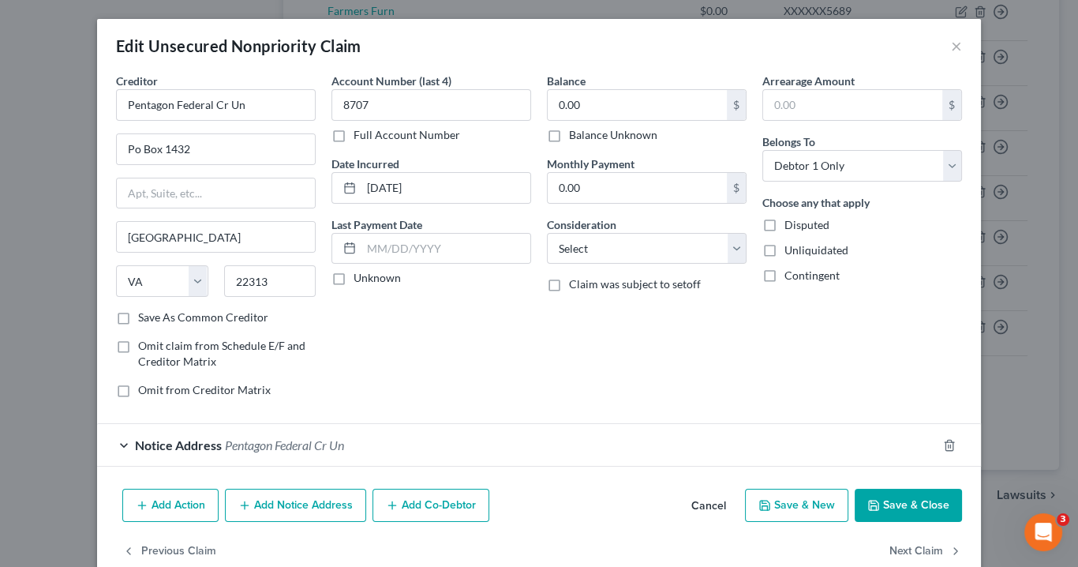
click at [263, 501] on button "Add Notice Address" at bounding box center [295, 505] width 141 height 33
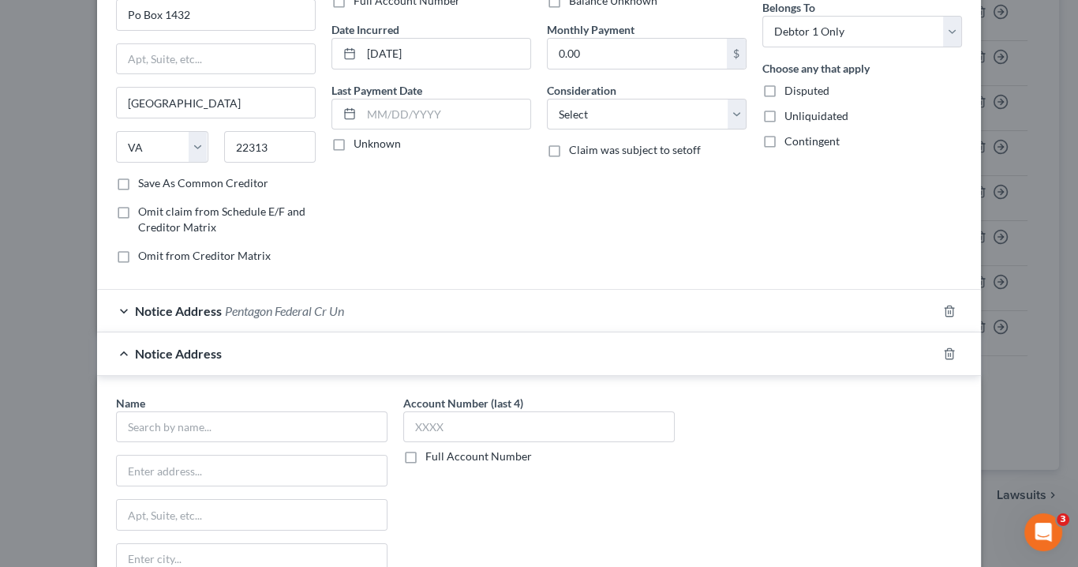
scroll to position [189, 0]
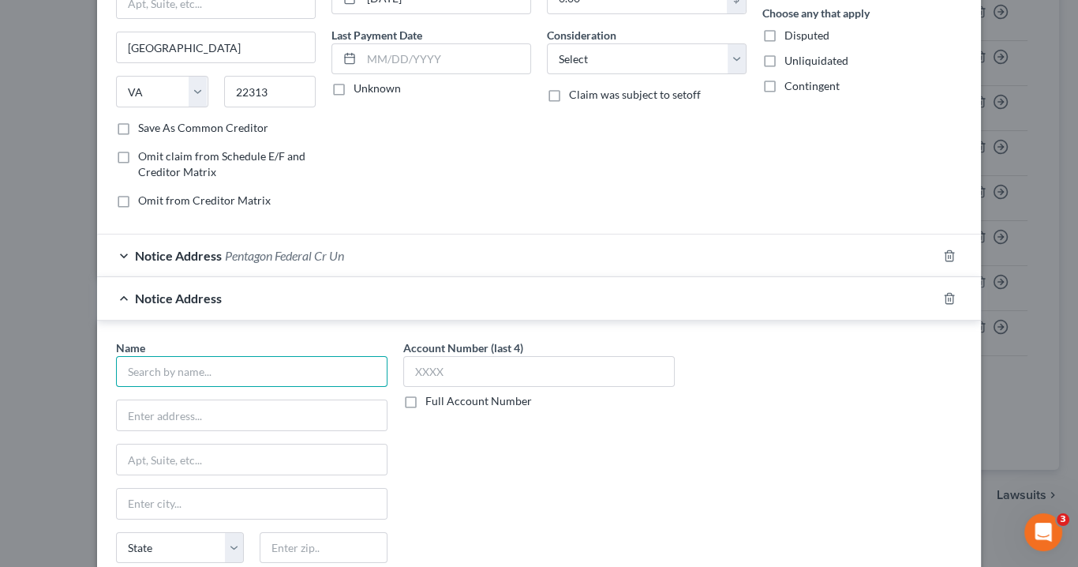
click at [144, 365] on input "text" at bounding box center [252, 372] width 272 height 32
drag, startPoint x: 140, startPoint y: 366, endPoint x: 174, endPoint y: 358, distance: 35.8
click at [144, 360] on input "text" at bounding box center [252, 372] width 272 height 32
type input "Landmark Strategy Group, LLC"
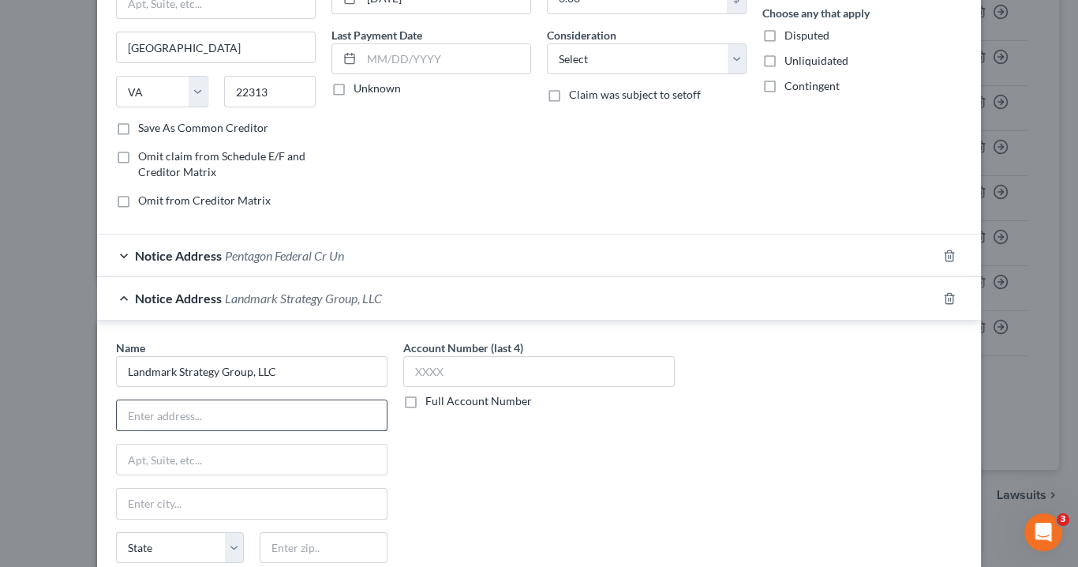
click at [152, 410] on input "text" at bounding box center [252, 415] width 270 height 30
type input "c/o [PERSON_NAME]"
click at [133, 452] on input "text" at bounding box center [252, 459] width 270 height 30
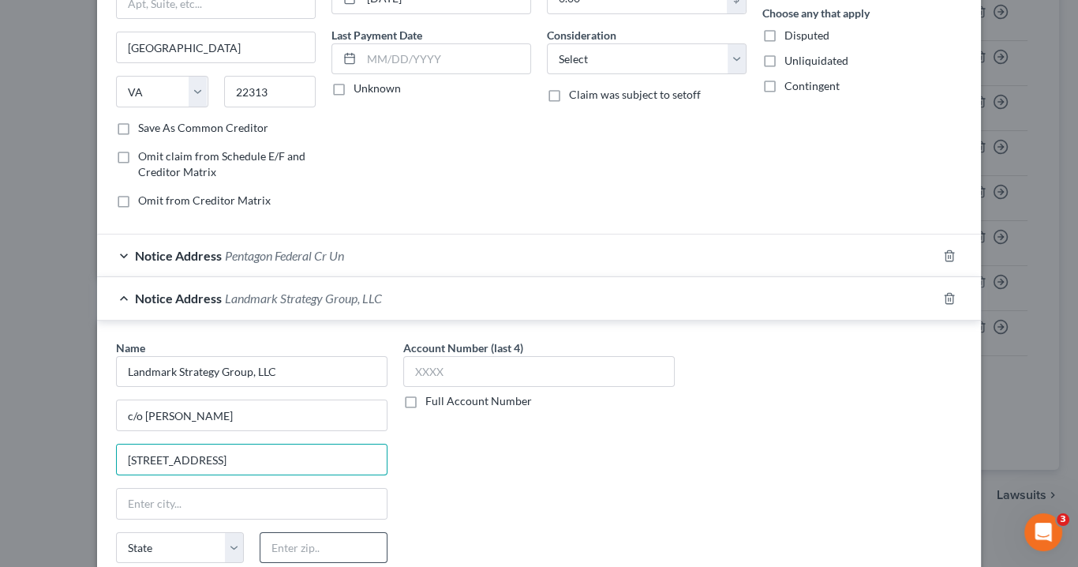
type input "[STREET_ADDRESS]"
drag, startPoint x: 307, startPoint y: 543, endPoint x: 337, endPoint y: 538, distance: 30.4
click at [317, 541] on input "text" at bounding box center [324, 548] width 128 height 32
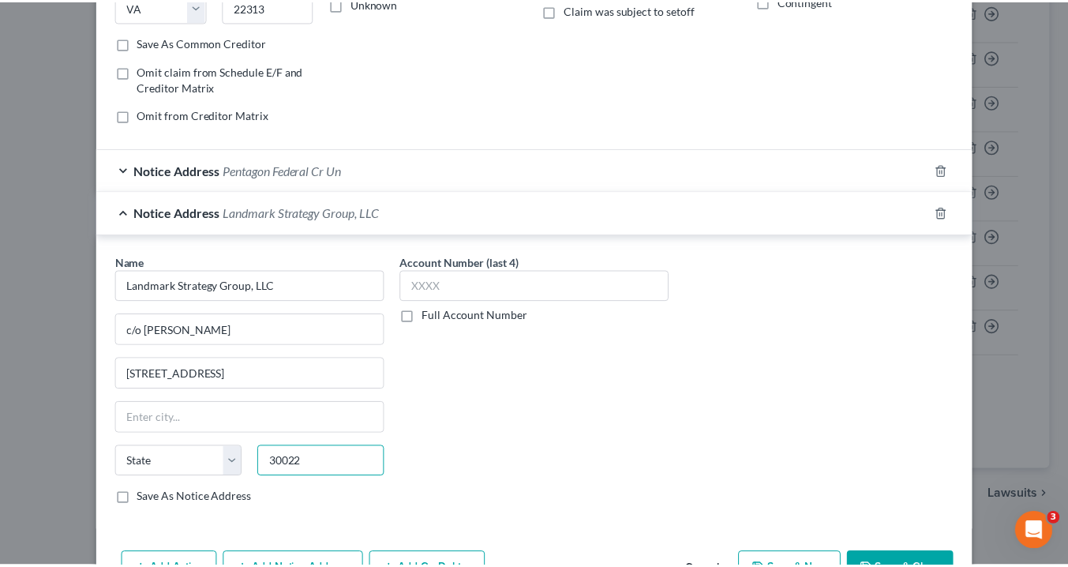
scroll to position [362, 0]
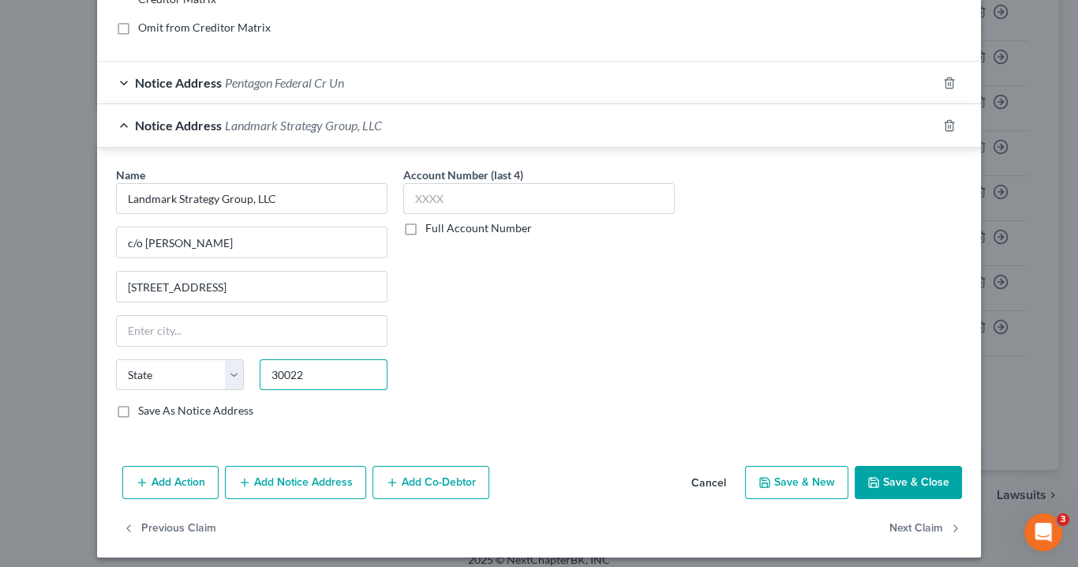
type input "30022"
click at [891, 483] on button "Save & Close" at bounding box center [908, 482] width 107 height 33
type input "Alpharetta"
select select "10"
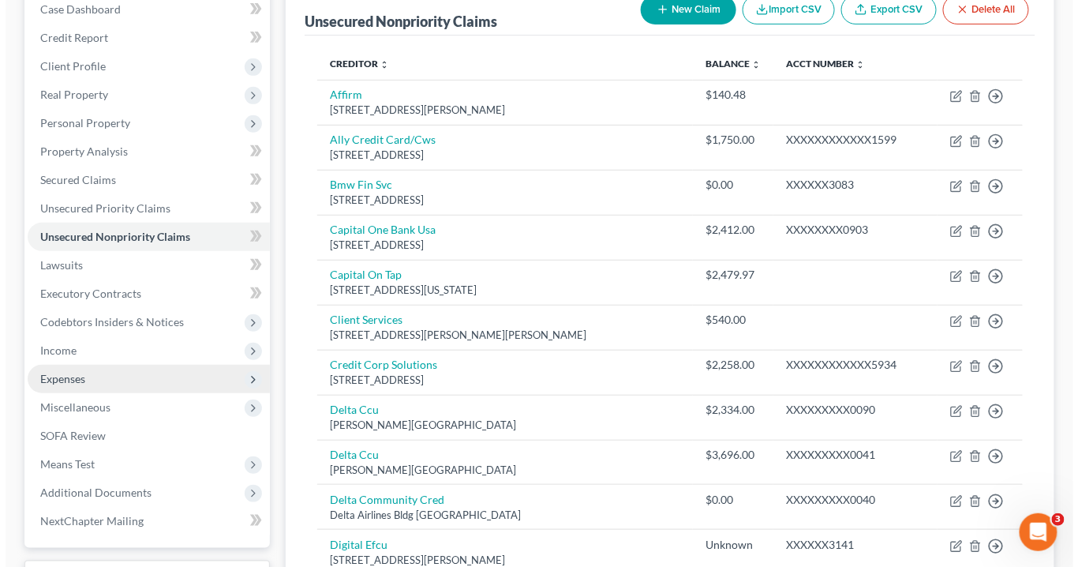
scroll to position [0, 0]
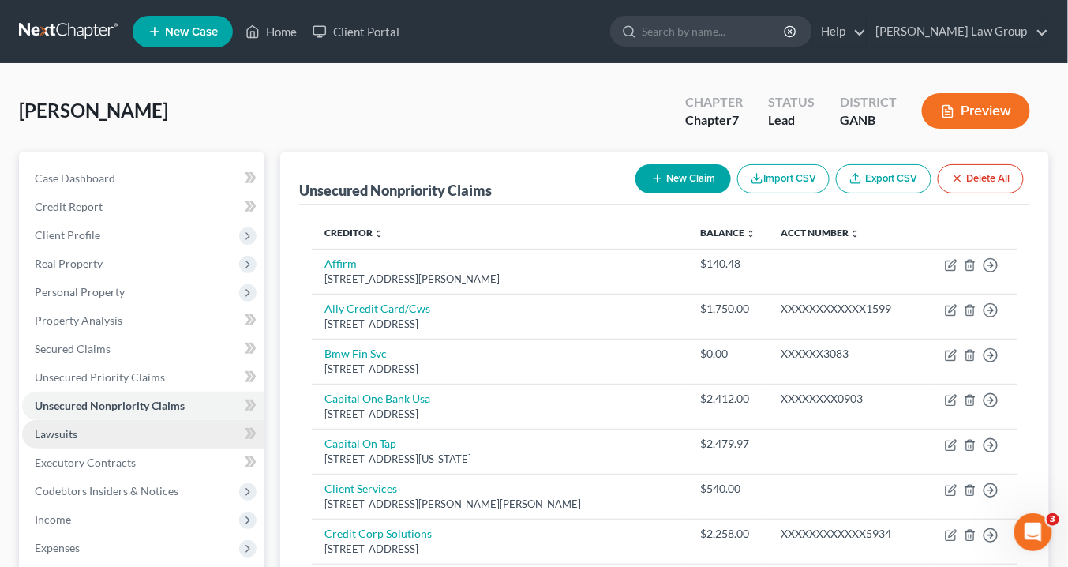
click at [114, 423] on link "Lawsuits" at bounding box center [143, 434] width 242 height 28
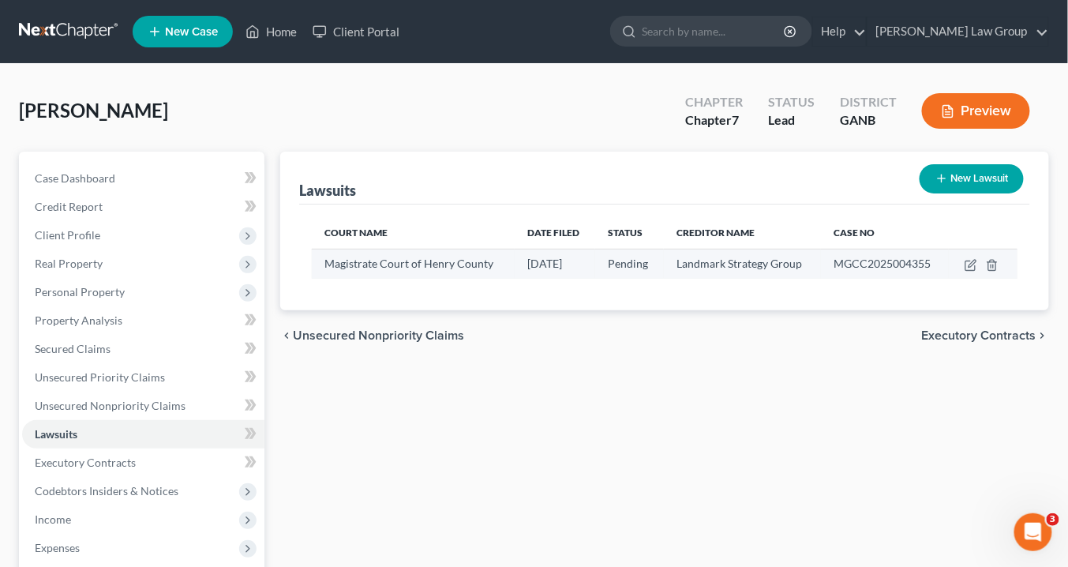
click at [979, 264] on td at bounding box center [983, 264] width 69 height 30
click at [969, 260] on icon "button" at bounding box center [970, 265] width 13 height 13
select select "10"
select select "0"
select select "4"
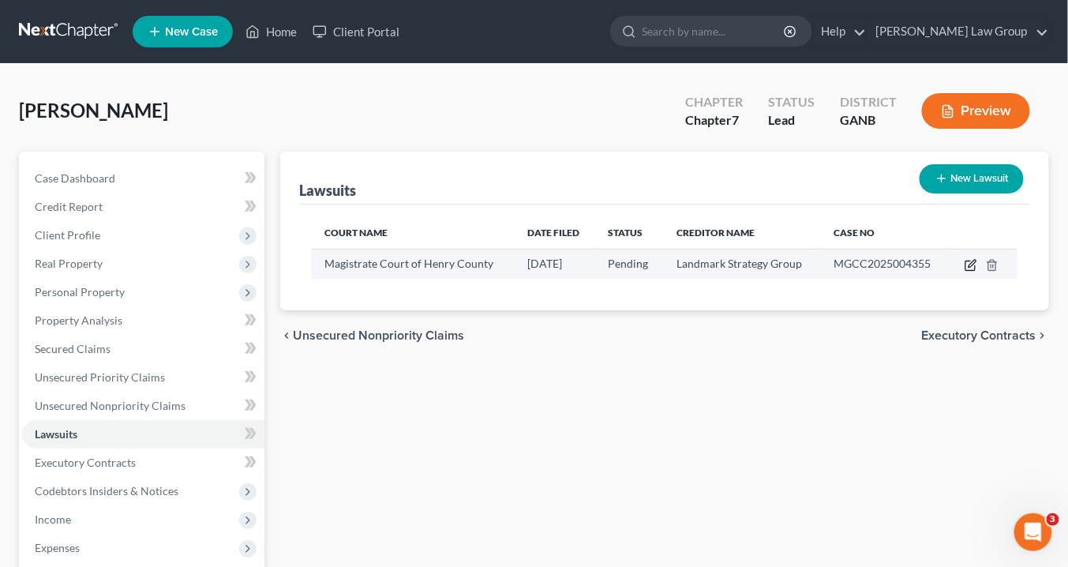
select select "35"
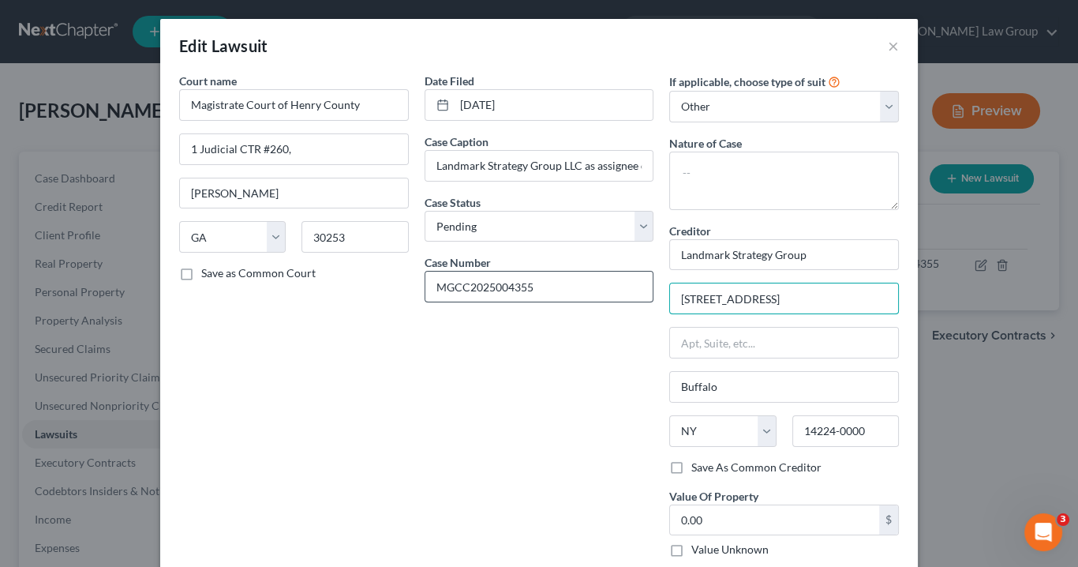
drag, startPoint x: 814, startPoint y: 300, endPoint x: 574, endPoint y: 298, distance: 239.9
click at [574, 298] on div "Court name * Magistrate Court of Henry County 1 Judicial CTR #260, [PERSON_NAME…" at bounding box center [539, 321] width 736 height 497
click at [691, 462] on label "Save As Common Creditor" at bounding box center [756, 467] width 130 height 16
click at [698, 462] on input "Save As Common Creditor" at bounding box center [703, 464] width 10 height 10
checkbox input "true"
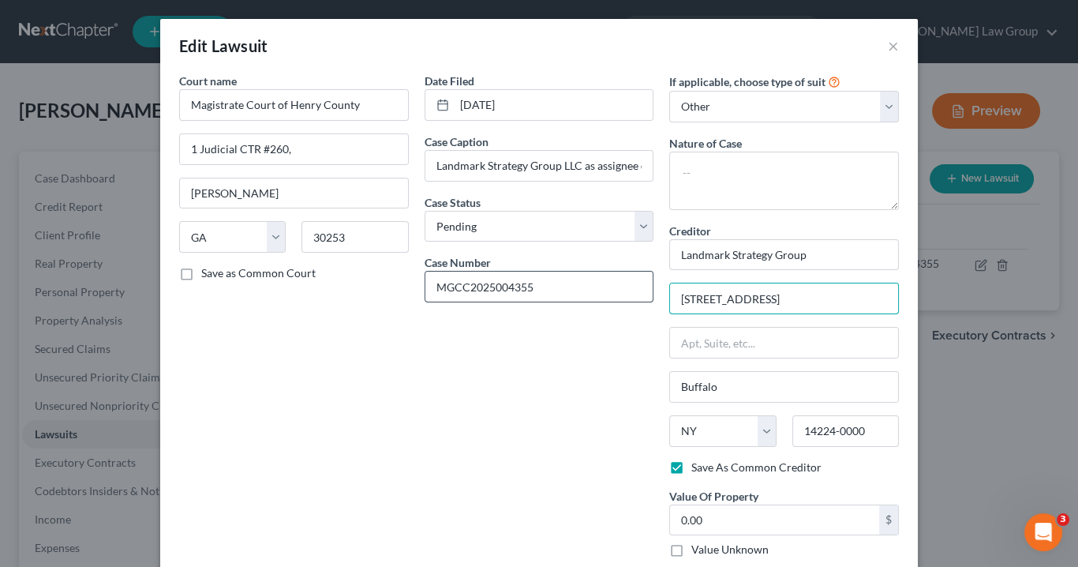
drag, startPoint x: 811, startPoint y: 300, endPoint x: 579, endPoint y: 281, distance: 232.8
click at [575, 275] on div "Court name * Magistrate Court of Henry County 1 Judicial CTR #260, [PERSON_NAME…" at bounding box center [539, 321] width 736 height 497
click at [721, 384] on input "Buffalo" at bounding box center [784, 387] width 228 height 30
click at [795, 298] on input "[STREET_ADDRESS]" at bounding box center [784, 298] width 228 height 30
type input "[STREET_ADDRESS]"
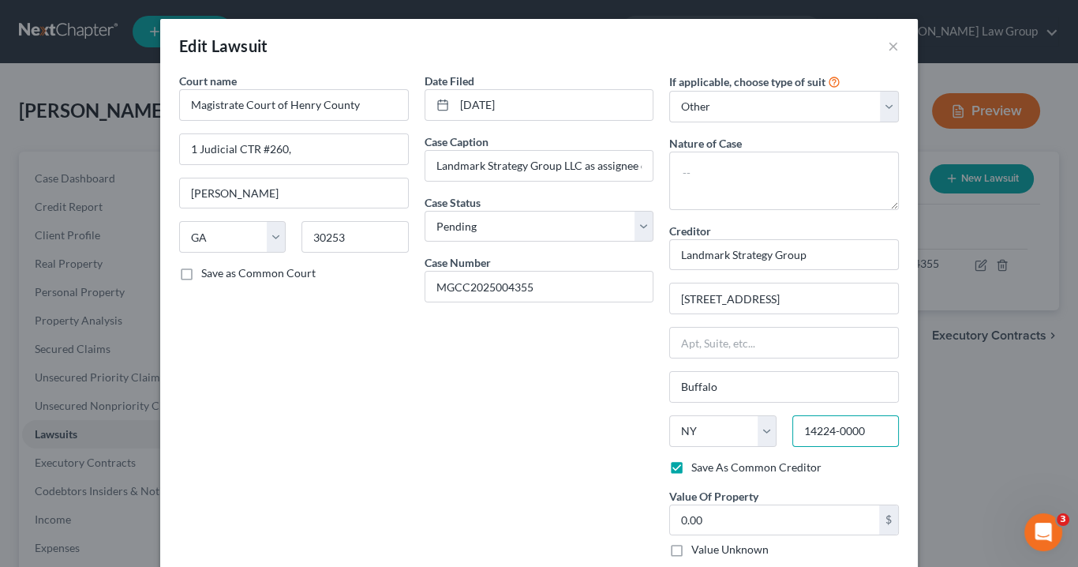
drag, startPoint x: 870, startPoint y: 431, endPoint x: 555, endPoint y: 486, distance: 319.7
click at [466, 391] on div "Court name * Magistrate Court of Henry County 1 Judicial CTR #260, [PERSON_NAME…" at bounding box center [539, 321] width 736 height 497
type input "30022"
type input "Alpharetta"
select select "10"
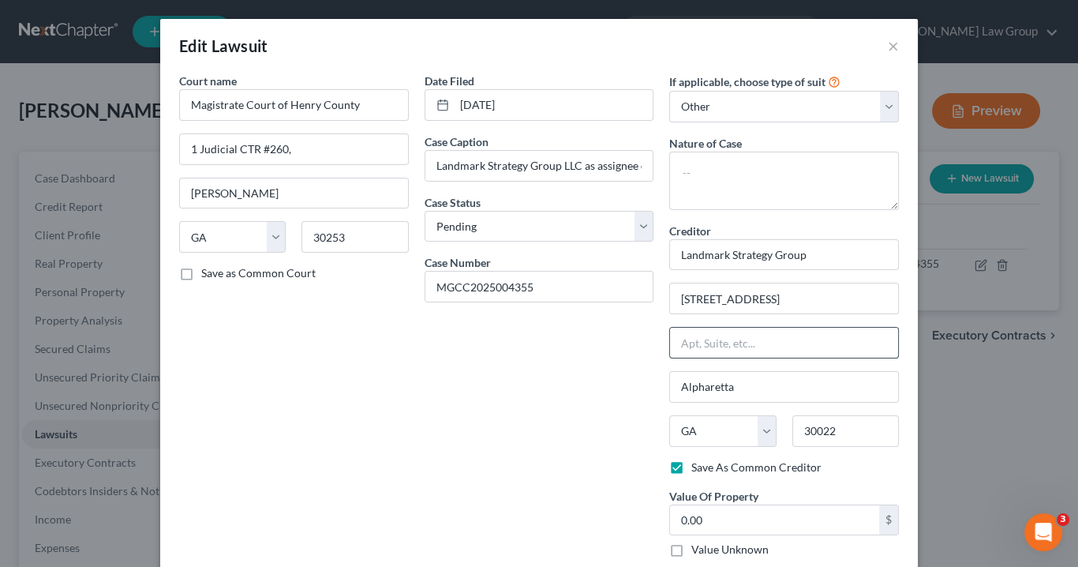
click at [723, 347] on input "text" at bounding box center [784, 343] width 228 height 30
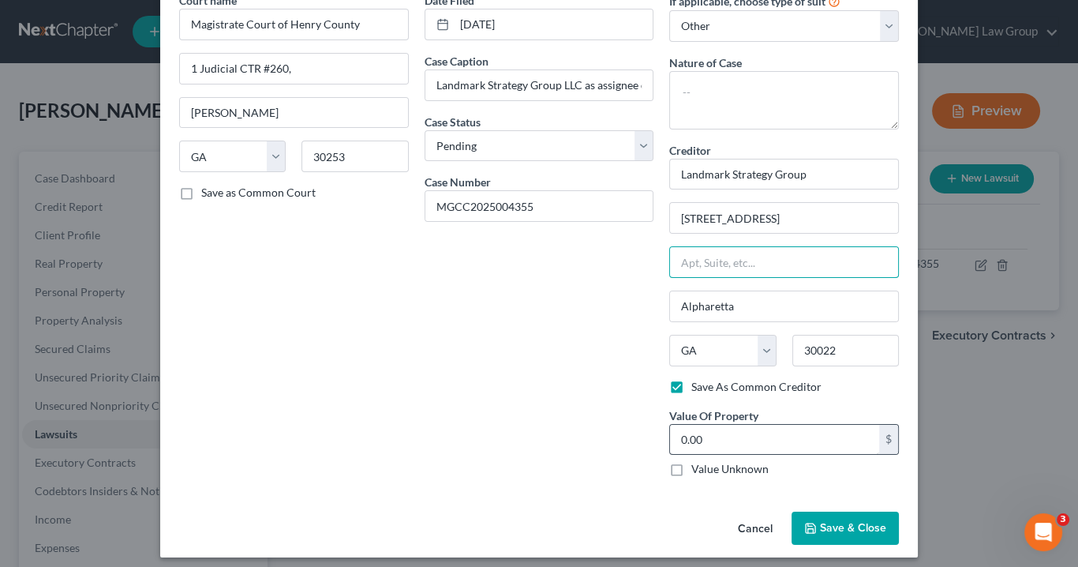
scroll to position [84, 0]
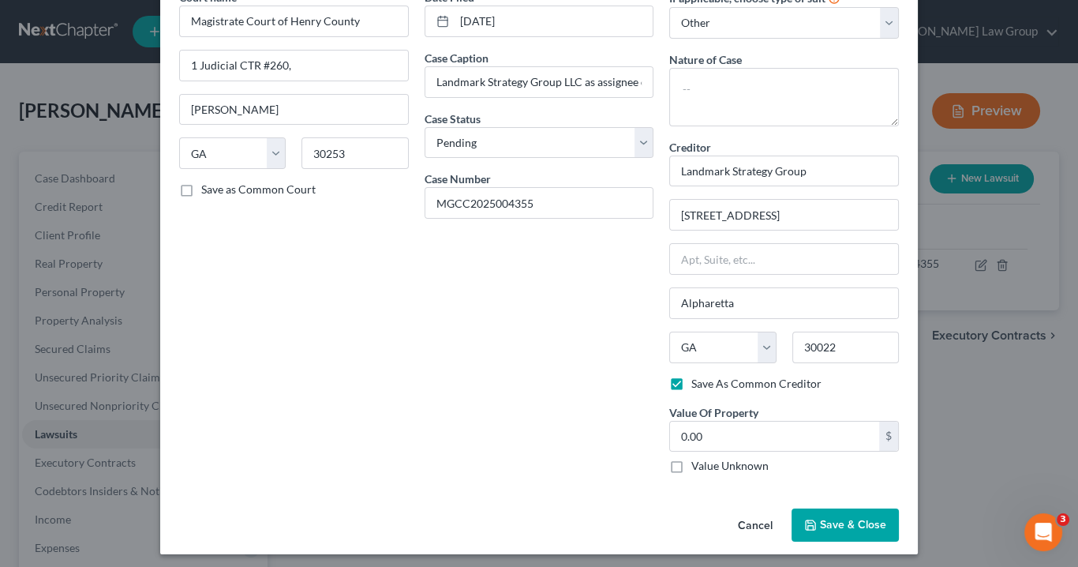
drag, startPoint x: 673, startPoint y: 459, endPoint x: 686, endPoint y: 462, distance: 13.2
click at [691, 459] on label "Value Unknown" at bounding box center [729, 466] width 77 height 16
click at [698, 459] on input "Value Unknown" at bounding box center [703, 463] width 10 height 10
checkbox input "true"
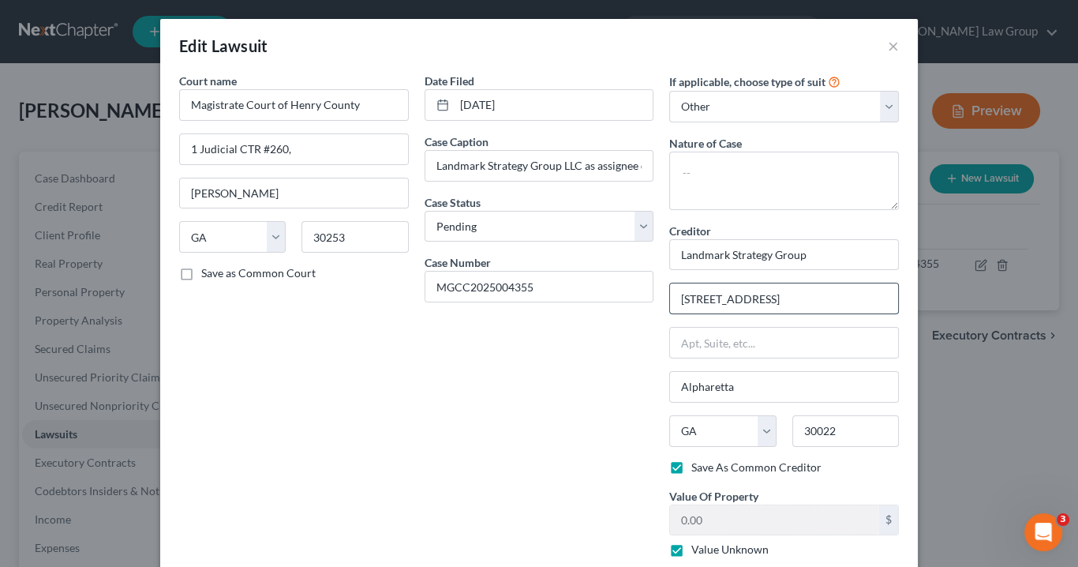
drag, startPoint x: 747, startPoint y: 299, endPoint x: 668, endPoint y: 294, distance: 79.1
click at [661, 294] on div "If applicable, choose type of suit Select Repossession Garnishment Foreclosure …" at bounding box center [783, 321] width 245 height 497
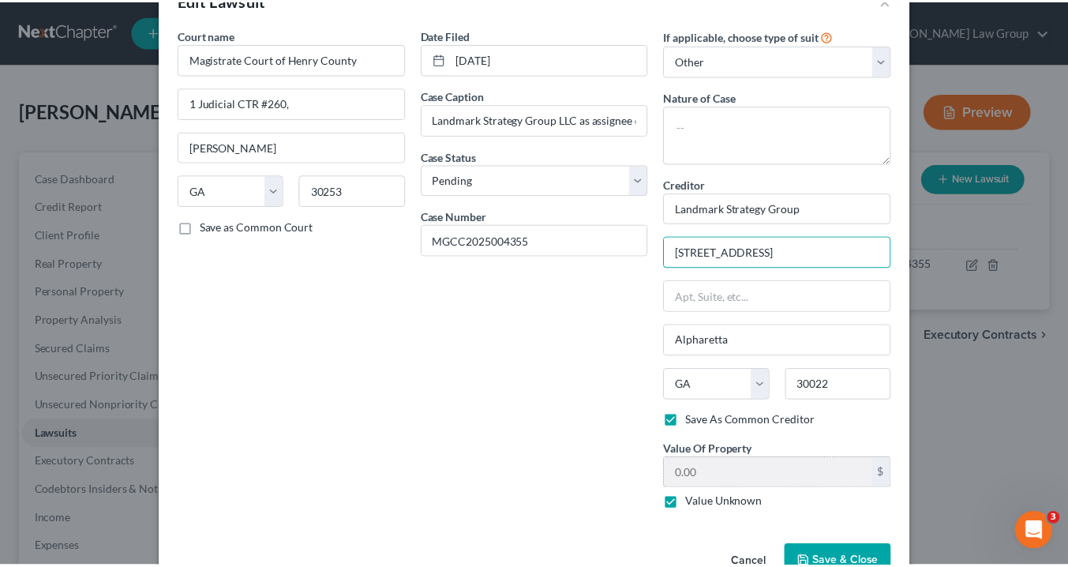
scroll to position [84, 0]
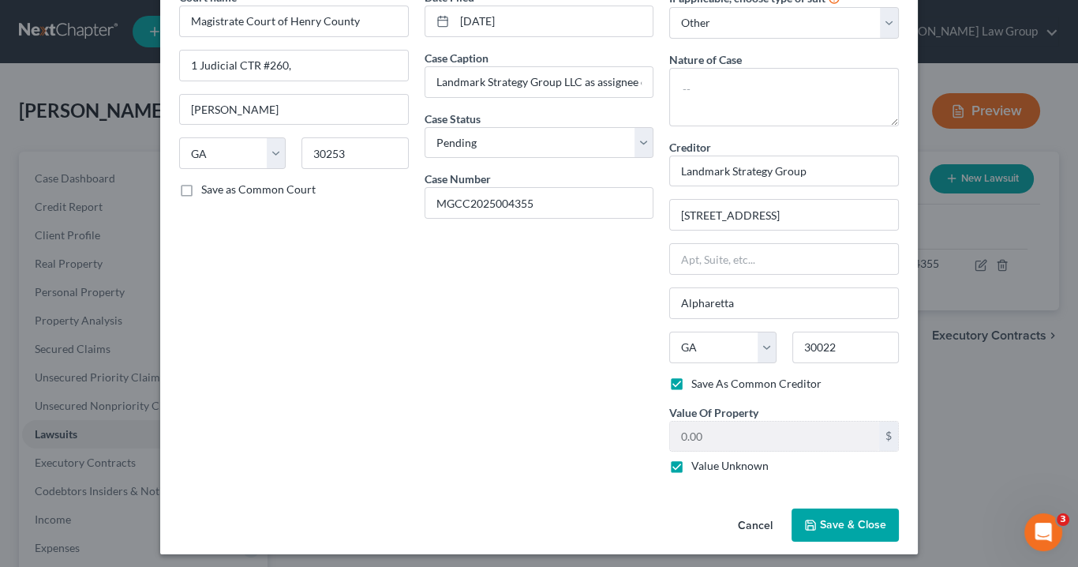
click at [838, 518] on span "Save & Close" at bounding box center [853, 524] width 66 height 13
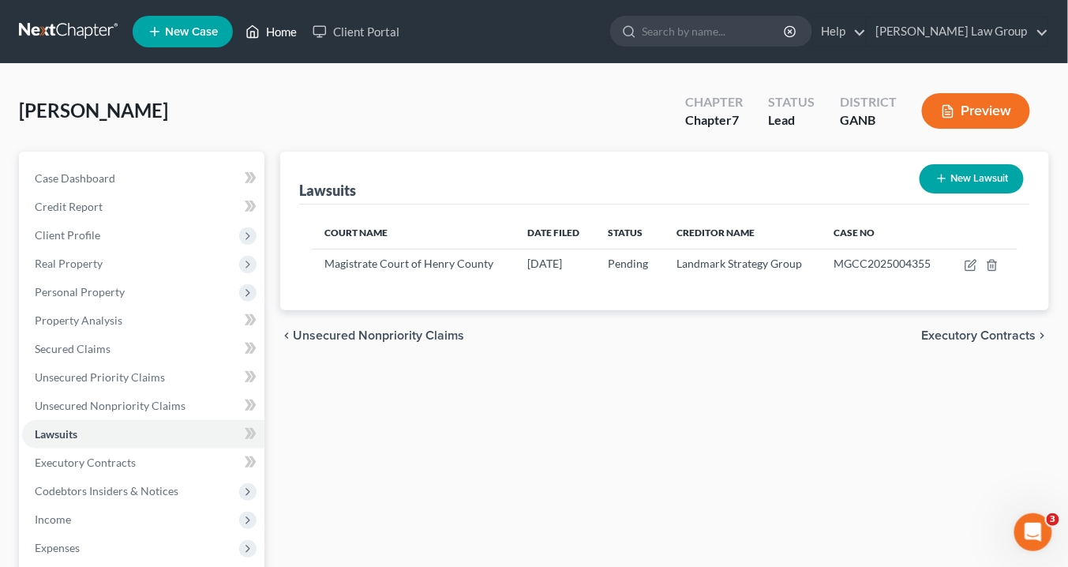
drag, startPoint x: 280, startPoint y: 35, endPoint x: 296, endPoint y: 43, distance: 18.0
click at [280, 35] on link "Home" at bounding box center [271, 31] width 67 height 28
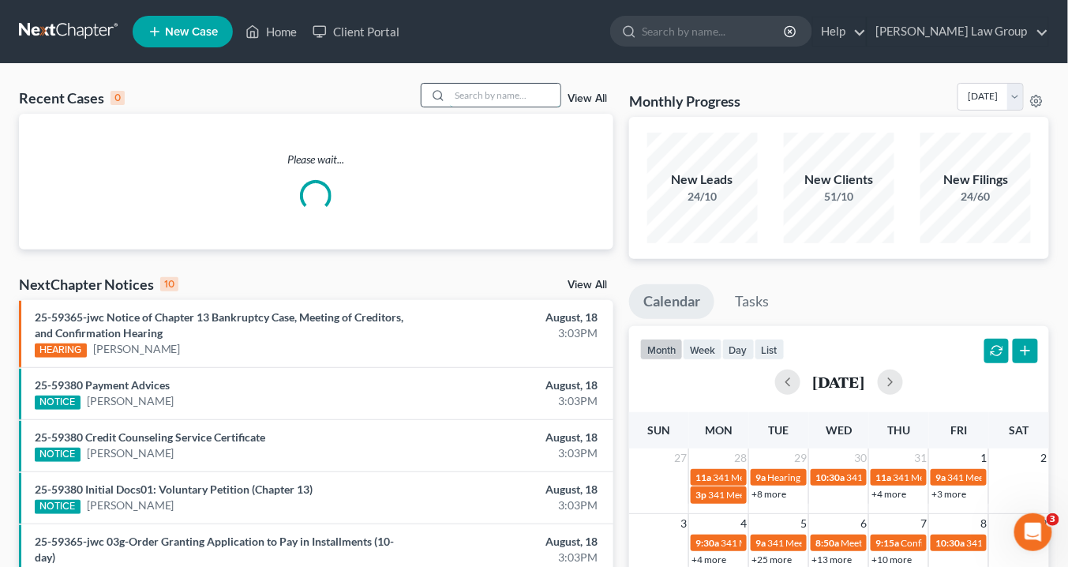
click at [476, 94] on input "search" at bounding box center [505, 95] width 110 height 23
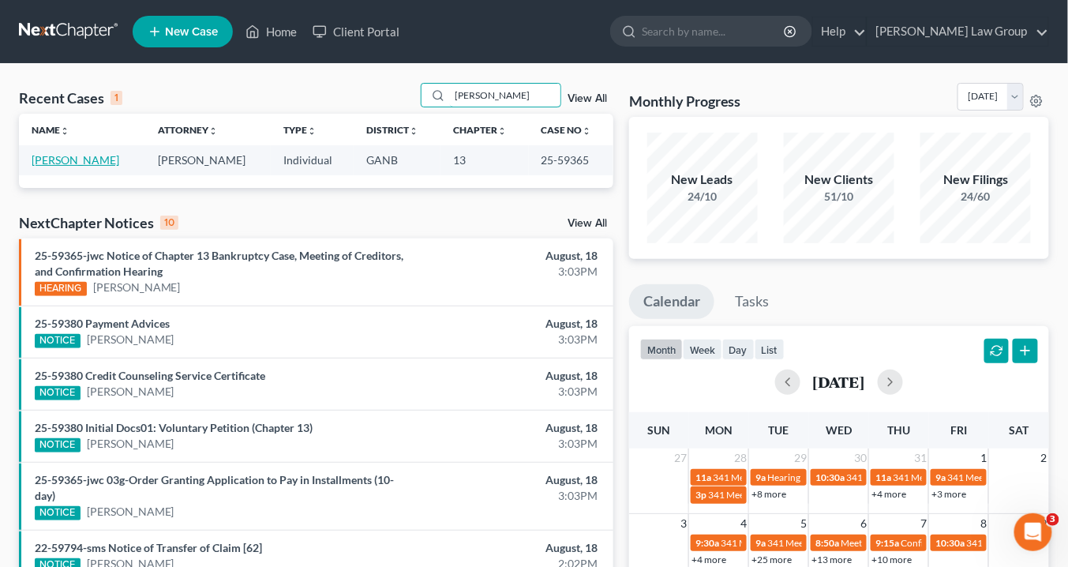
type input "[PERSON_NAME]"
click at [96, 160] on link "[PERSON_NAME]" at bounding box center [76, 159] width 88 height 13
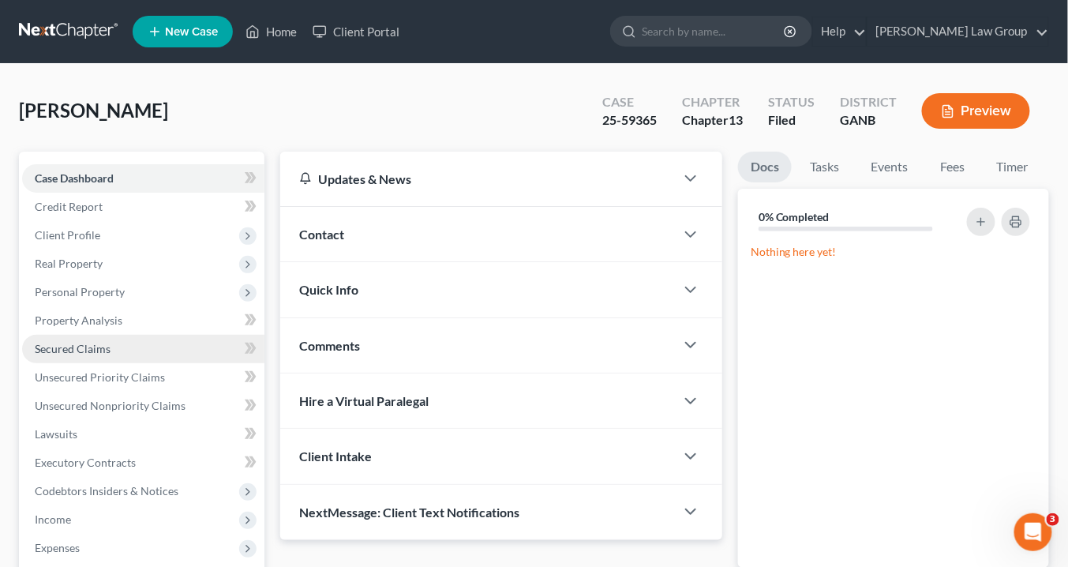
click at [80, 345] on span "Secured Claims" at bounding box center [73, 348] width 76 height 13
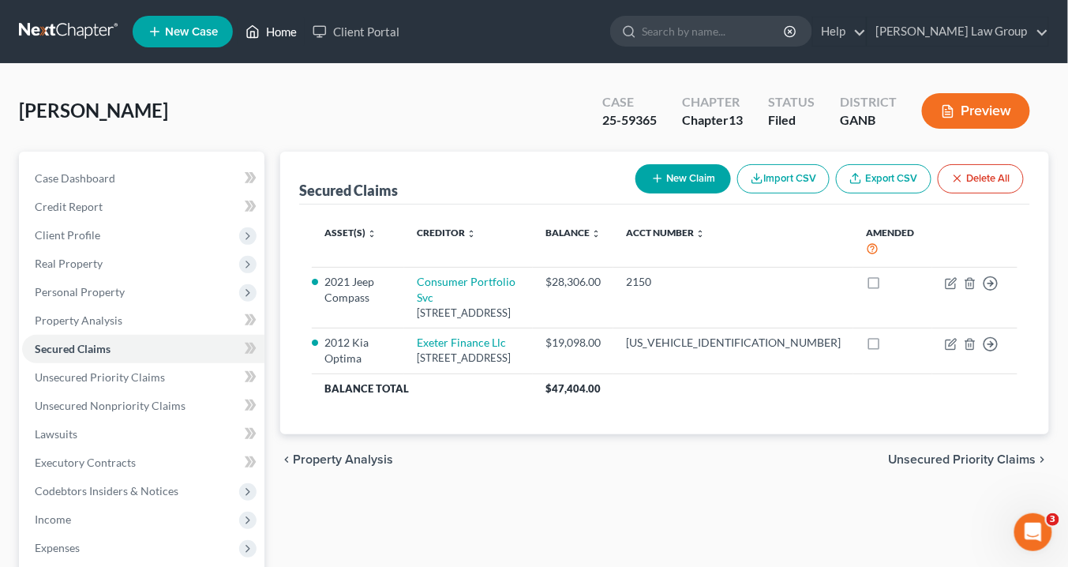
click at [282, 32] on link "Home" at bounding box center [271, 31] width 67 height 28
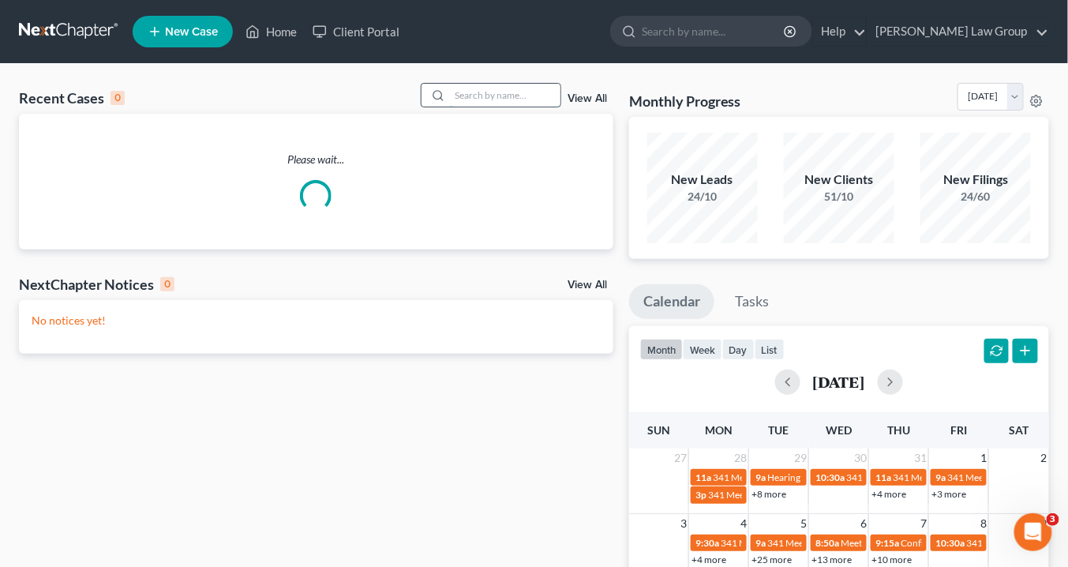
click at [485, 92] on input "search" at bounding box center [505, 95] width 110 height 23
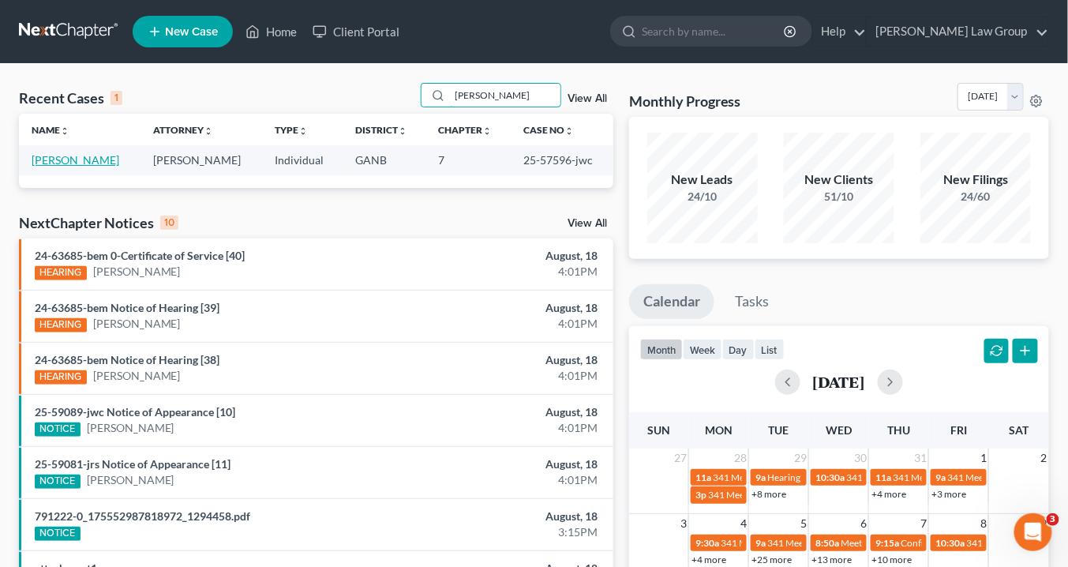
type input "[PERSON_NAME]"
click at [74, 161] on link "[PERSON_NAME]" at bounding box center [76, 159] width 88 height 13
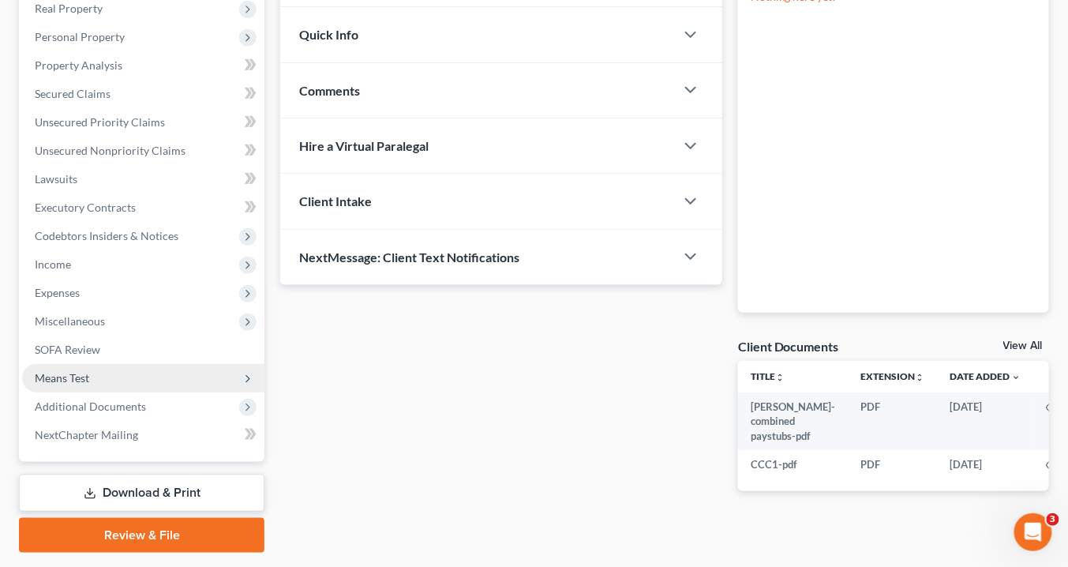
scroll to position [298, 0]
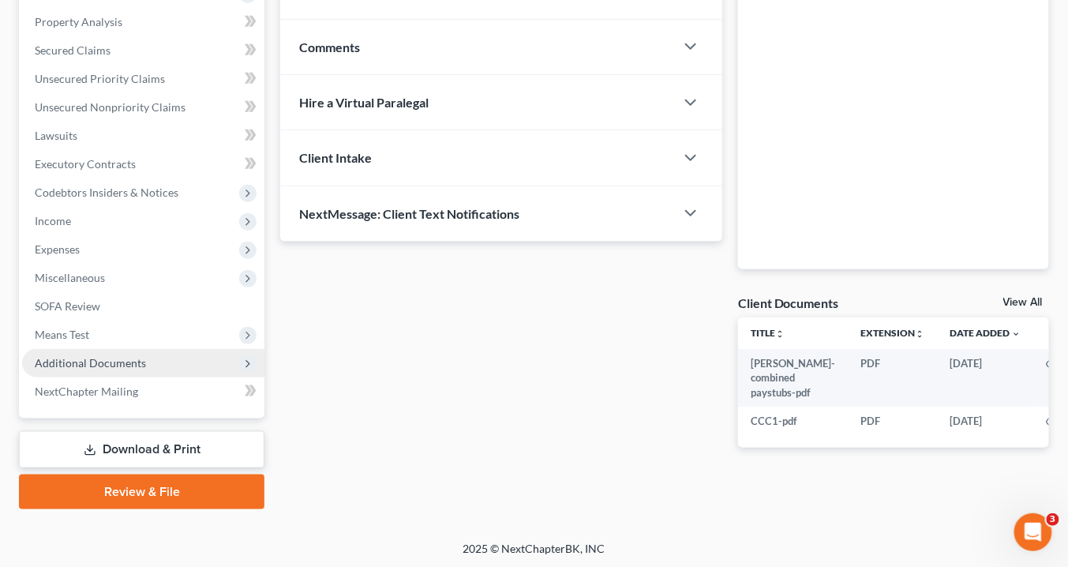
click at [120, 358] on span "Additional Documents" at bounding box center [90, 362] width 111 height 13
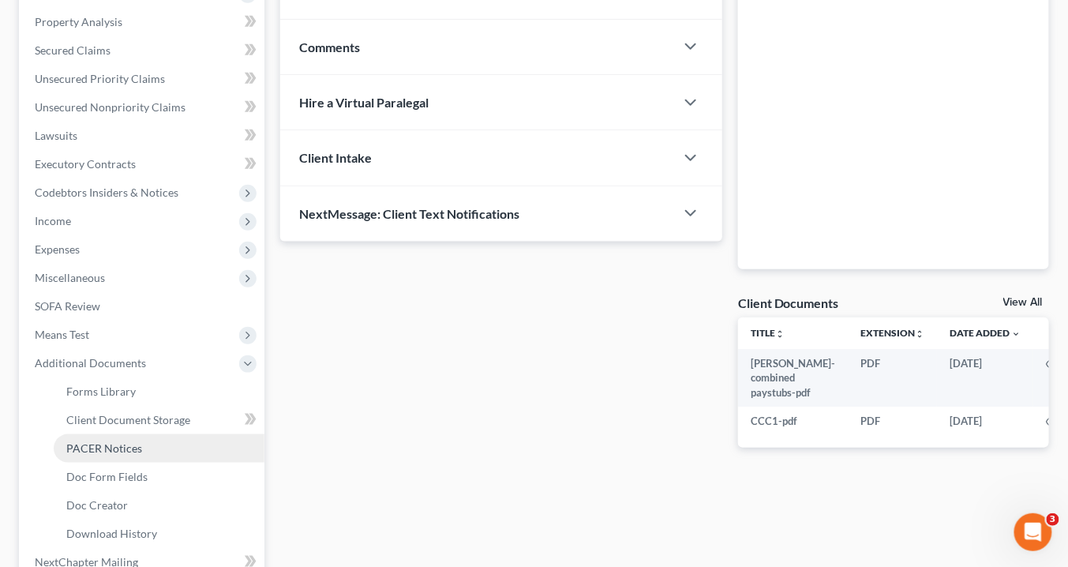
click at [123, 444] on span "PACER Notices" at bounding box center [104, 447] width 76 height 13
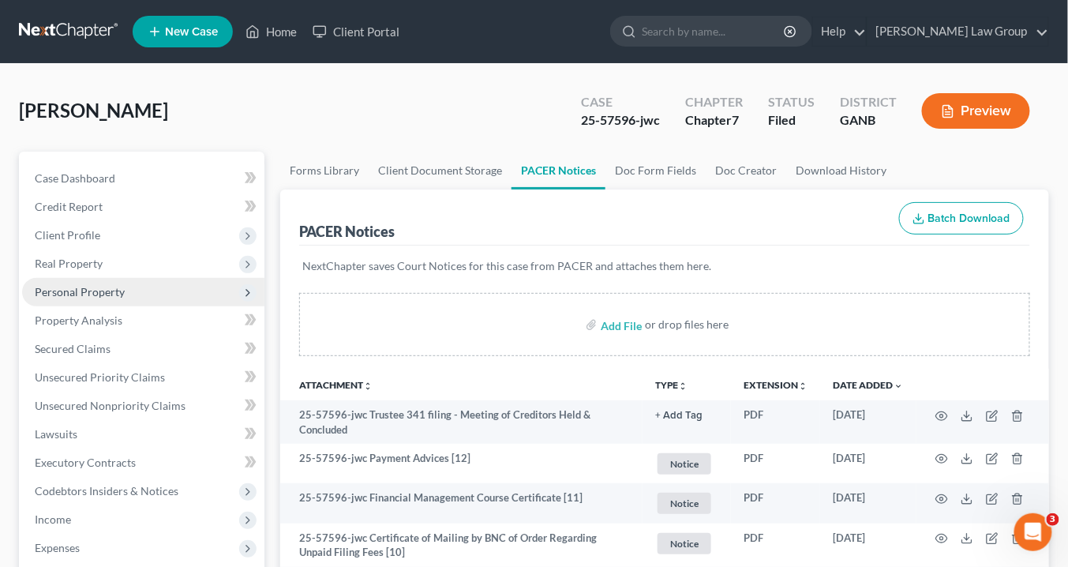
click at [64, 287] on span "Personal Property" at bounding box center [80, 291] width 90 height 13
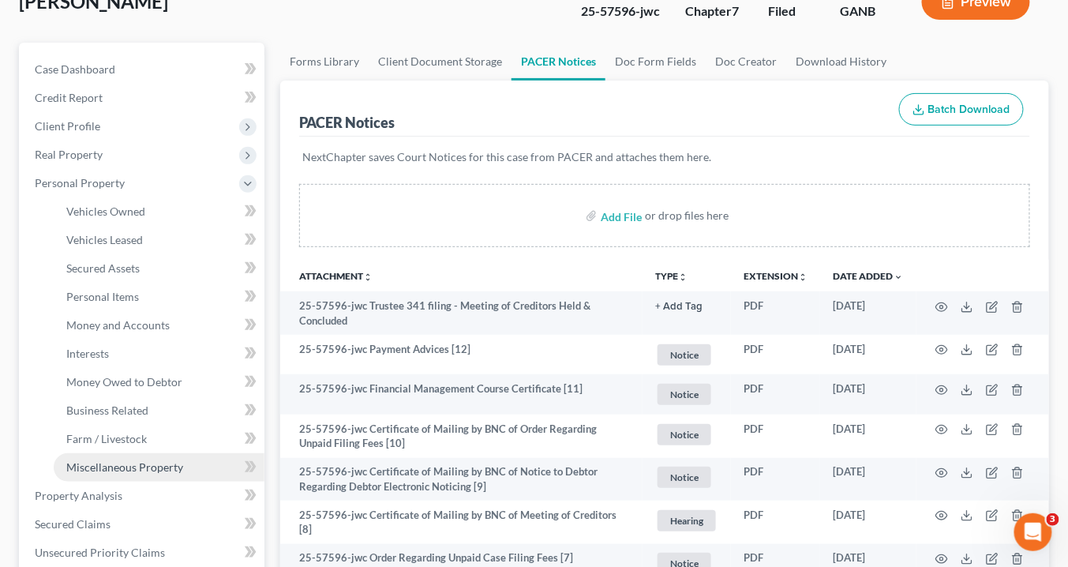
scroll to position [189, 0]
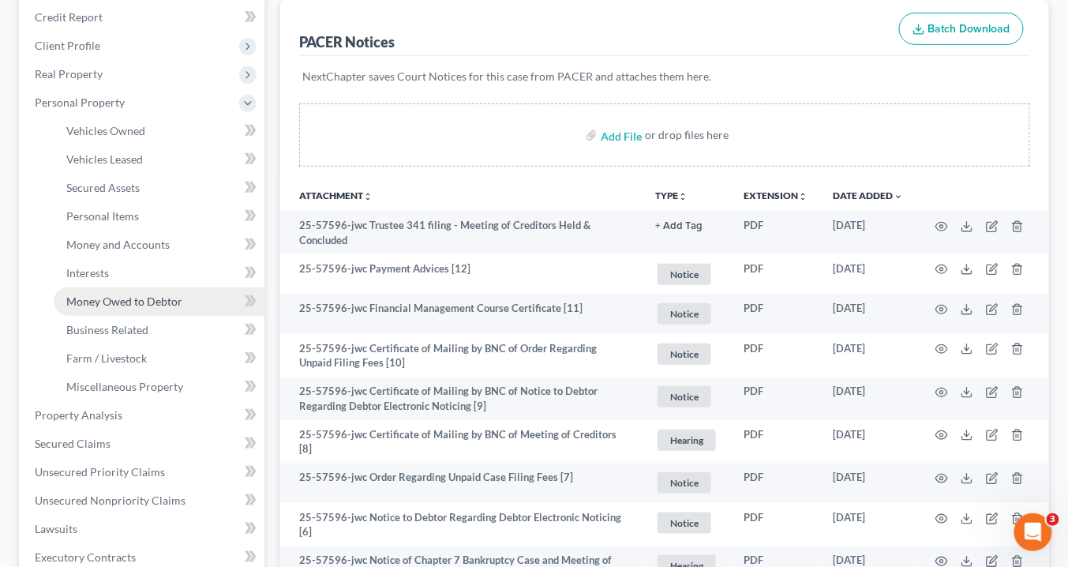
click at [121, 304] on span "Money Owed to Debtor" at bounding box center [124, 300] width 116 height 13
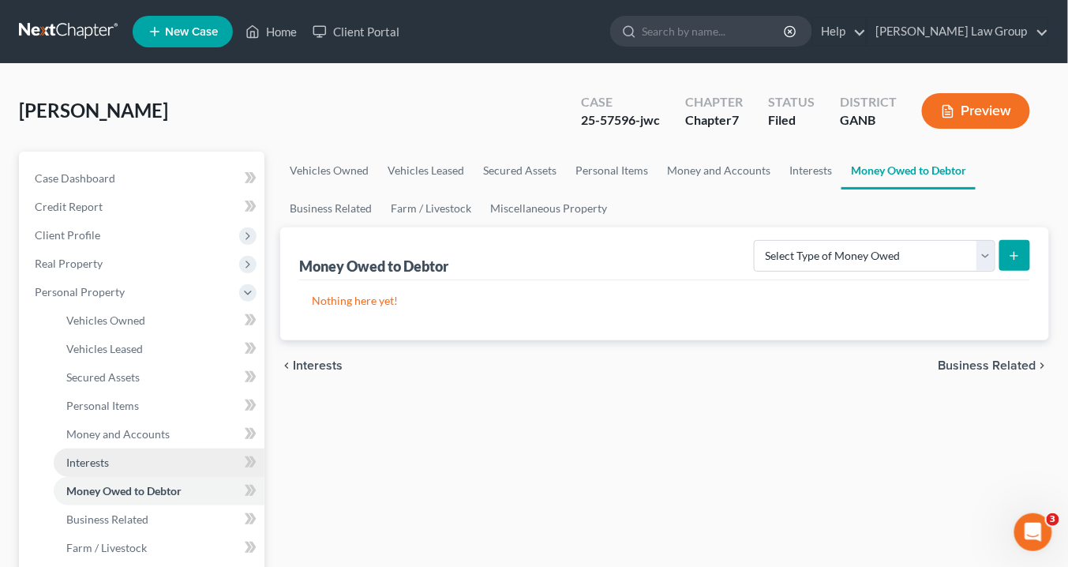
click at [111, 456] on link "Interests" at bounding box center [159, 462] width 211 height 28
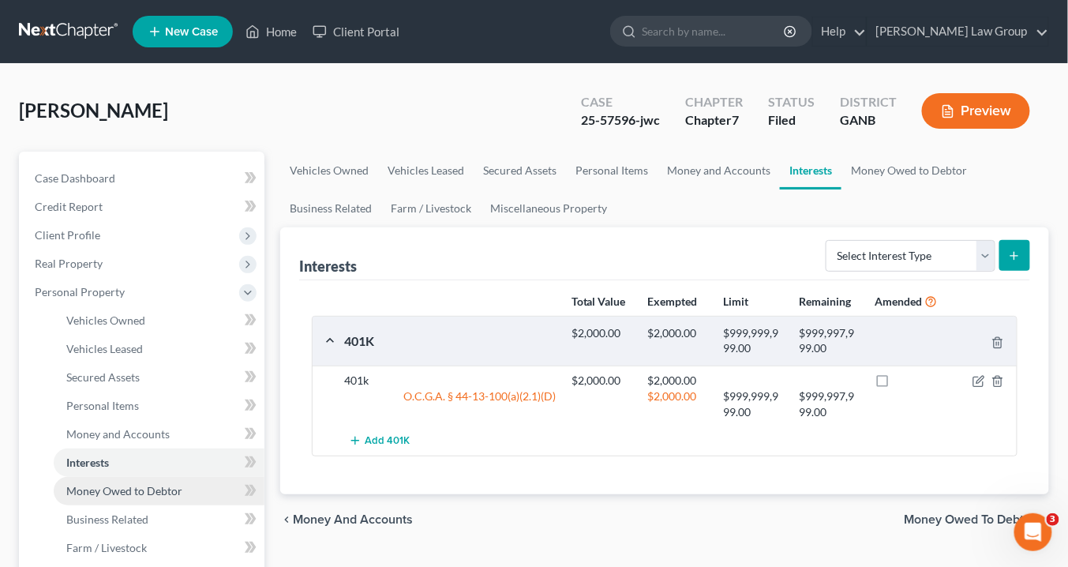
scroll to position [126, 0]
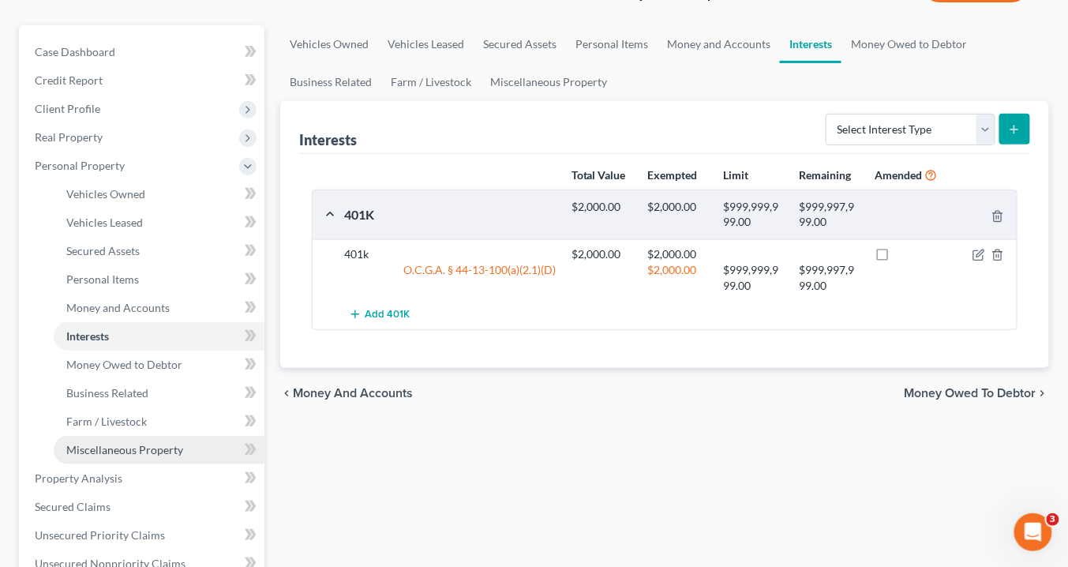
click at [140, 446] on span "Miscellaneous Property" at bounding box center [124, 449] width 117 height 13
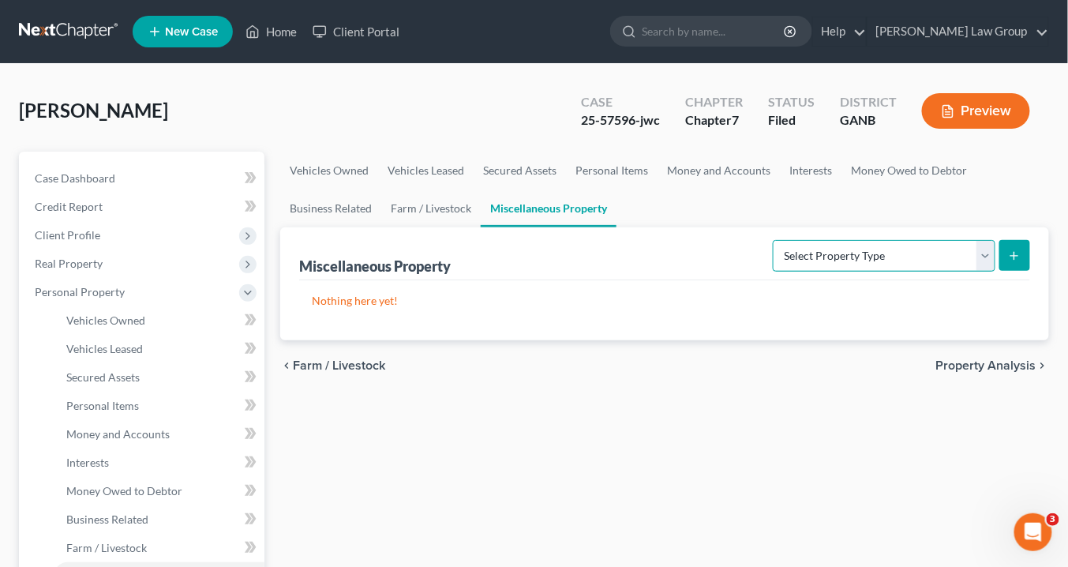
click at [985, 251] on select "Select Property Type Assigned for Creditor Benefit [DATE] Holding for Another N…" at bounding box center [884, 256] width 223 height 32
select select "transferred"
click at [773, 240] on select "Select Property Type Assigned for Creditor Benefit [DATE] Holding for Another N…" at bounding box center [884, 256] width 223 height 32
click at [279, 30] on link "Home" at bounding box center [271, 31] width 67 height 28
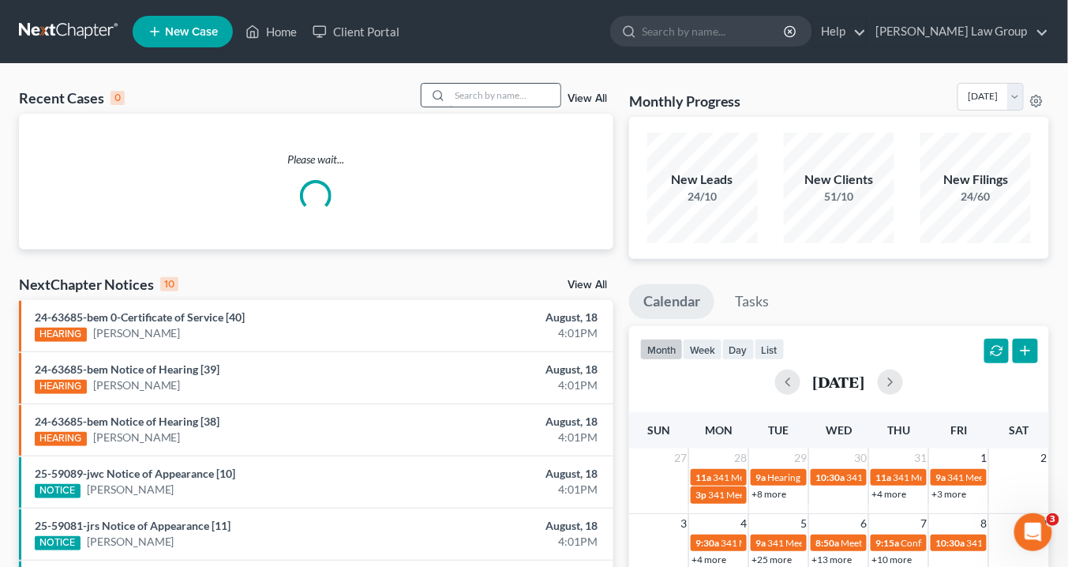
drag, startPoint x: 473, startPoint y: 95, endPoint x: 508, endPoint y: 100, distance: 35.9
click at [479, 95] on input "search" at bounding box center [505, 95] width 110 height 23
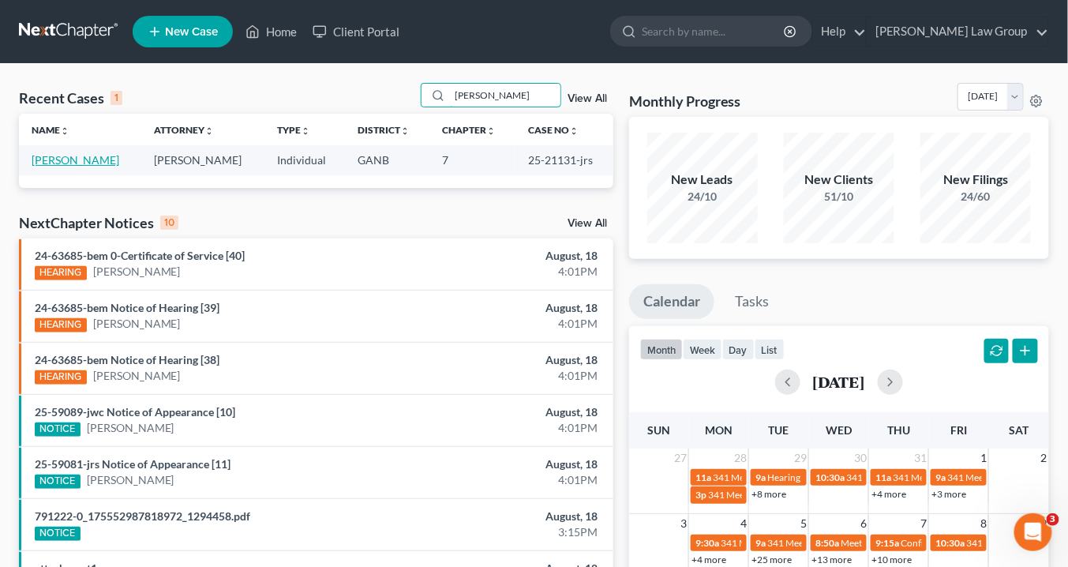
type input "[PERSON_NAME]"
click at [81, 158] on link "[PERSON_NAME]" at bounding box center [76, 159] width 88 height 13
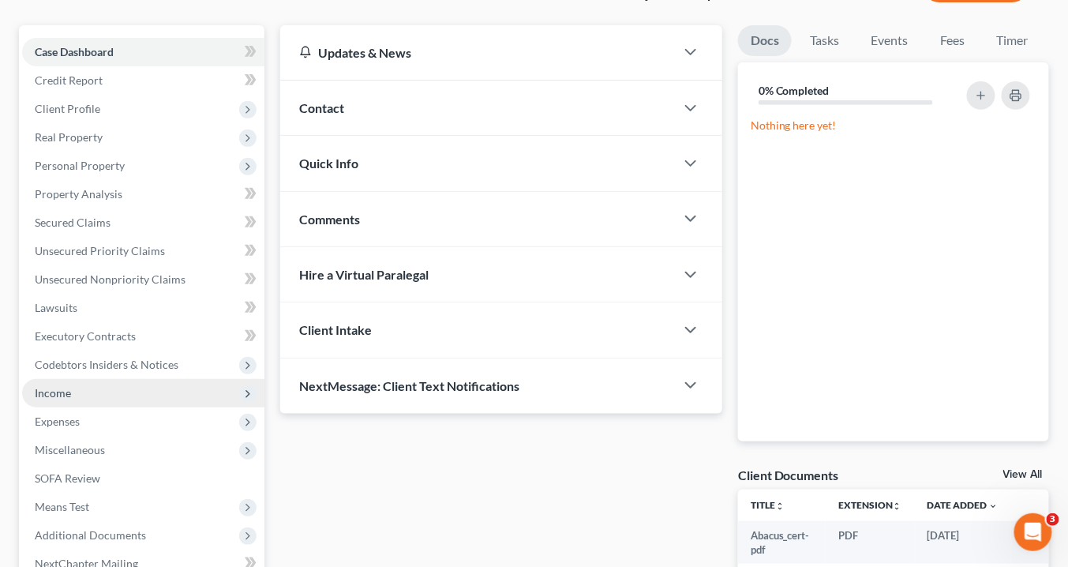
scroll to position [253, 0]
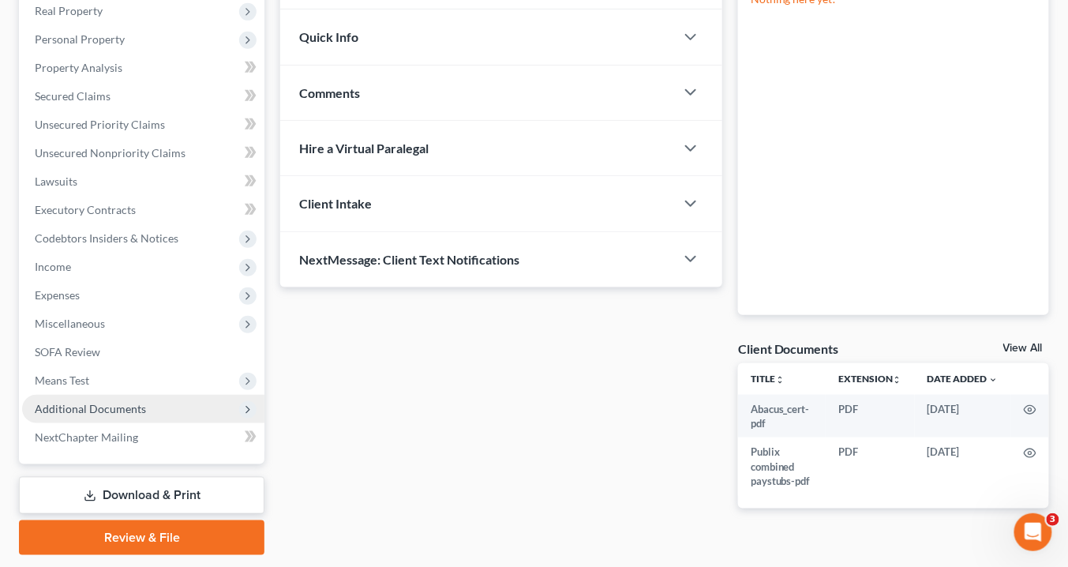
click at [138, 402] on span "Additional Documents" at bounding box center [90, 408] width 111 height 13
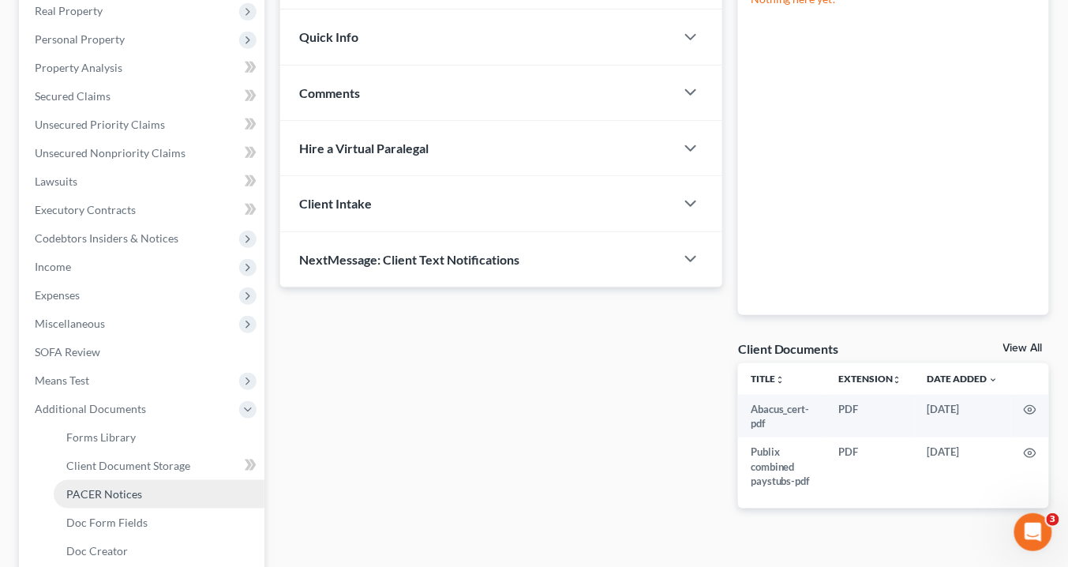
click at [154, 493] on link "PACER Notices" at bounding box center [159, 494] width 211 height 28
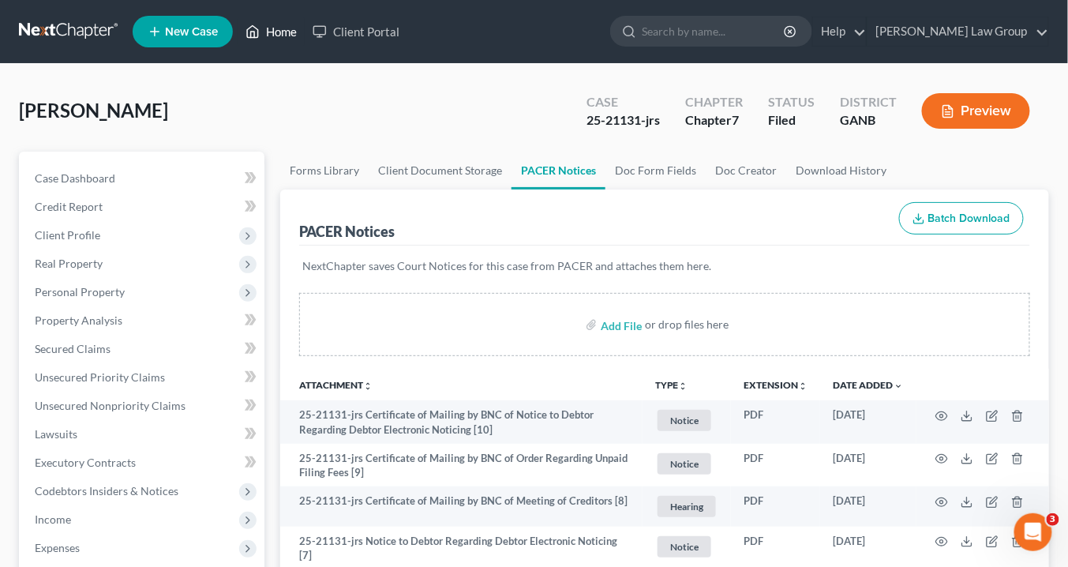
click at [286, 28] on link "Home" at bounding box center [271, 31] width 67 height 28
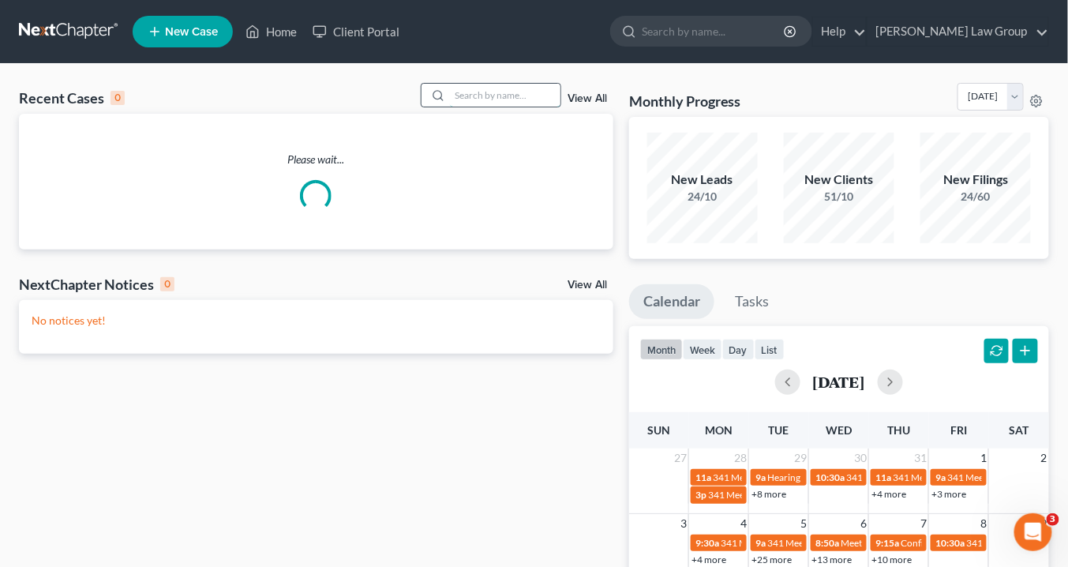
click at [486, 97] on input "search" at bounding box center [505, 95] width 110 height 23
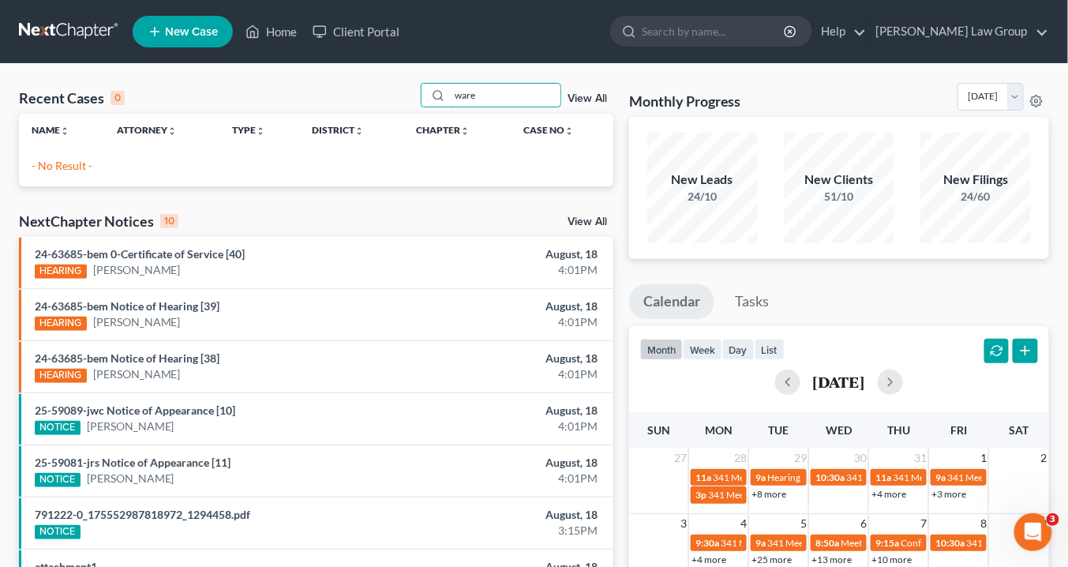
type input "ware"
click at [592, 93] on link "View All" at bounding box center [586, 98] width 39 height 11
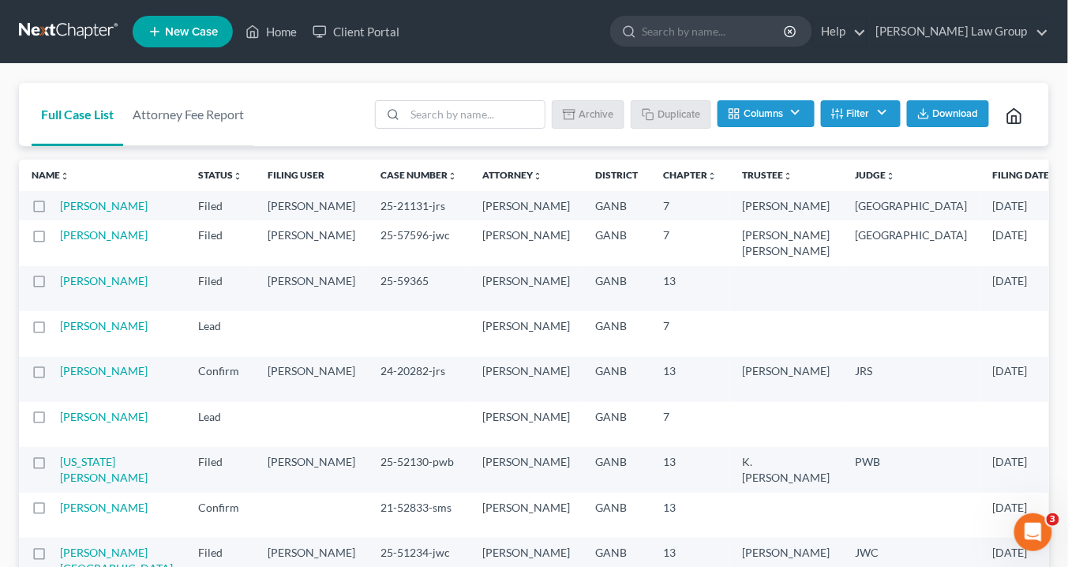
click at [879, 112] on button "Filter" at bounding box center [861, 113] width 80 height 27
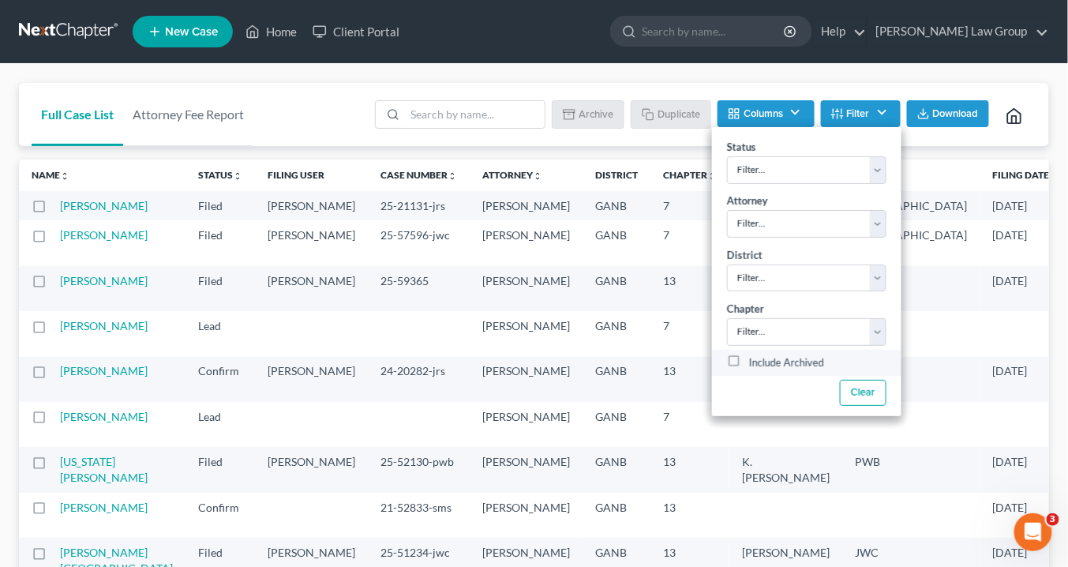
click at [749, 356] on label "Include Archived" at bounding box center [786, 363] width 75 height 19
click at [755, 356] on input "Include Archived" at bounding box center [760, 359] width 10 height 10
checkbox input "true"
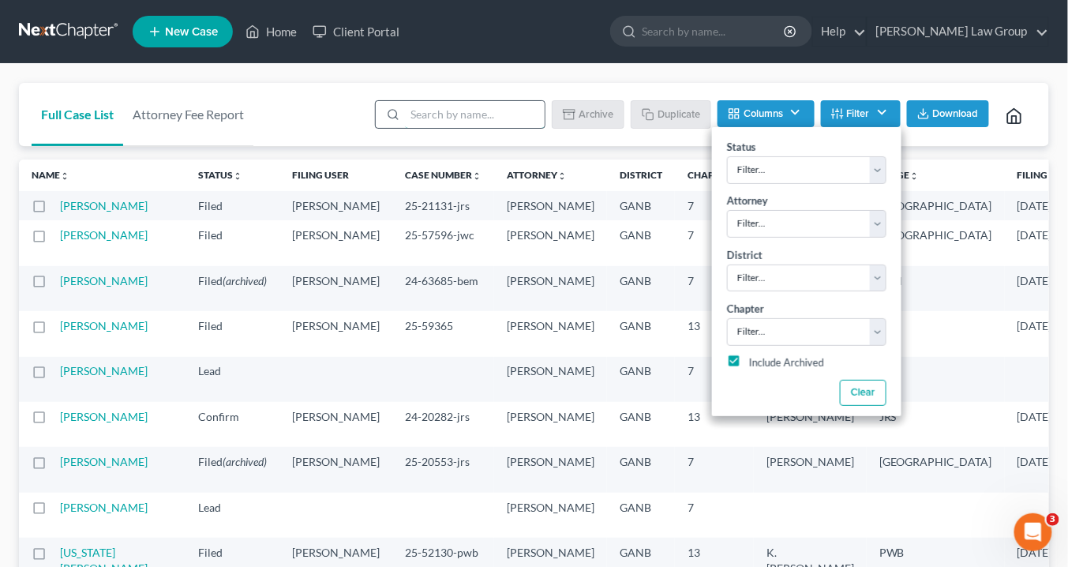
click at [450, 114] on input "search" at bounding box center [475, 114] width 140 height 27
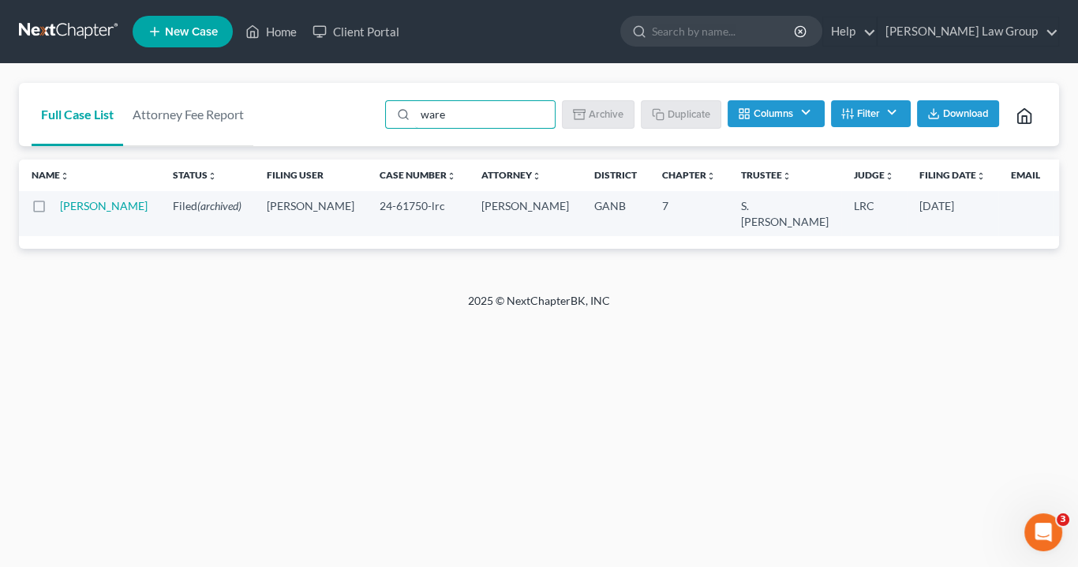
drag, startPoint x: 481, startPoint y: 108, endPoint x: 311, endPoint y: 98, distance: 170.8
click at [313, 99] on div "Full Case List Attorney Fee Report ware Batch Download Archive Un-archive Dupli…" at bounding box center [539, 115] width 1040 height 64
type input "[PERSON_NAME]"
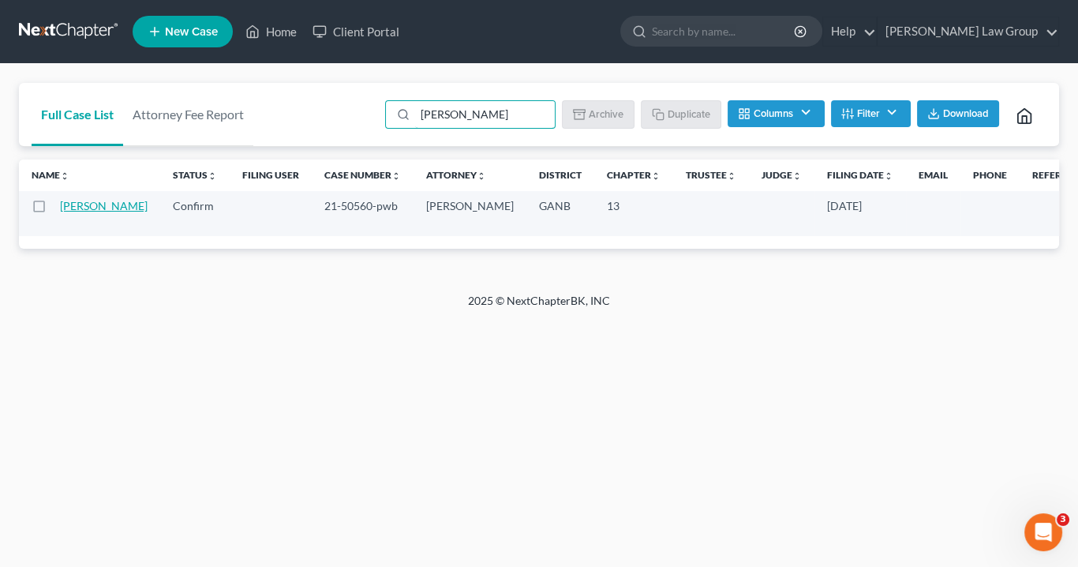
click at [84, 208] on link "[PERSON_NAME]" at bounding box center [104, 205] width 88 height 13
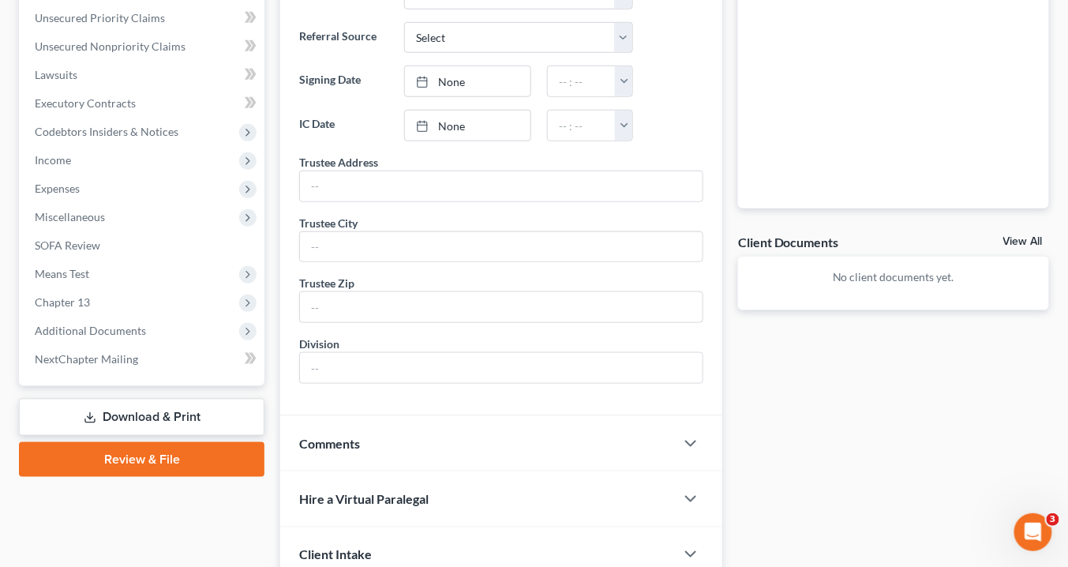
scroll to position [379, 0]
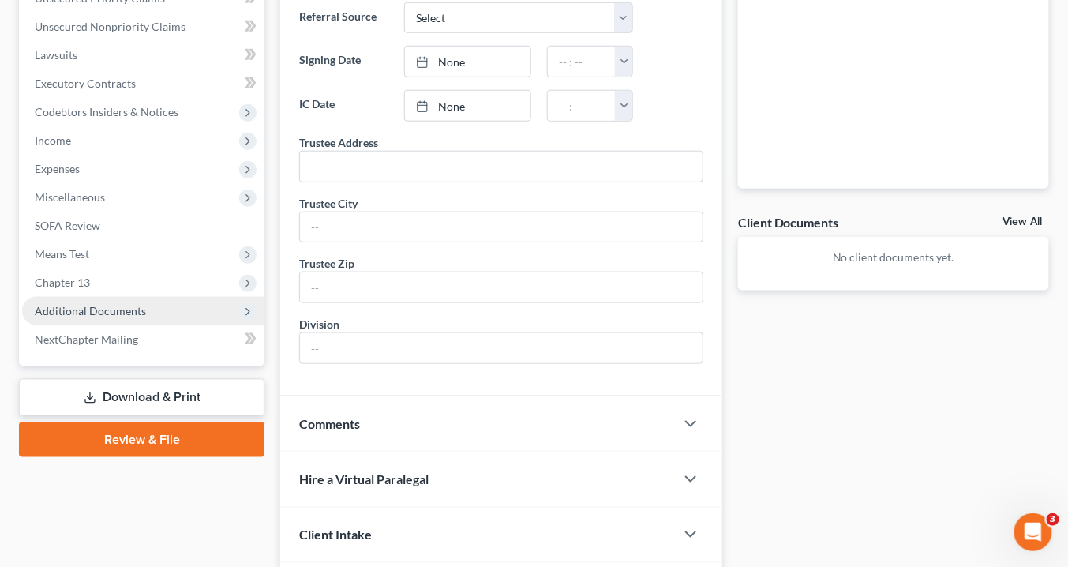
click at [126, 307] on span "Additional Documents" at bounding box center [90, 310] width 111 height 13
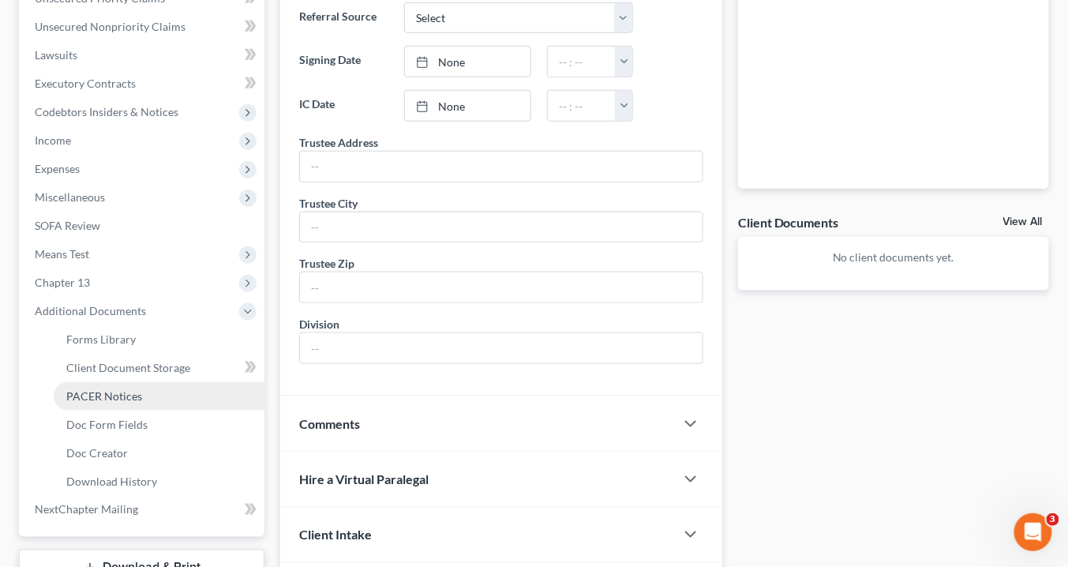
click at [137, 402] on link "PACER Notices" at bounding box center [159, 396] width 211 height 28
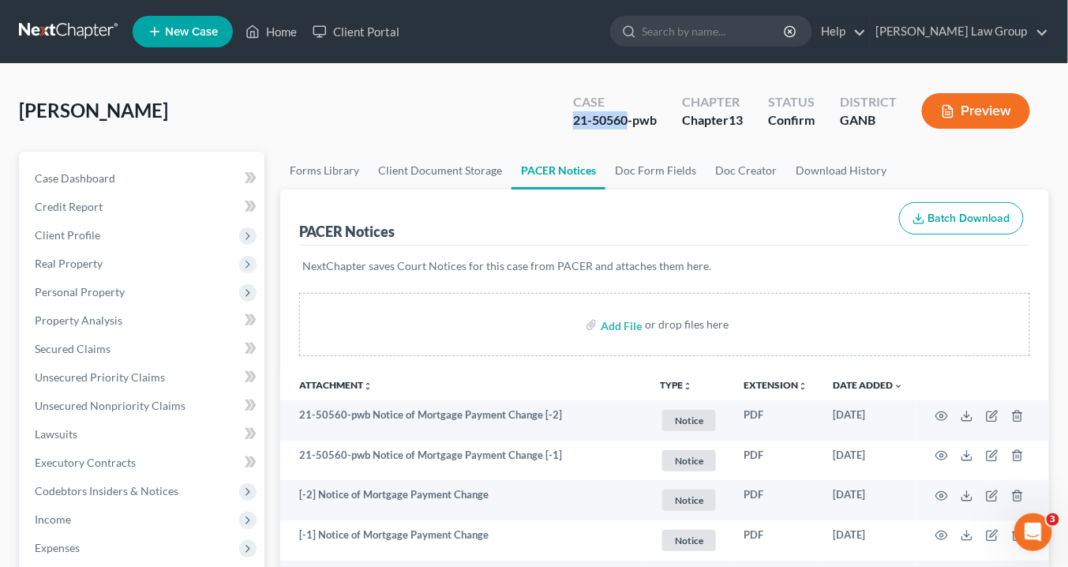
drag, startPoint x: 627, startPoint y: 114, endPoint x: 571, endPoint y: 118, distance: 55.3
click at [565, 119] on div "Case 21-50560-pwb" at bounding box center [614, 112] width 109 height 47
copy div "21-50560"
drag, startPoint x: 270, startPoint y: 30, endPoint x: 564, endPoint y: 91, distance: 299.8
click at [270, 30] on link "Home" at bounding box center [271, 31] width 67 height 28
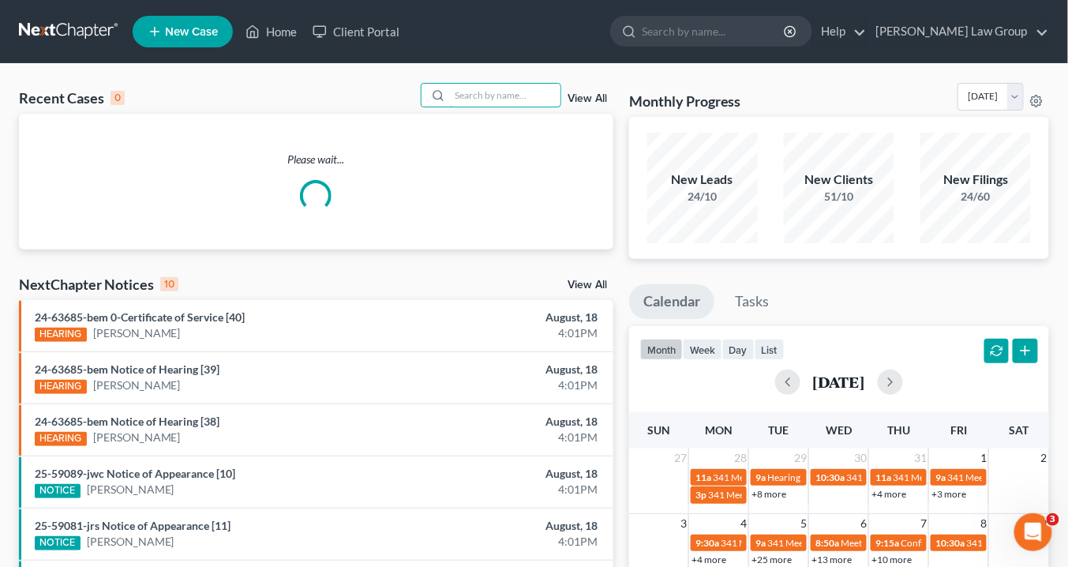
drag, startPoint x: 490, startPoint y: 100, endPoint x: 531, endPoint y: 118, distance: 44.6
click at [492, 99] on input "search" at bounding box center [505, 95] width 110 height 23
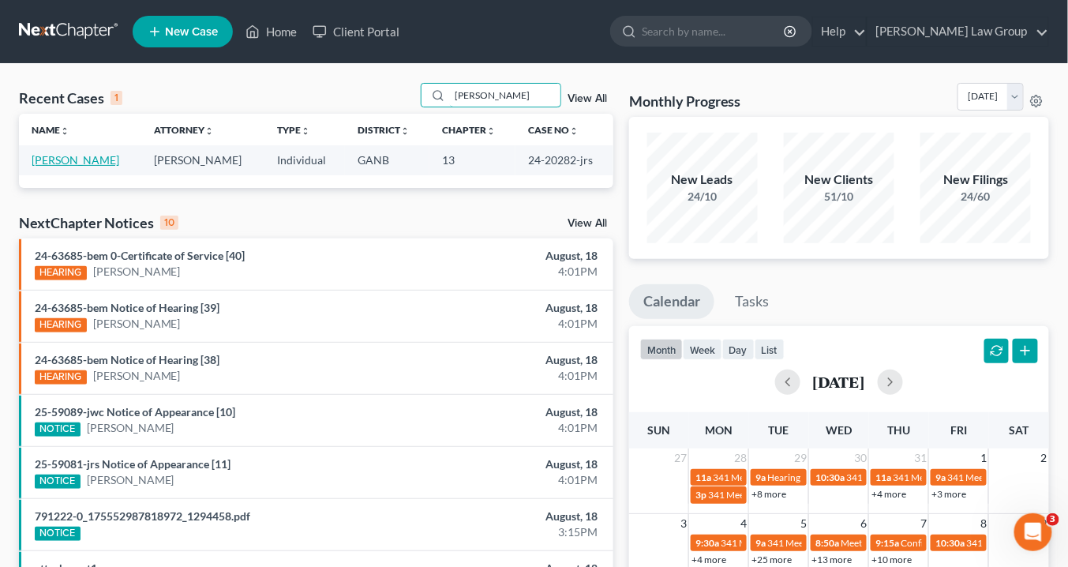
type input "[PERSON_NAME]"
click at [67, 158] on link "[PERSON_NAME]" at bounding box center [76, 159] width 88 height 13
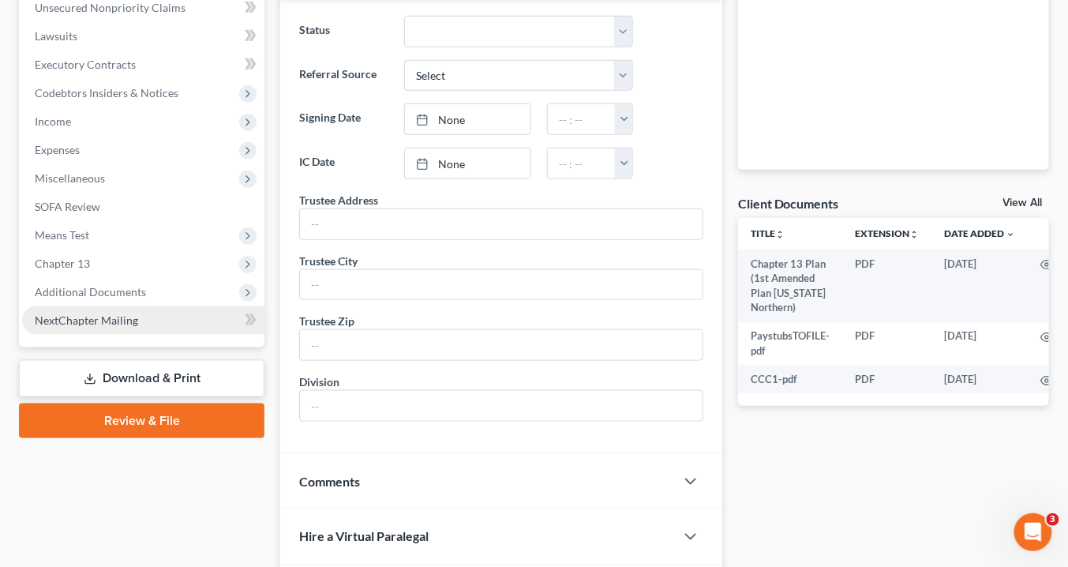
scroll to position [505, 0]
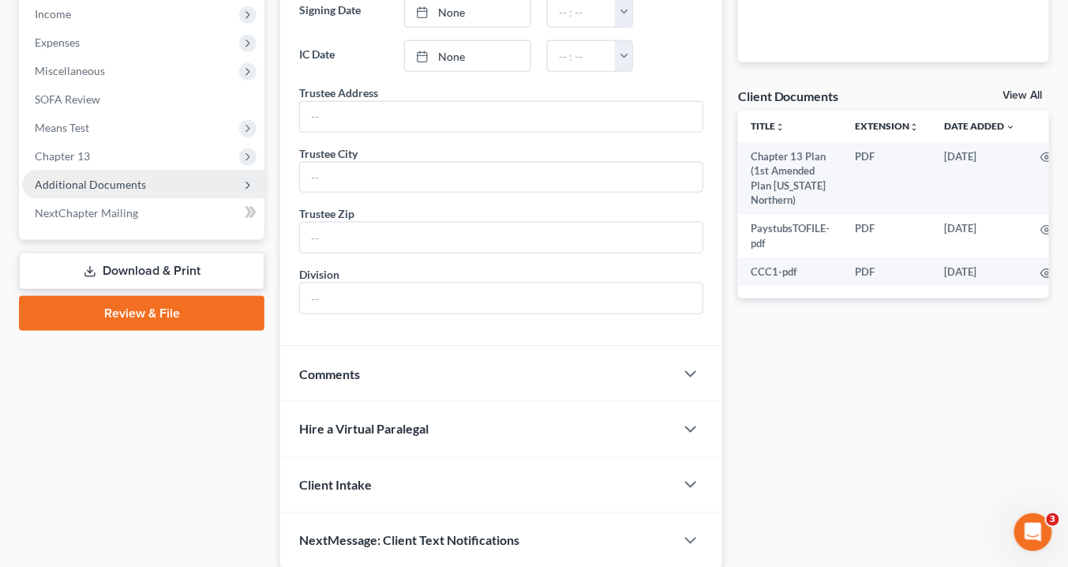
click at [89, 186] on span "Additional Documents" at bounding box center [90, 184] width 111 height 13
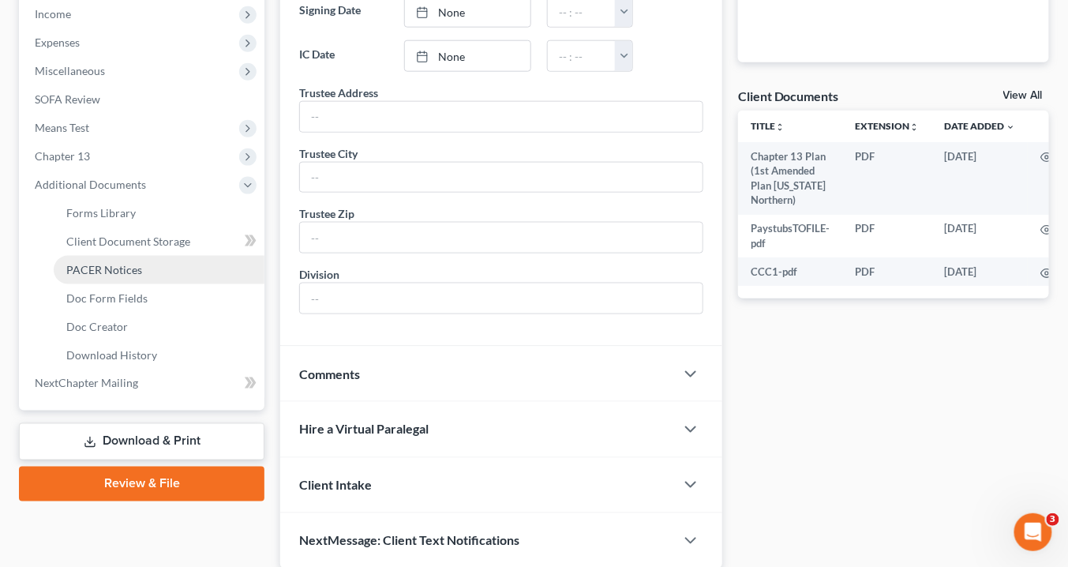
click at [118, 267] on span "PACER Notices" at bounding box center [104, 269] width 76 height 13
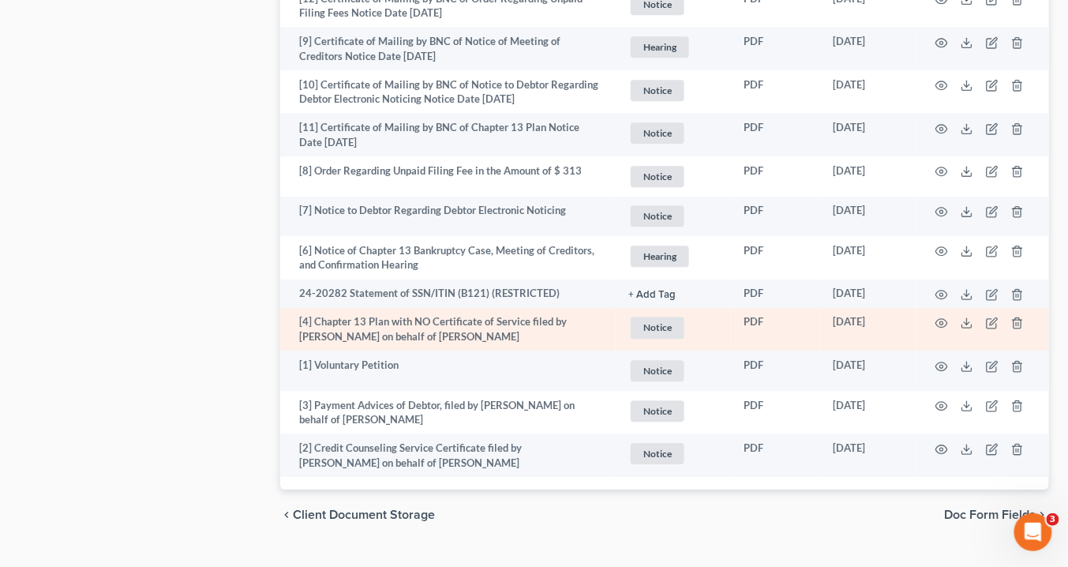
scroll to position [2938, 0]
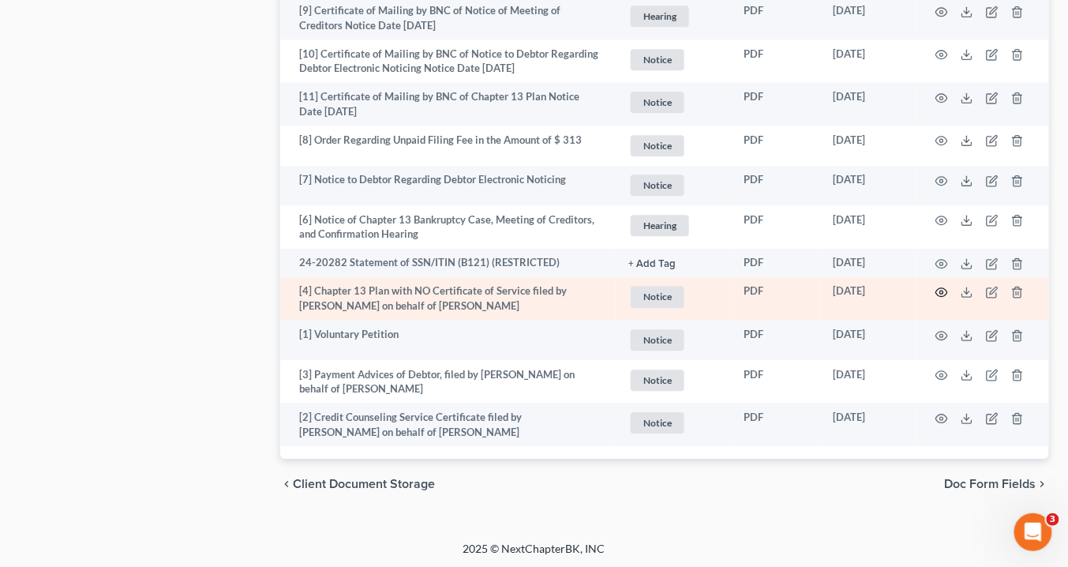
click at [938, 286] on icon "button" at bounding box center [941, 292] width 13 height 13
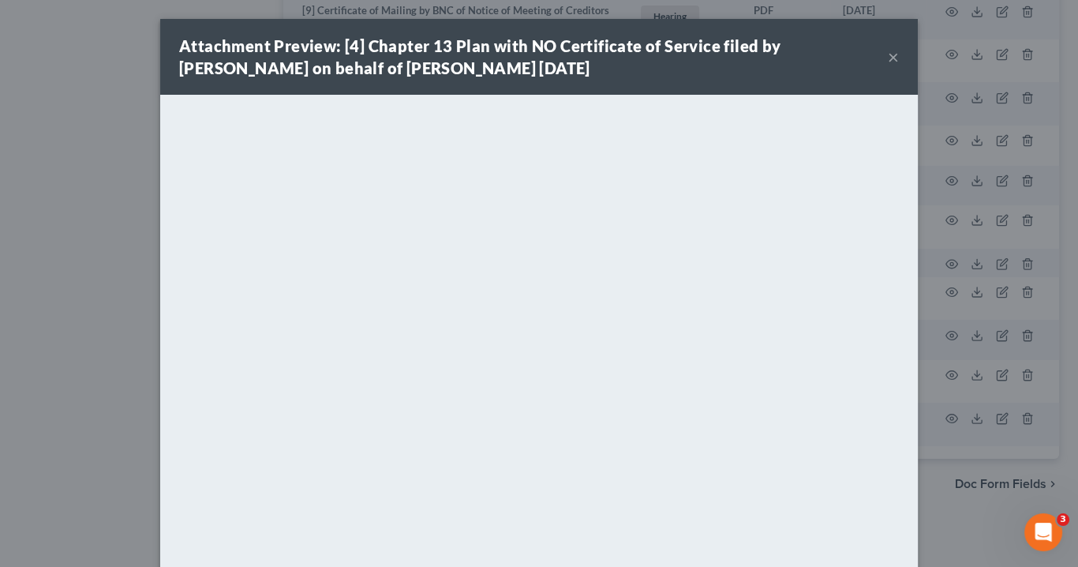
click at [888, 55] on button "×" at bounding box center [893, 56] width 11 height 19
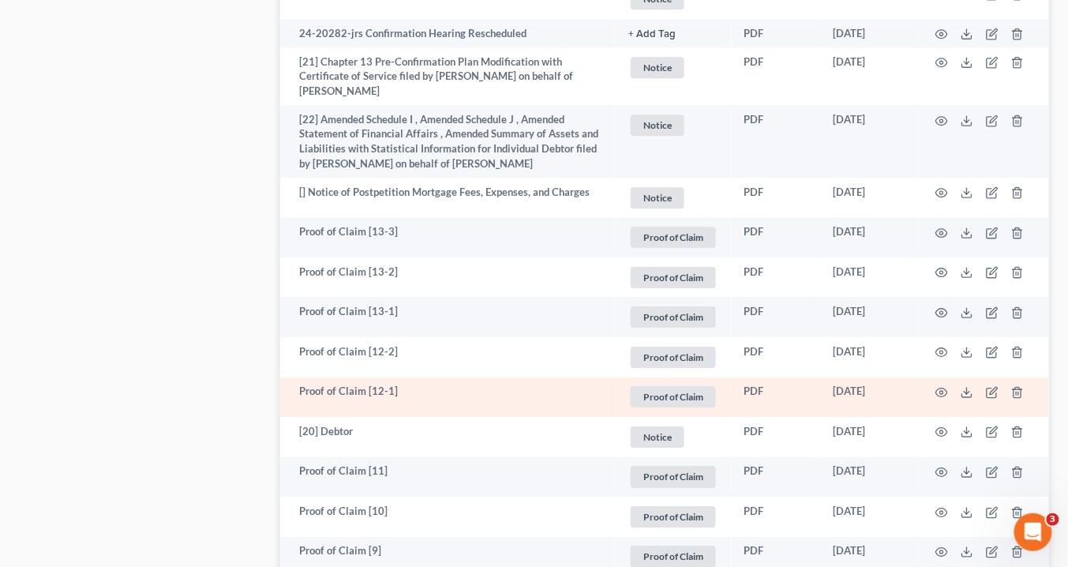
scroll to position [1296, 0]
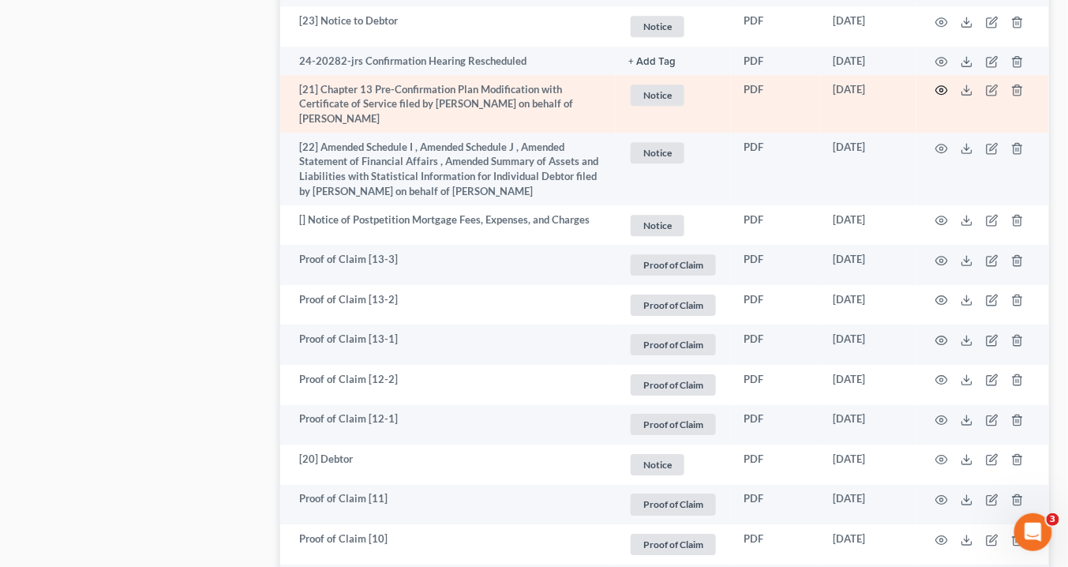
click at [938, 86] on icon "button" at bounding box center [942, 90] width 12 height 9
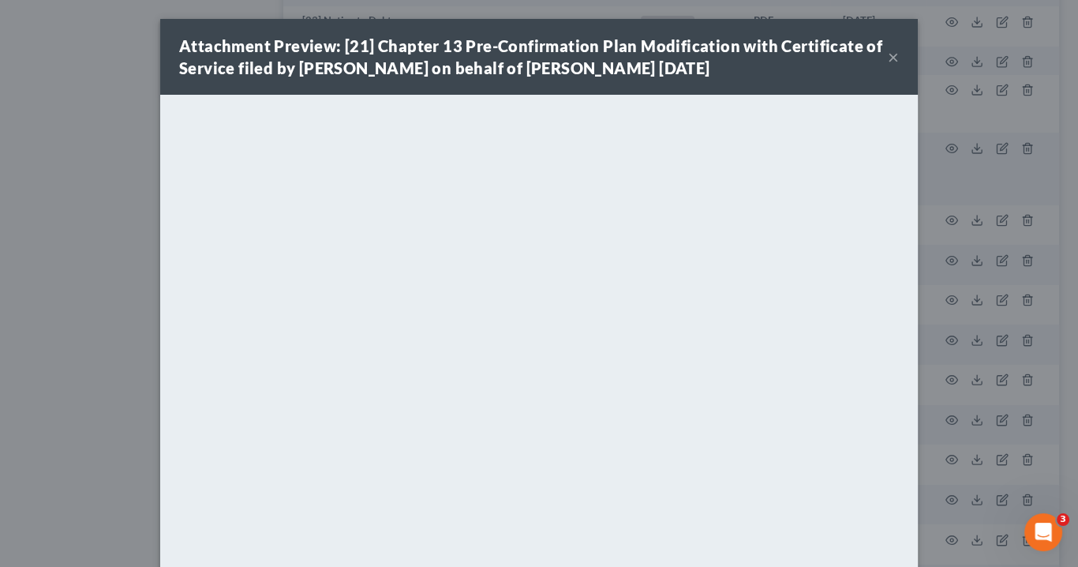
drag, startPoint x: 889, startPoint y: 58, endPoint x: 638, endPoint y: 96, distance: 254.6
click at [889, 58] on button "×" at bounding box center [893, 56] width 11 height 19
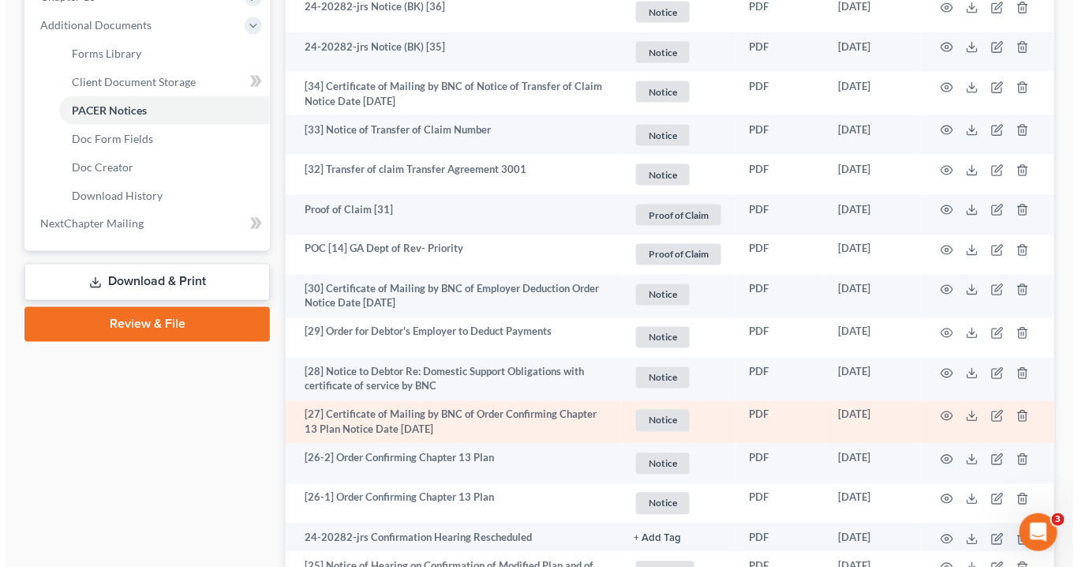
scroll to position [601, 0]
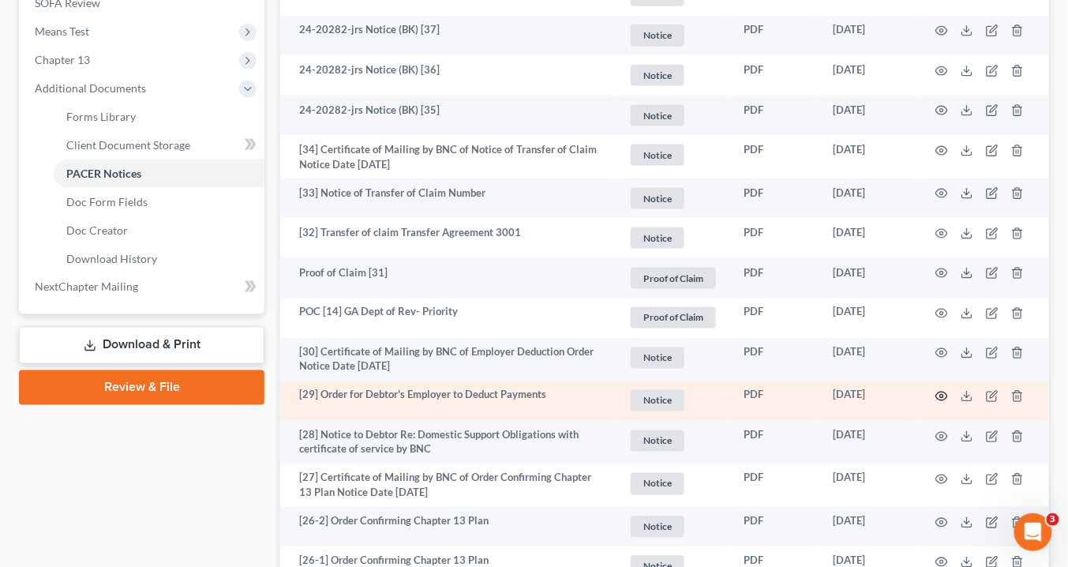
click at [940, 391] on icon "button" at bounding box center [941, 396] width 13 height 13
